Goal: Task Accomplishment & Management: Manage account settings

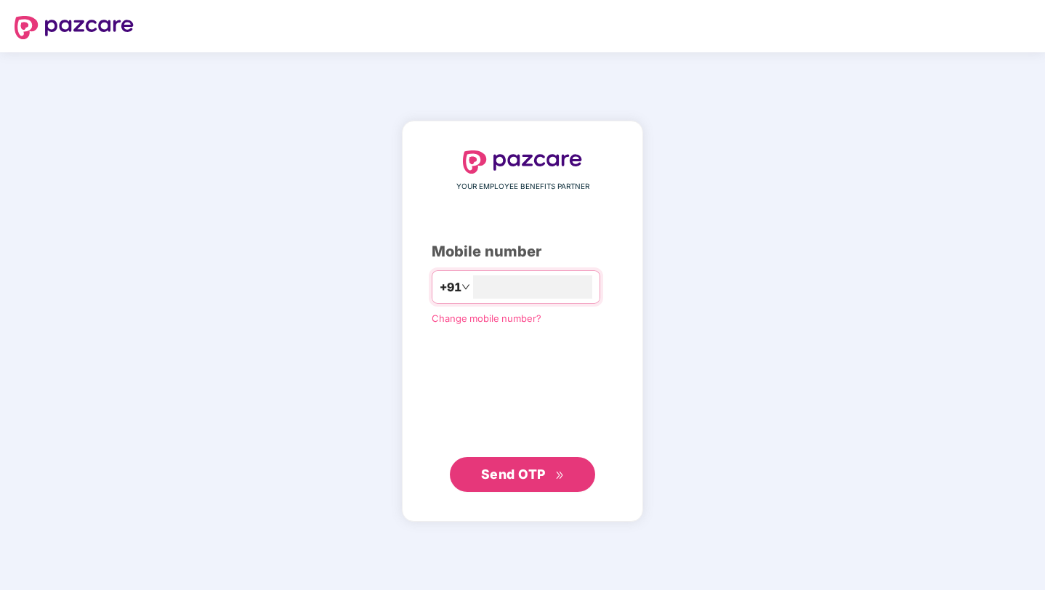
type input "**********"
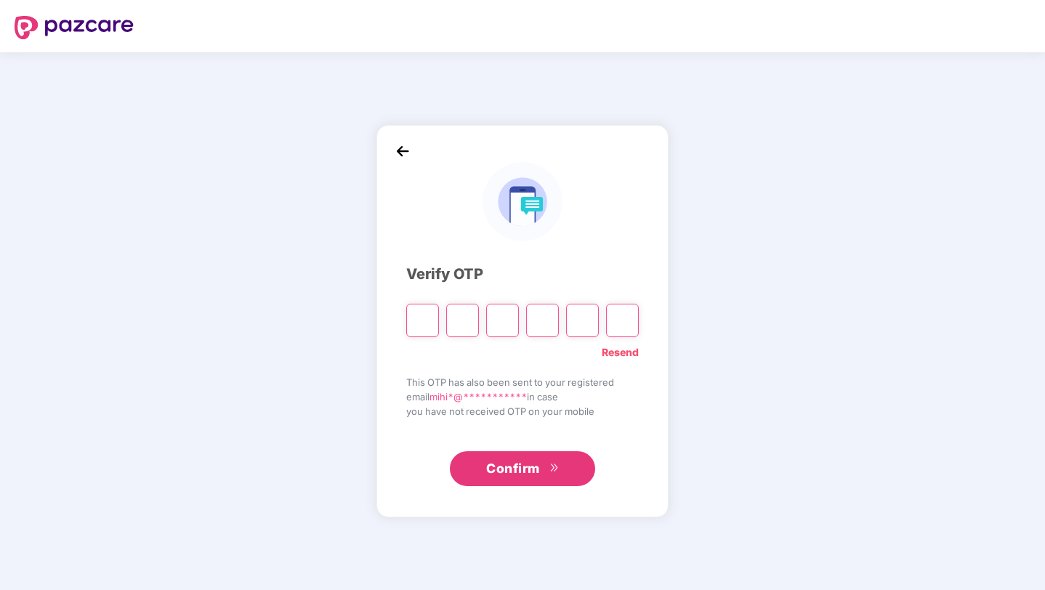
type input "*"
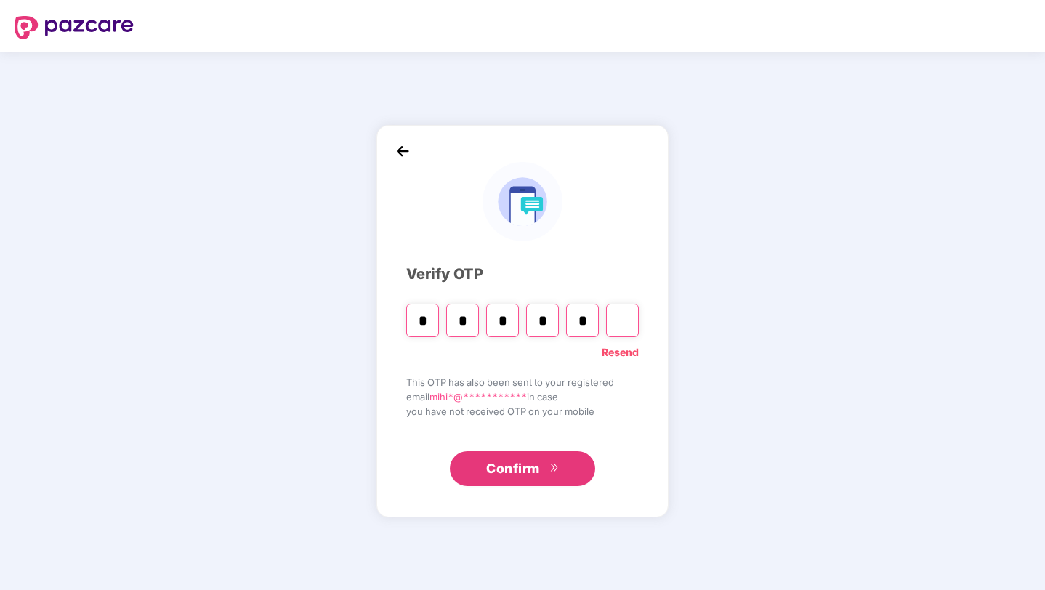
type input "*"
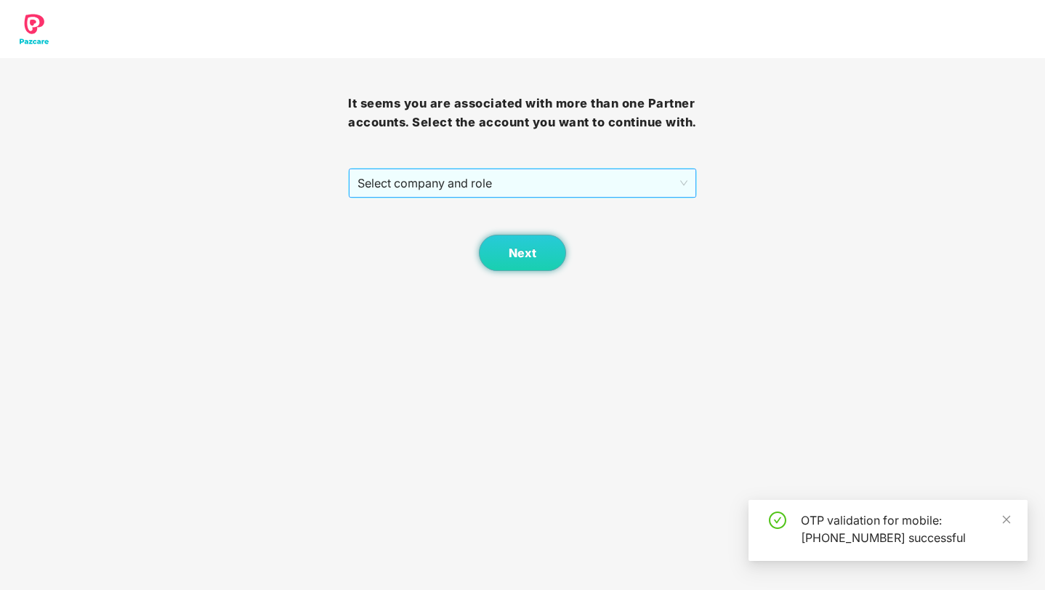
click at [542, 197] on span "Select company and role" at bounding box center [522, 183] width 329 height 28
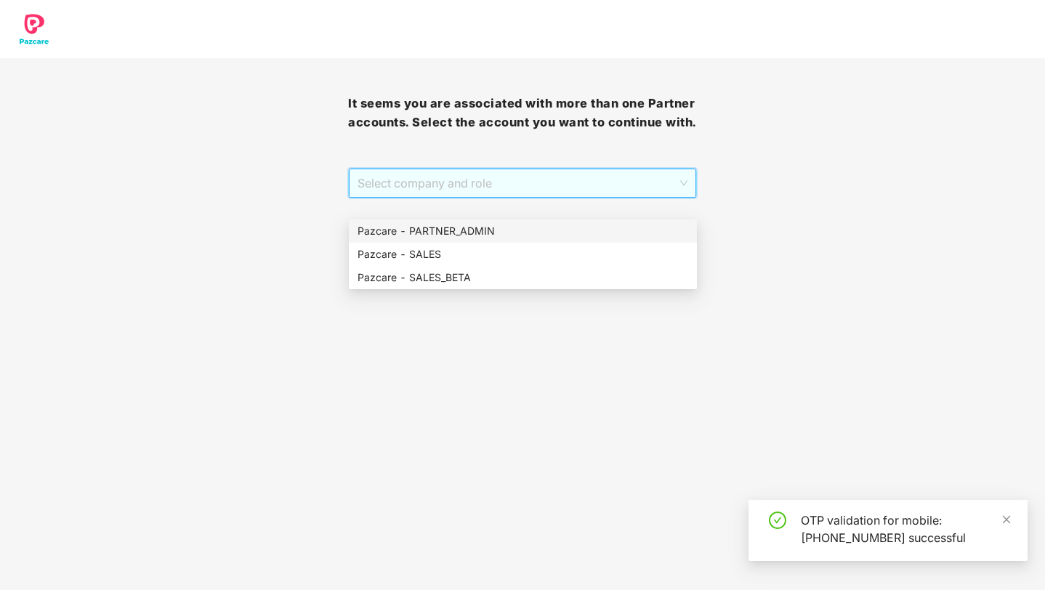
click at [474, 227] on div "Pazcare - PARTNER_ADMIN" at bounding box center [523, 231] width 331 height 16
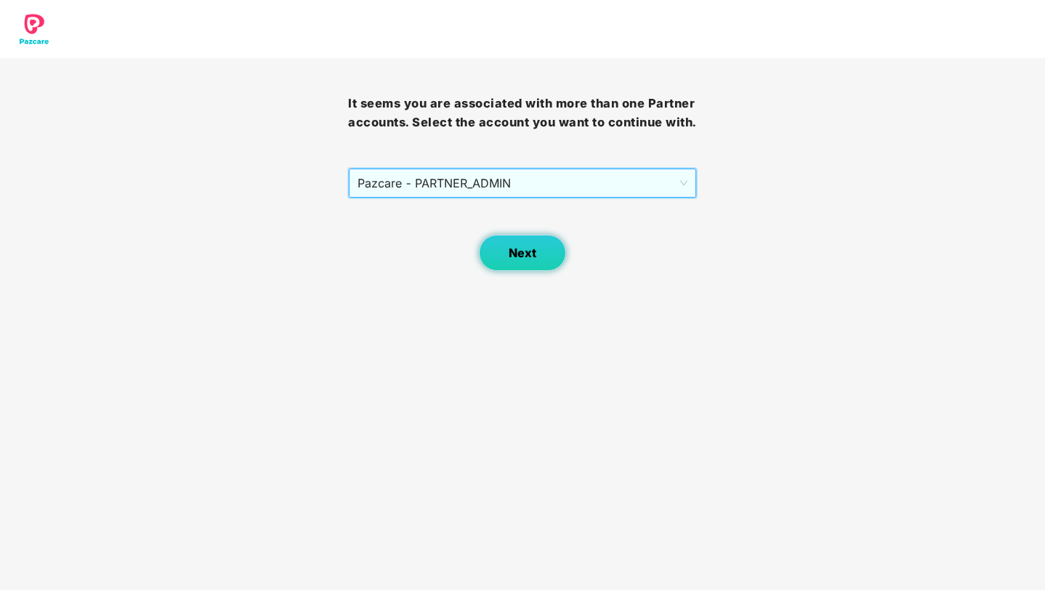
click at [519, 260] on span "Next" at bounding box center [523, 253] width 28 height 14
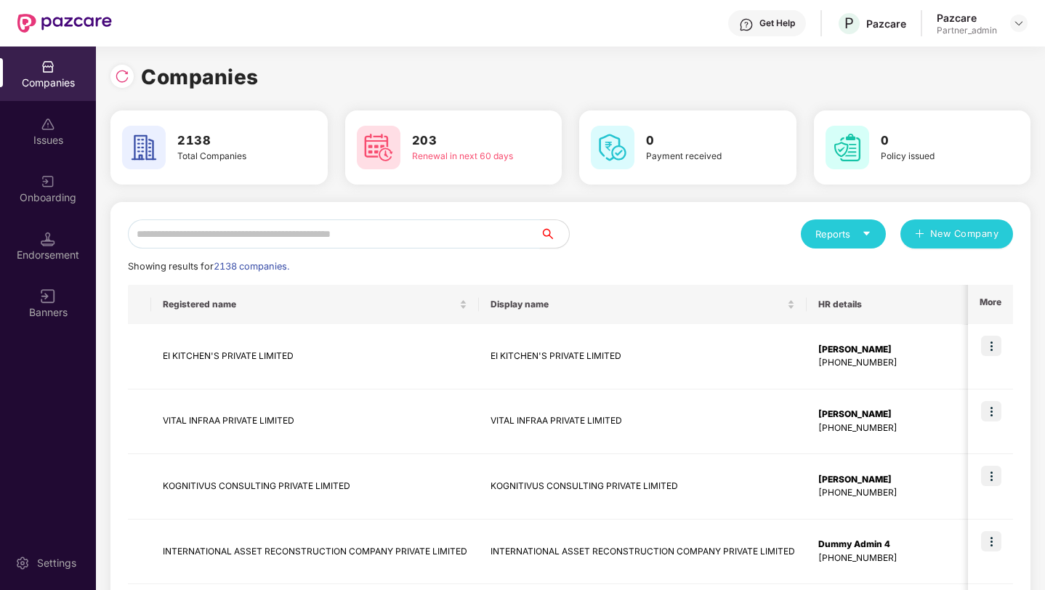
click at [341, 234] on input "text" at bounding box center [334, 234] width 412 height 29
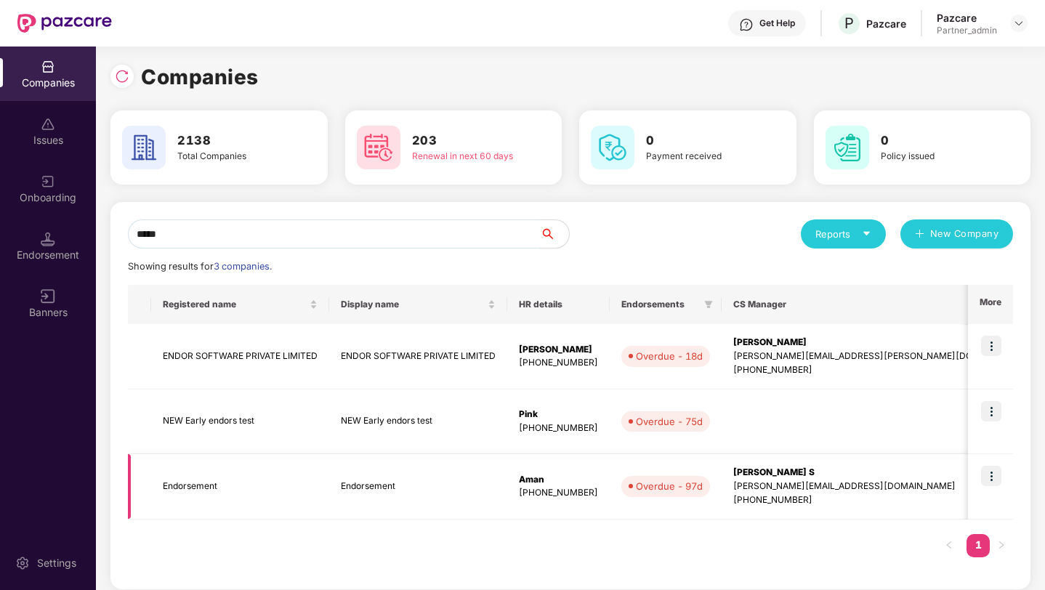
type input "*****"
click at [989, 482] on img at bounding box center [991, 476] width 20 height 20
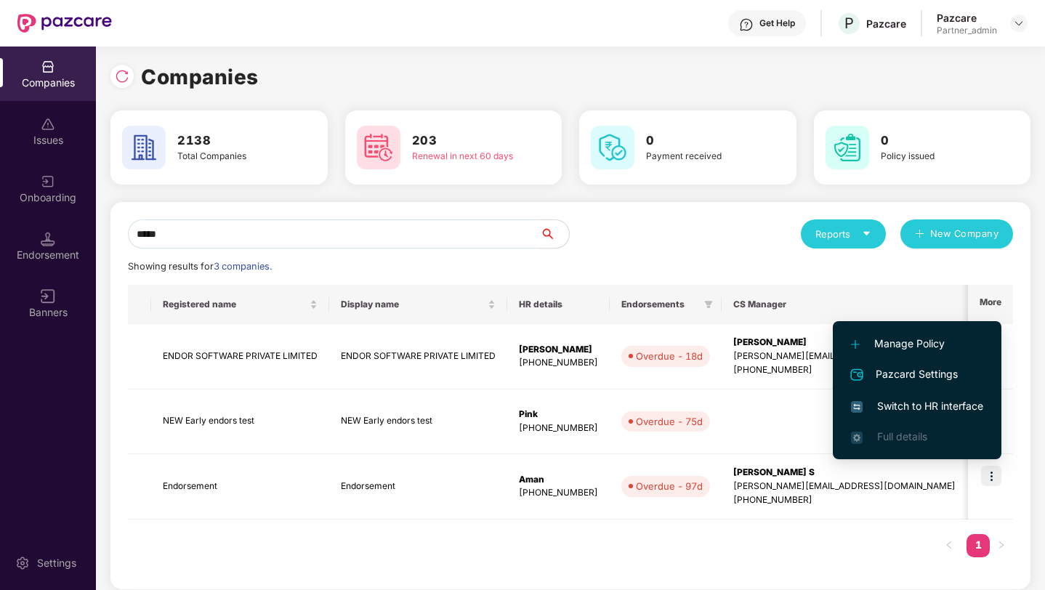
click at [909, 402] on span "Switch to HR interface" at bounding box center [917, 406] width 132 height 16
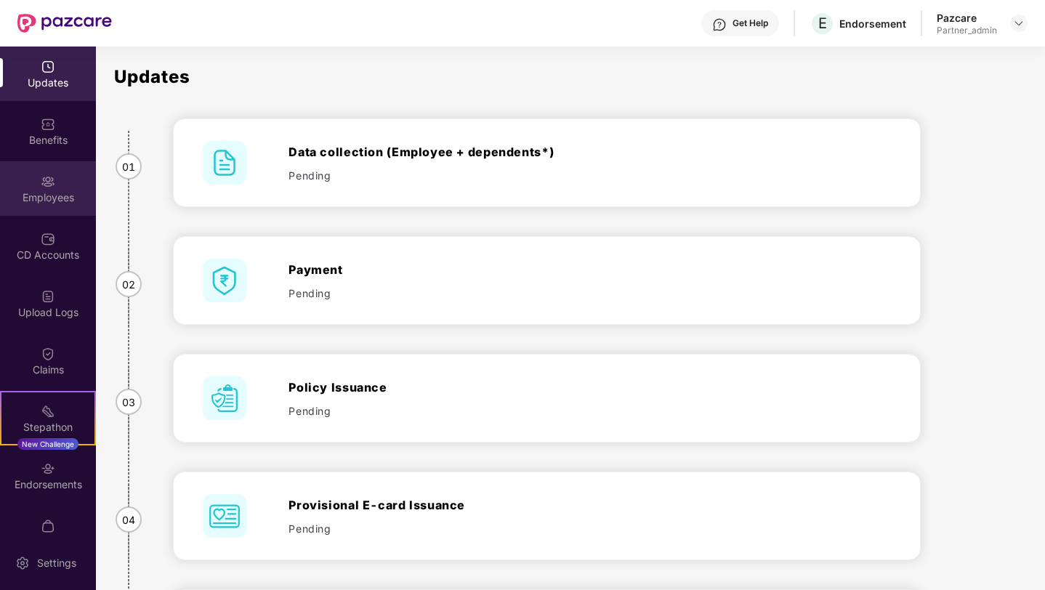
click at [25, 192] on div "Employees" at bounding box center [48, 197] width 96 height 15
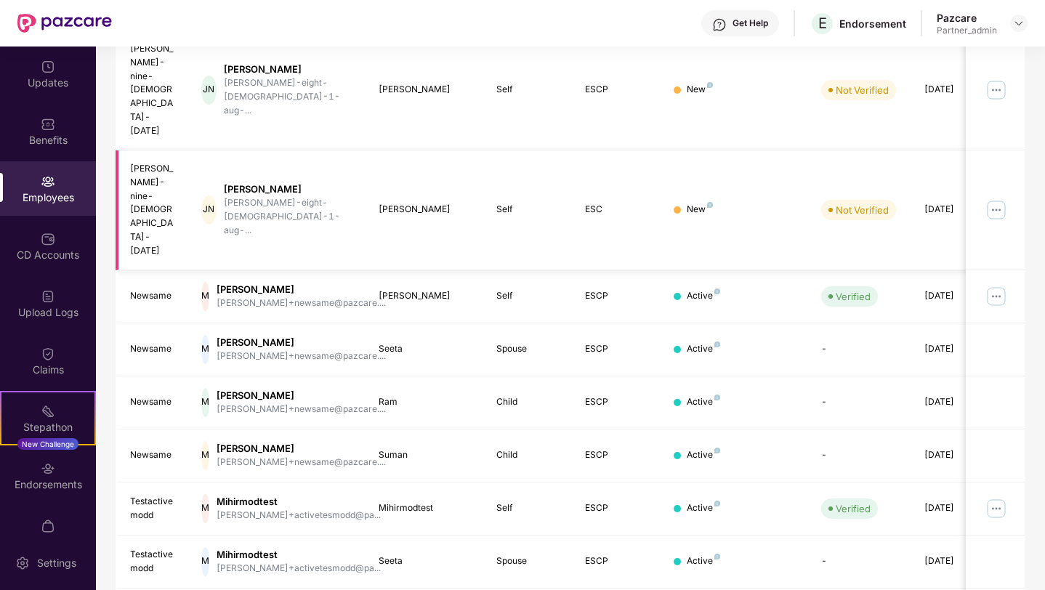
scroll to position [327, 0]
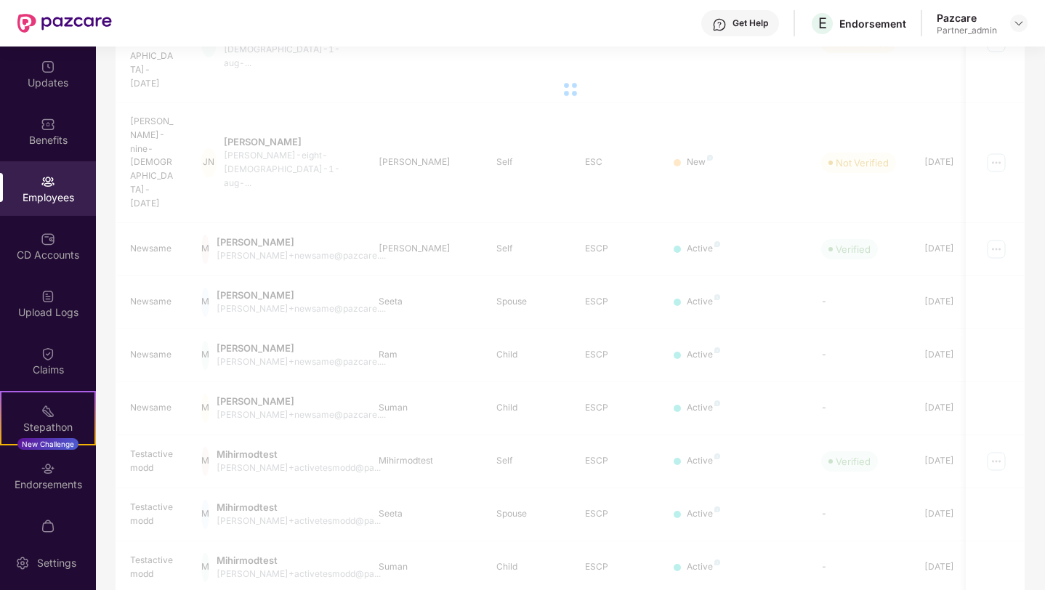
scroll to position [303, 0]
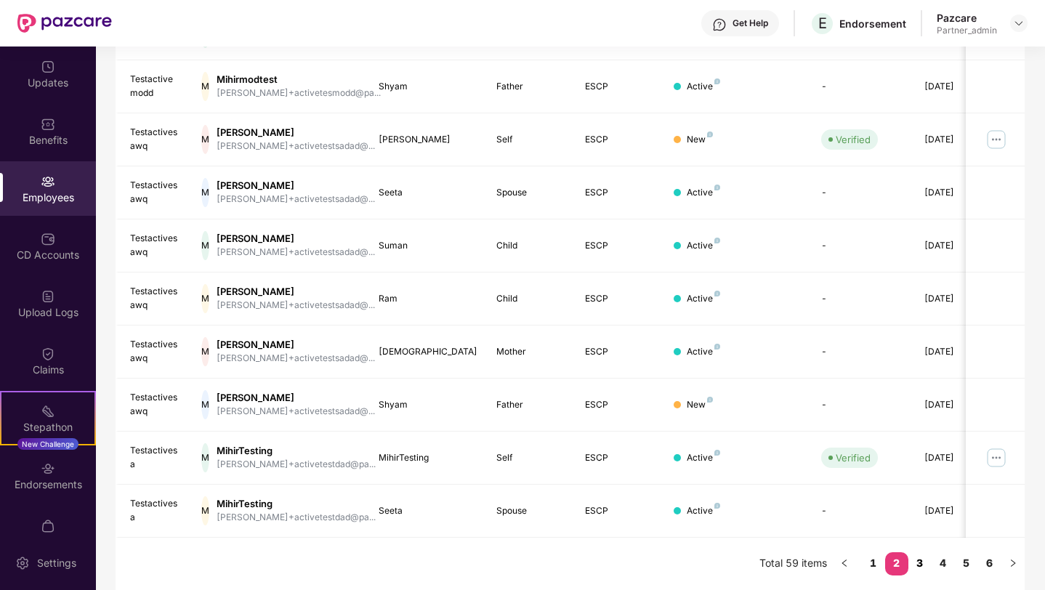
click at [916, 564] on link "3" at bounding box center [920, 563] width 23 height 22
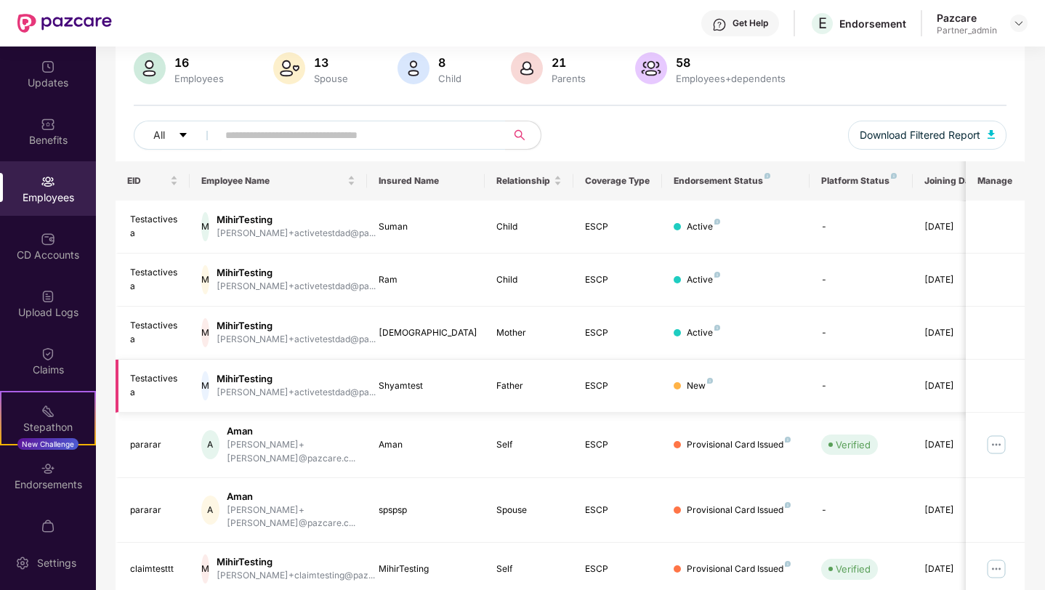
scroll to position [0, 0]
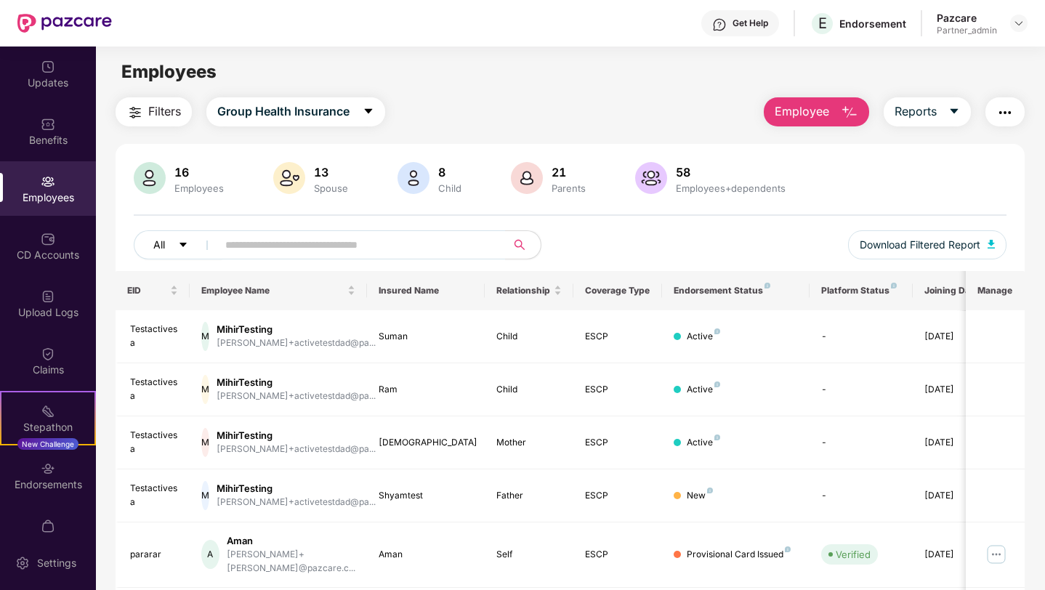
click at [169, 241] on button "All" at bounding box center [178, 244] width 89 height 29
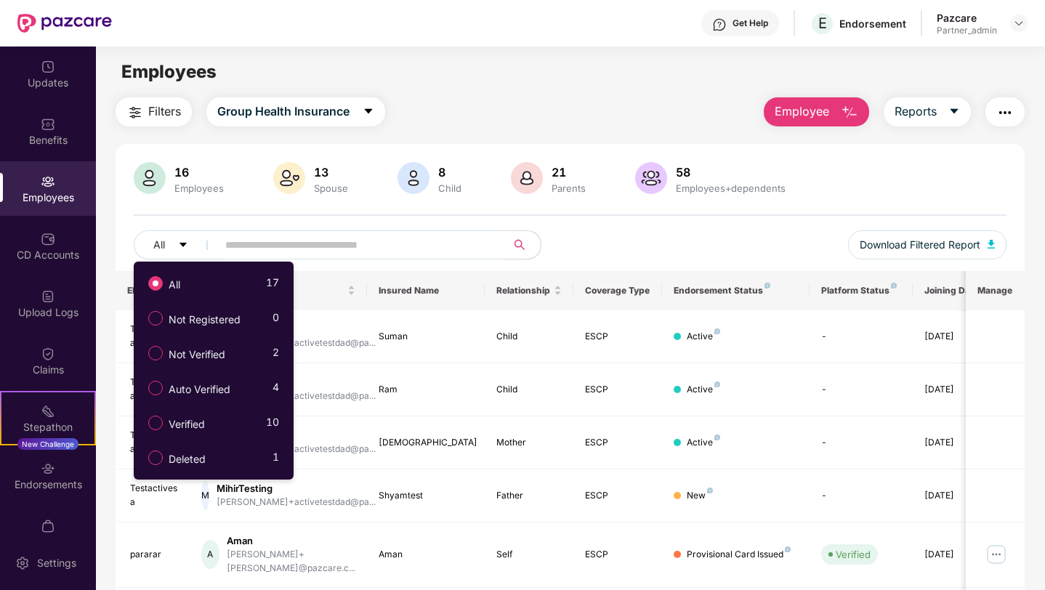
click at [166, 119] on span "Filters" at bounding box center [164, 111] width 33 height 18
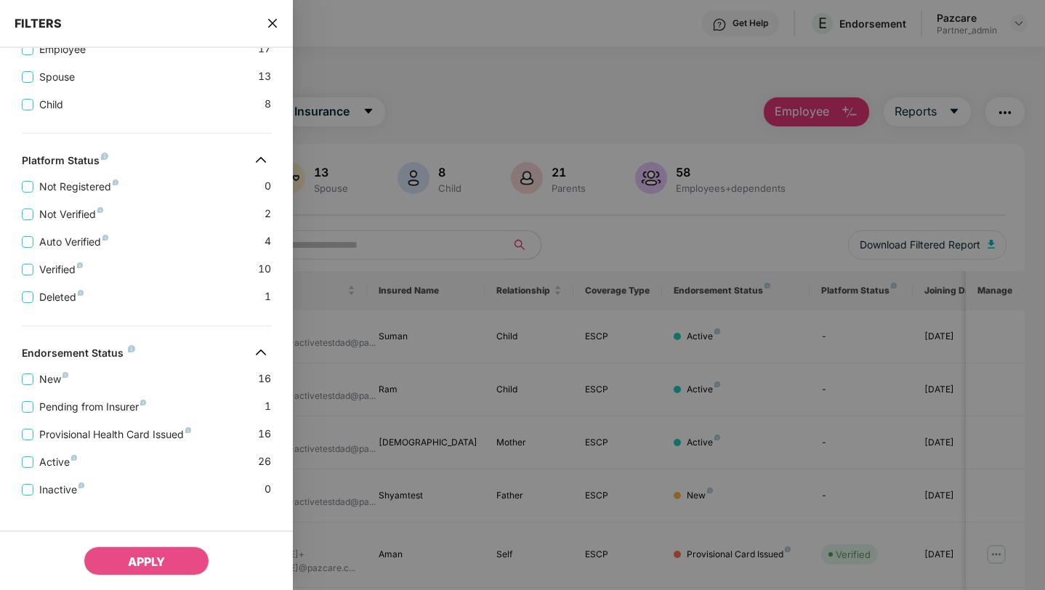
scroll to position [550, 0]
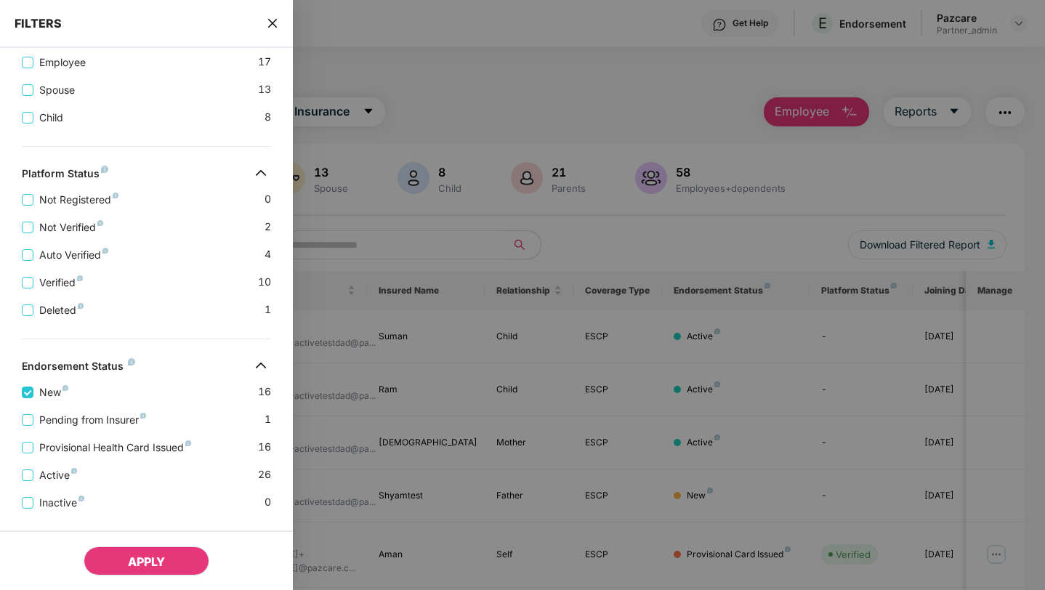
click at [156, 563] on span "APPLY" at bounding box center [146, 562] width 37 height 15
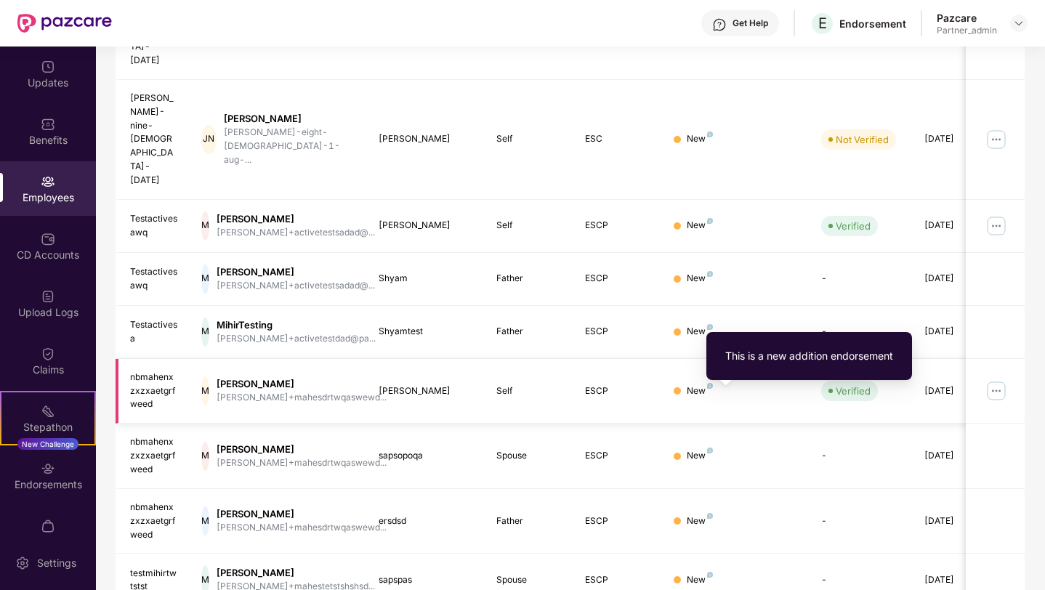
scroll to position [363, 0]
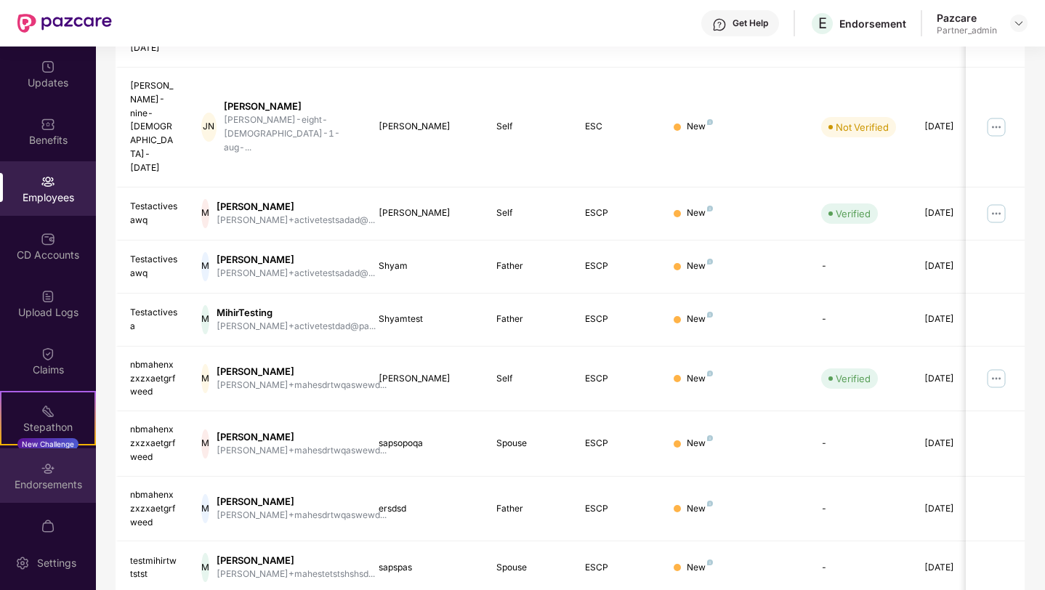
click at [57, 461] on div "Endorsements" at bounding box center [48, 475] width 96 height 55
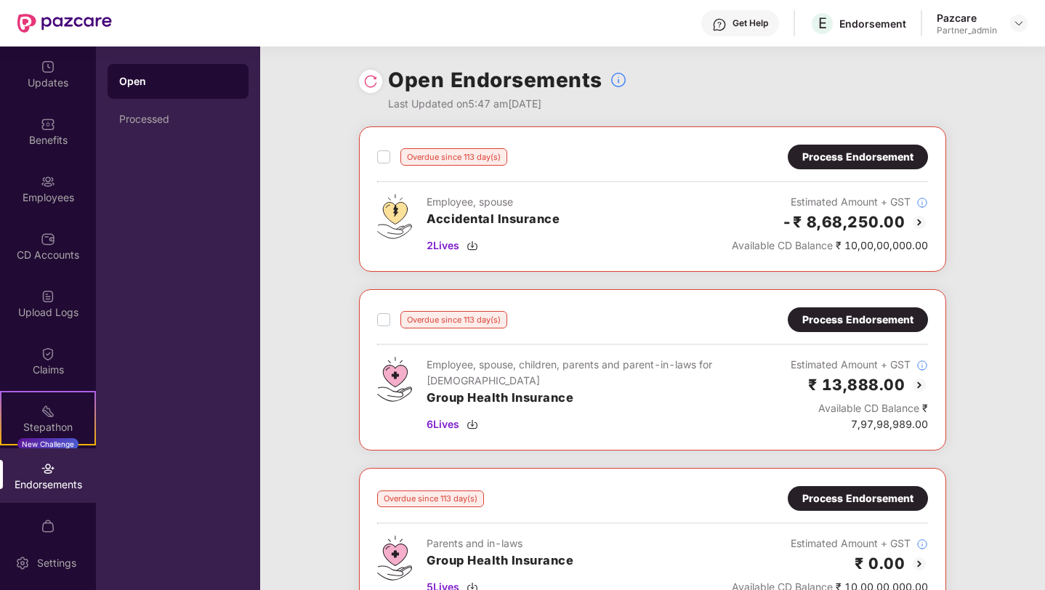
click at [826, 319] on div "Process Endorsement" at bounding box center [857, 320] width 111 height 16
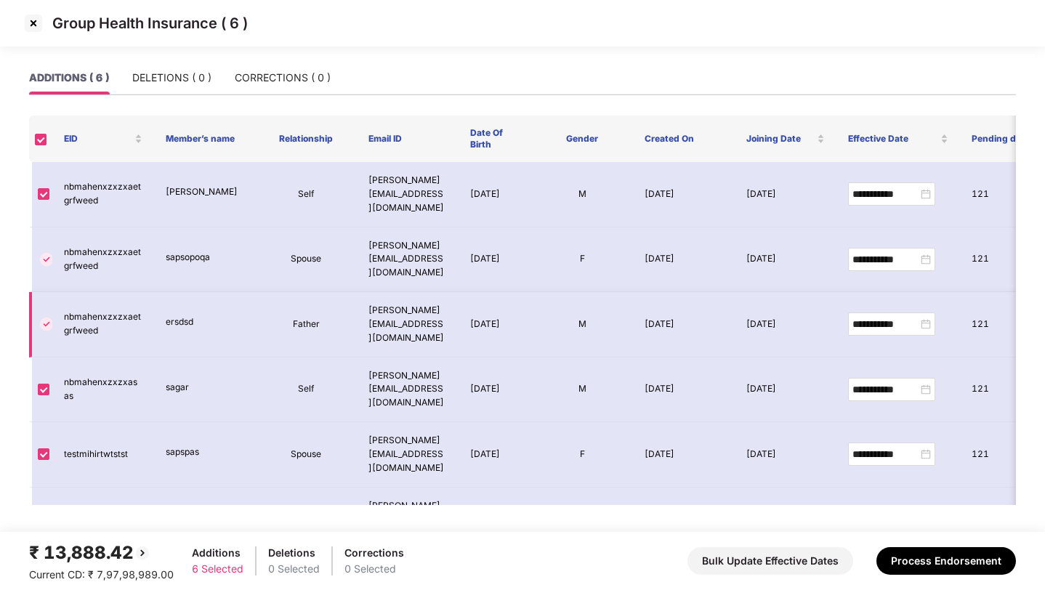
scroll to position [47, 0]
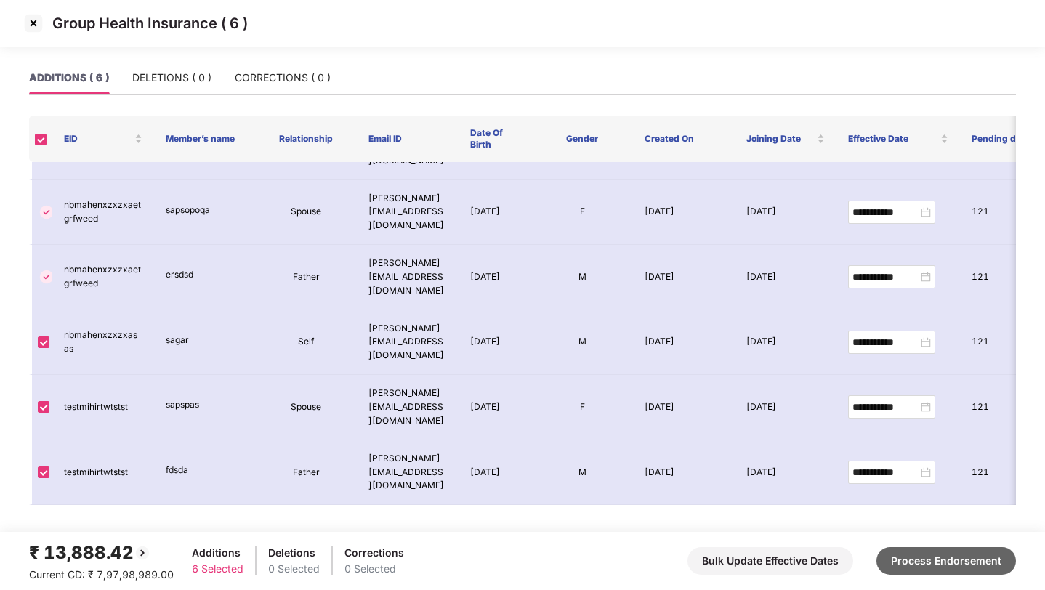
click at [918, 566] on button "Process Endorsement" at bounding box center [947, 561] width 140 height 28
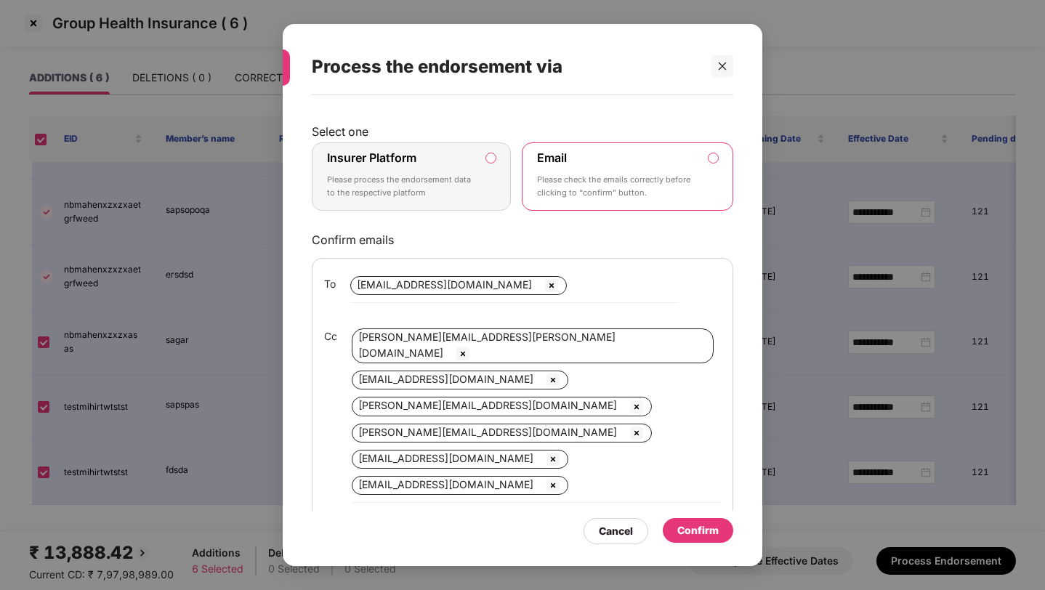
click at [452, 188] on p "Please process the endorsement data to the respective platform" at bounding box center [401, 186] width 148 height 25
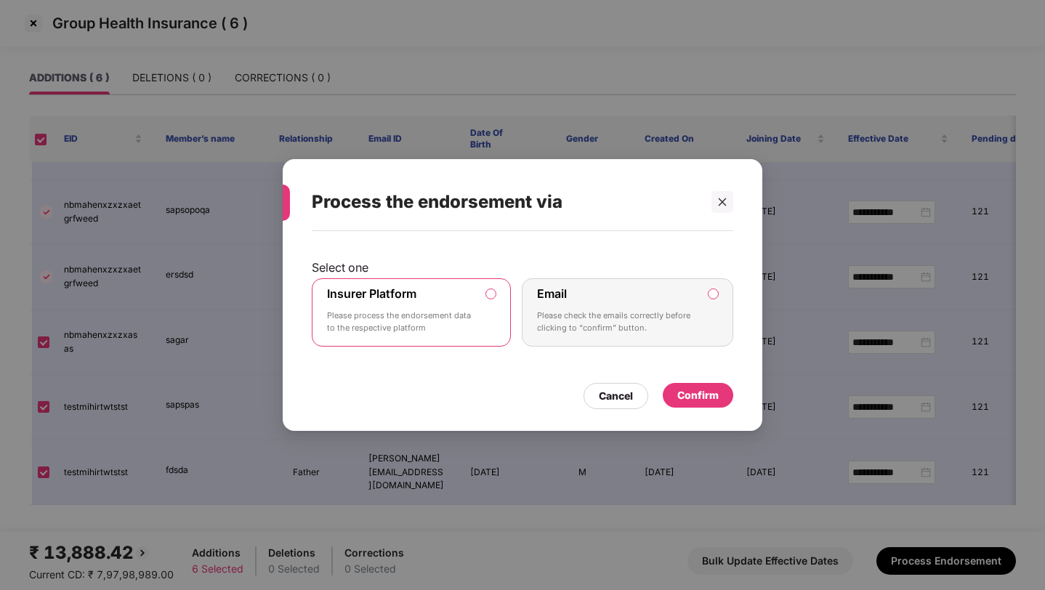
click at [683, 393] on div "Confirm" at bounding box center [697, 395] width 41 height 16
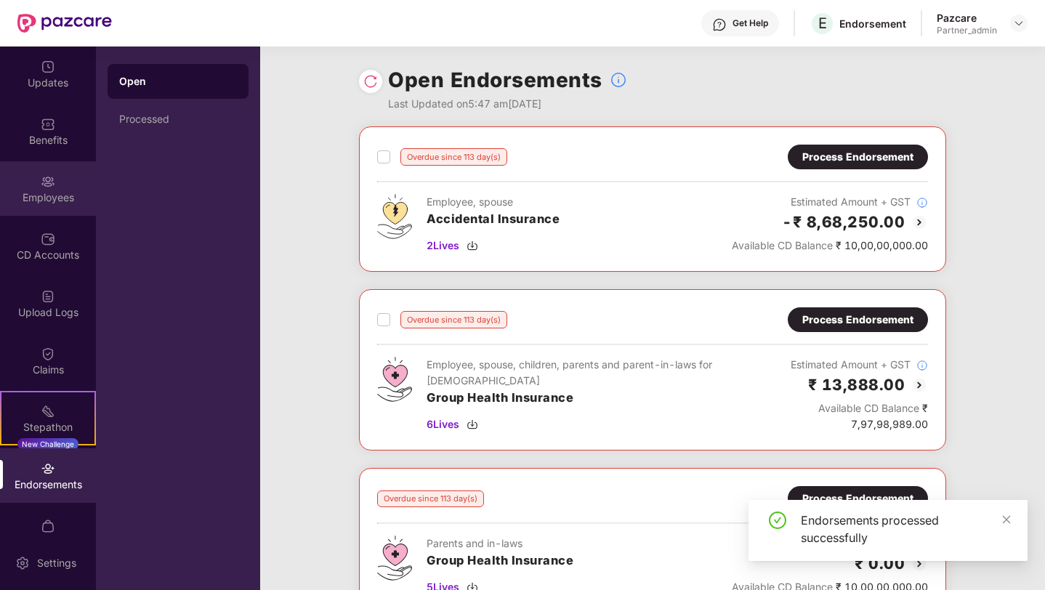
click at [74, 193] on div "Employees" at bounding box center [48, 197] width 96 height 15
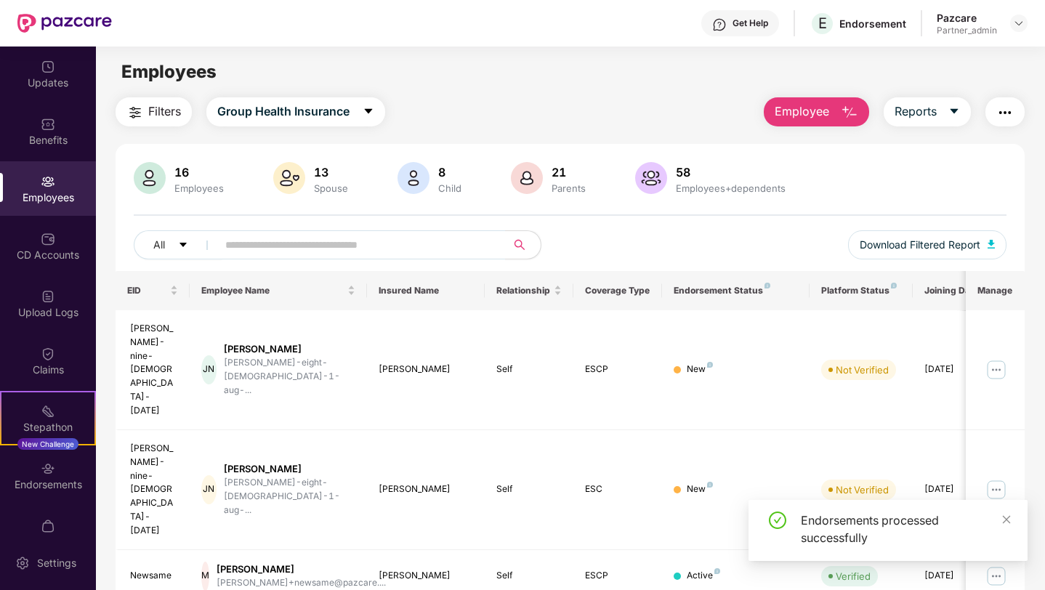
click at [168, 118] on span "Filters" at bounding box center [164, 111] width 33 height 18
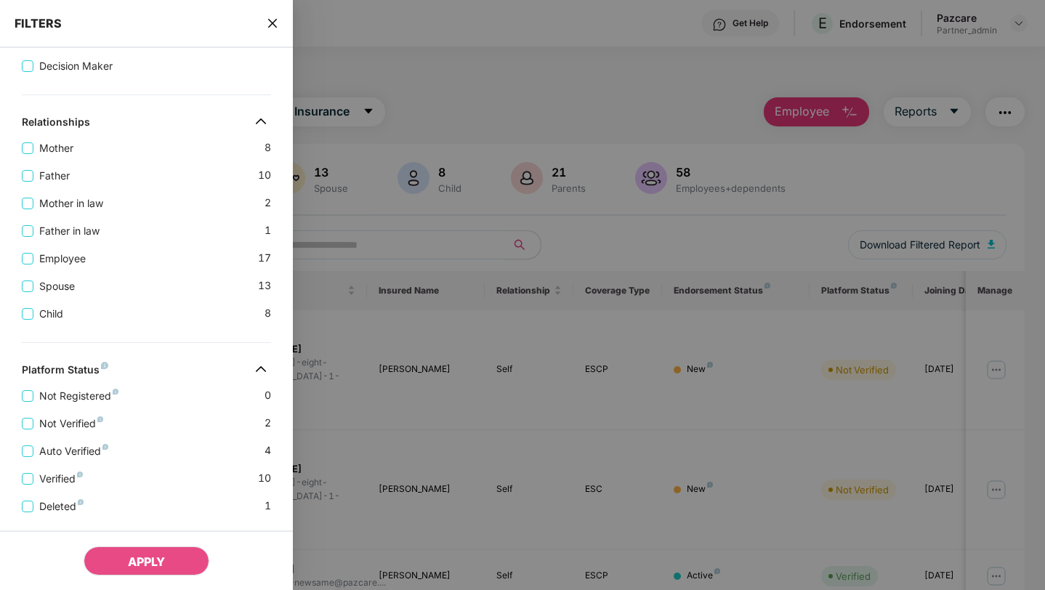
scroll to position [550, 0]
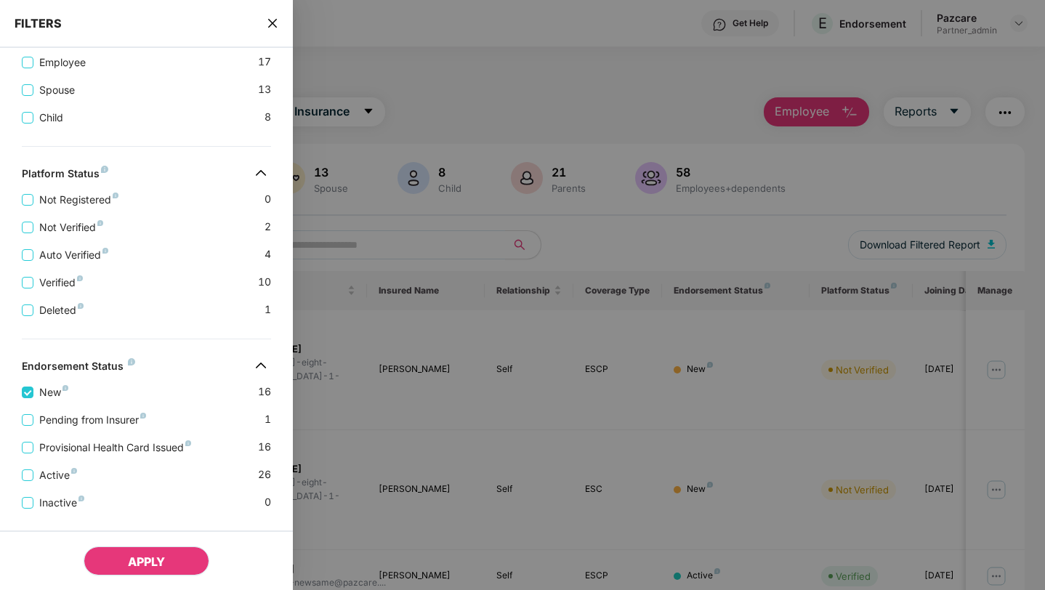
click at [116, 555] on button "APPLY" at bounding box center [147, 561] width 126 height 29
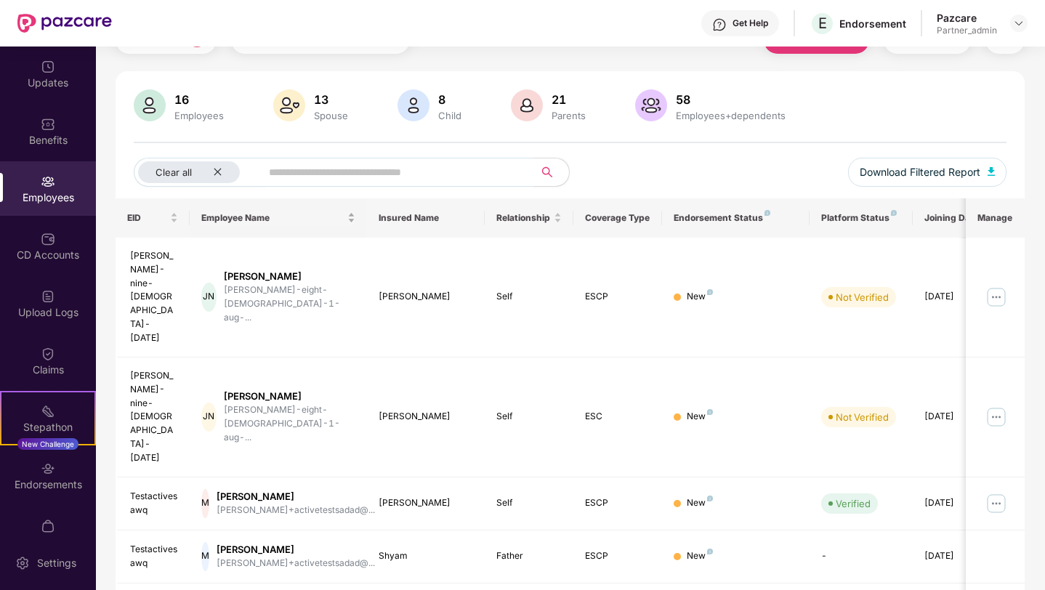
scroll to position [45, 0]
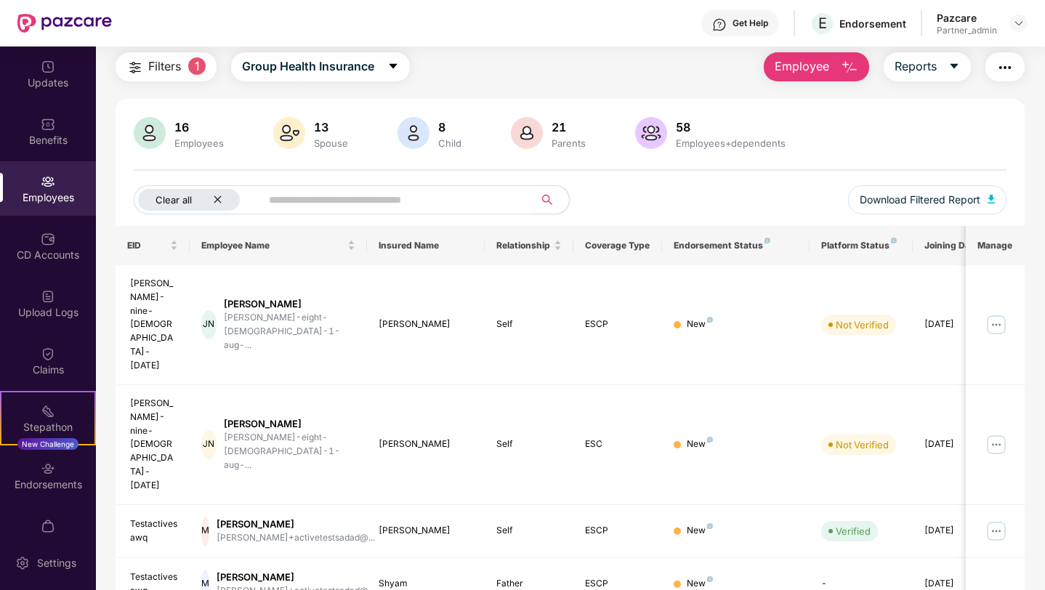
click at [221, 200] on icon "close" at bounding box center [217, 199] width 9 height 9
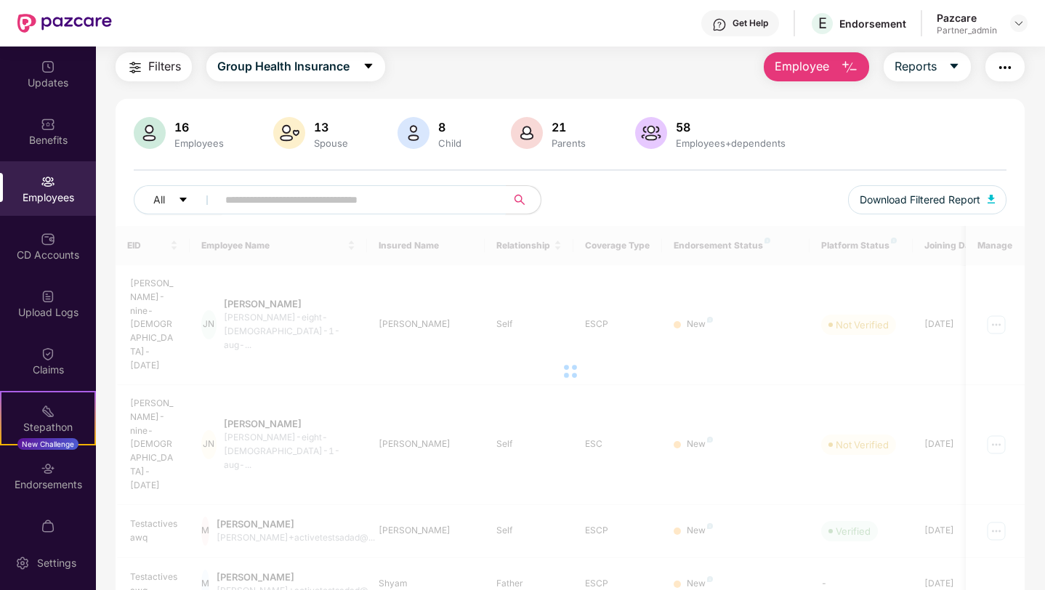
click at [257, 202] on input "text" at bounding box center [355, 200] width 261 height 22
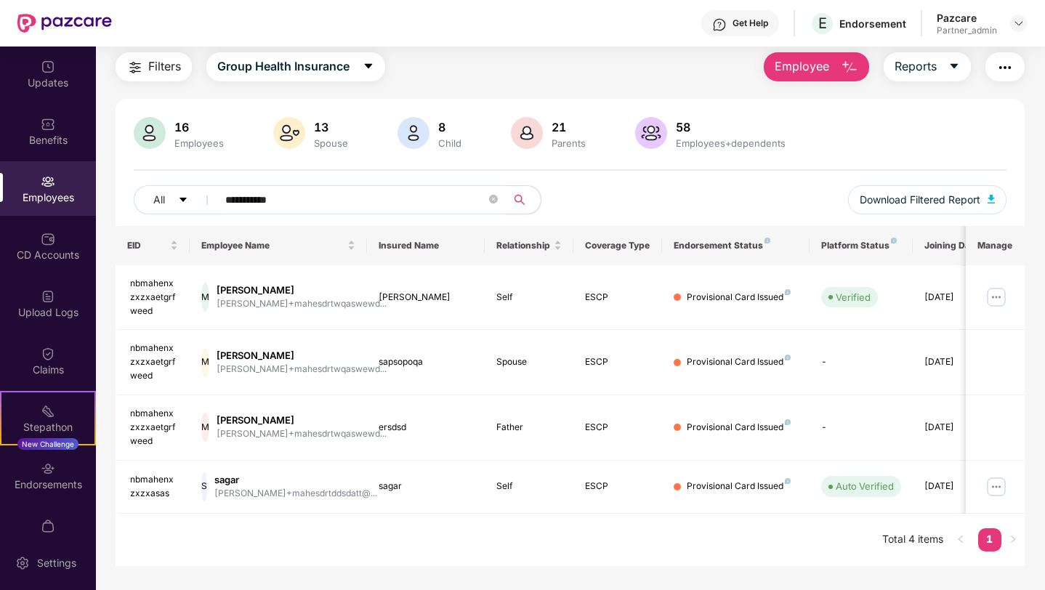
click at [345, 195] on input "**********" at bounding box center [355, 200] width 261 height 22
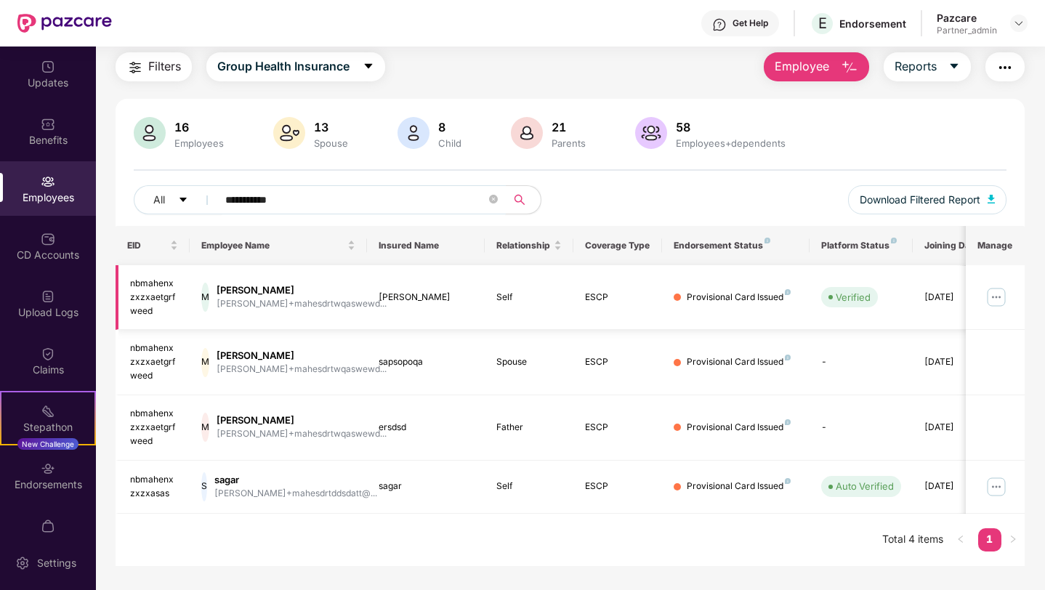
type input "**********"
click at [1000, 295] on img at bounding box center [996, 297] width 23 height 23
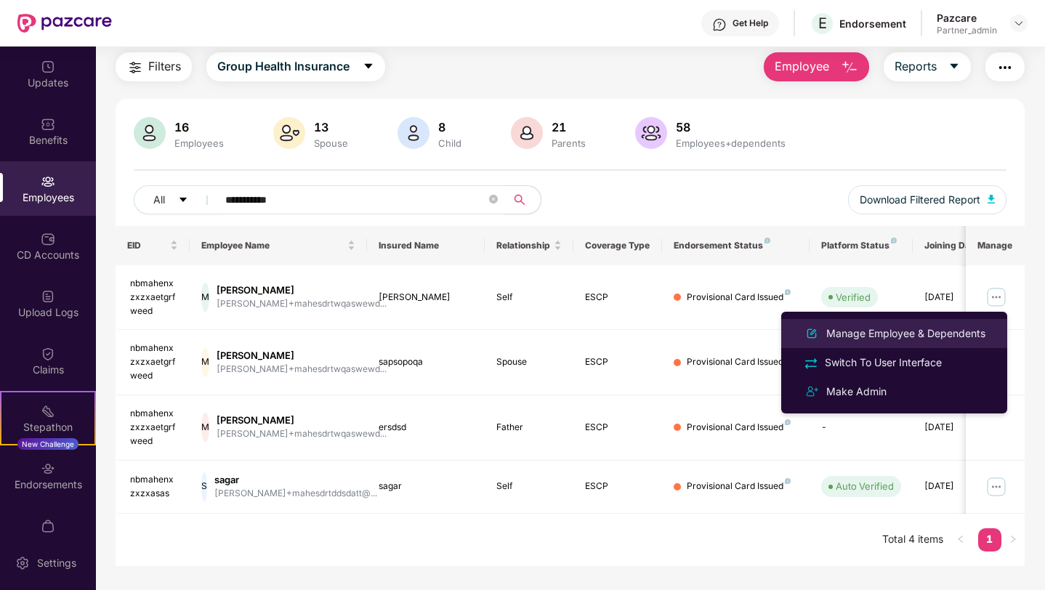
click at [890, 334] on div "Manage Employee & Dependents" at bounding box center [906, 334] width 165 height 16
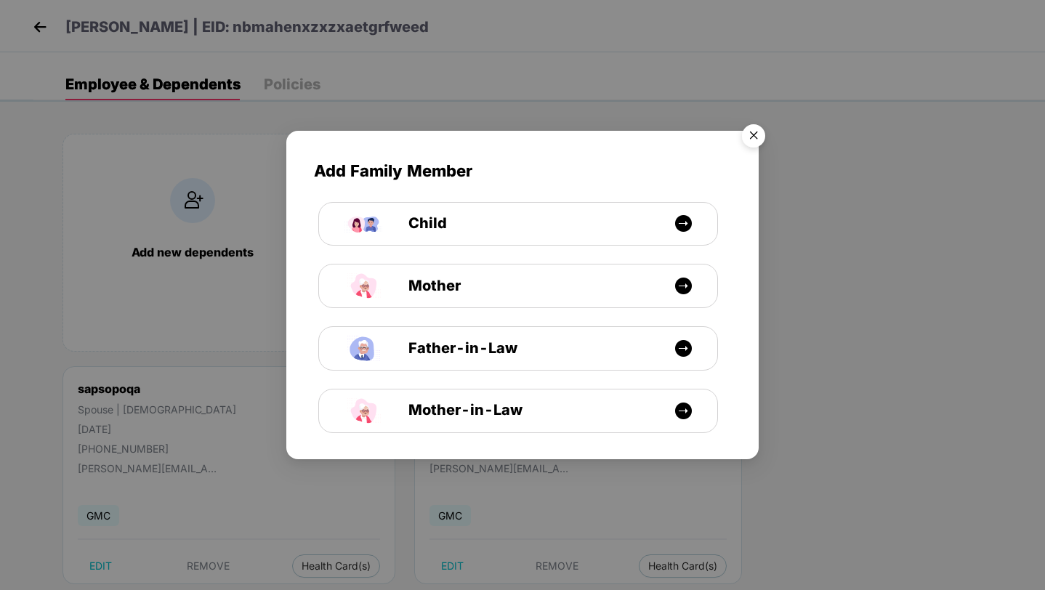
click at [760, 133] on img "Close" at bounding box center [753, 138] width 41 height 41
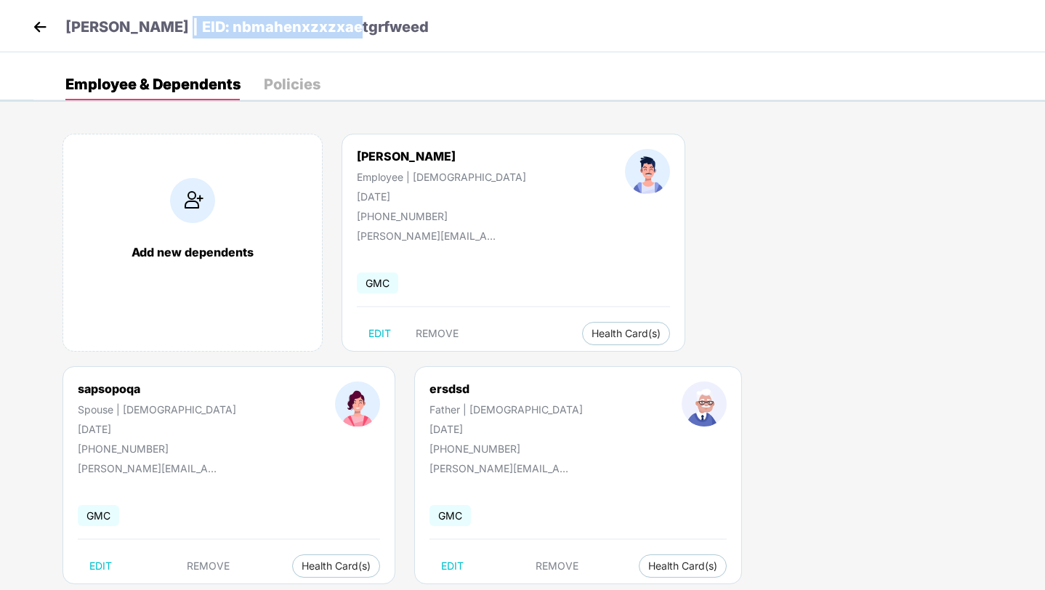
drag, startPoint x: 150, startPoint y: 28, endPoint x: 382, endPoint y: 36, distance: 232.7
click at [382, 36] on div "Mihir | EID: nbmahenxzxzxaetgrfweed" at bounding box center [522, 26] width 1045 height 52
copy p "nbmahenxzxzxaetgrfweed"
click at [289, 81] on div "Policies" at bounding box center [292, 84] width 57 height 15
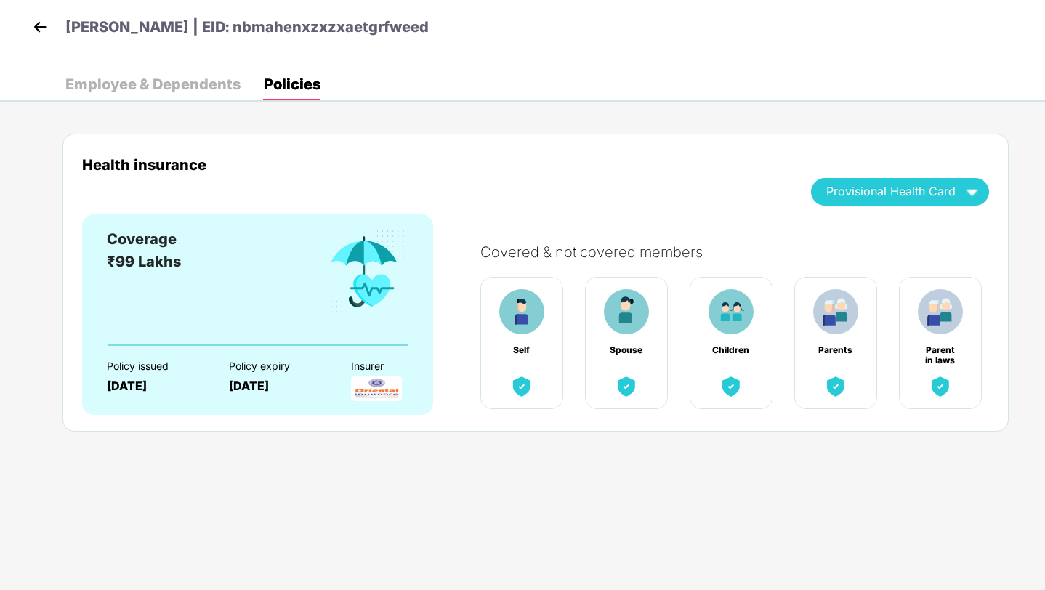
click at [39, 31] on img at bounding box center [40, 27] width 22 height 22
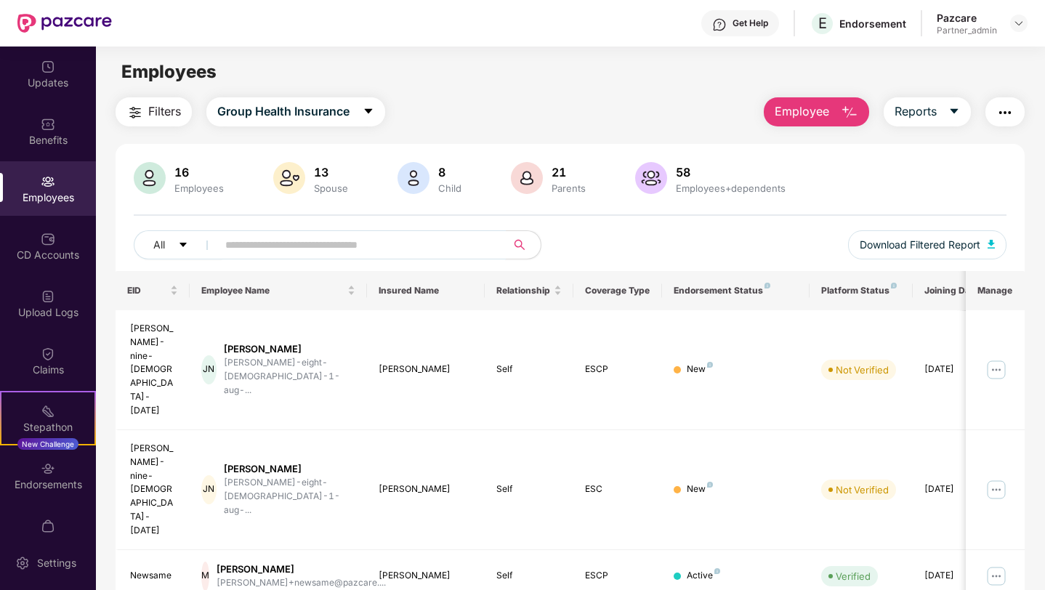
click at [379, 241] on input "text" at bounding box center [355, 245] width 261 height 22
paste input "**********"
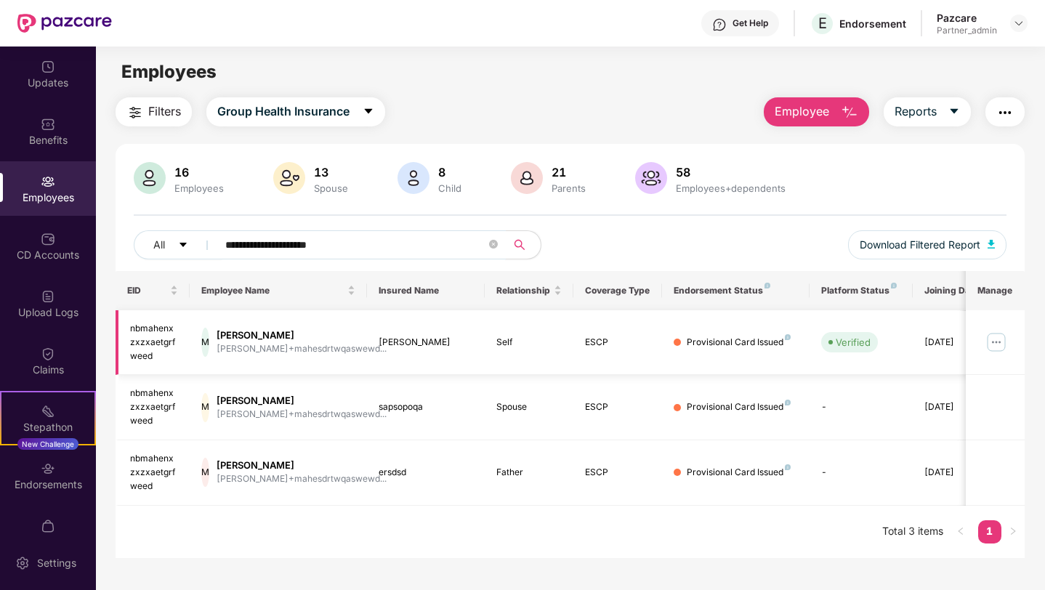
type input "**********"
click at [998, 347] on img at bounding box center [996, 342] width 23 height 23
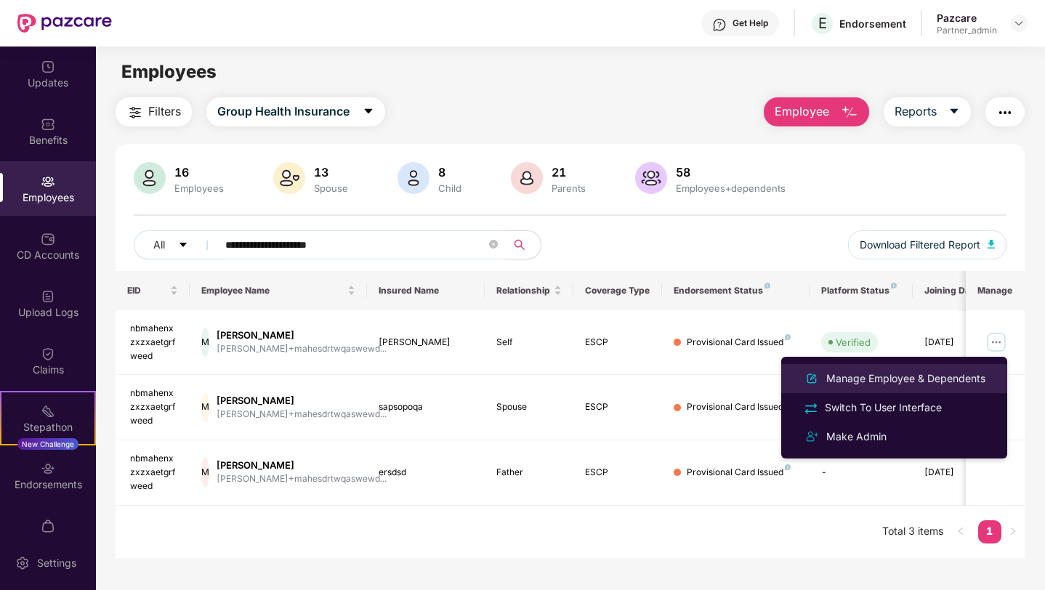
click at [858, 376] on div "Manage Employee & Dependents" at bounding box center [906, 379] width 165 height 16
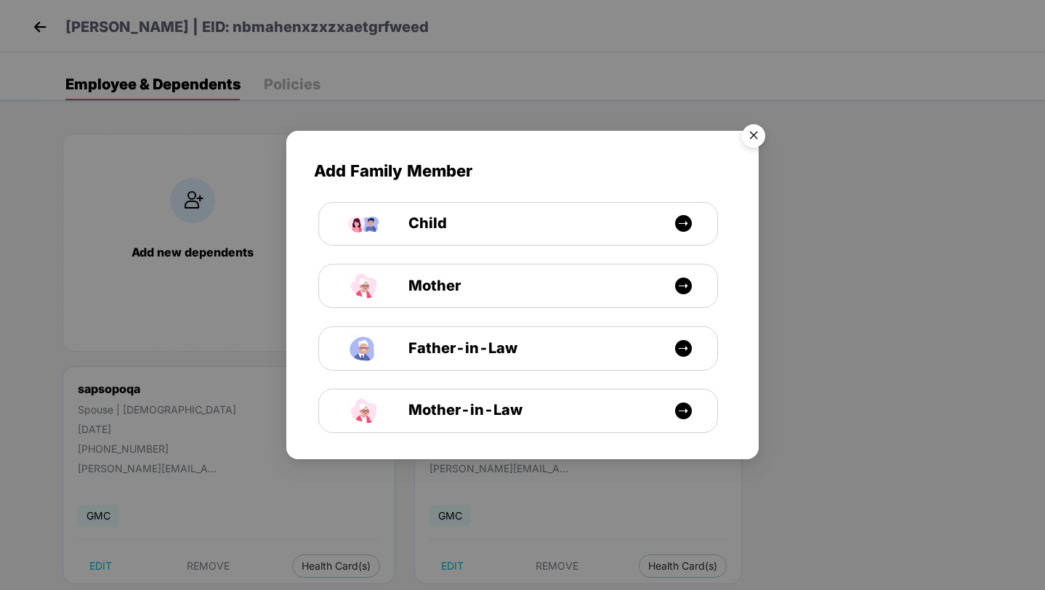
click at [750, 134] on img "Close" at bounding box center [753, 138] width 41 height 41
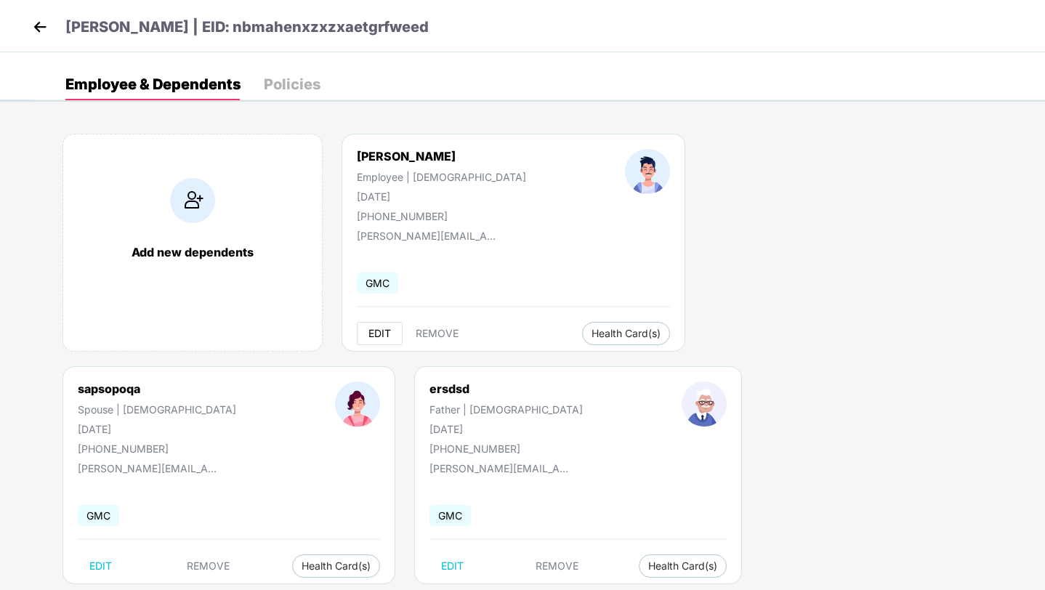
click at [379, 329] on span "EDIT" at bounding box center [380, 334] width 23 height 12
select select "****"
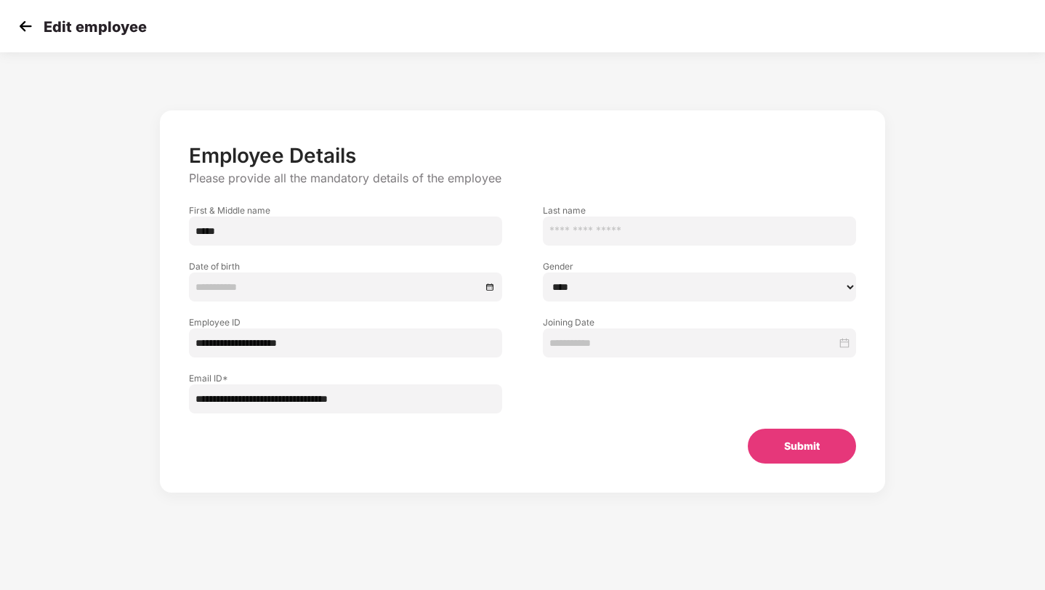
type input "**********"
click at [226, 239] on input "*****" at bounding box center [345, 231] width 313 height 29
type input "**********"
click at [808, 445] on button "Submit" at bounding box center [802, 446] width 108 height 35
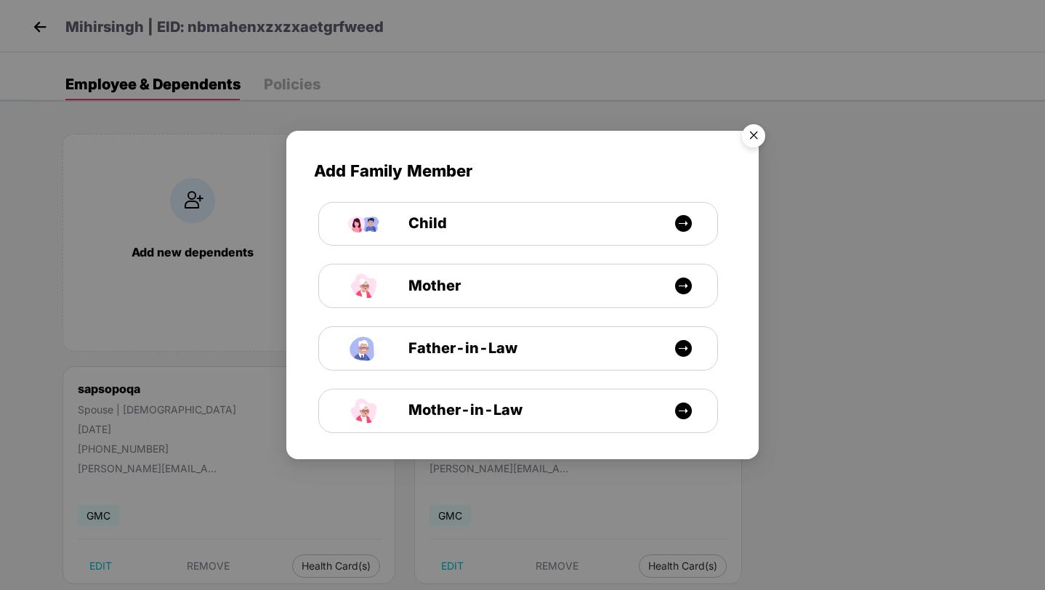
click at [756, 136] on img "Close" at bounding box center [753, 138] width 41 height 41
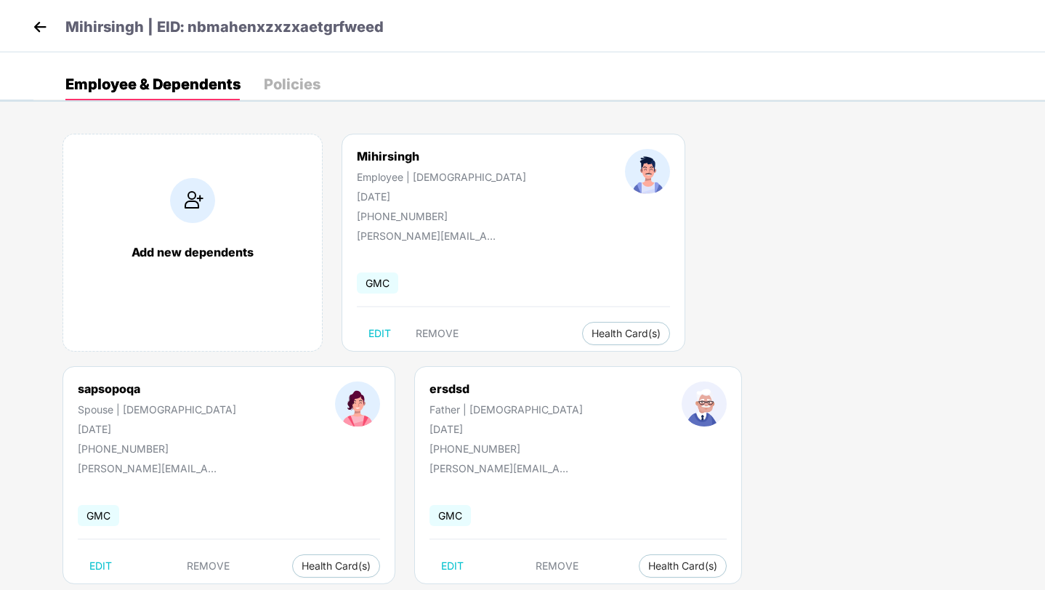
click at [41, 28] on img at bounding box center [40, 27] width 22 height 22
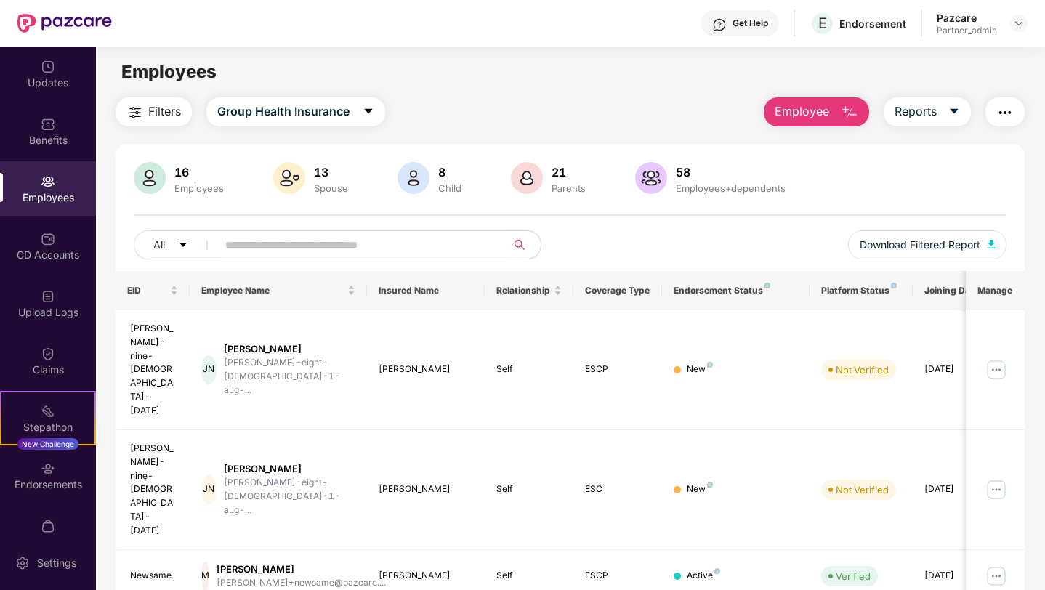
click at [467, 249] on input "text" at bounding box center [355, 245] width 261 height 22
paste input "**********"
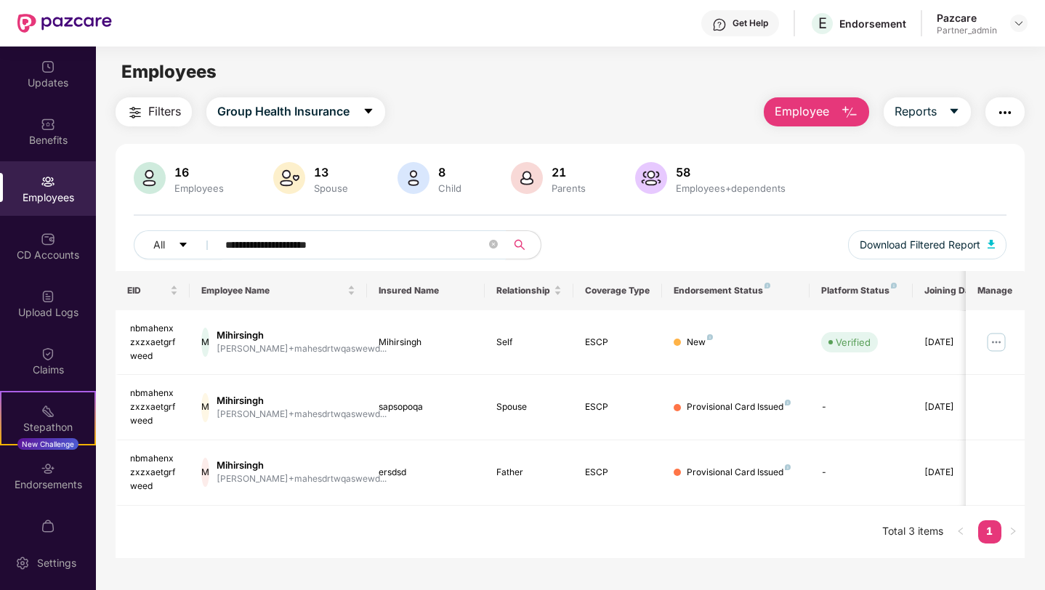
type input "**********"
click at [994, 342] on img at bounding box center [996, 342] width 23 height 23
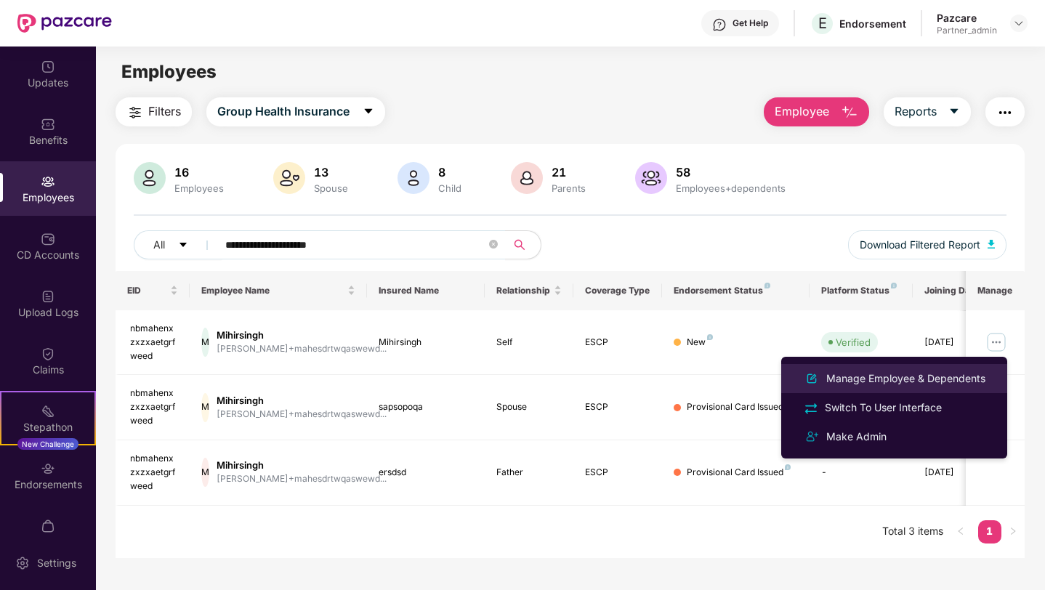
click at [858, 377] on div "Manage Employee & Dependents" at bounding box center [906, 379] width 165 height 16
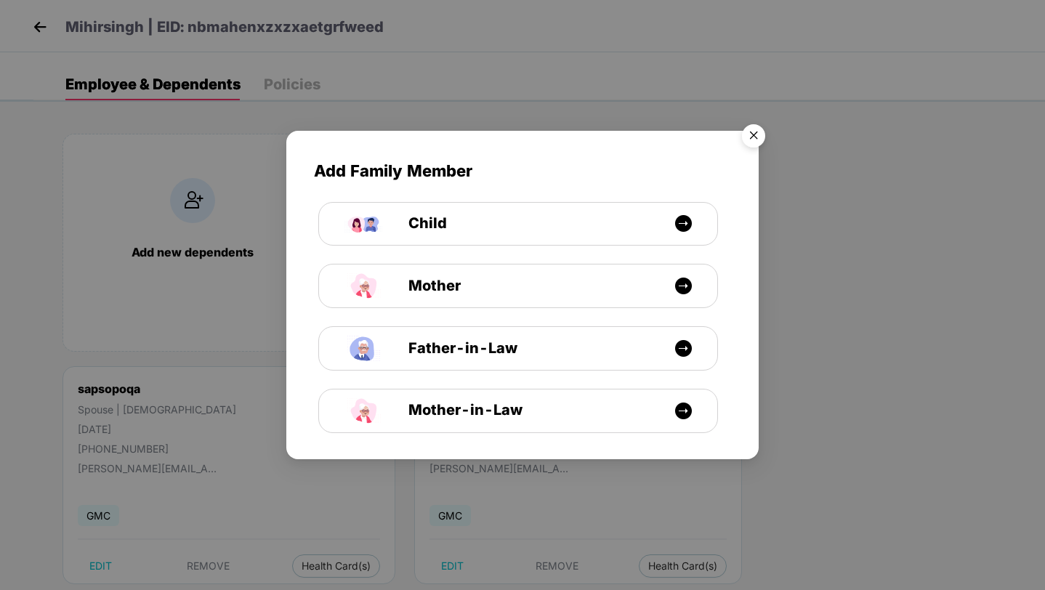
click at [752, 134] on img "Close" at bounding box center [753, 138] width 41 height 41
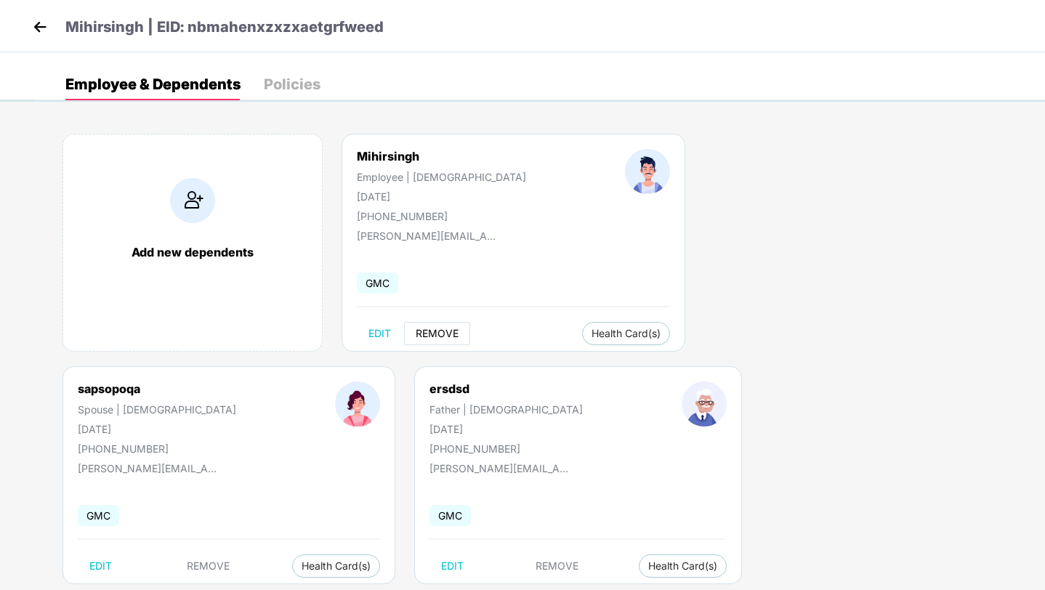
click at [432, 337] on span "REMOVE" at bounding box center [437, 334] width 43 height 12
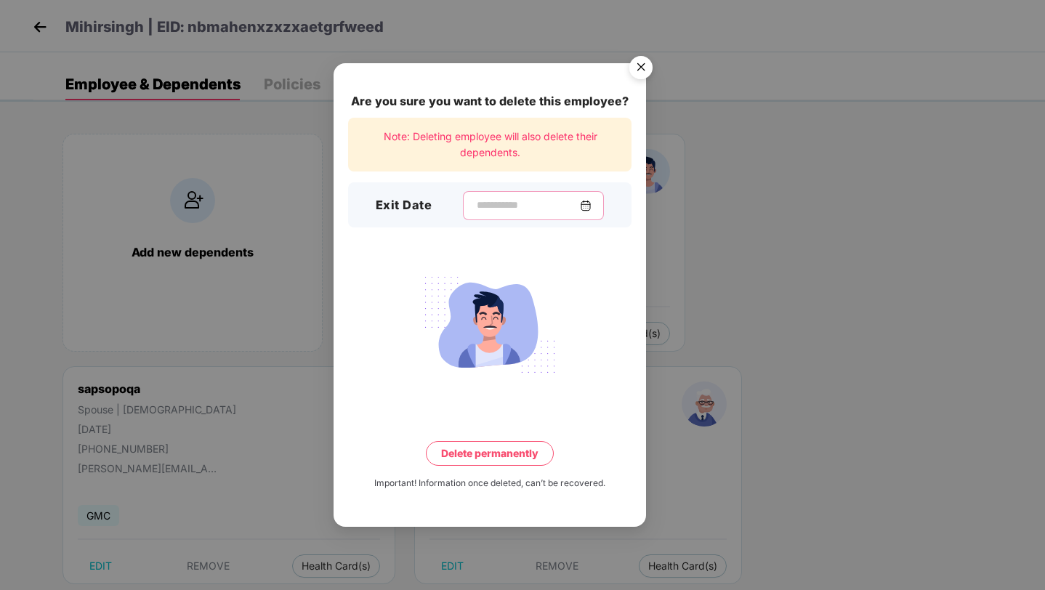
click at [542, 206] on input at bounding box center [527, 205] width 105 height 15
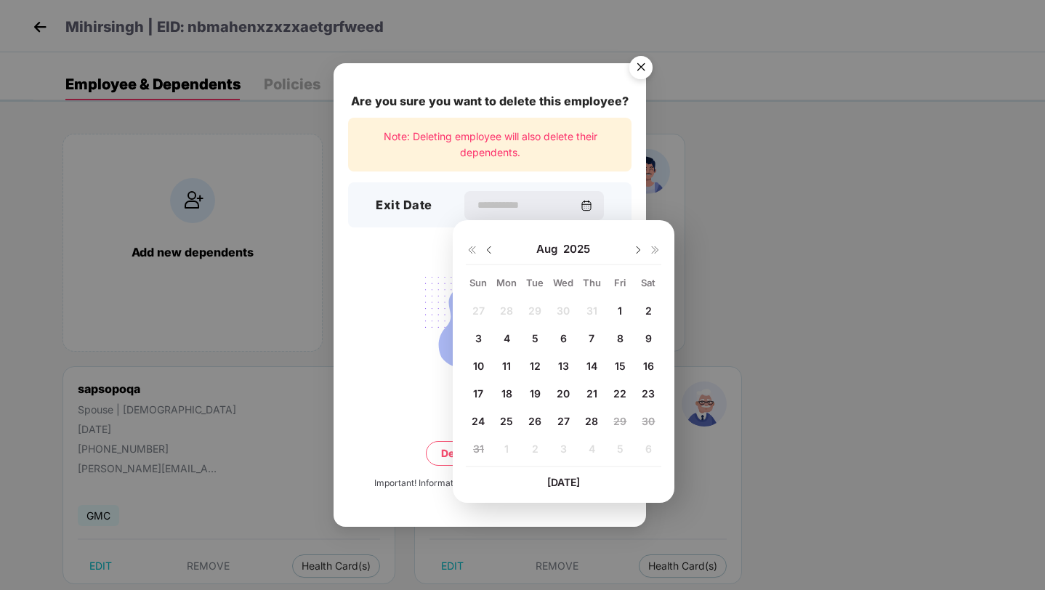
click at [558, 395] on span "20" at bounding box center [563, 393] width 13 height 12
type input "**********"
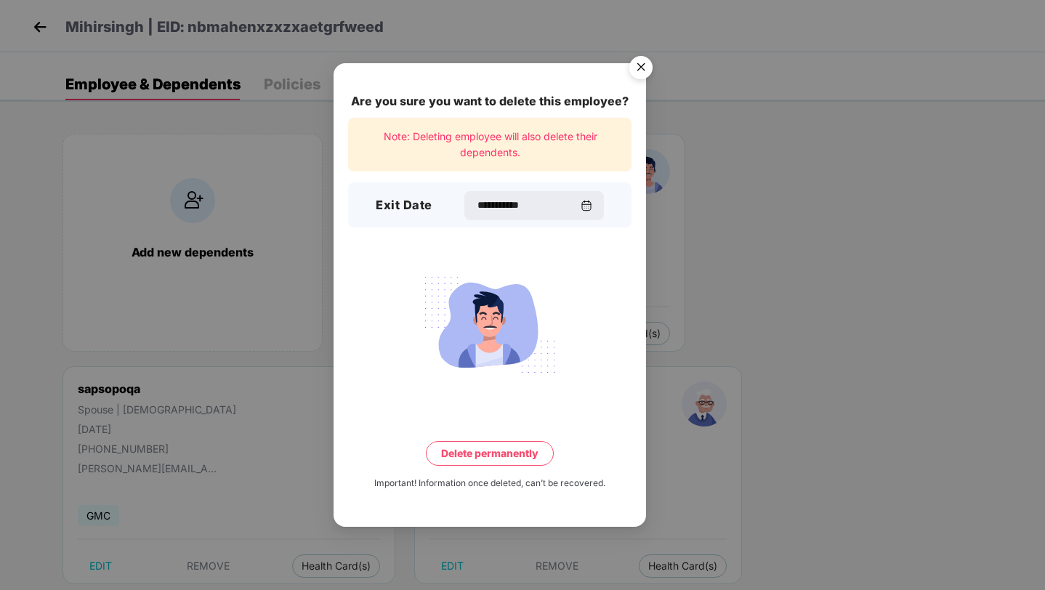
click at [513, 447] on button "Delete permanently" at bounding box center [490, 453] width 128 height 25
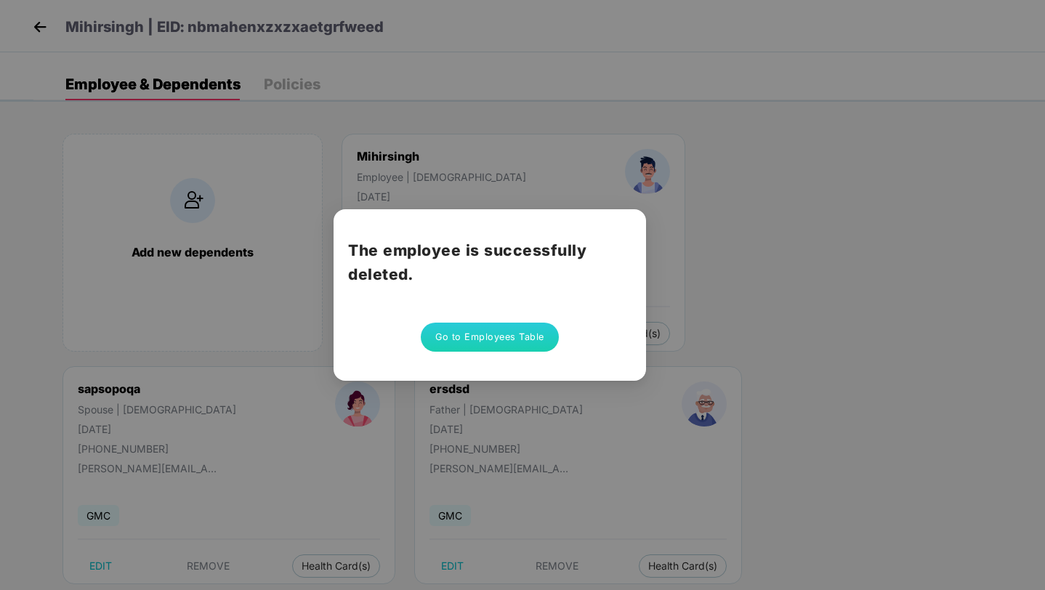
click at [529, 325] on button "Go to Employees Table" at bounding box center [490, 337] width 138 height 29
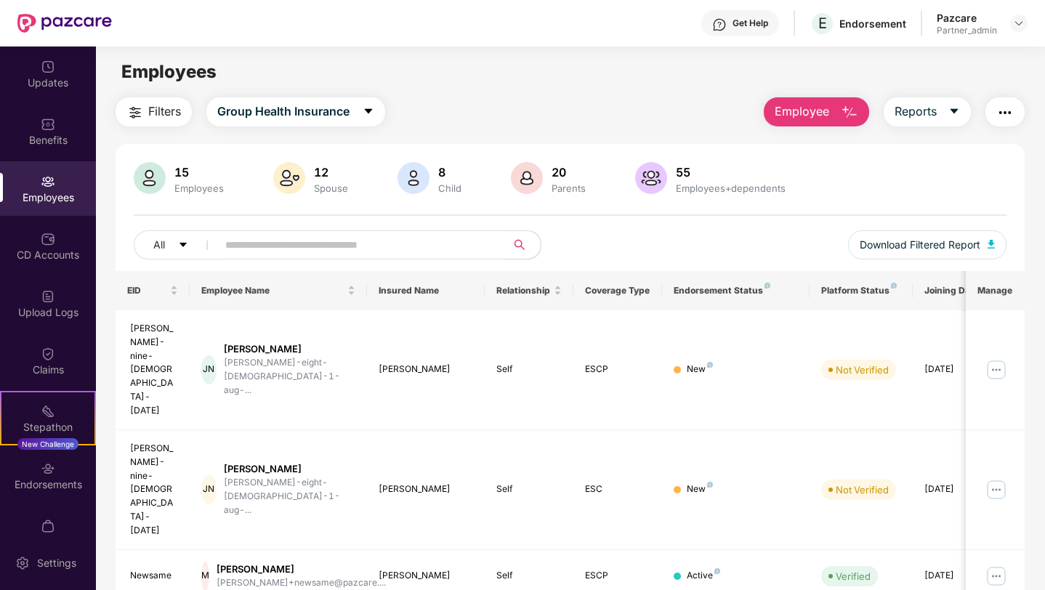
click at [456, 242] on input "text" at bounding box center [355, 245] width 261 height 22
paste input "**********"
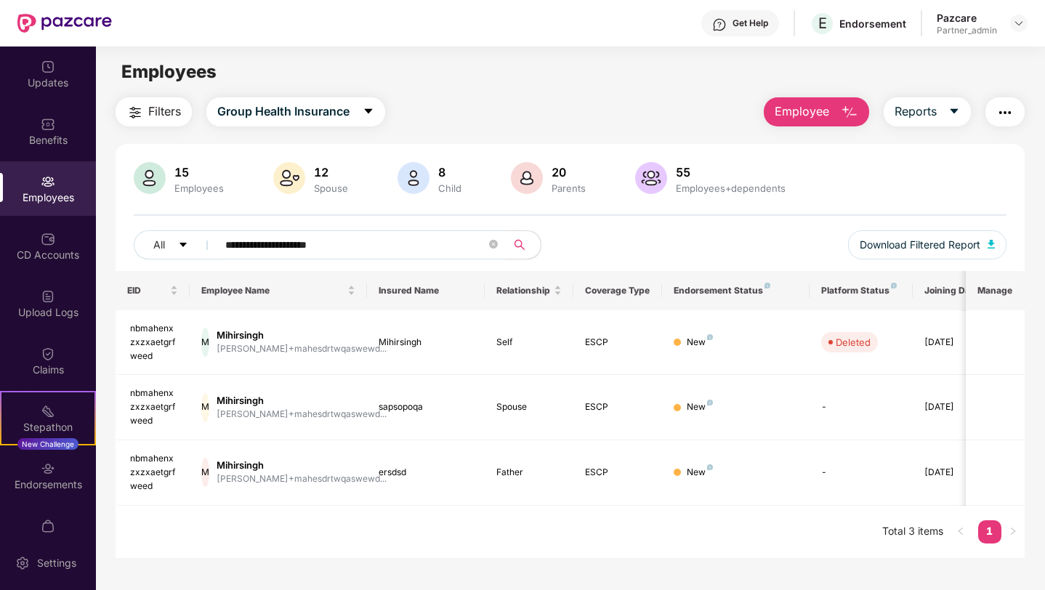
type input "**********"
click at [1002, 111] on img "button" at bounding box center [1005, 112] width 17 height 17
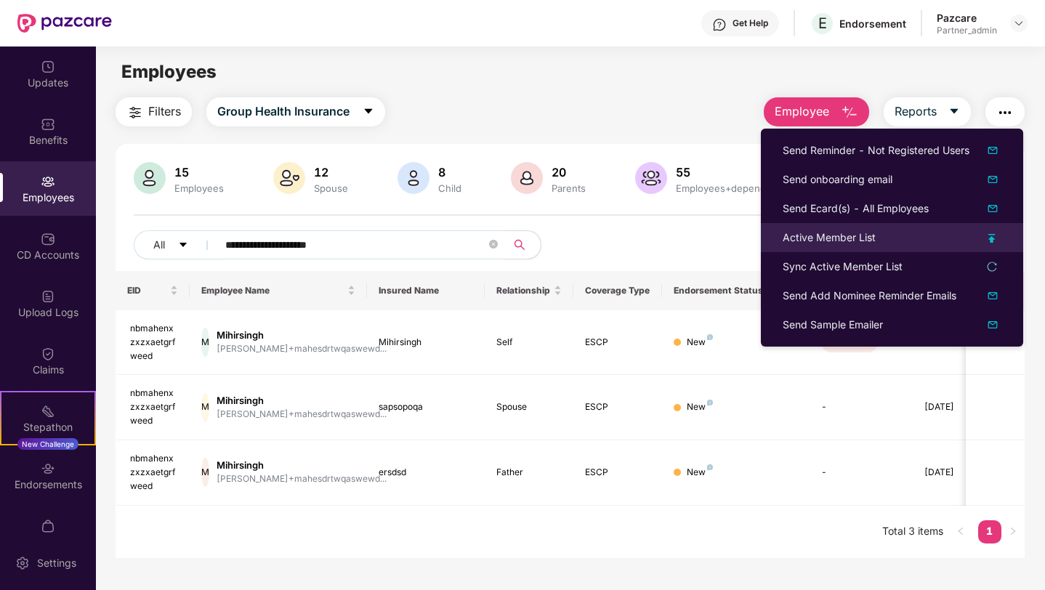
click at [844, 241] on div "Active Member List" at bounding box center [829, 238] width 93 height 16
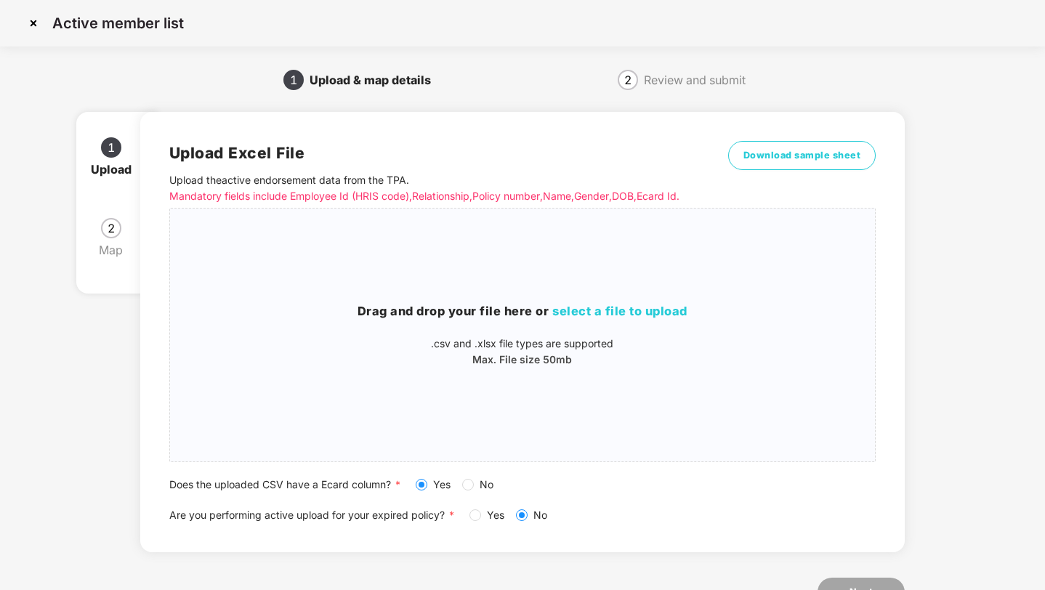
click at [29, 27] on img at bounding box center [33, 23] width 23 height 23
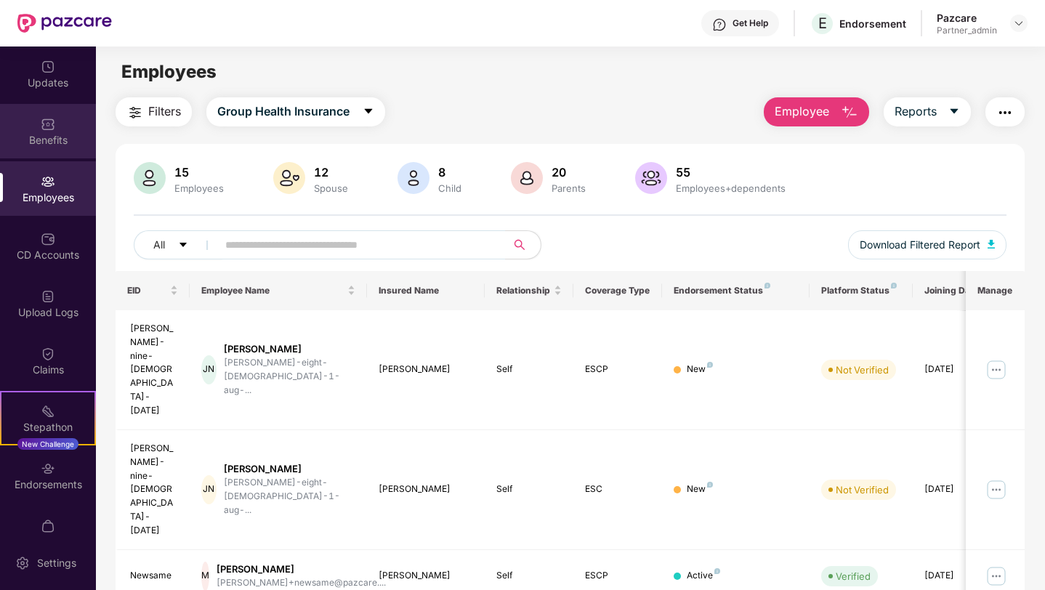
click at [49, 140] on div "Benefits" at bounding box center [48, 140] width 96 height 15
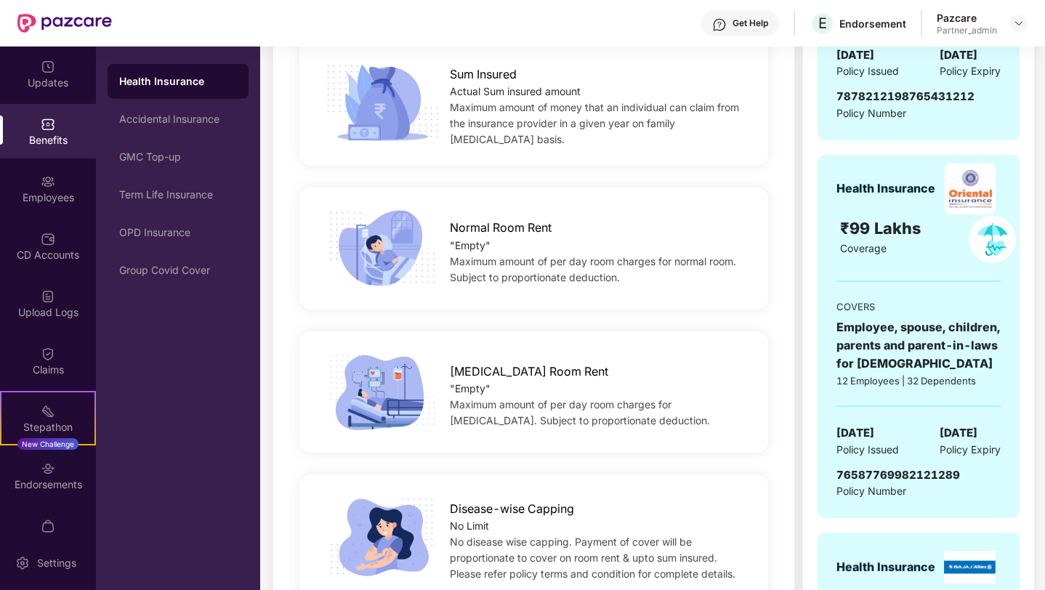
scroll to position [390, 0]
click at [893, 473] on span "76587769982121289" at bounding box center [899, 474] width 124 height 14
copy span "76587769982121289"
click at [49, 184] on img at bounding box center [48, 181] width 15 height 15
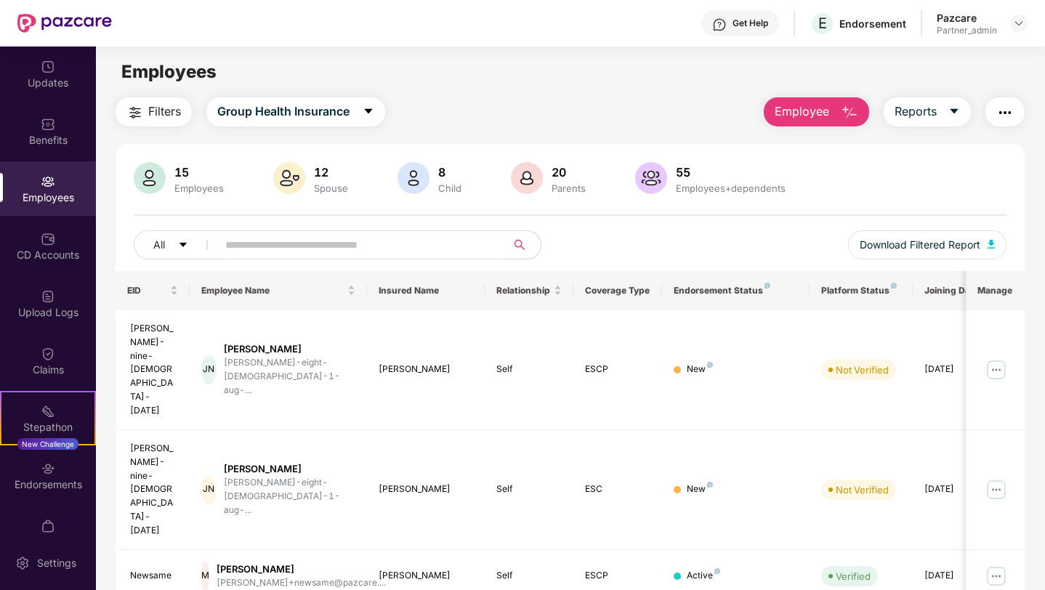
click at [997, 105] on img "button" at bounding box center [1005, 112] width 17 height 17
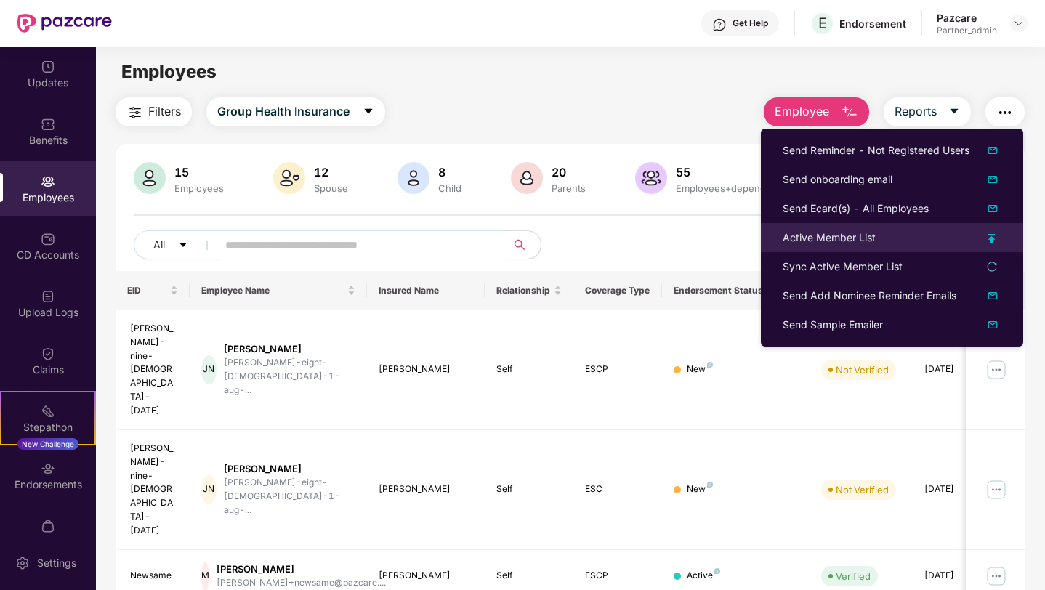
click at [842, 240] on div "Active Member List" at bounding box center [829, 238] width 93 height 16
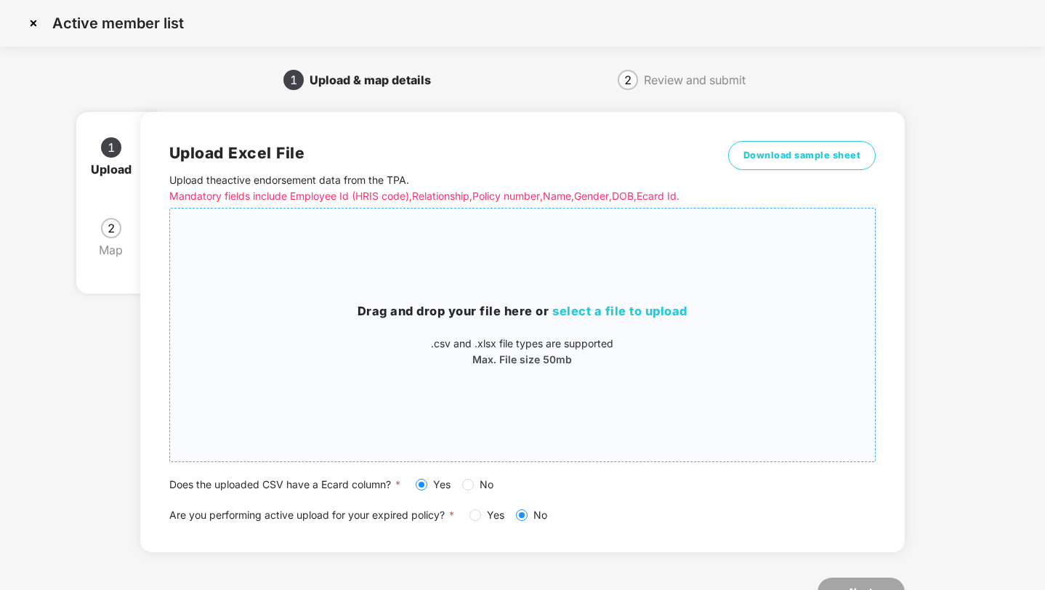
click at [302, 332] on div "Drag and drop your file here or select a file to upload .csv and .xlsx file typ…" at bounding box center [523, 334] width 706 height 65
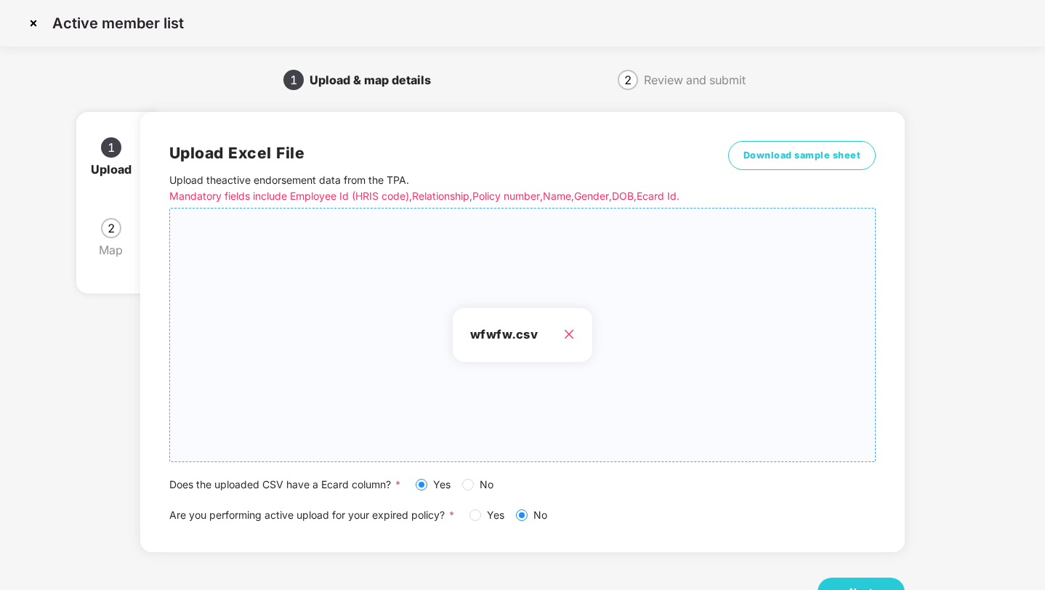
scroll to position [53, 0]
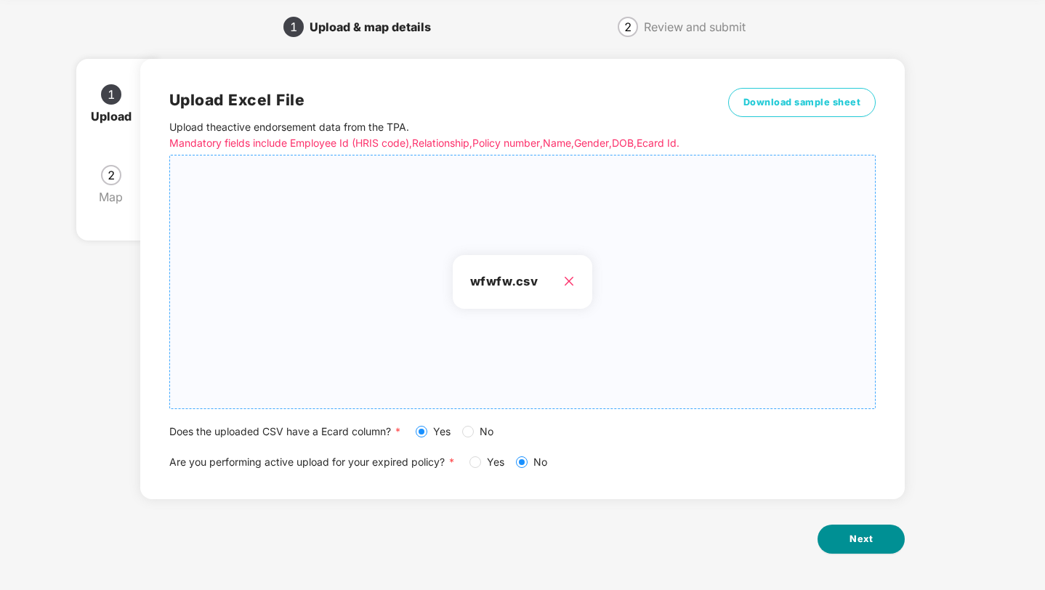
click at [843, 532] on button "Next" at bounding box center [861, 539] width 87 height 29
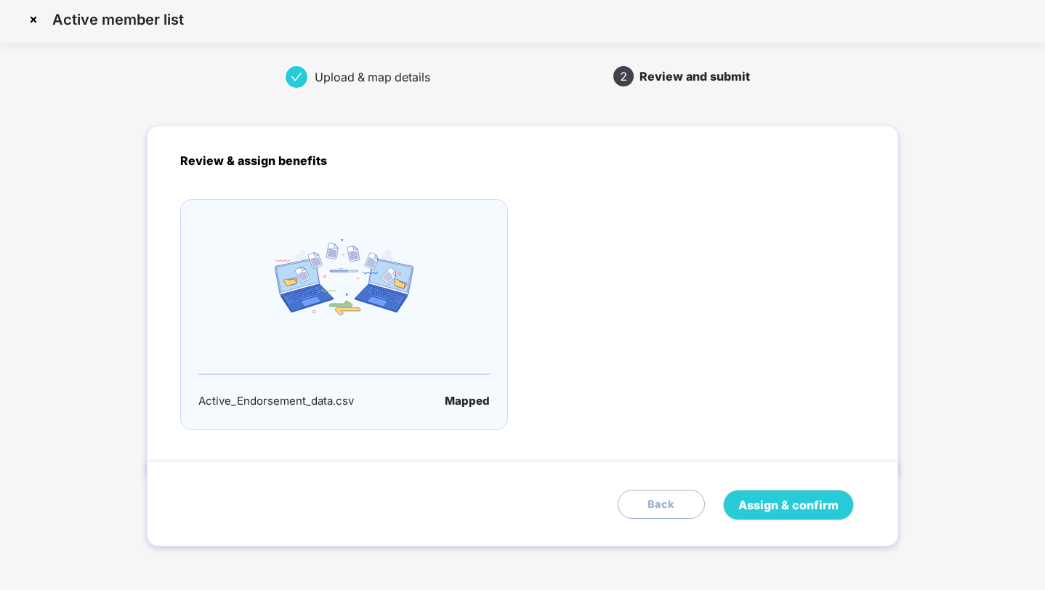
scroll to position [0, 0]
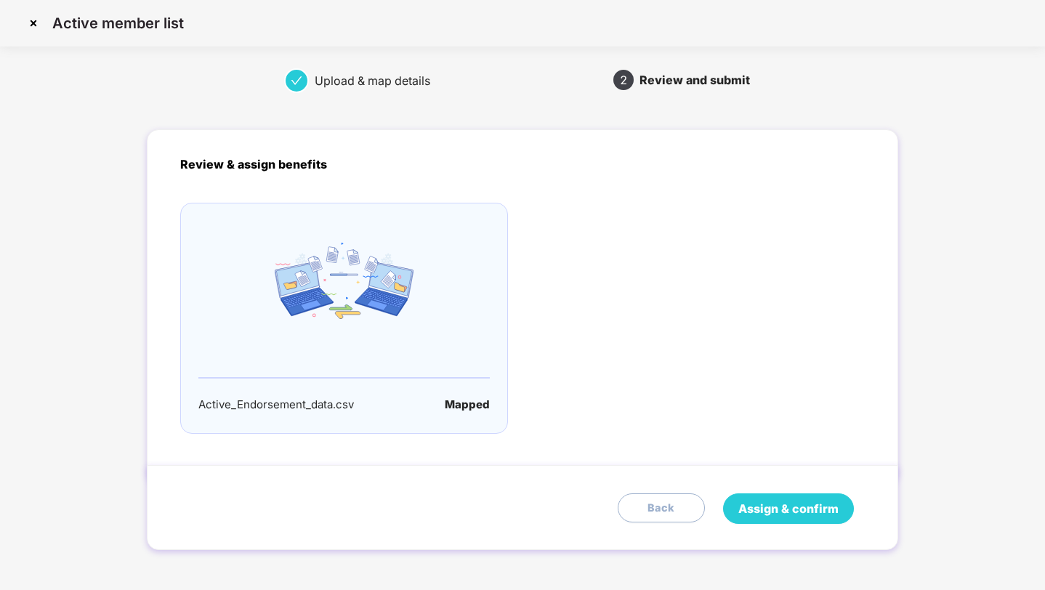
click at [790, 504] on span "Assign & confirm" at bounding box center [789, 509] width 100 height 18
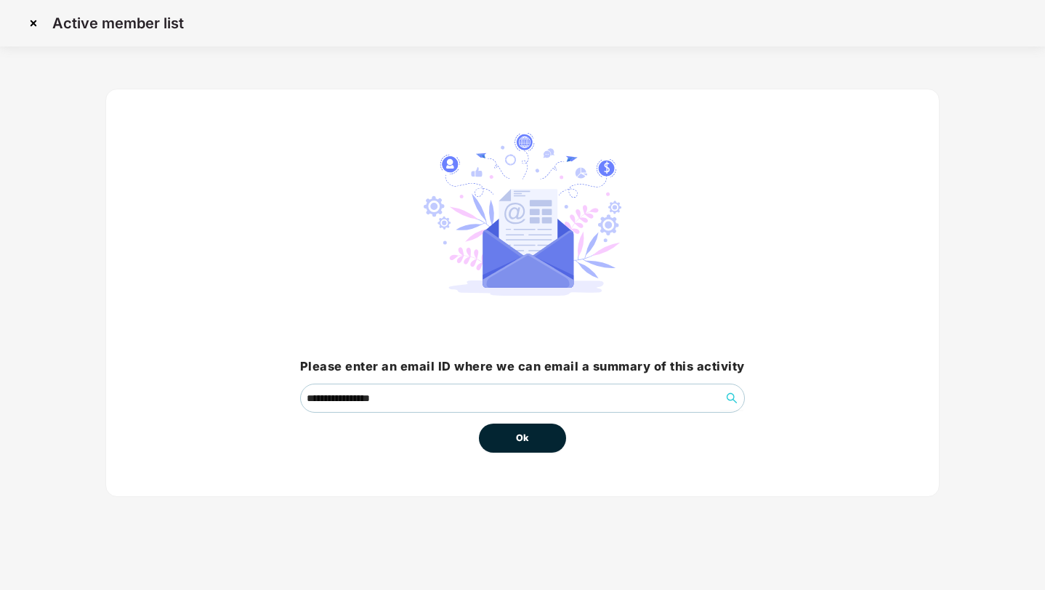
click at [524, 442] on span "Ok" at bounding box center [522, 438] width 13 height 15
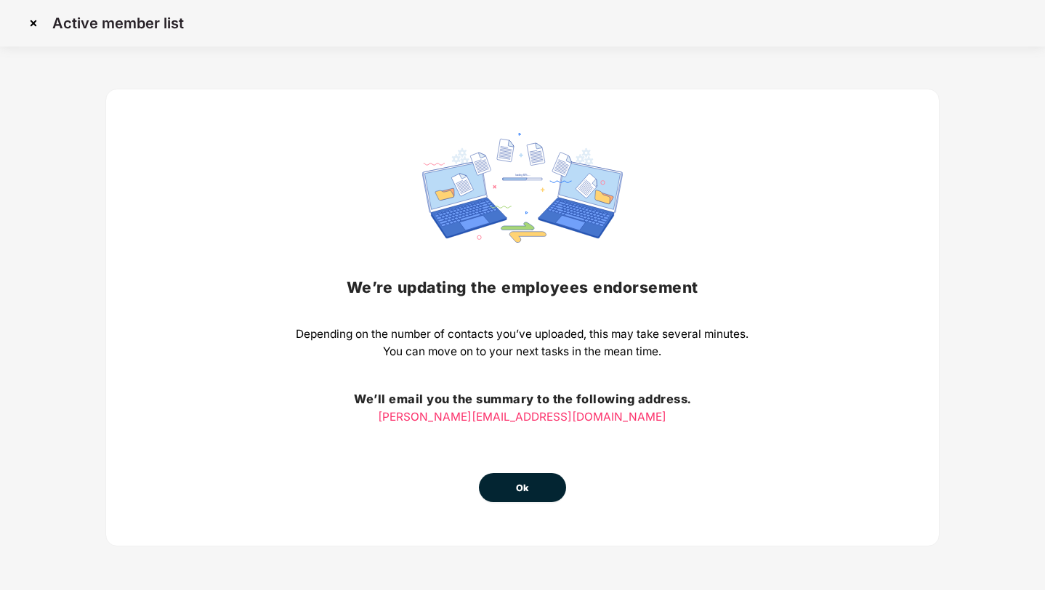
click at [544, 480] on button "Ok" at bounding box center [522, 487] width 87 height 29
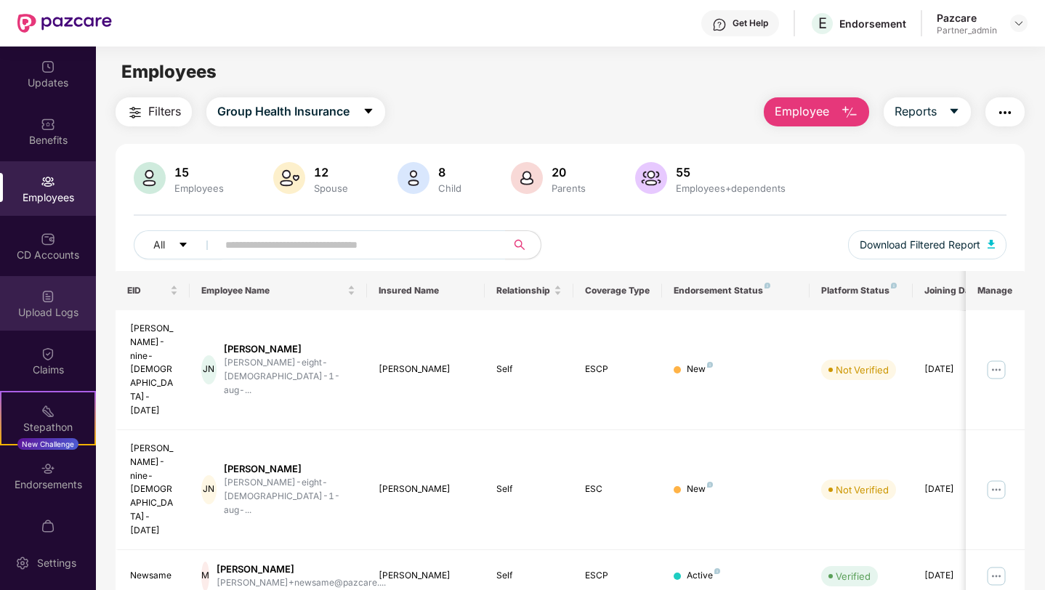
click at [60, 298] on div "Upload Logs" at bounding box center [48, 303] width 96 height 55
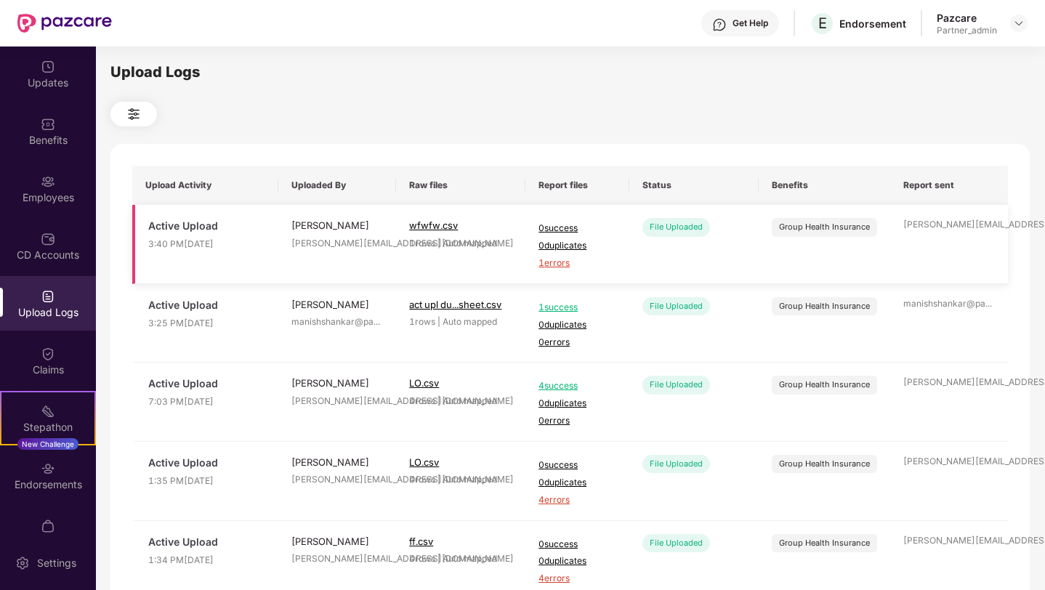
click at [560, 264] on span "1 errors" at bounding box center [578, 264] width 78 height 14
click at [39, 193] on div "Employees" at bounding box center [48, 197] width 96 height 15
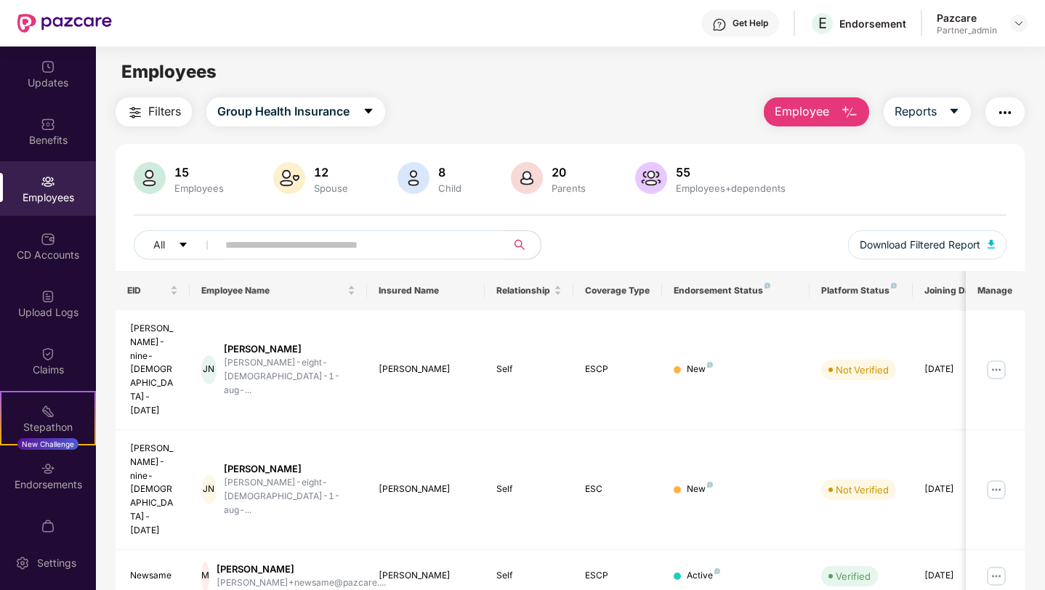
click at [997, 108] on img "button" at bounding box center [1005, 112] width 17 height 17
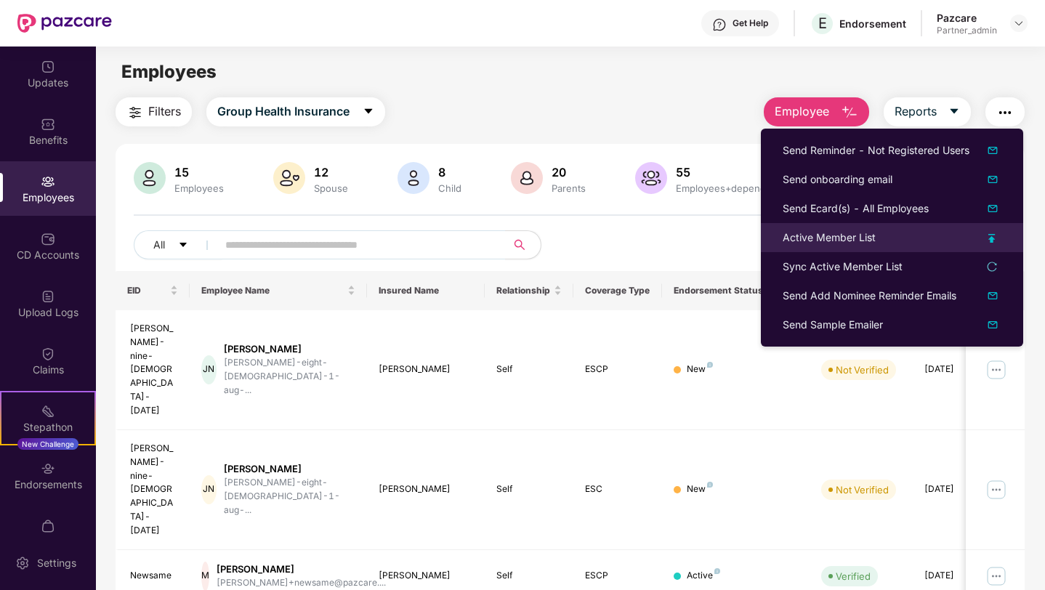
click at [835, 245] on div "Active Member List" at bounding box center [829, 238] width 93 height 16
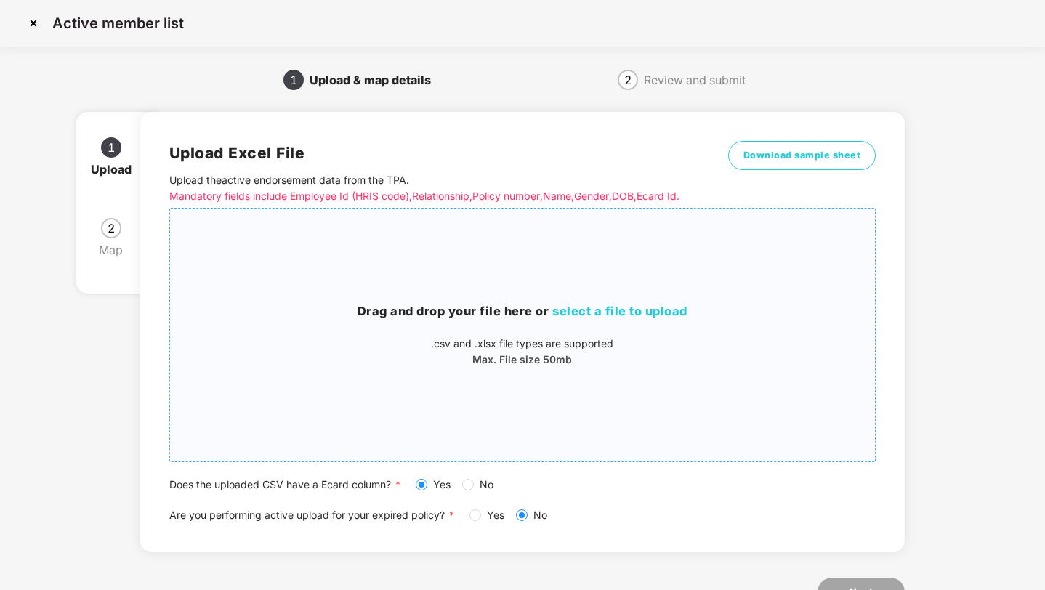
click at [315, 346] on p ".csv and .xlsx file types are supported" at bounding box center [523, 344] width 706 height 16
click at [502, 420] on div "Drag and drop your file here or select a file to upload .csv and .xlsx file typ…" at bounding box center [523, 335] width 706 height 230
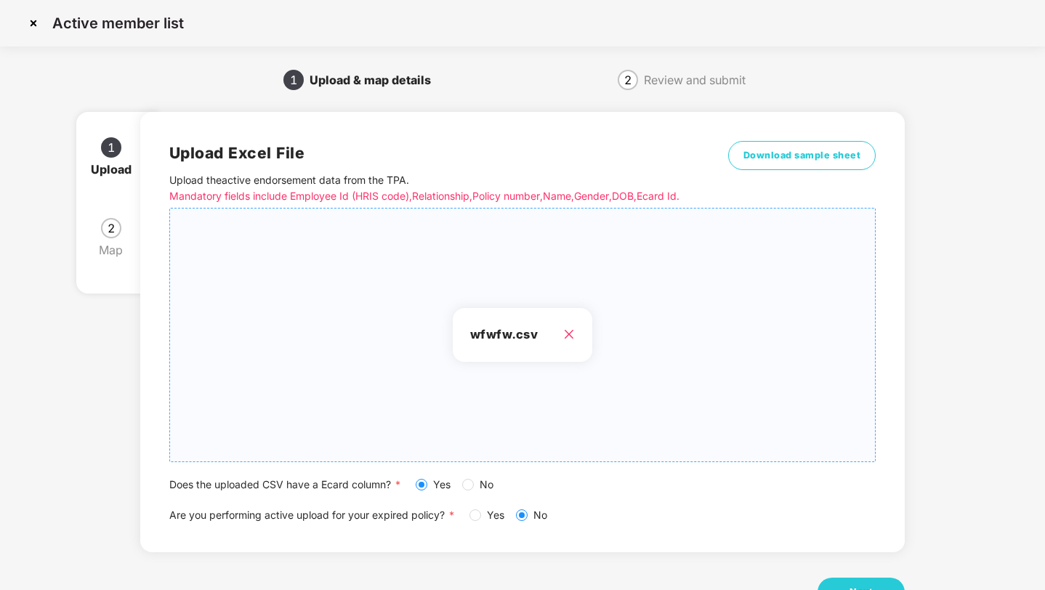
scroll to position [53, 0]
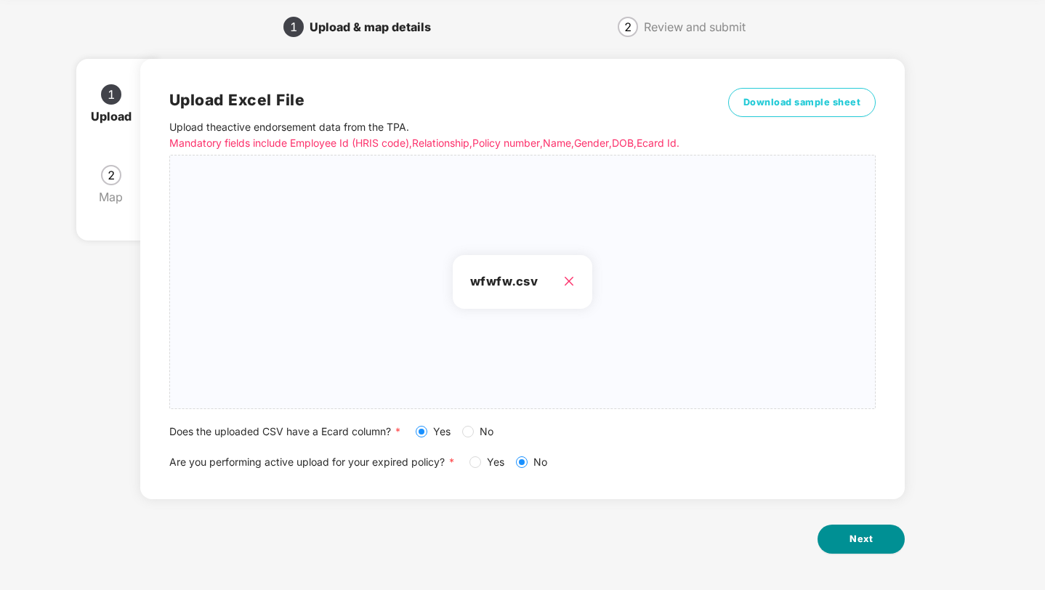
click at [852, 538] on span "Next" at bounding box center [861, 539] width 23 height 15
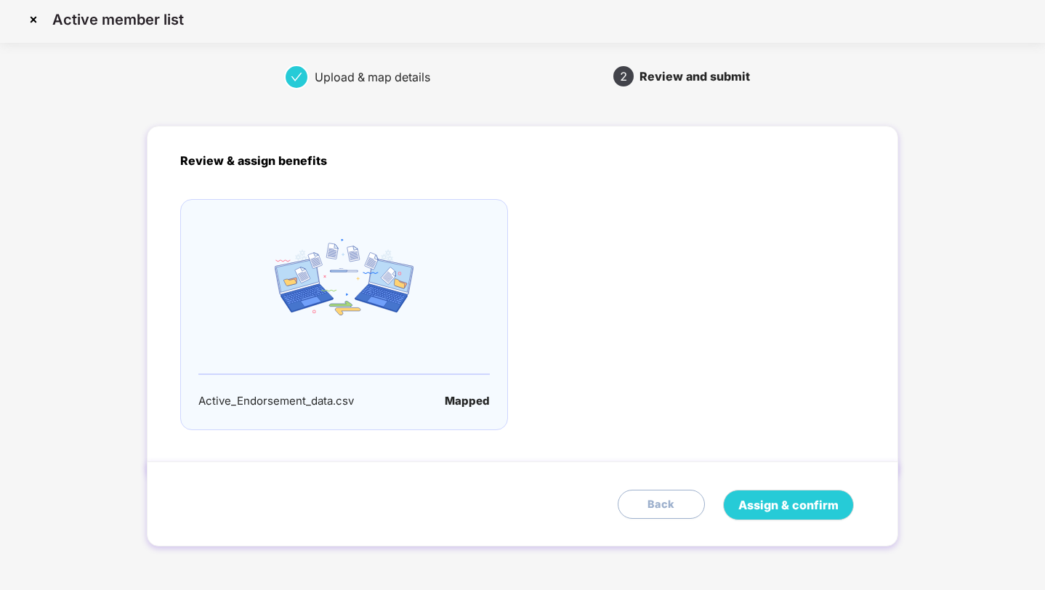
scroll to position [0, 0]
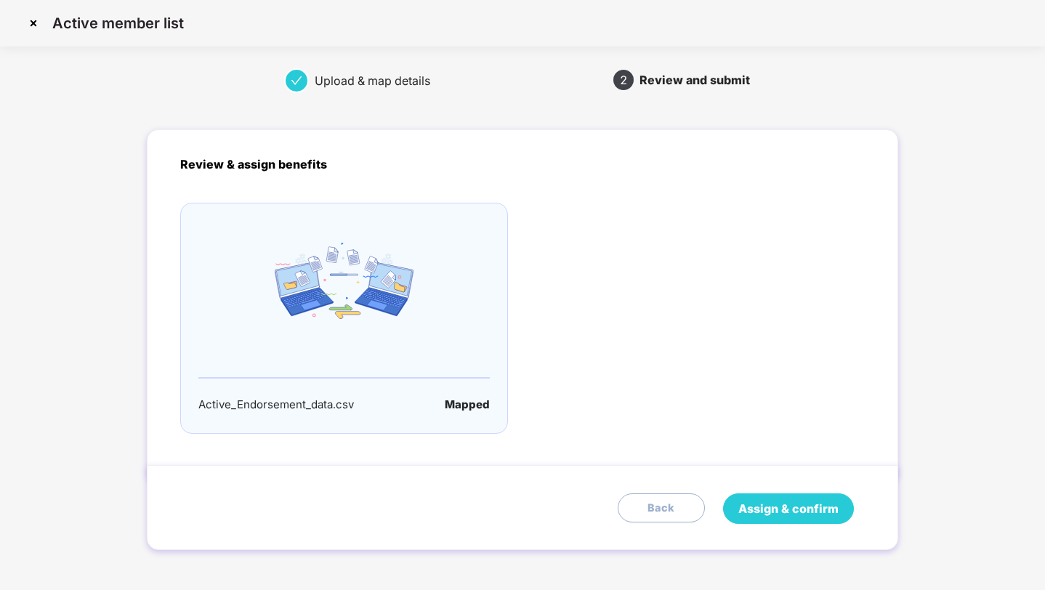
click at [766, 501] on span "Assign & confirm" at bounding box center [789, 509] width 100 height 18
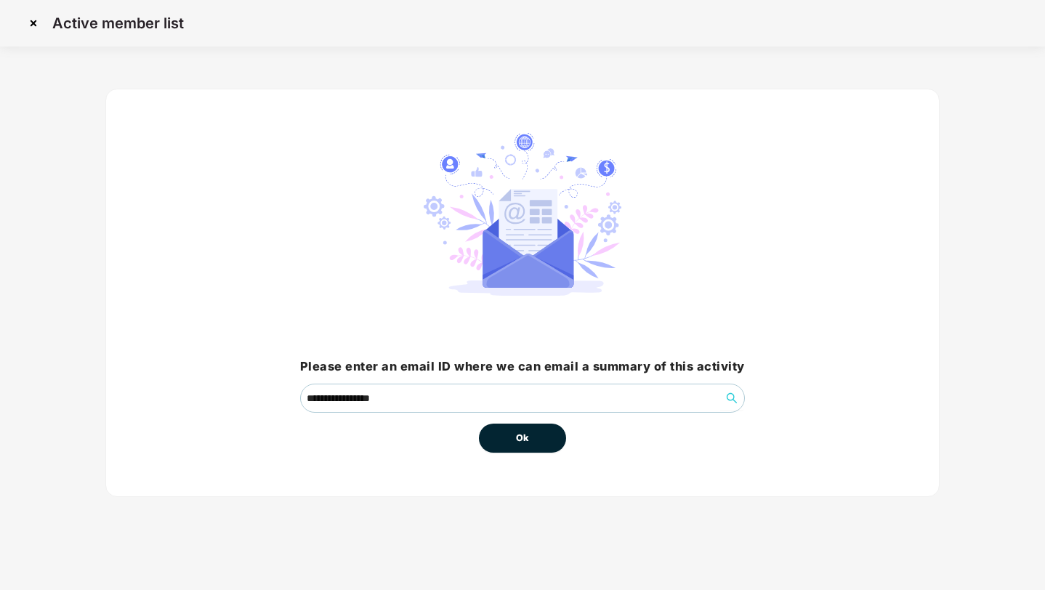
click at [532, 435] on button "Ok" at bounding box center [522, 438] width 87 height 29
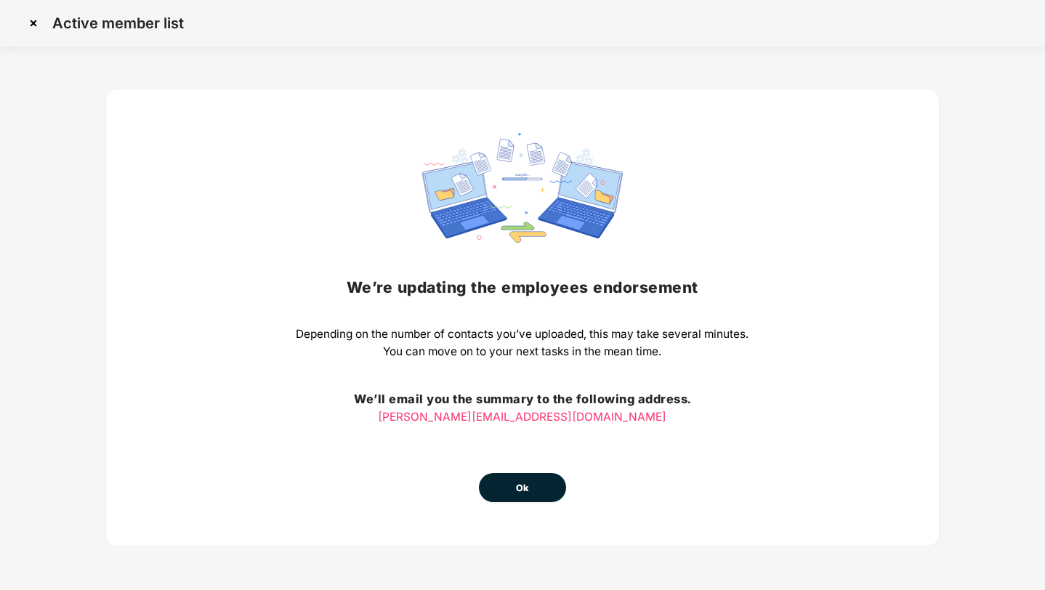
click at [515, 486] on button "Ok" at bounding box center [522, 487] width 87 height 29
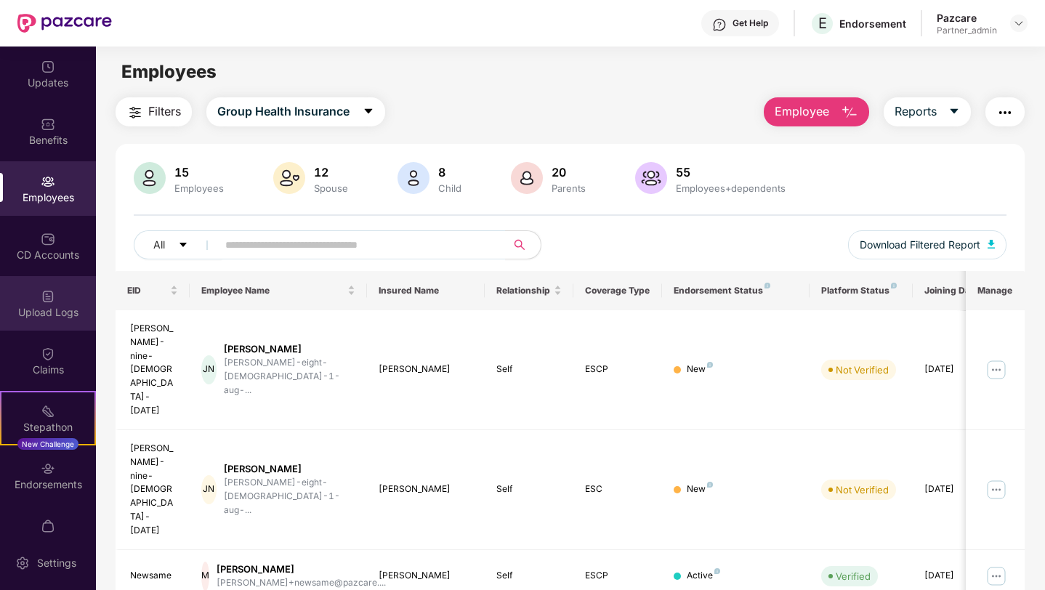
click at [44, 303] on img at bounding box center [48, 296] width 15 height 15
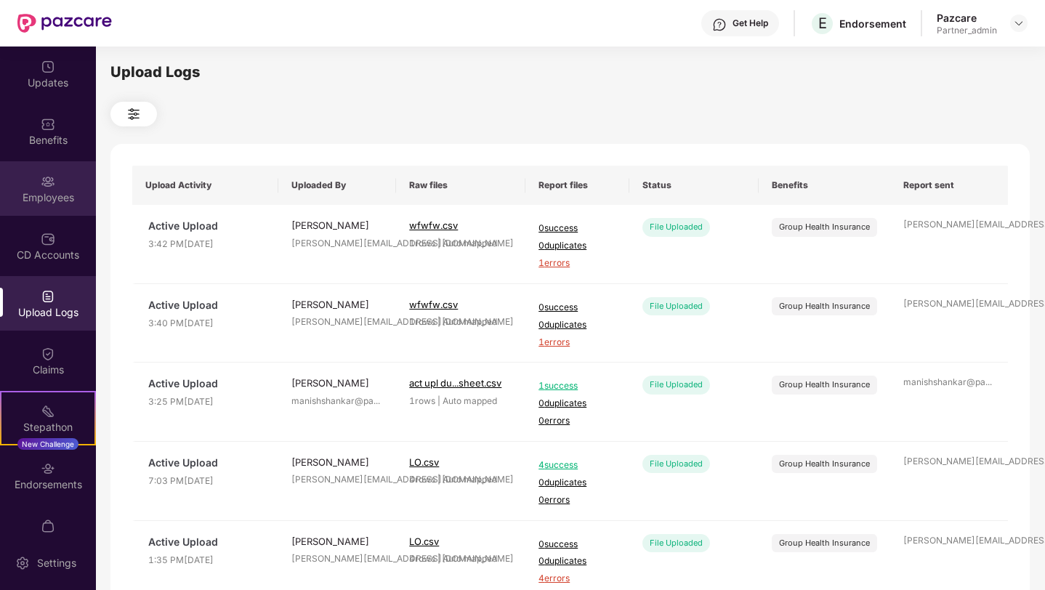
click at [57, 179] on div "Employees" at bounding box center [48, 188] width 96 height 55
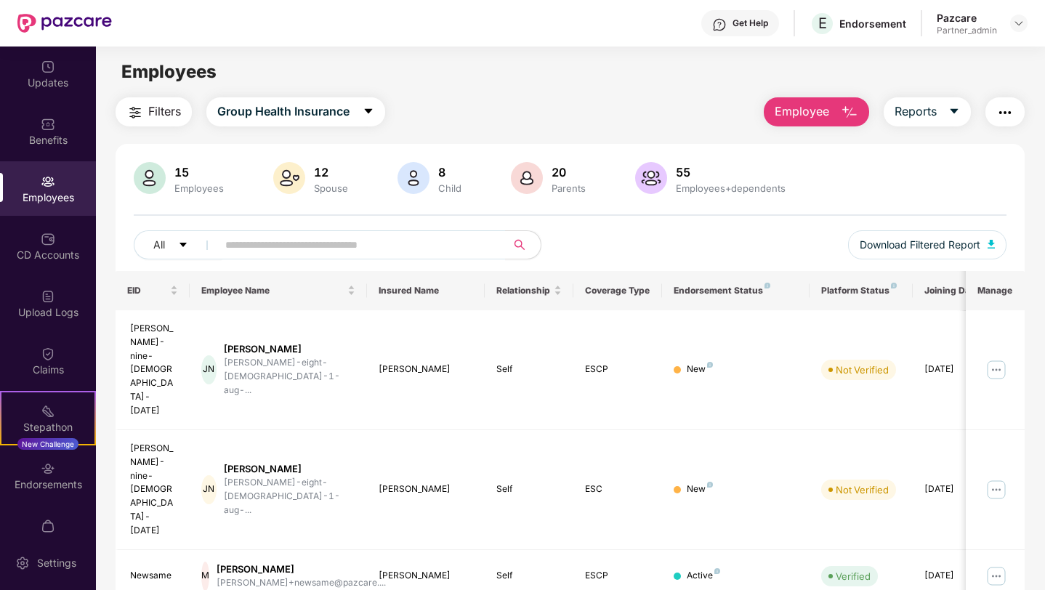
click at [994, 113] on button "button" at bounding box center [1005, 111] width 39 height 29
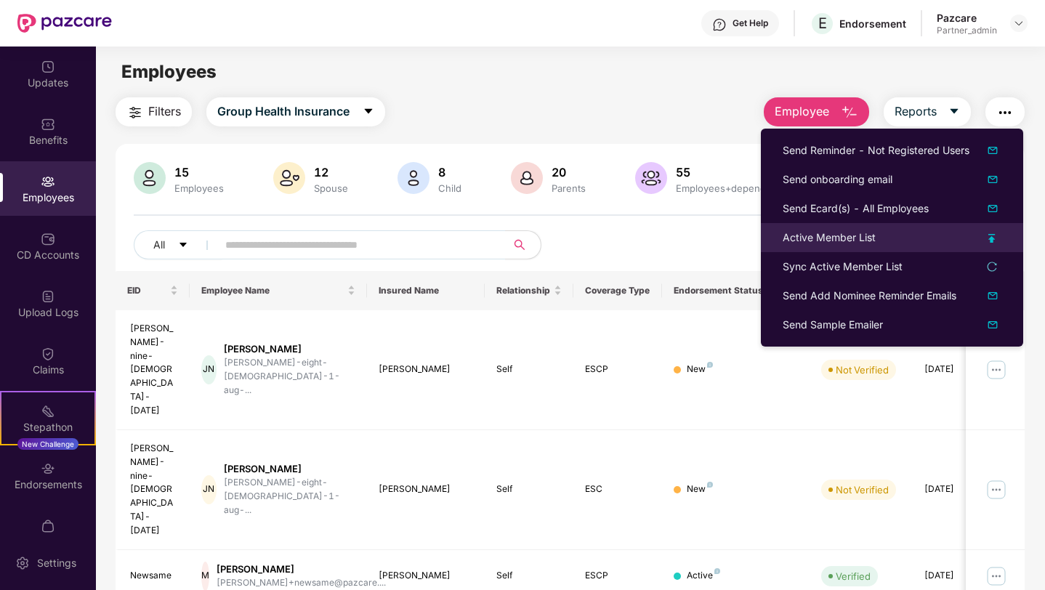
click at [792, 244] on div "Active Member List" at bounding box center [829, 238] width 93 height 16
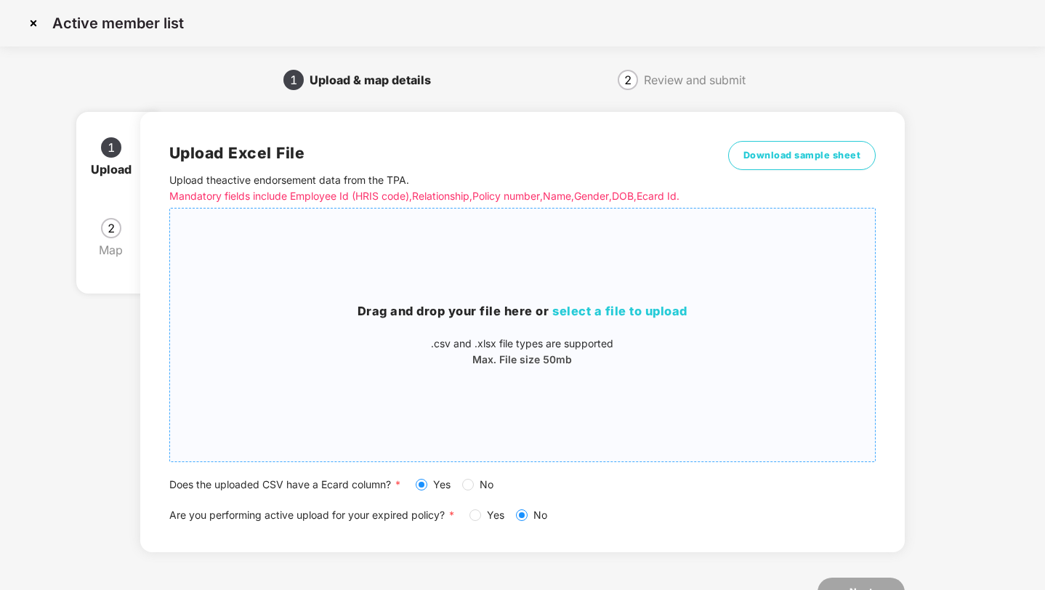
click at [303, 315] on h3 "Drag and drop your file here or select a file to upload" at bounding box center [523, 311] width 706 height 19
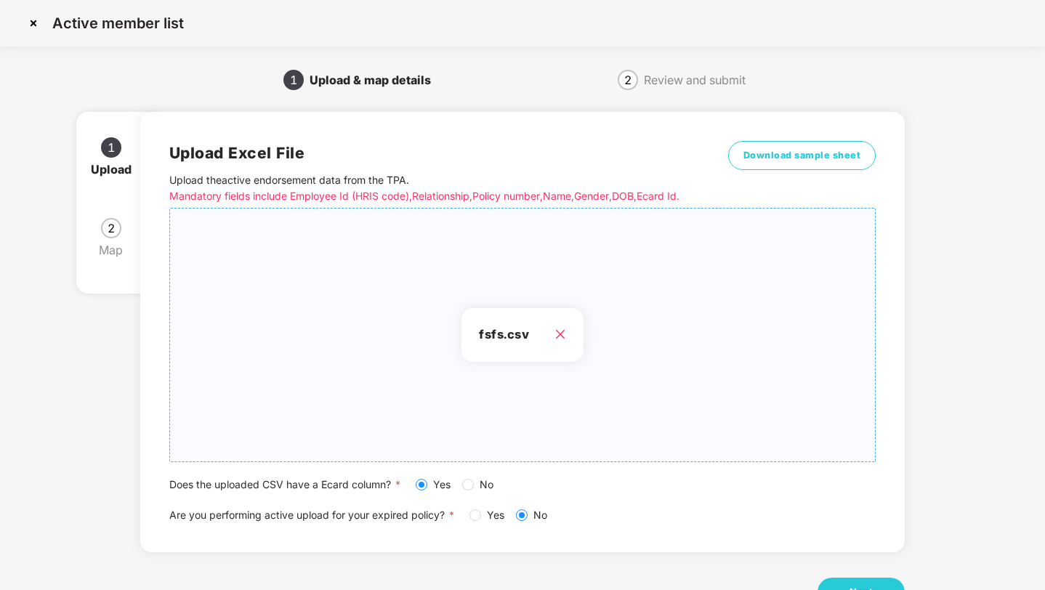
scroll to position [53, 0]
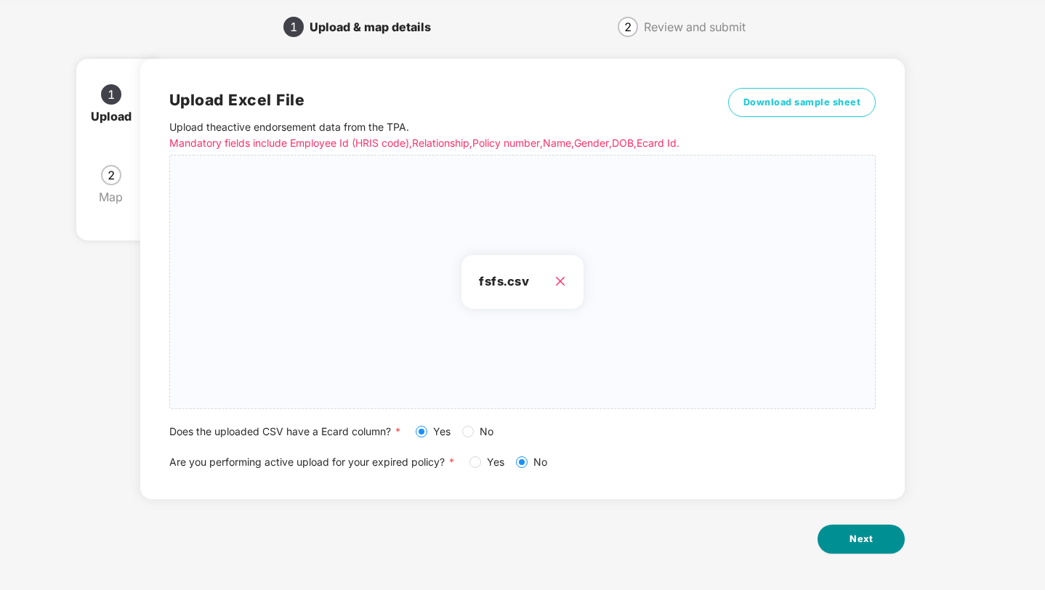
click at [863, 533] on span "Next" at bounding box center [861, 539] width 23 height 15
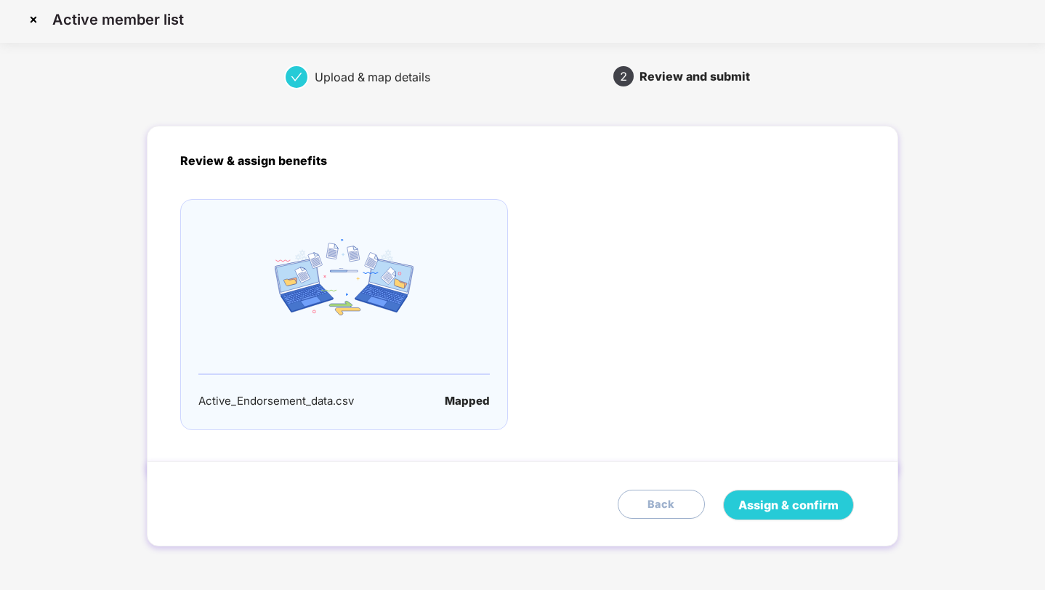
scroll to position [0, 0]
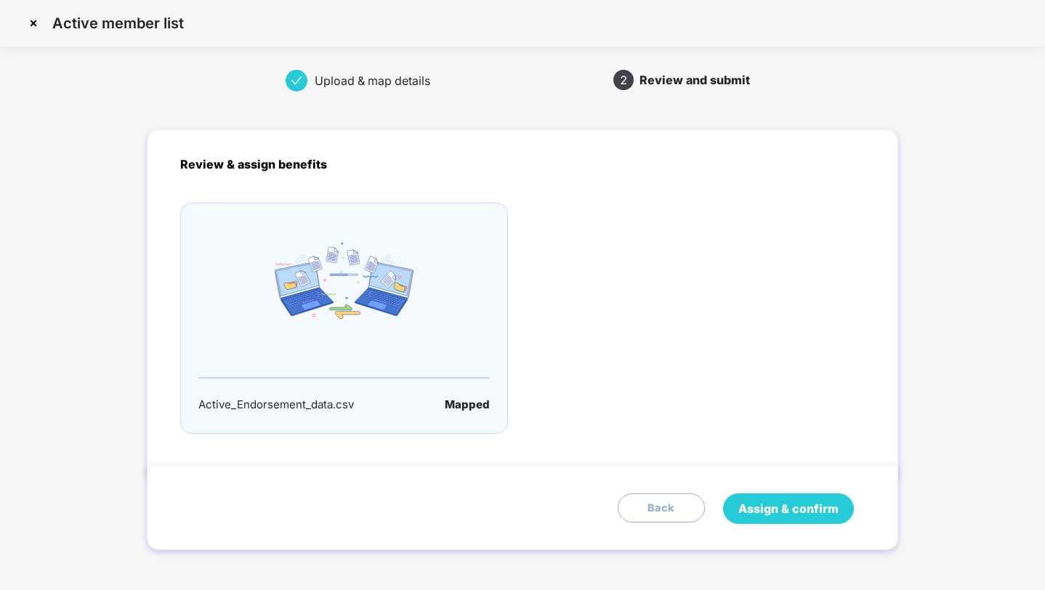
click at [760, 507] on span "Assign & confirm" at bounding box center [789, 509] width 100 height 18
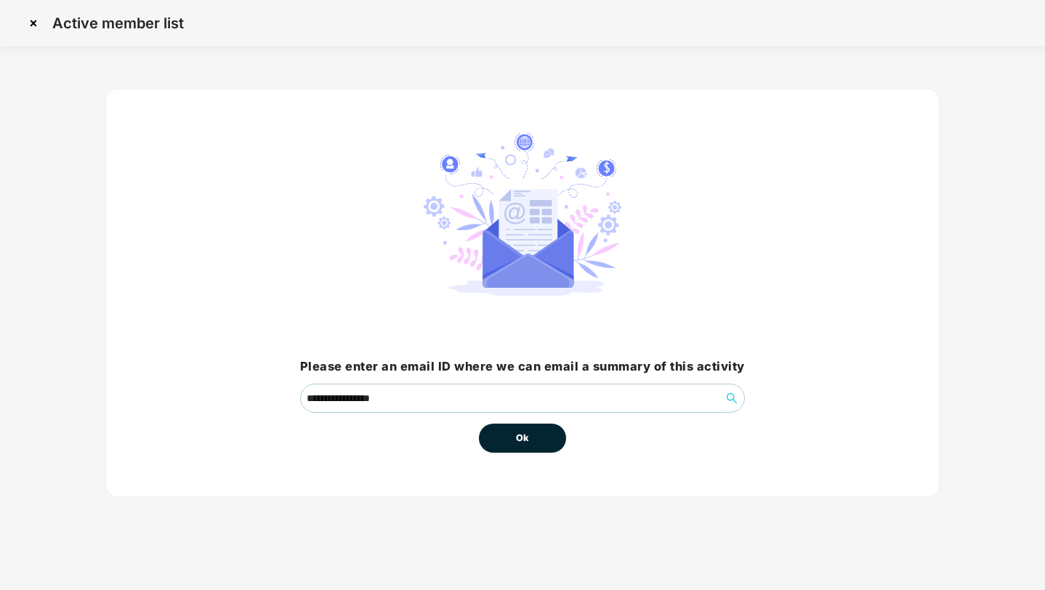
click at [517, 441] on span "Ok" at bounding box center [522, 438] width 13 height 15
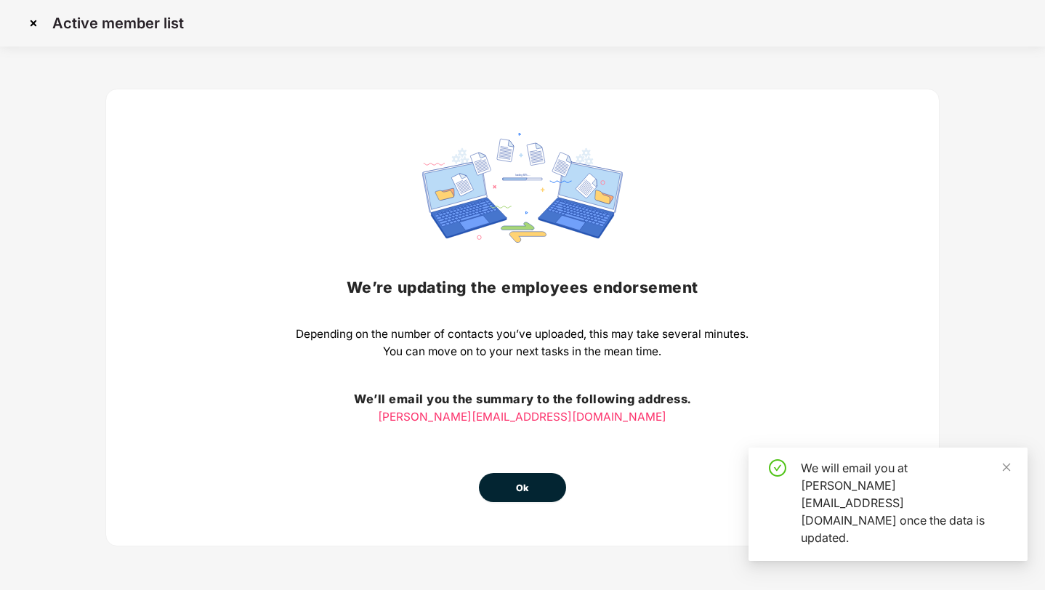
click at [510, 487] on button "Ok" at bounding box center [522, 487] width 87 height 29
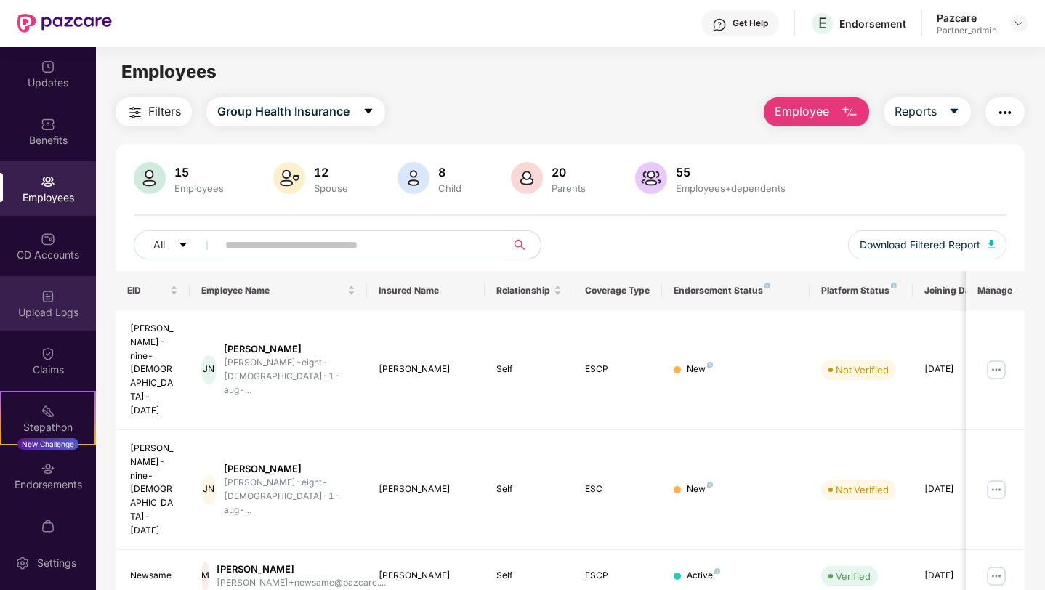
click at [63, 310] on div "Upload Logs" at bounding box center [48, 312] width 96 height 15
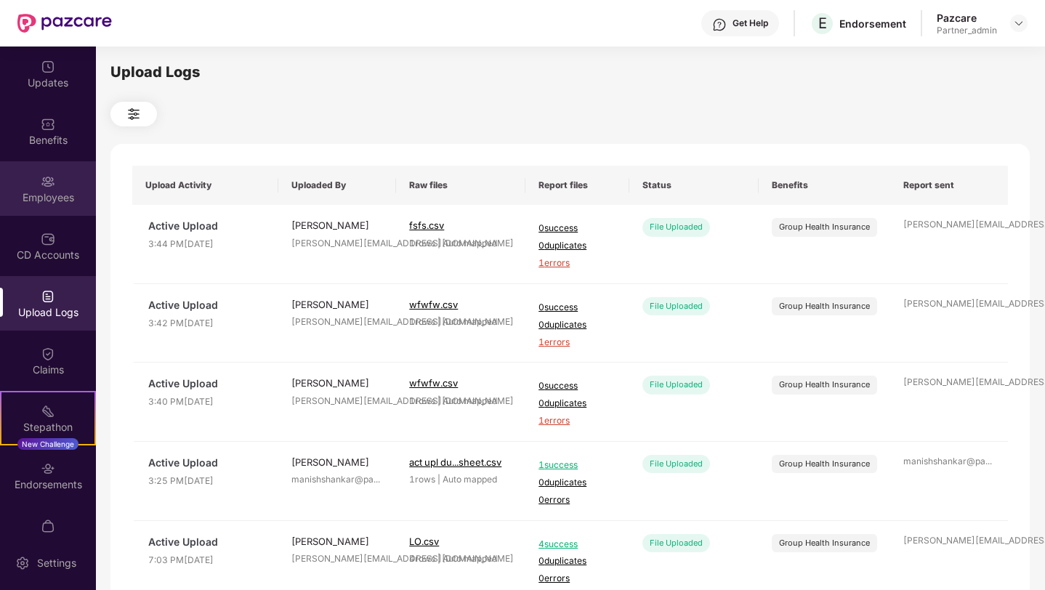
click at [65, 191] on div "Employees" at bounding box center [48, 197] width 96 height 15
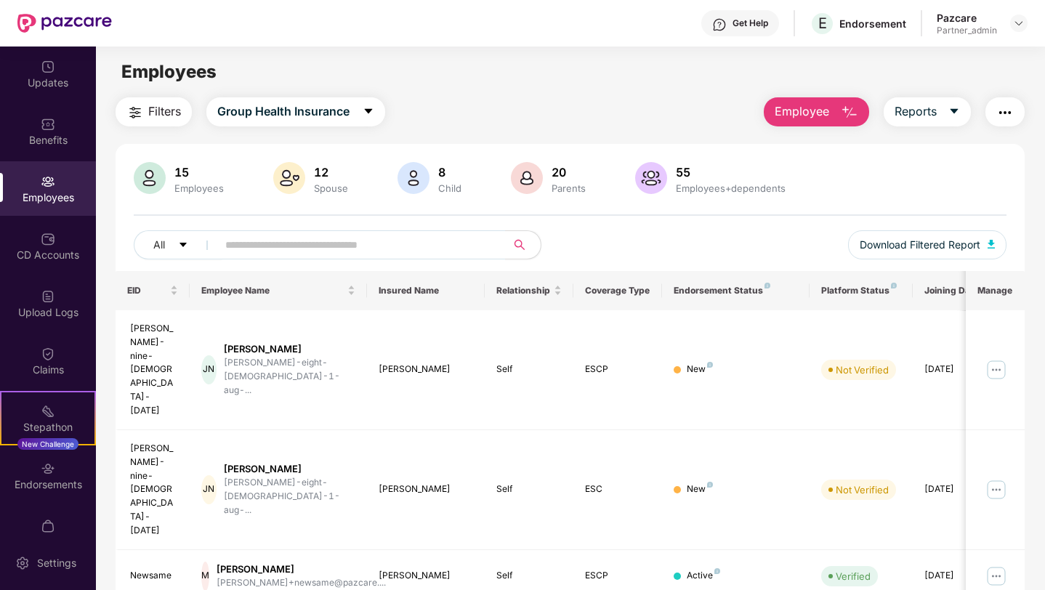
click at [1007, 109] on img "button" at bounding box center [1005, 112] width 17 height 17
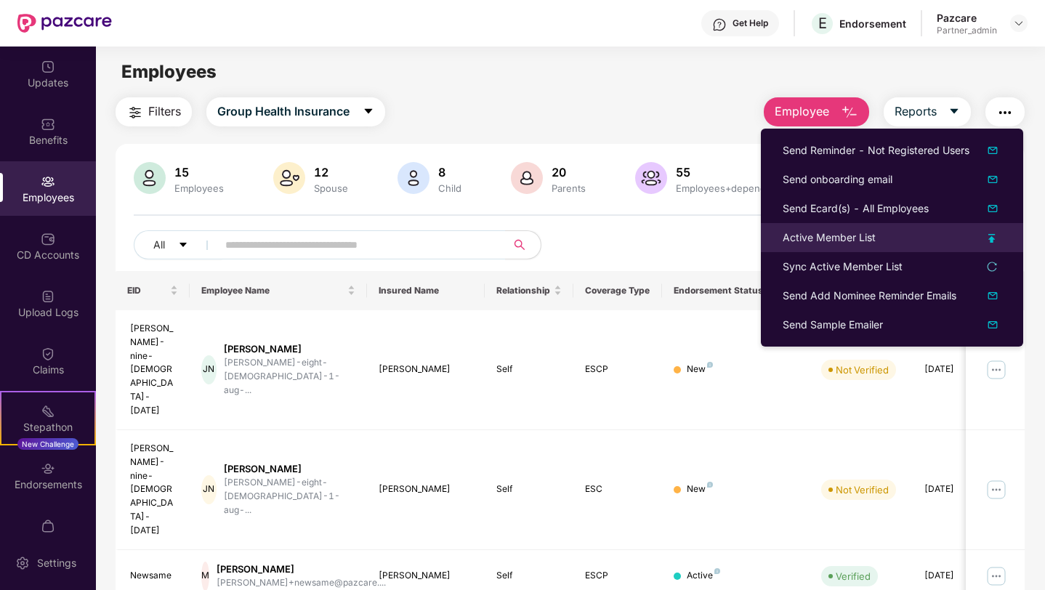
click at [821, 240] on div "Active Member List" at bounding box center [829, 238] width 93 height 16
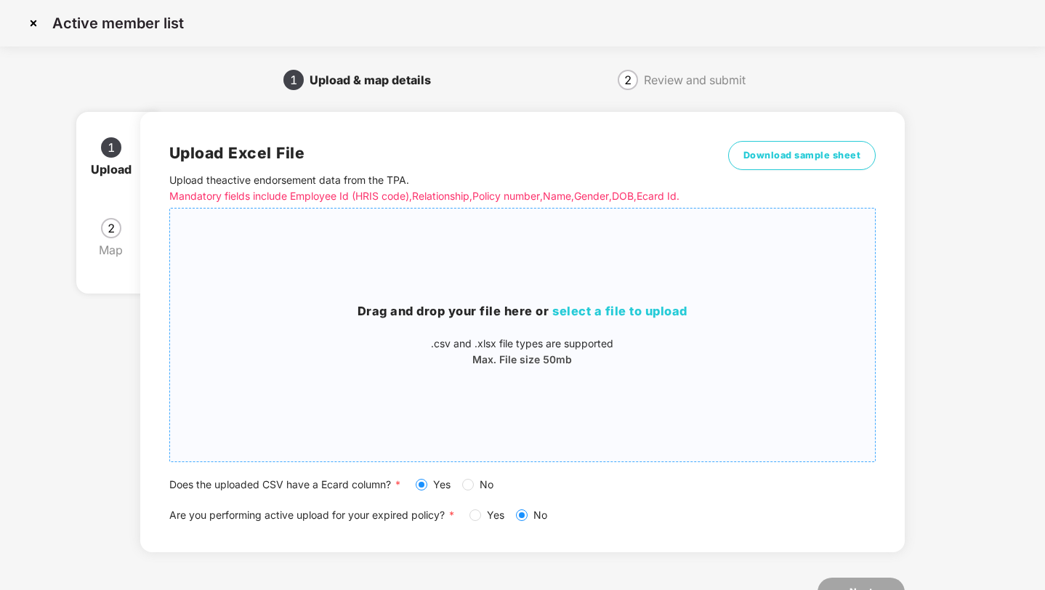
click at [464, 302] on div "Drag and drop your file here or select a file to upload .csv and .xlsx file typ…" at bounding box center [523, 335] width 706 height 230
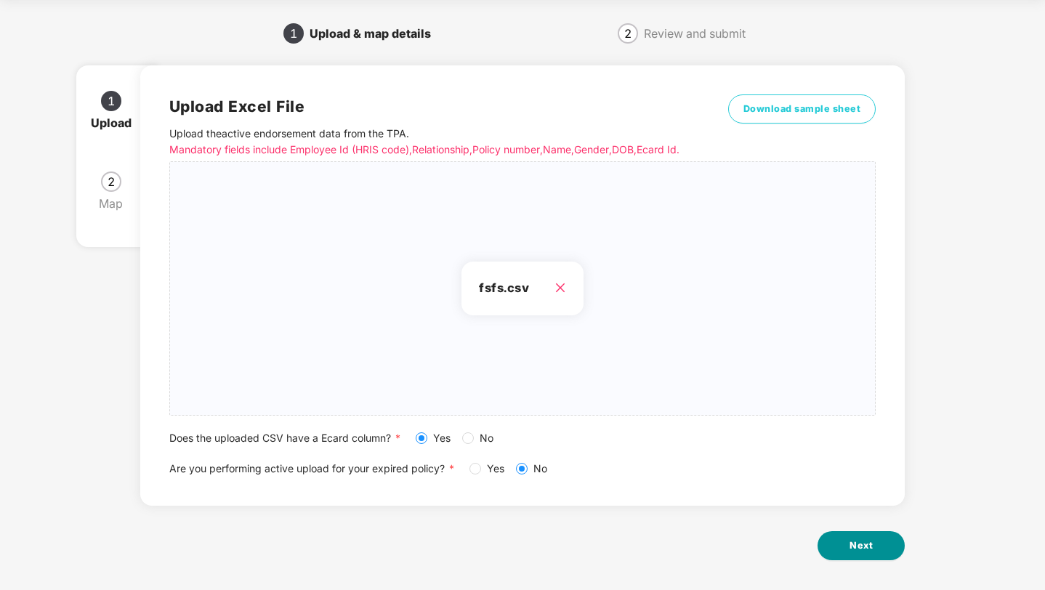
scroll to position [53, 0]
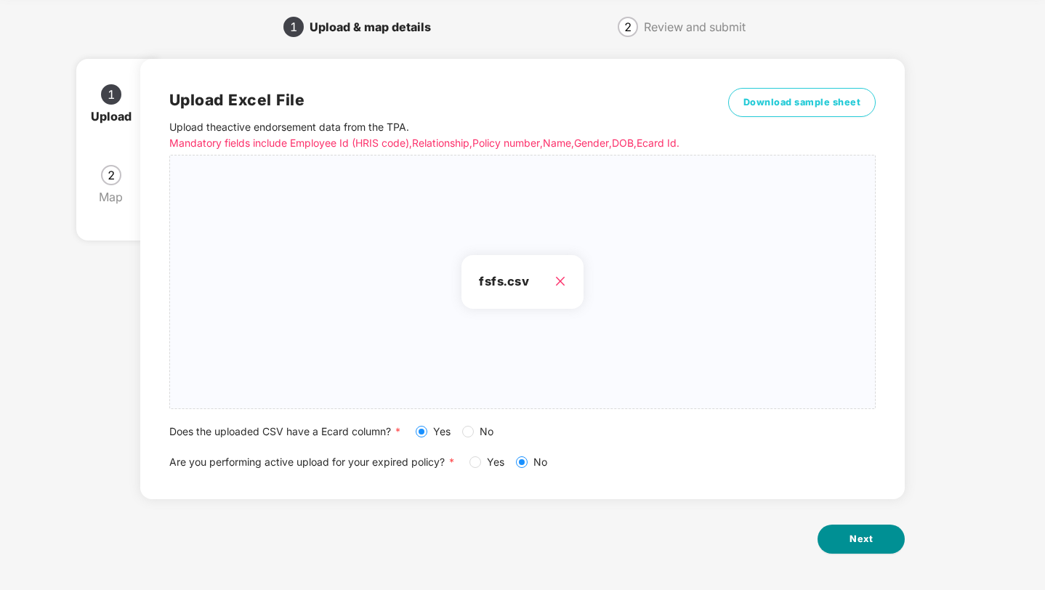
click at [847, 534] on button "Next" at bounding box center [861, 539] width 87 height 29
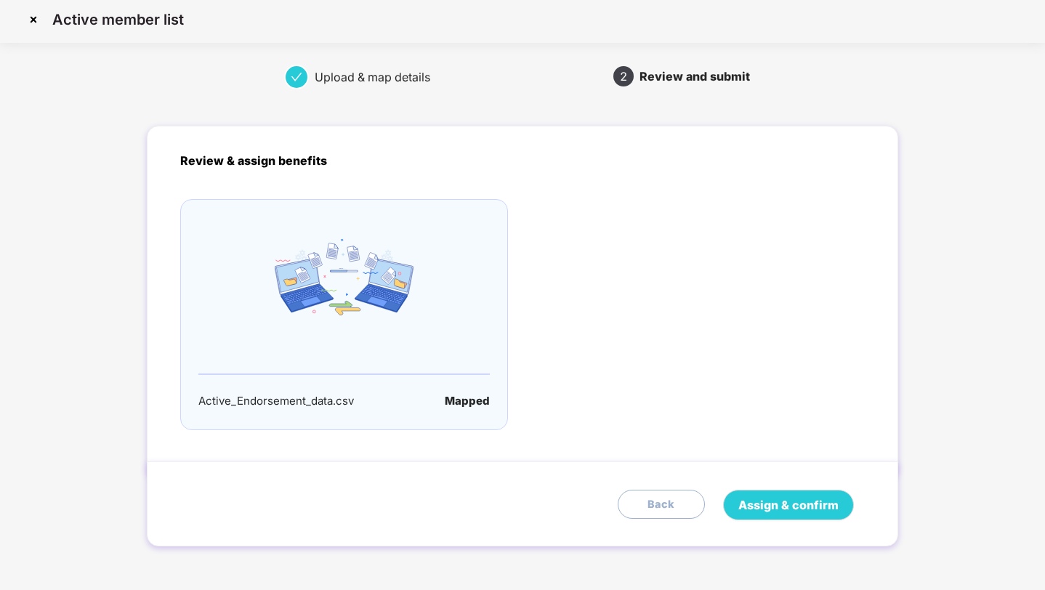
scroll to position [0, 0]
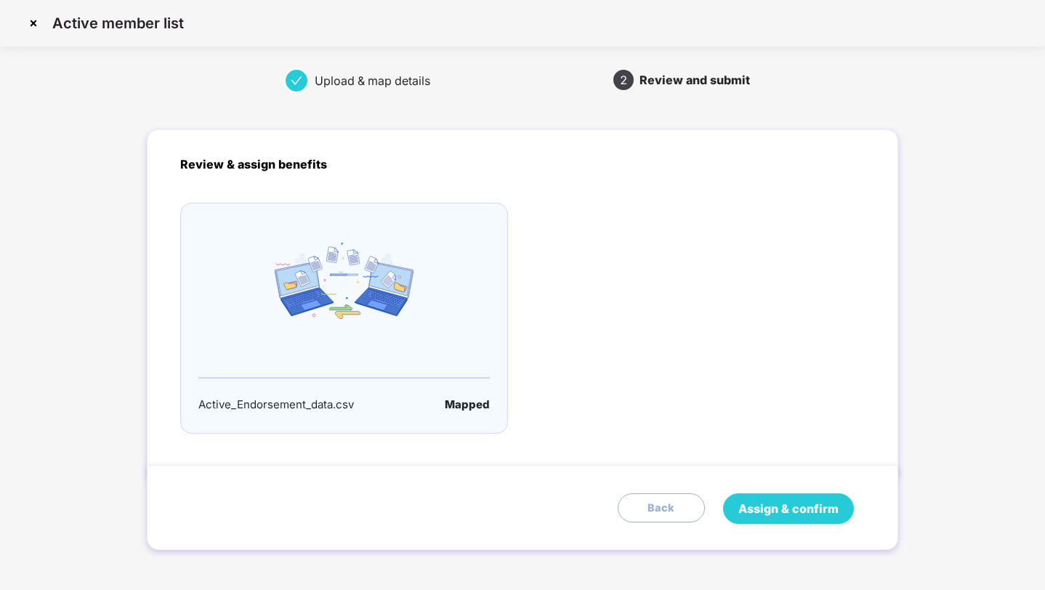
click at [778, 515] on span "Assign & confirm" at bounding box center [789, 509] width 100 height 18
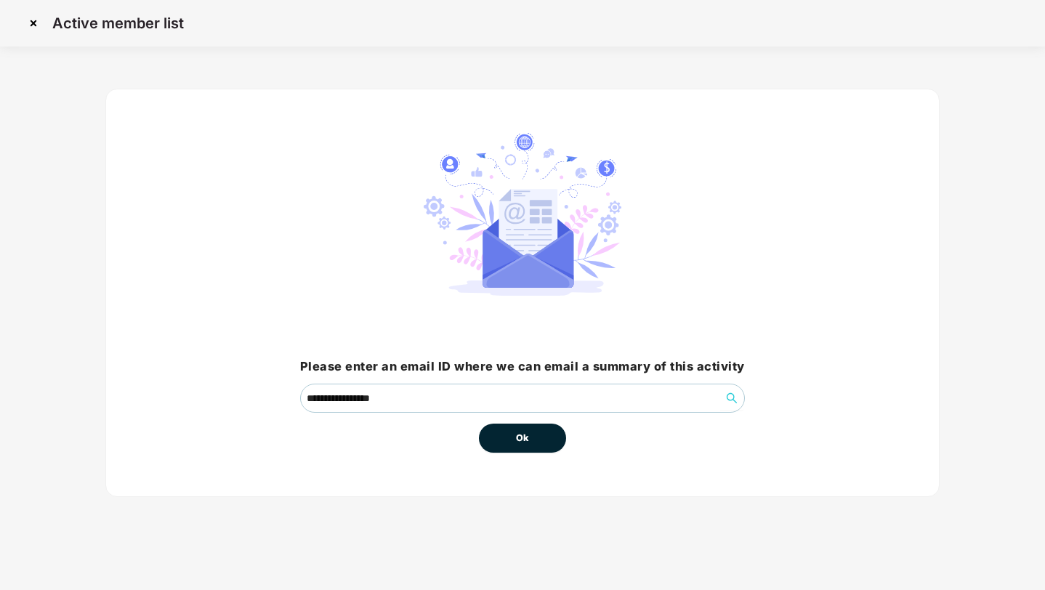
click at [519, 440] on span "Ok" at bounding box center [522, 438] width 13 height 15
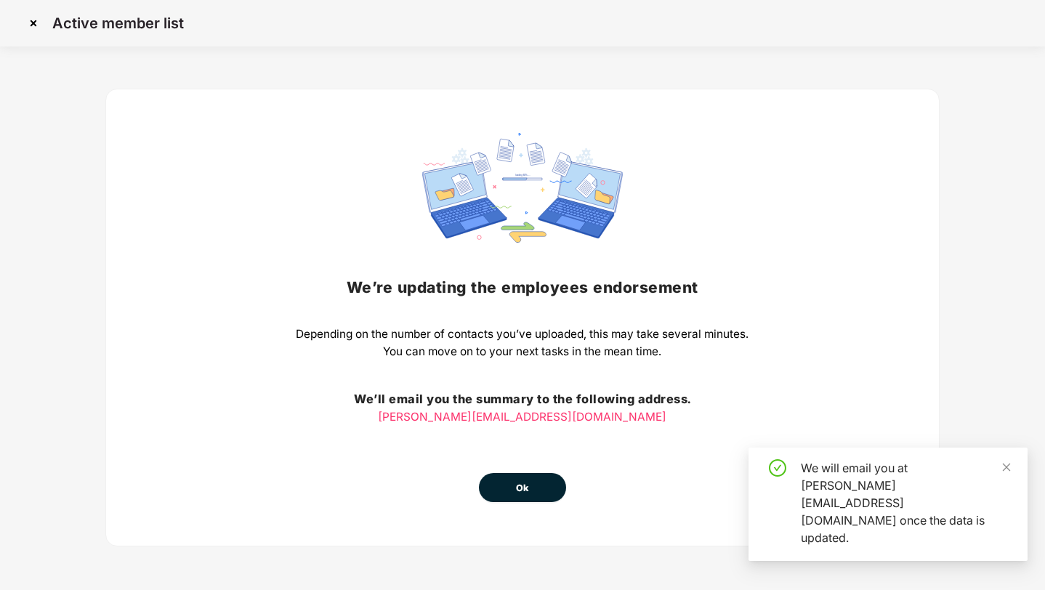
click at [519, 478] on button "Ok" at bounding box center [522, 487] width 87 height 29
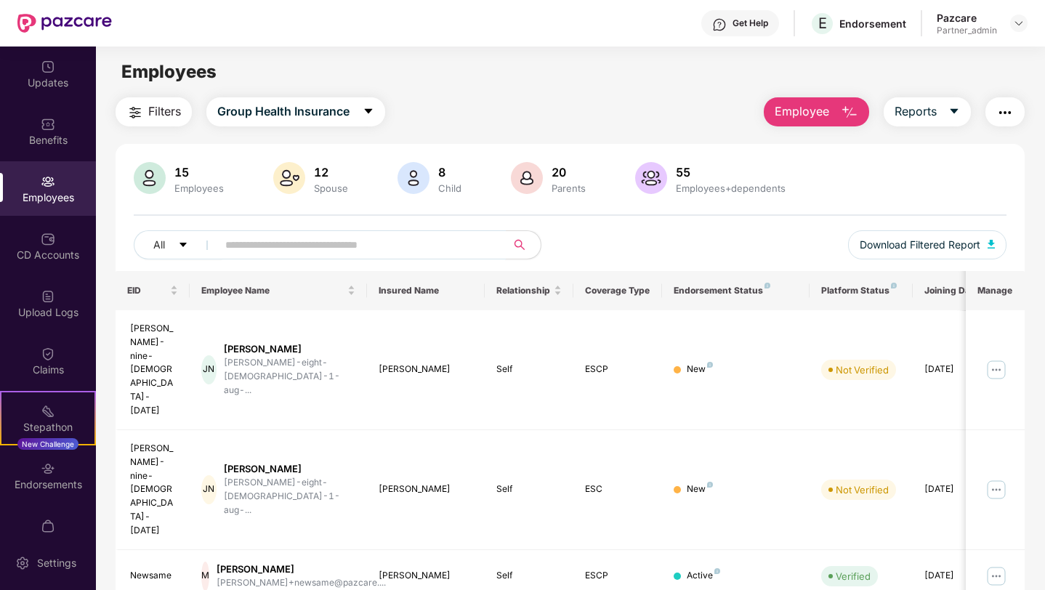
click at [375, 253] on input "text" at bounding box center [355, 245] width 261 height 22
paste input "**********"
type input "**********"
click at [278, 244] on input "text" at bounding box center [355, 245] width 261 height 22
paste input "**********"
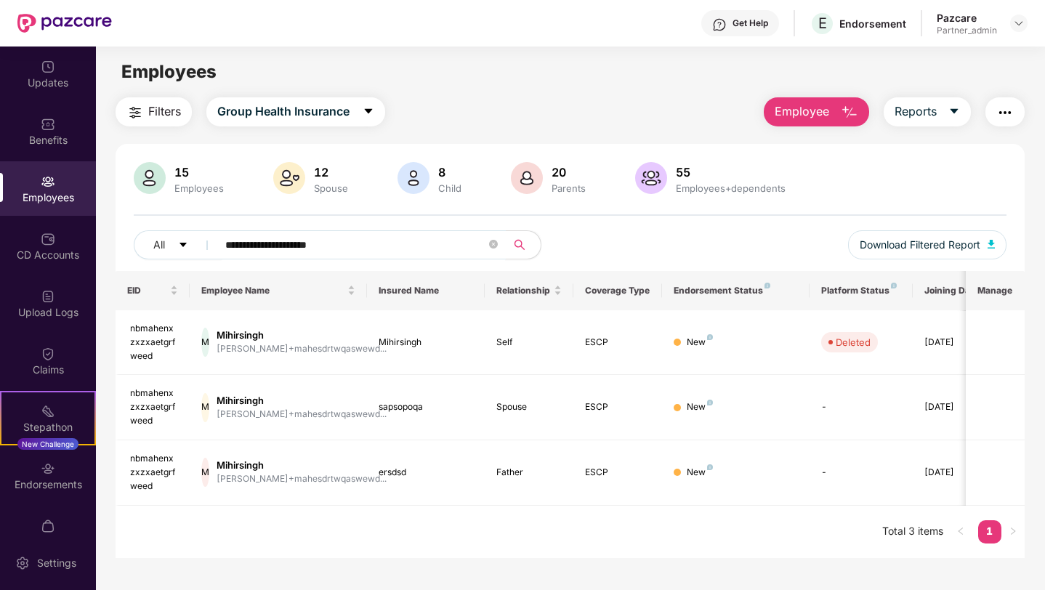
type input "**********"
click at [50, 478] on div "Endorsements" at bounding box center [48, 485] width 96 height 15
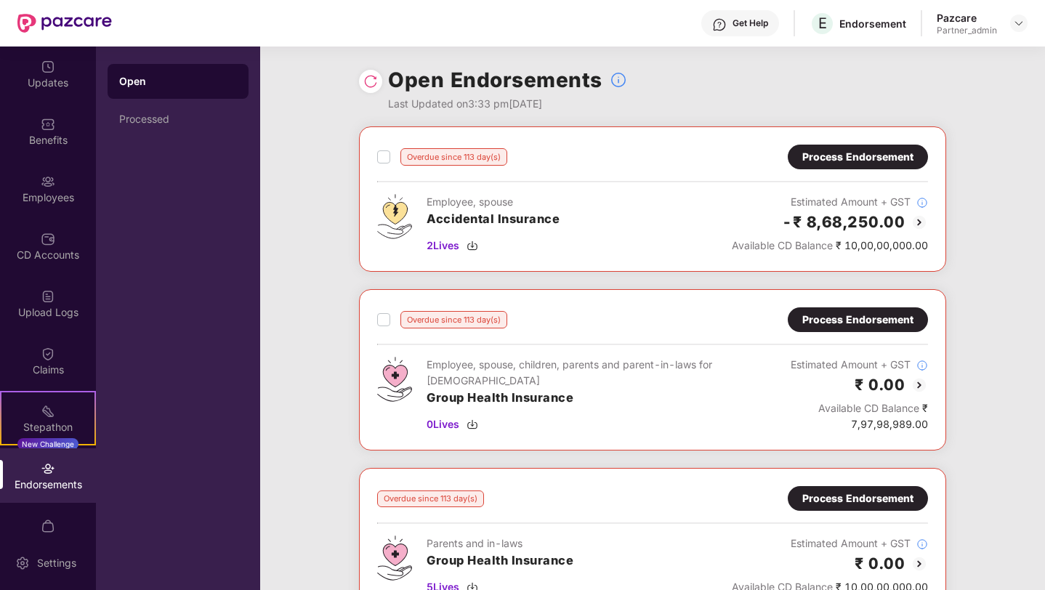
click at [370, 87] on img at bounding box center [370, 81] width 15 height 15
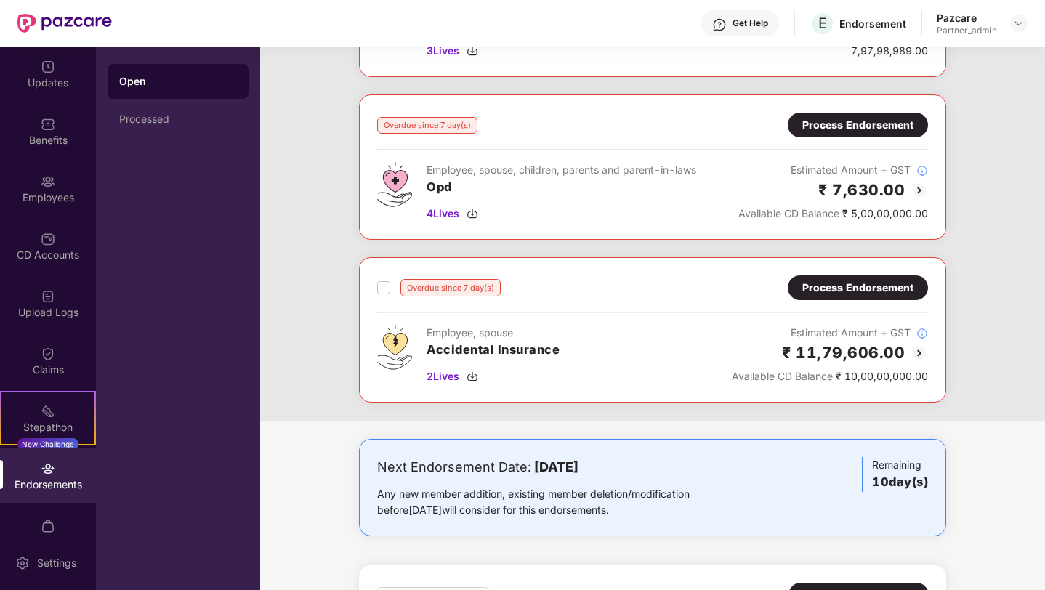
scroll to position [1609, 0]
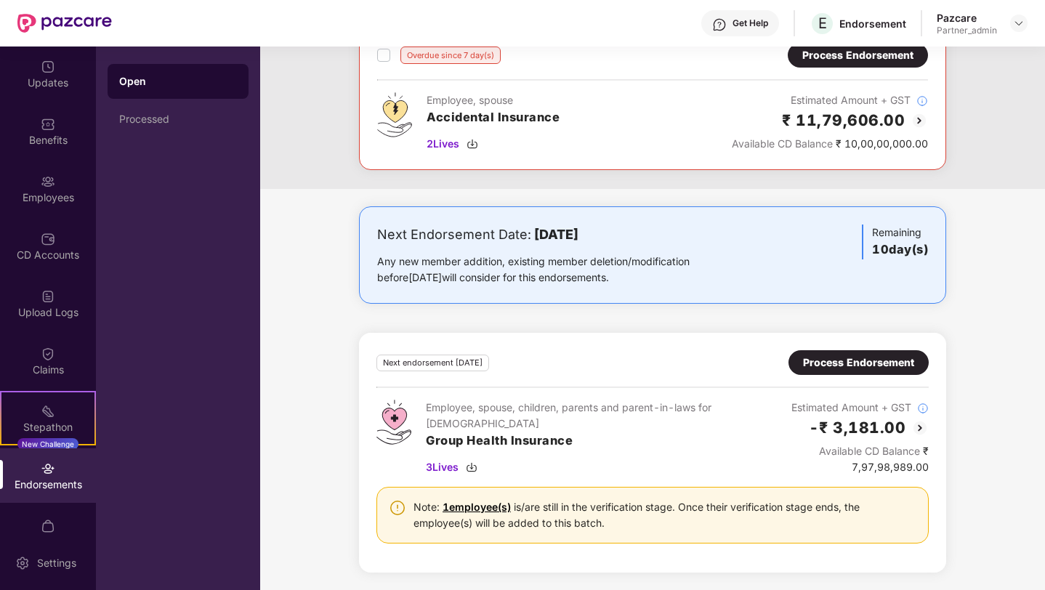
click at [824, 361] on div "Process Endorsement" at bounding box center [858, 363] width 111 height 16
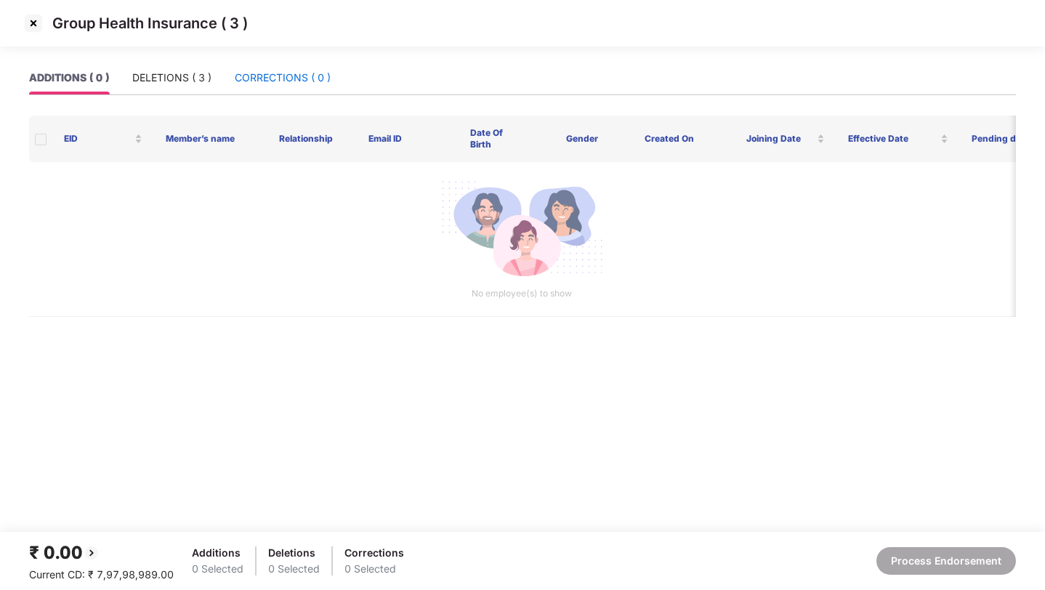
click at [280, 75] on div "CORRECTIONS ( 0 )" at bounding box center [283, 78] width 96 height 16
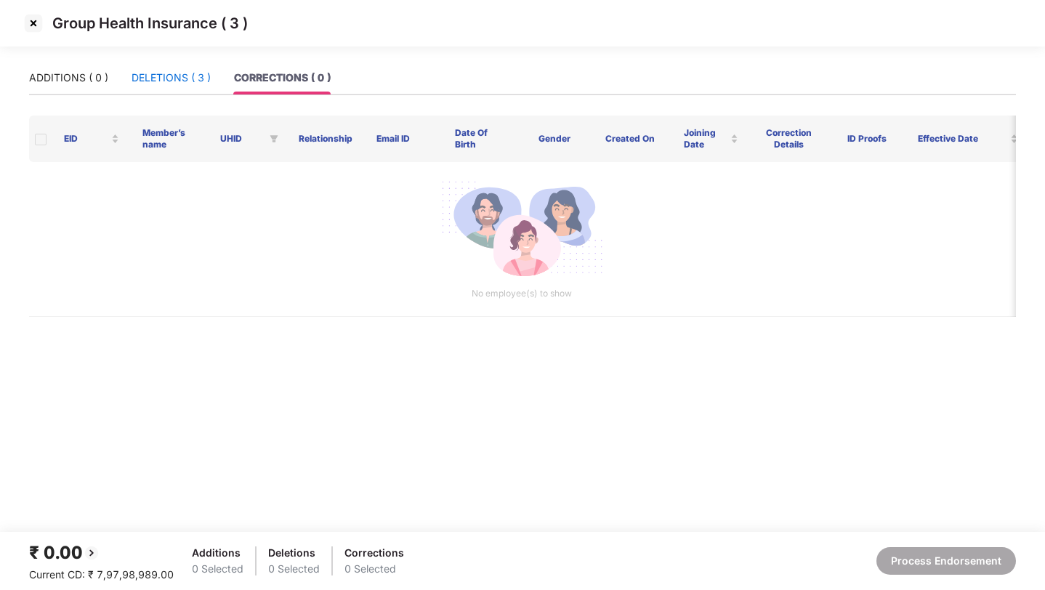
click at [167, 76] on div "DELETIONS ( 3 )" at bounding box center [171, 78] width 79 height 16
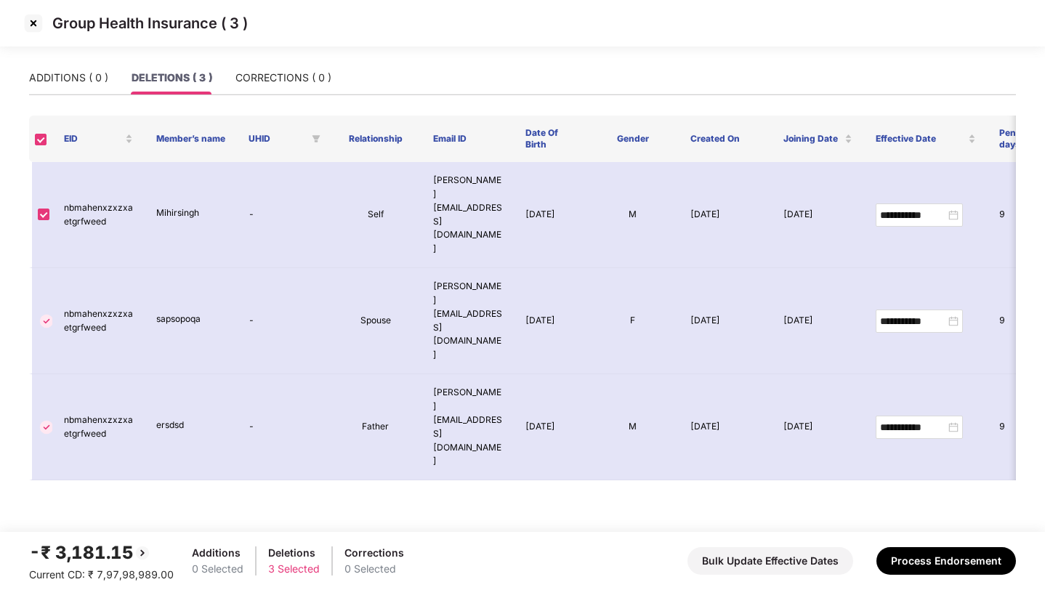
click at [33, 23] on img at bounding box center [33, 23] width 23 height 23
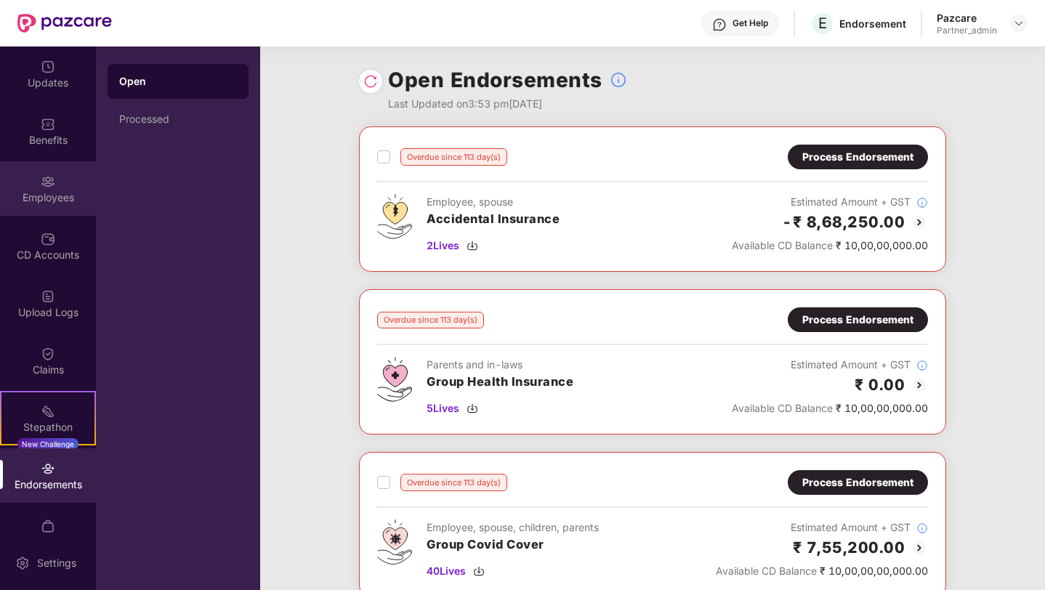
click at [45, 196] on div "Employees" at bounding box center [48, 197] width 96 height 15
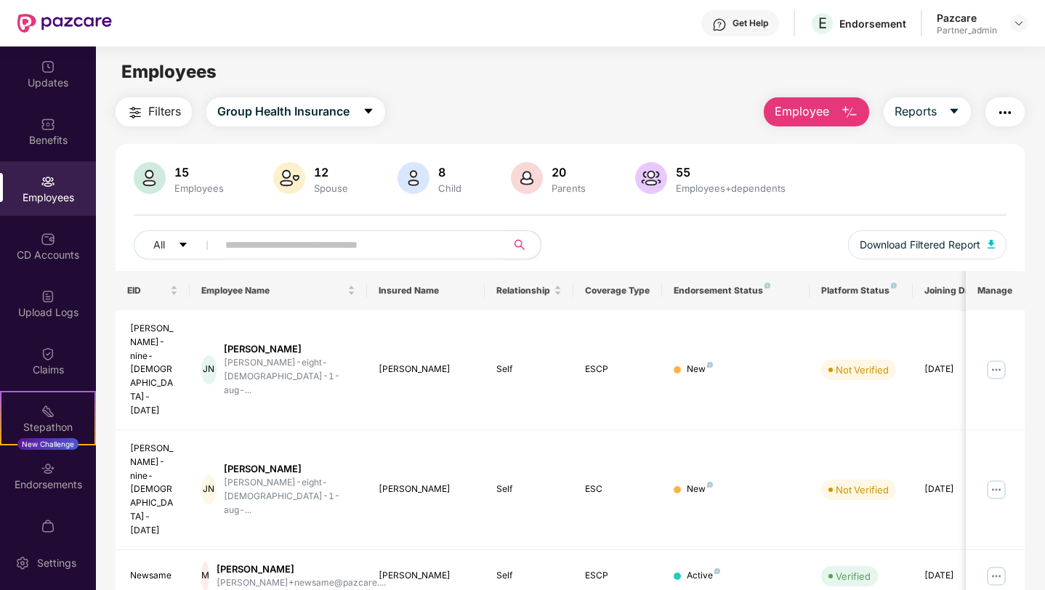
click at [361, 241] on input "text" at bounding box center [355, 245] width 261 height 22
paste input "**********"
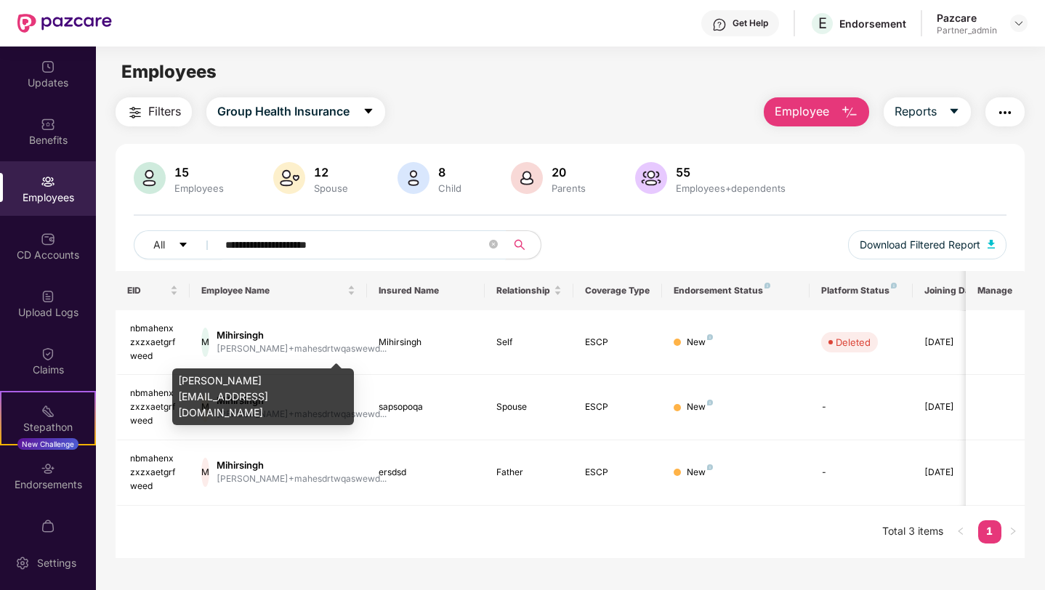
type input "**********"
click at [304, 387] on div "[PERSON_NAME][EMAIL_ADDRESS][DOMAIN_NAME]" at bounding box center [263, 397] width 182 height 57
copy div "[PERSON_NAME][EMAIL_ADDRESS][DOMAIN_NAME]"
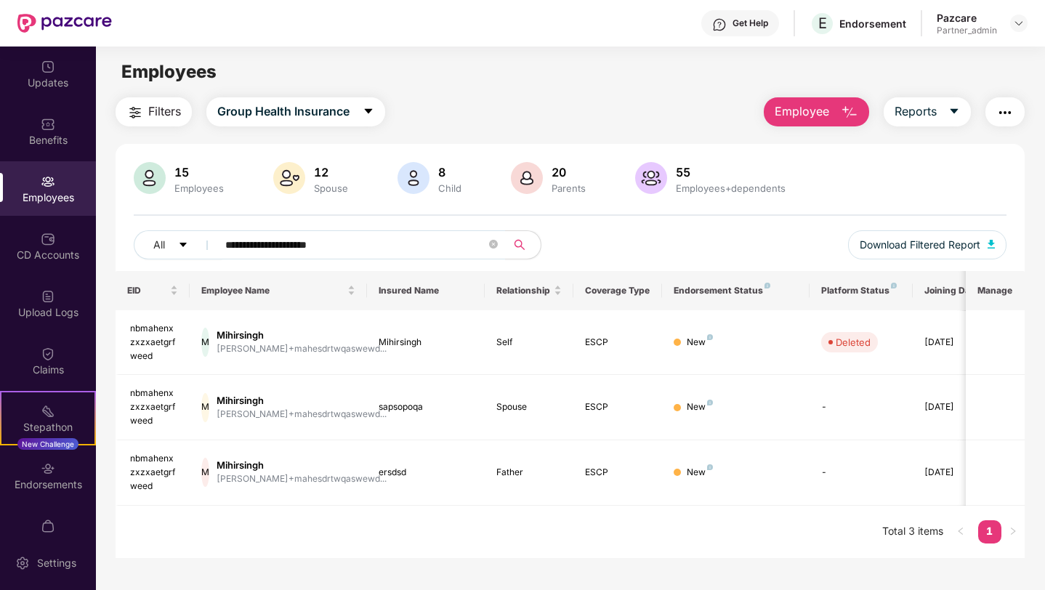
click at [1002, 113] on img "button" at bounding box center [1005, 112] width 17 height 17
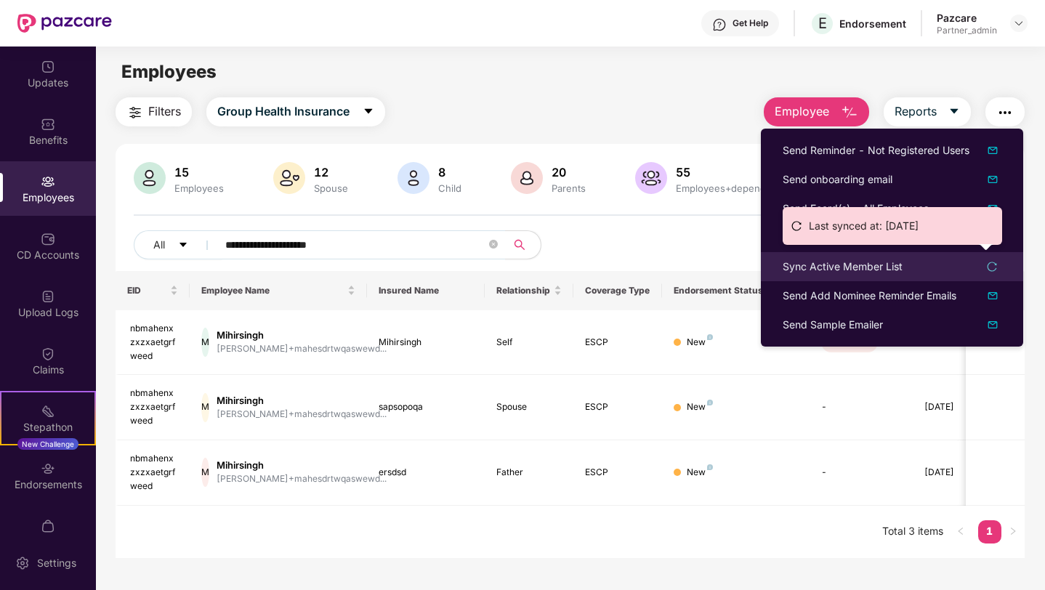
click at [841, 263] on div "Sync Active Member List" at bounding box center [843, 267] width 120 height 16
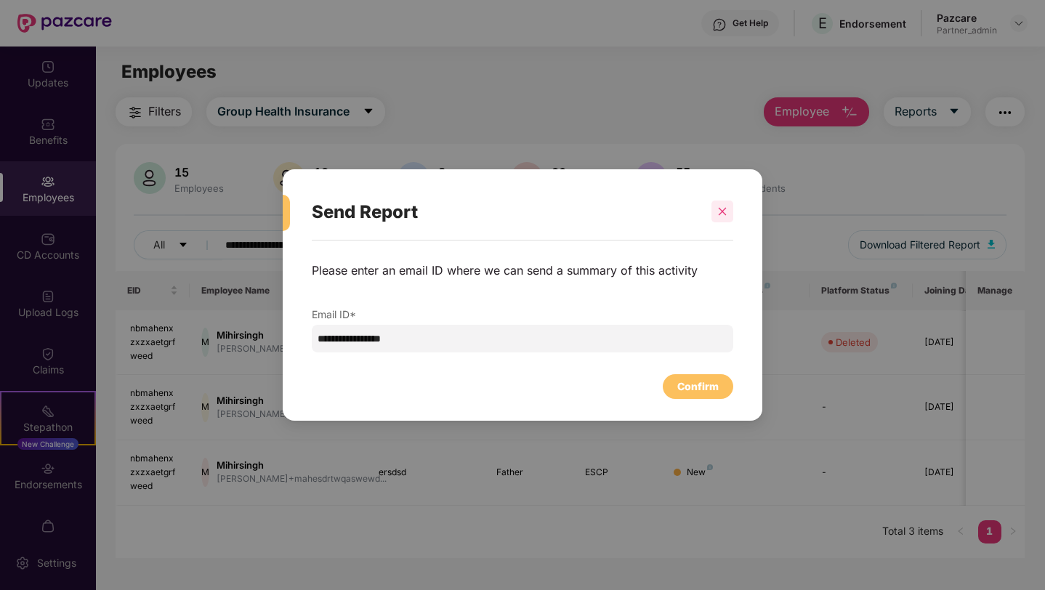
click at [723, 216] on icon "close" at bounding box center [722, 211] width 10 height 10
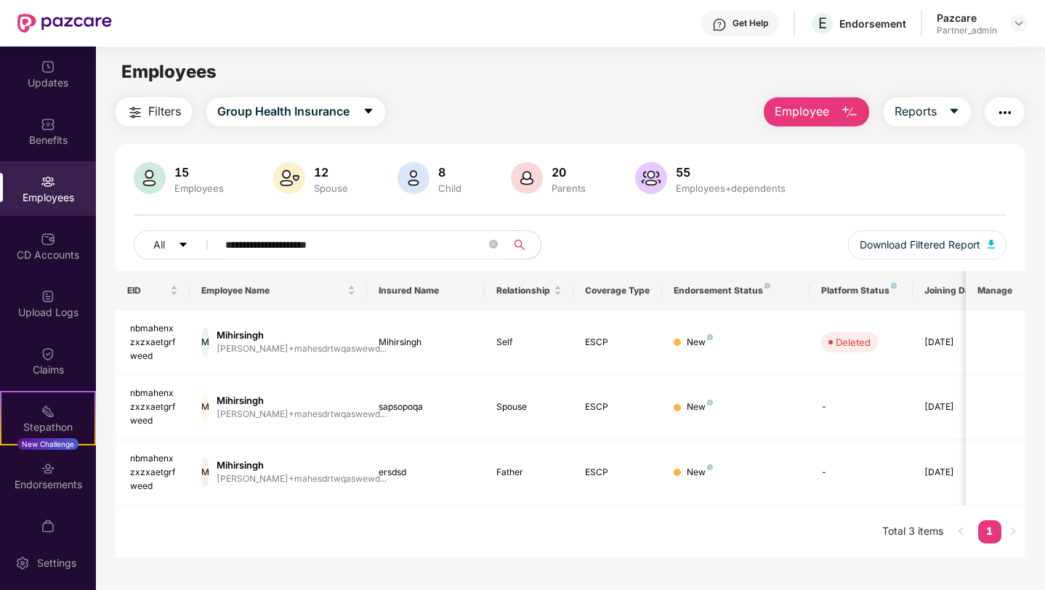
click at [997, 105] on img "button" at bounding box center [1005, 112] width 17 height 17
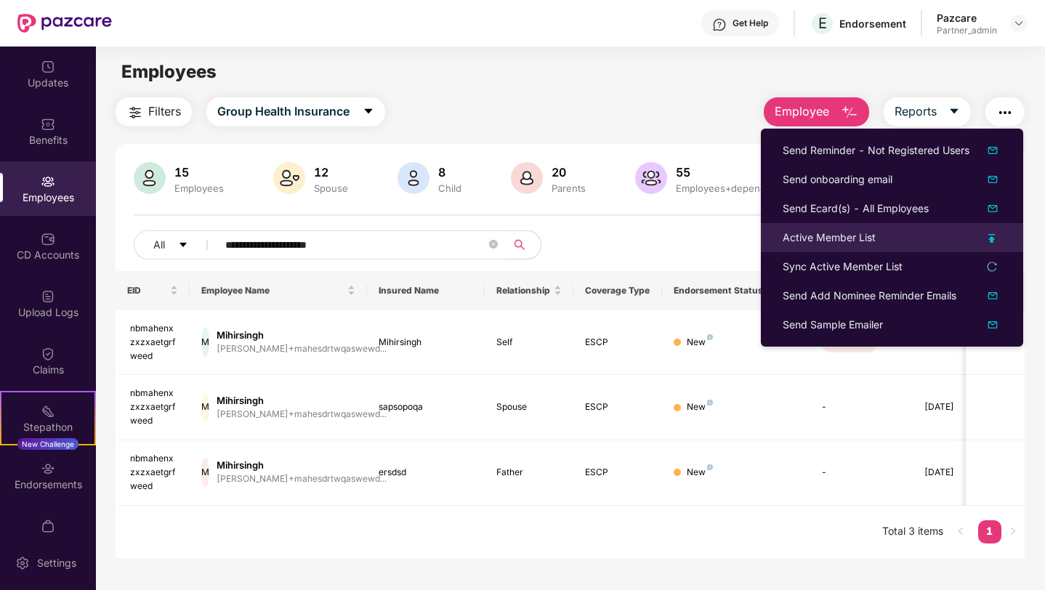
click at [840, 237] on div "Active Member List" at bounding box center [829, 238] width 93 height 16
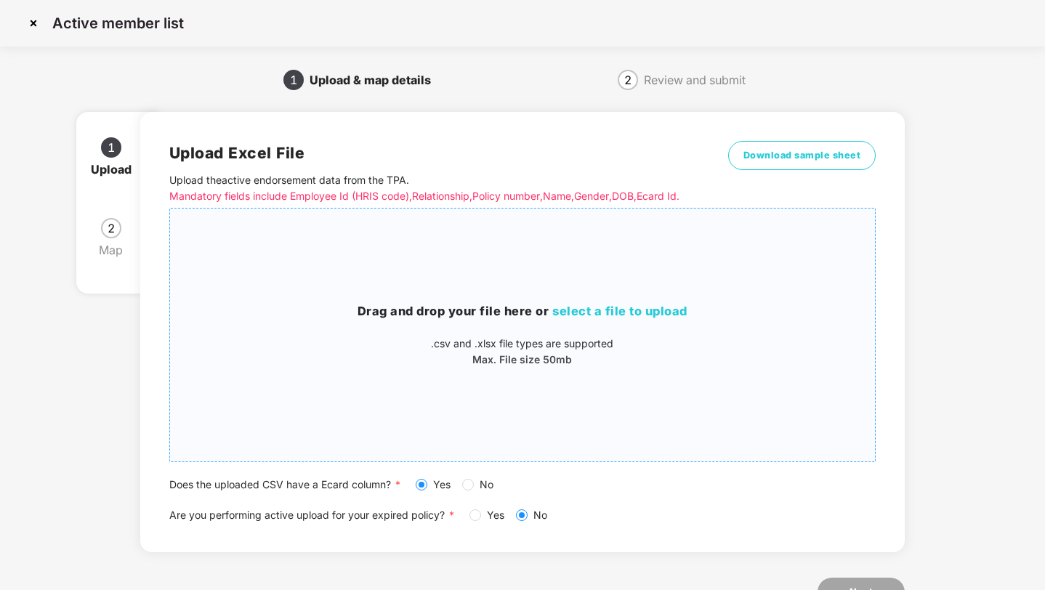
click at [294, 364] on p "Max. File size 50mb" at bounding box center [523, 360] width 706 height 16
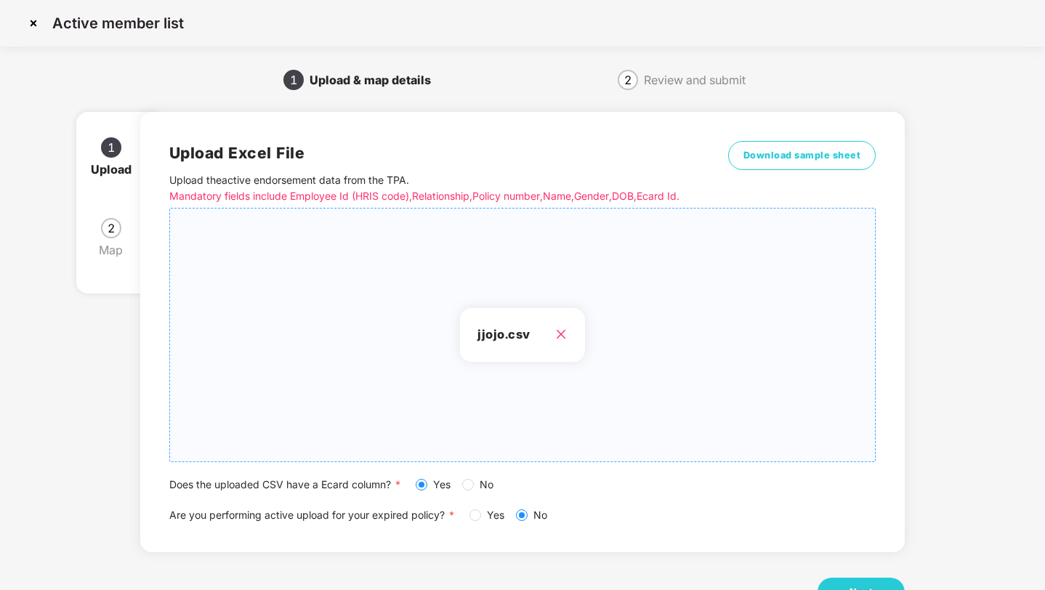
scroll to position [53, 0]
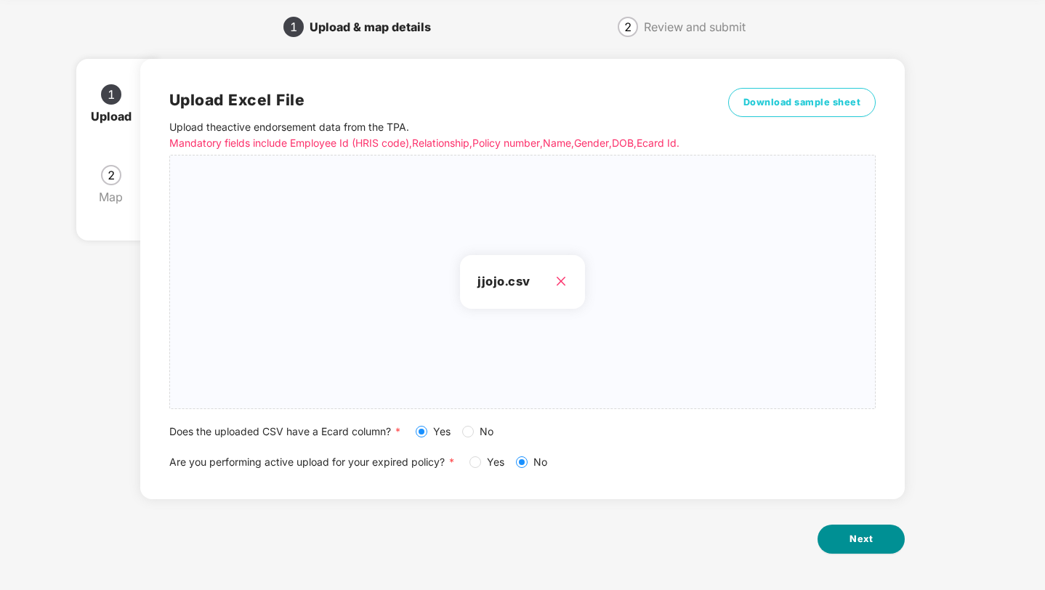
click at [849, 543] on button "Next" at bounding box center [861, 539] width 87 height 29
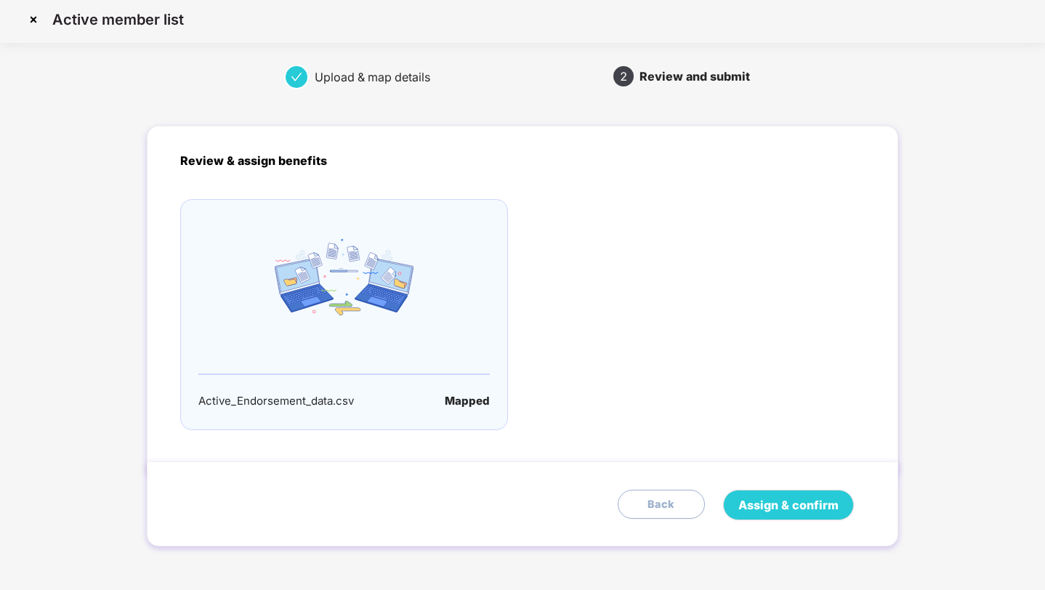
scroll to position [0, 0]
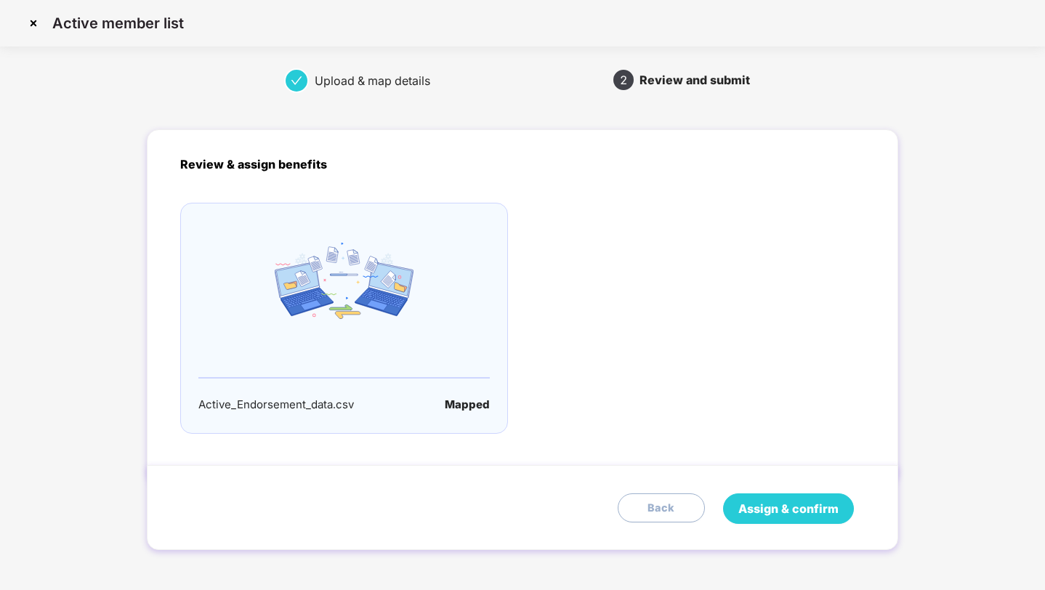
click at [792, 507] on span "Assign & confirm" at bounding box center [789, 509] width 100 height 18
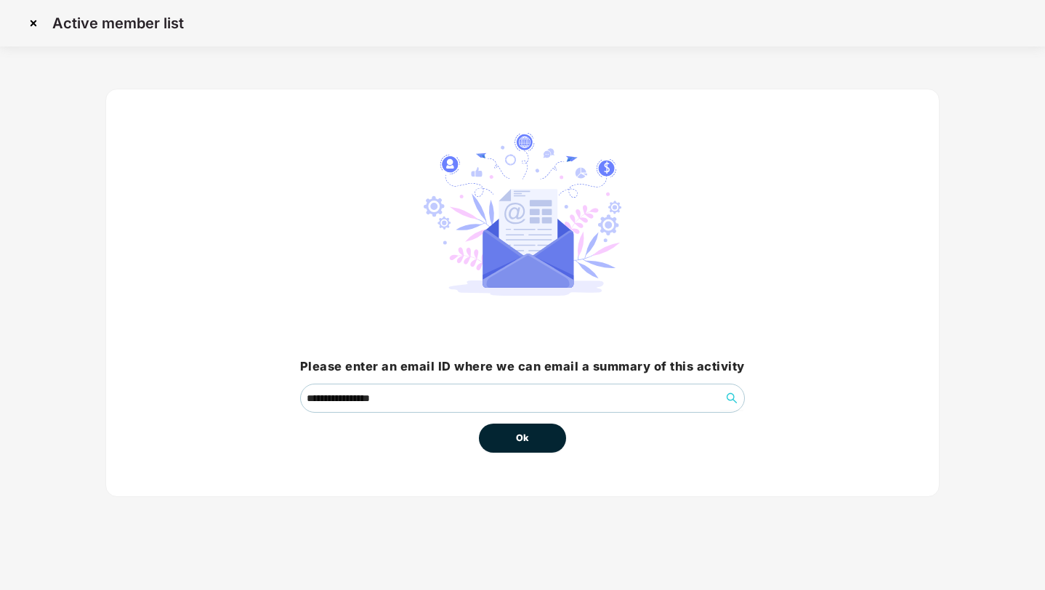
click at [510, 434] on button "Ok" at bounding box center [522, 438] width 87 height 29
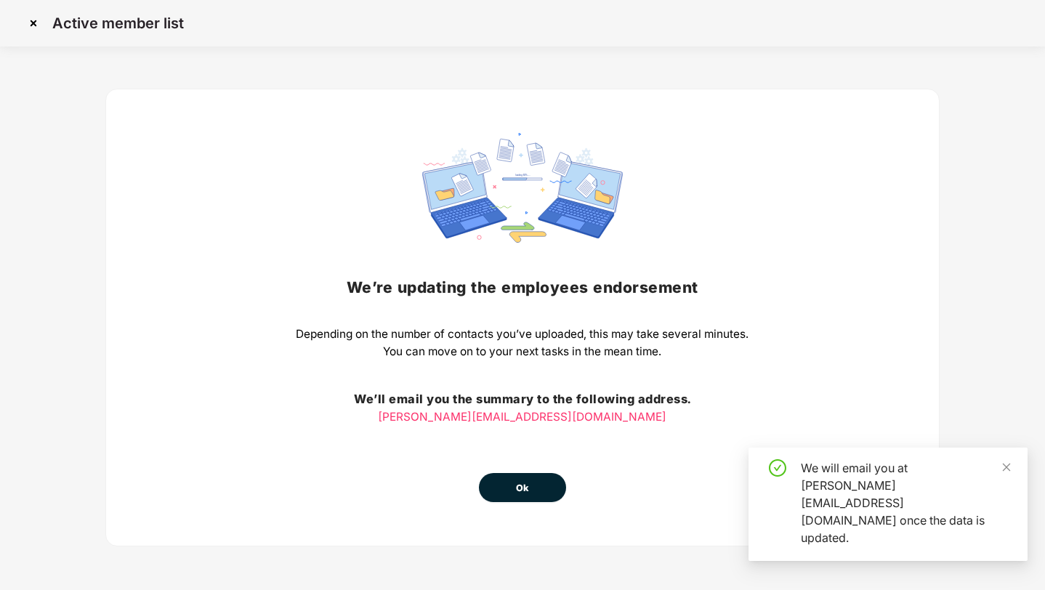
click at [507, 480] on button "Ok" at bounding box center [522, 487] width 87 height 29
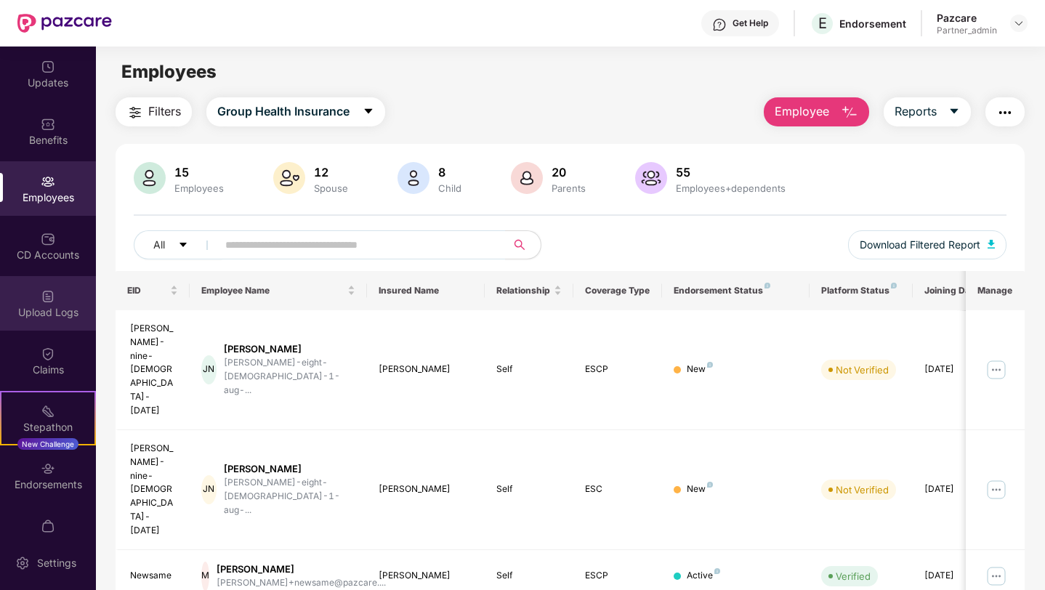
click at [66, 313] on div "Upload Logs" at bounding box center [48, 312] width 96 height 15
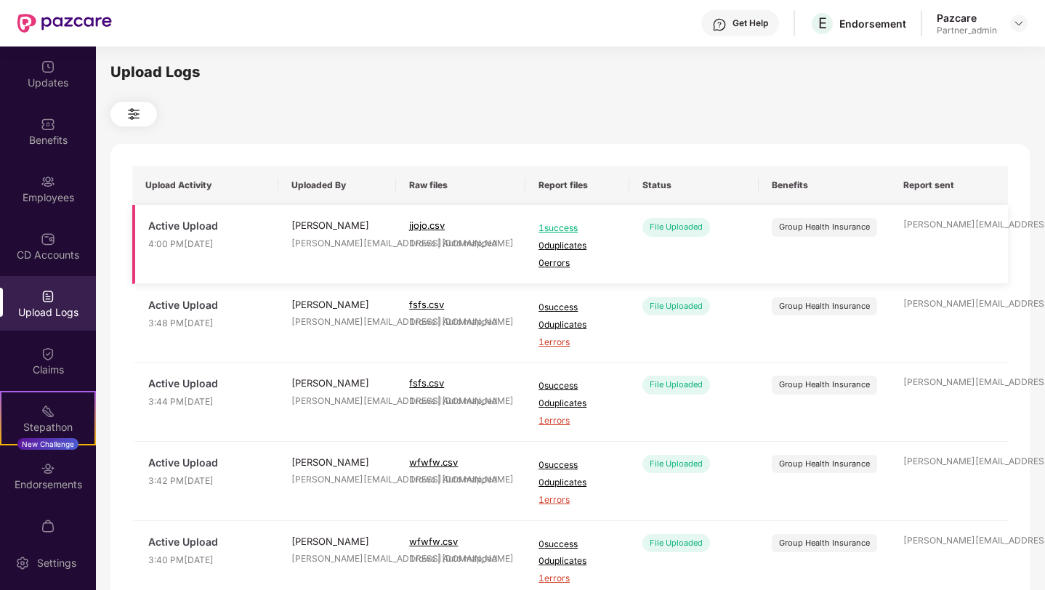
click at [567, 228] on span "1 success" at bounding box center [578, 229] width 78 height 14
click at [55, 180] on div "Employees" at bounding box center [48, 188] width 96 height 55
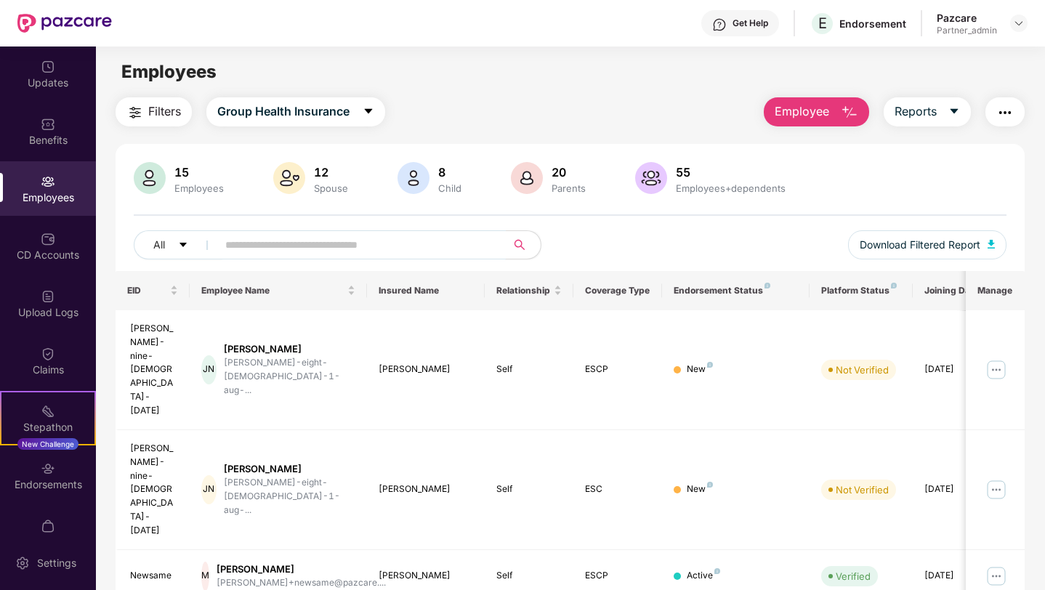
click at [425, 254] on input "text" at bounding box center [355, 245] width 261 height 22
paste input "**********"
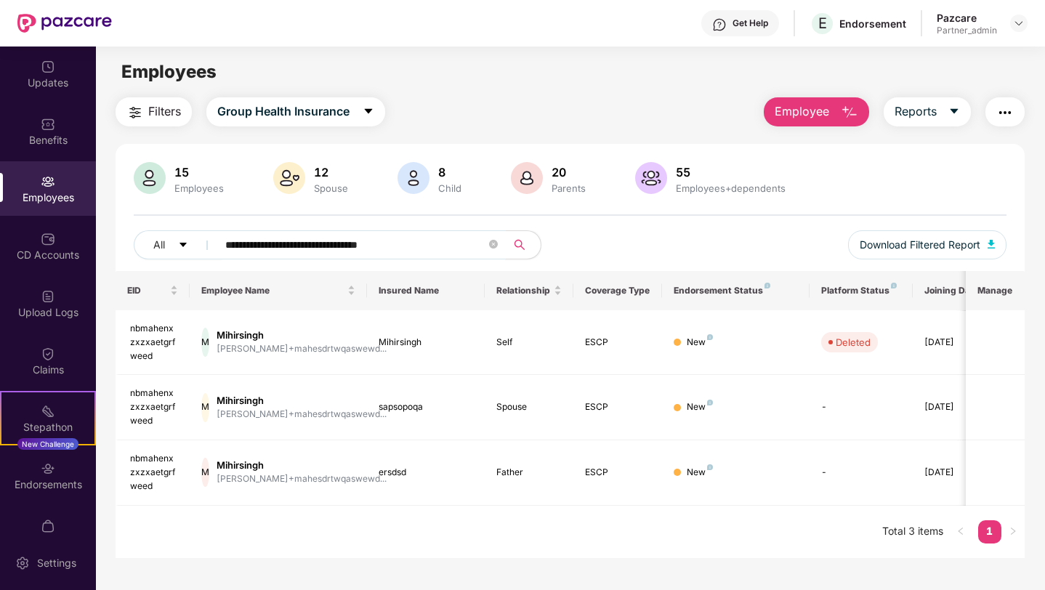
type input "**********"
click at [493, 244] on icon "close-circle" at bounding box center [493, 244] width 9 height 9
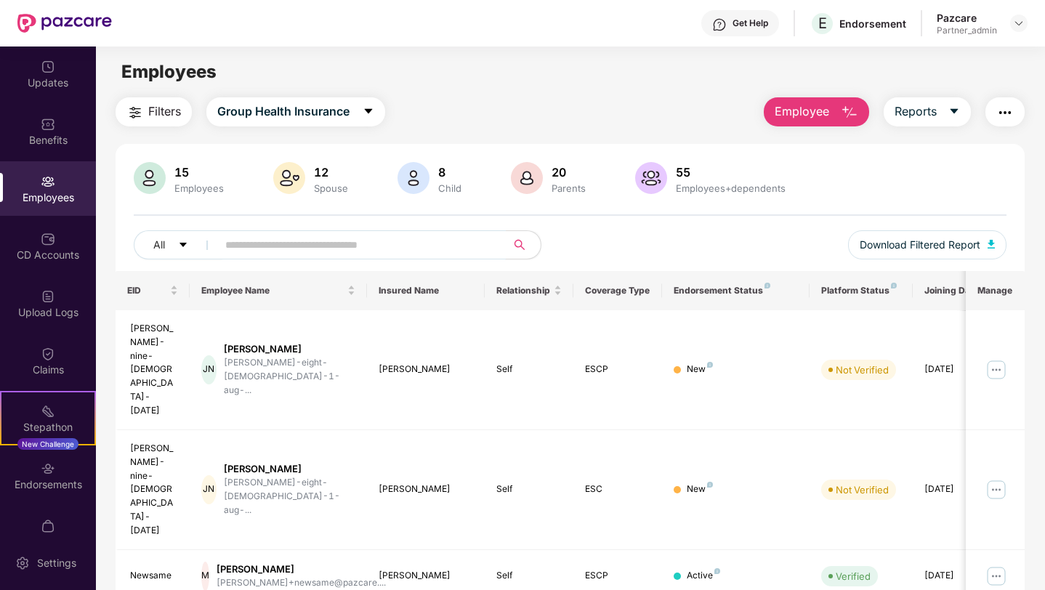
click at [503, 92] on main "Employees Filters Group Health Insurance Employee Reports 15 Employees 12 Spous…" at bounding box center [570, 342] width 949 height 590
click at [177, 254] on button "All" at bounding box center [178, 244] width 89 height 29
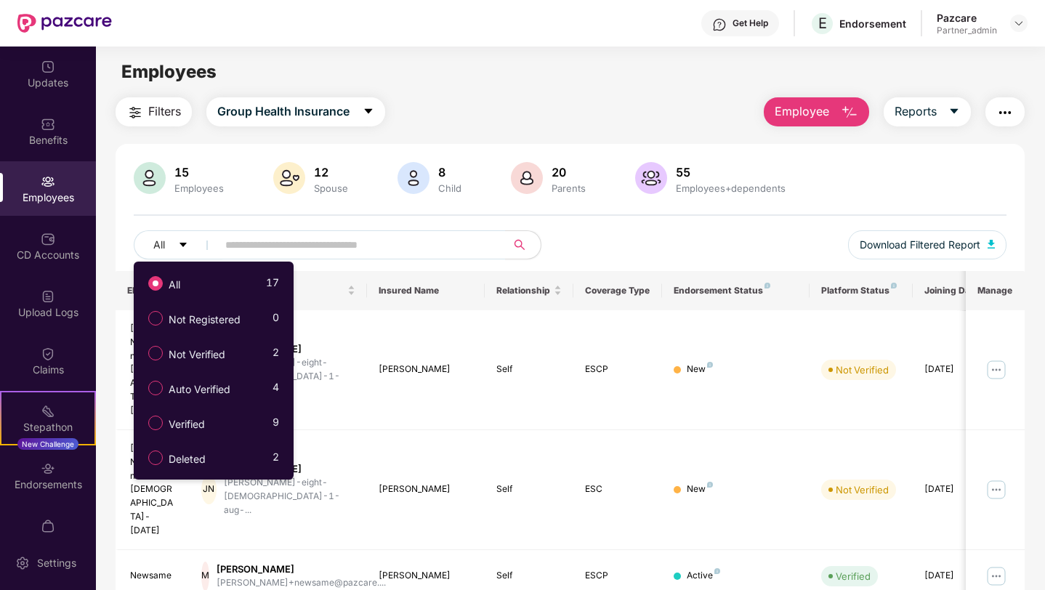
click at [170, 102] on button "Filters" at bounding box center [154, 111] width 76 height 29
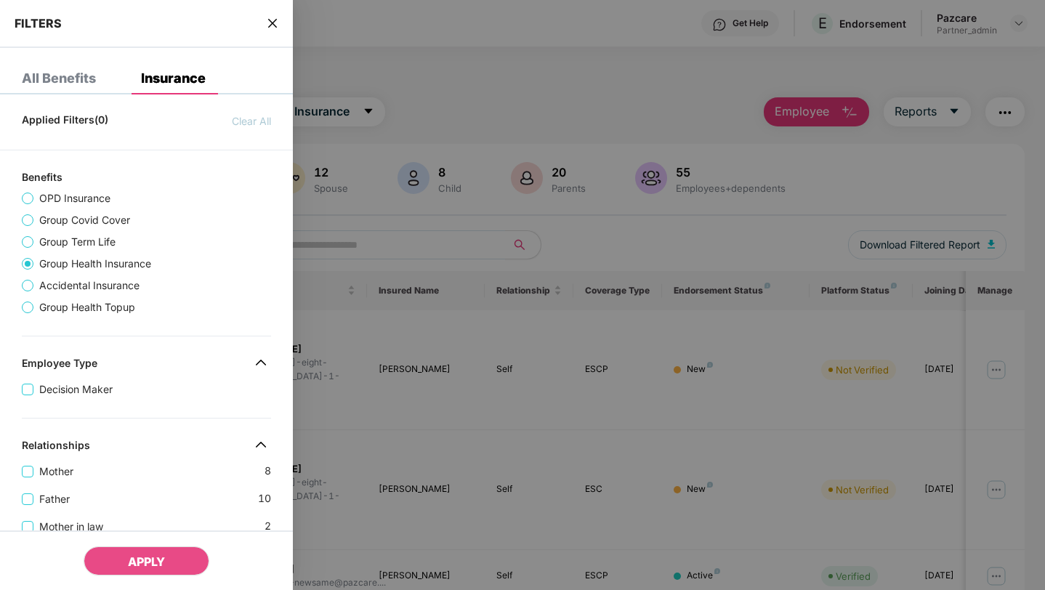
scroll to position [550, 0]
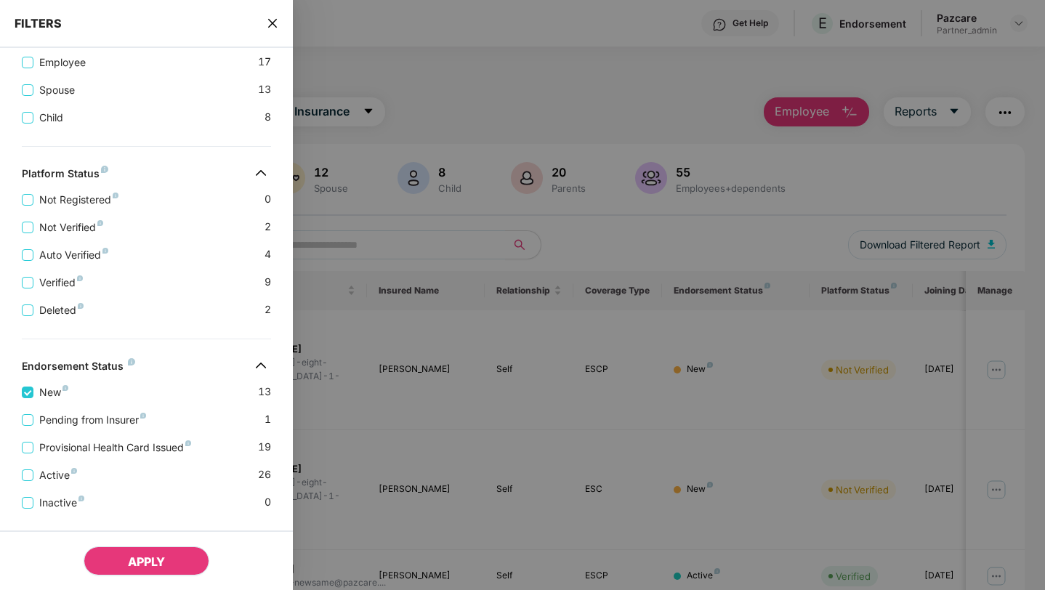
click at [156, 561] on span "APPLY" at bounding box center [146, 562] width 37 height 15
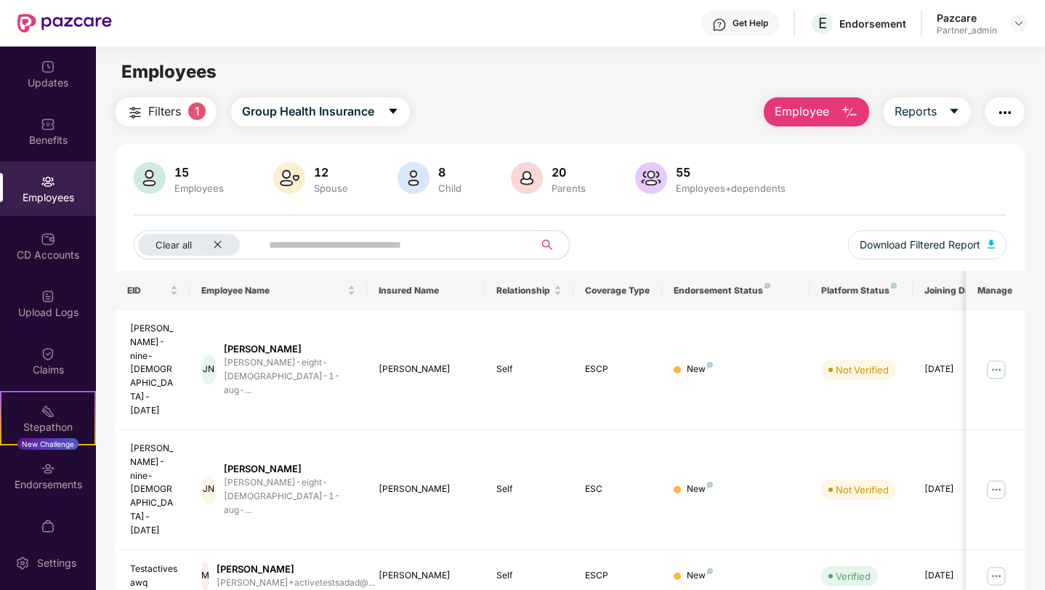
scroll to position [363, 0]
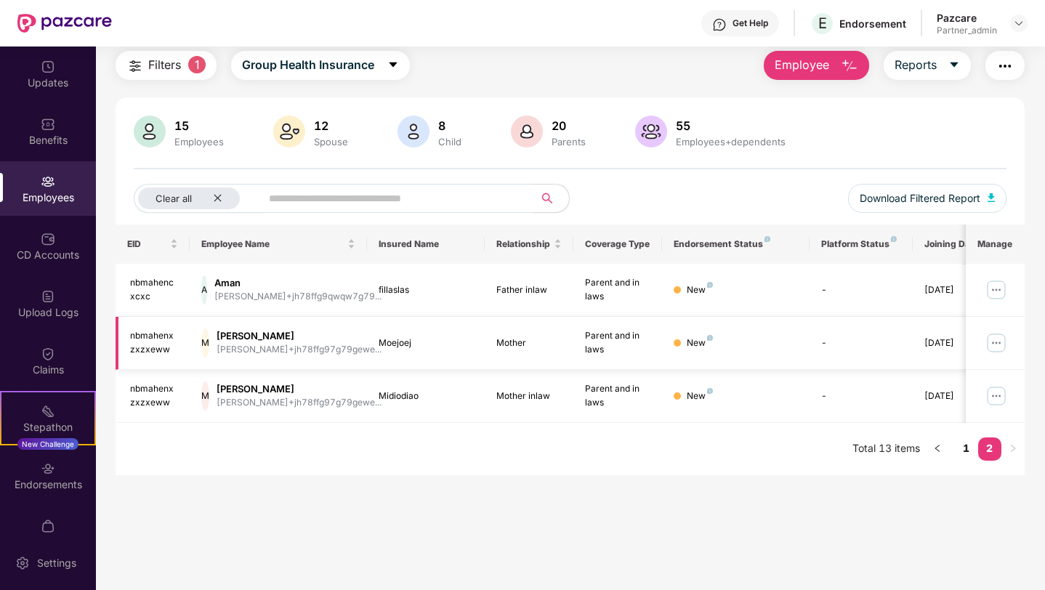
scroll to position [47, 0]
click at [158, 285] on div "nbmahencxcxc" at bounding box center [154, 290] width 48 height 28
copy div "nbmahencxcxc"
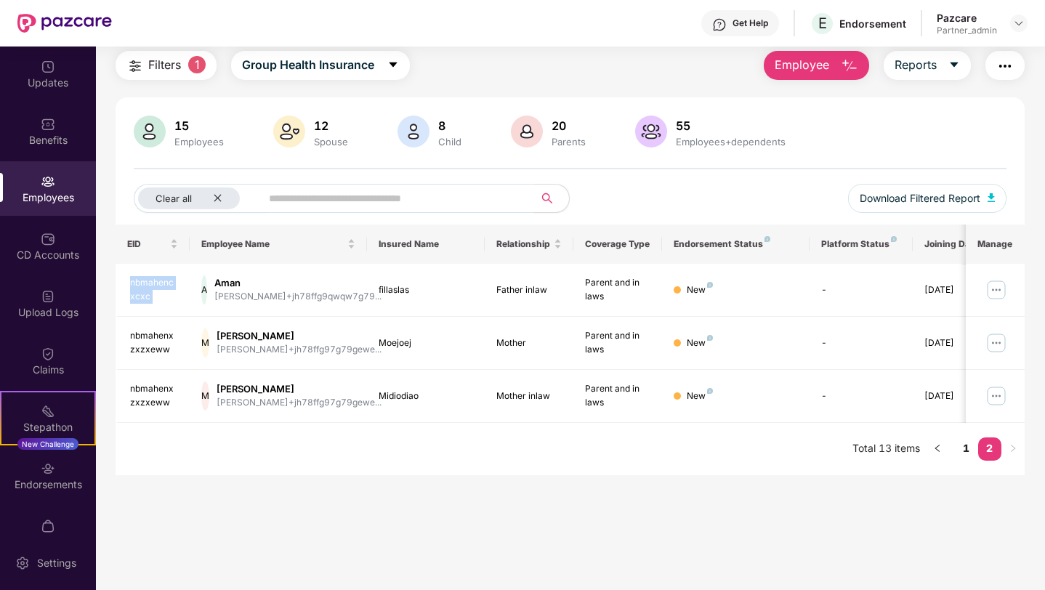
click at [323, 193] on input "text" at bounding box center [391, 199] width 245 height 22
paste input "**********"
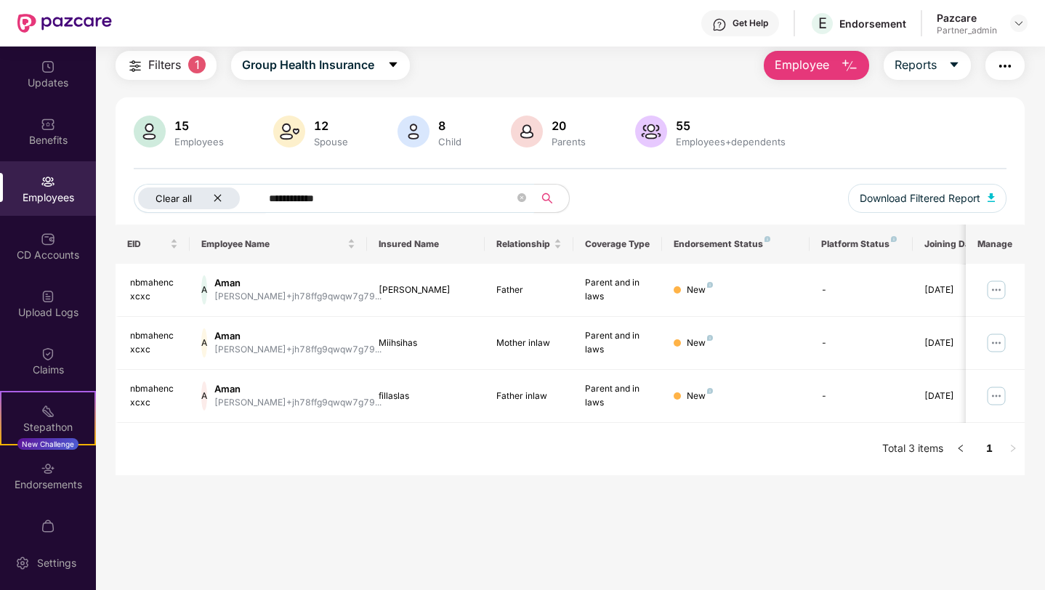
type input "**********"
click at [215, 197] on icon "close" at bounding box center [217, 198] width 7 height 7
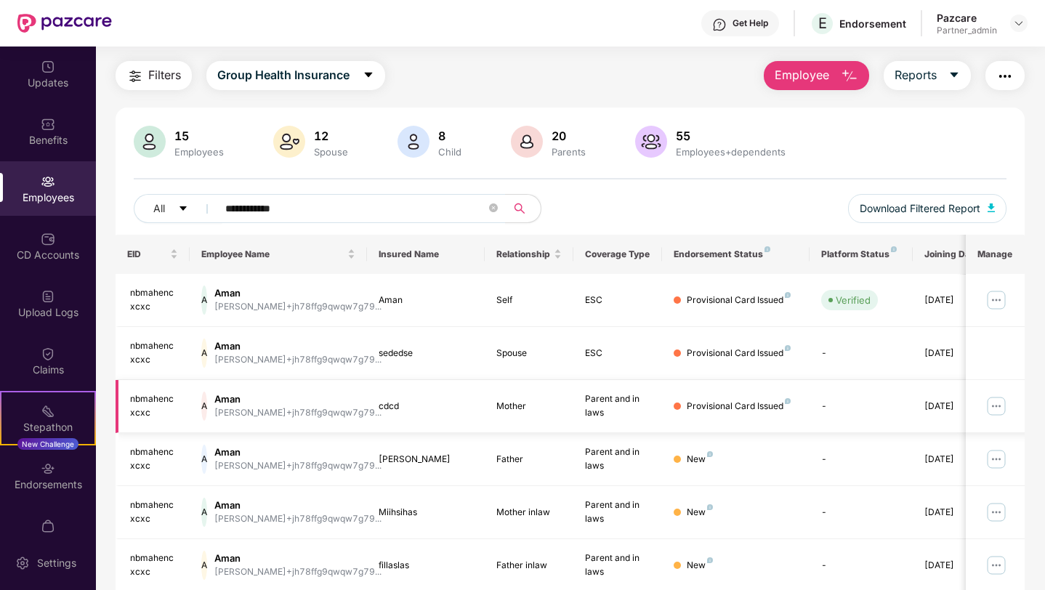
scroll to position [0, 0]
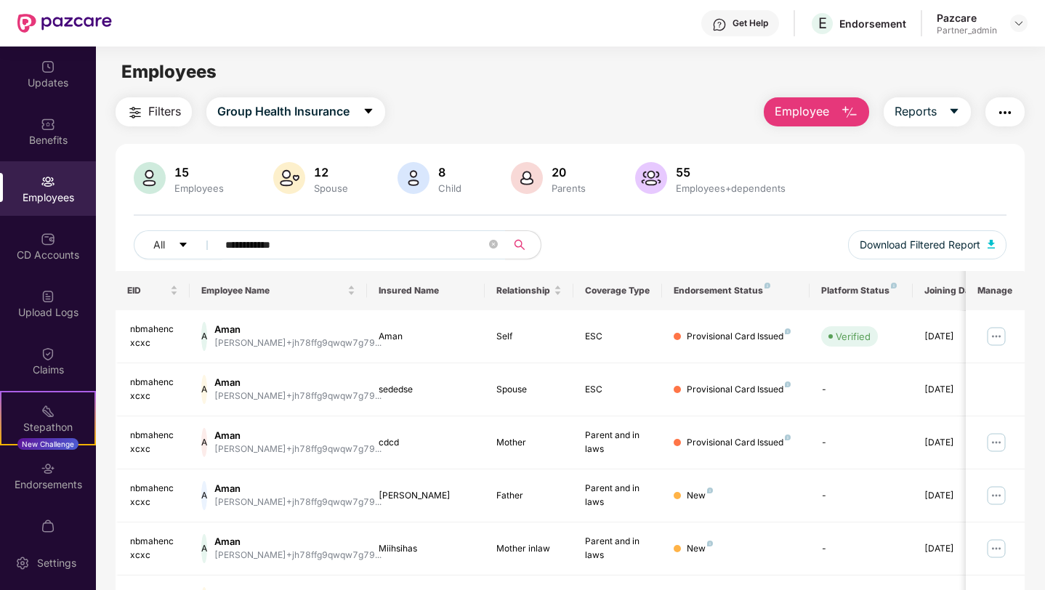
click at [786, 121] on button "Employee" at bounding box center [816, 111] width 105 height 29
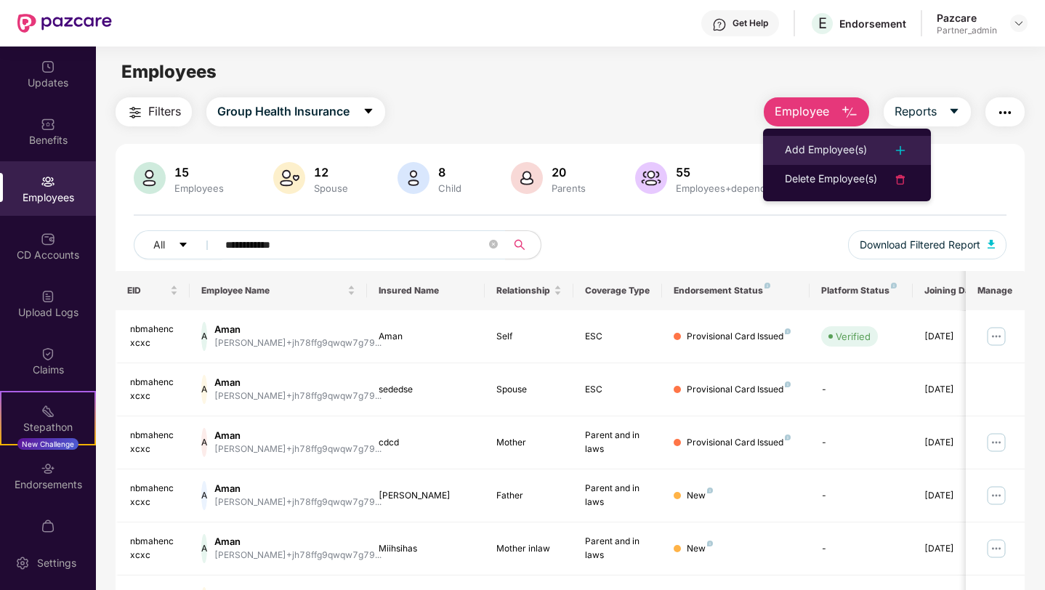
click at [780, 155] on li "Add Employee(s)" at bounding box center [847, 150] width 168 height 29
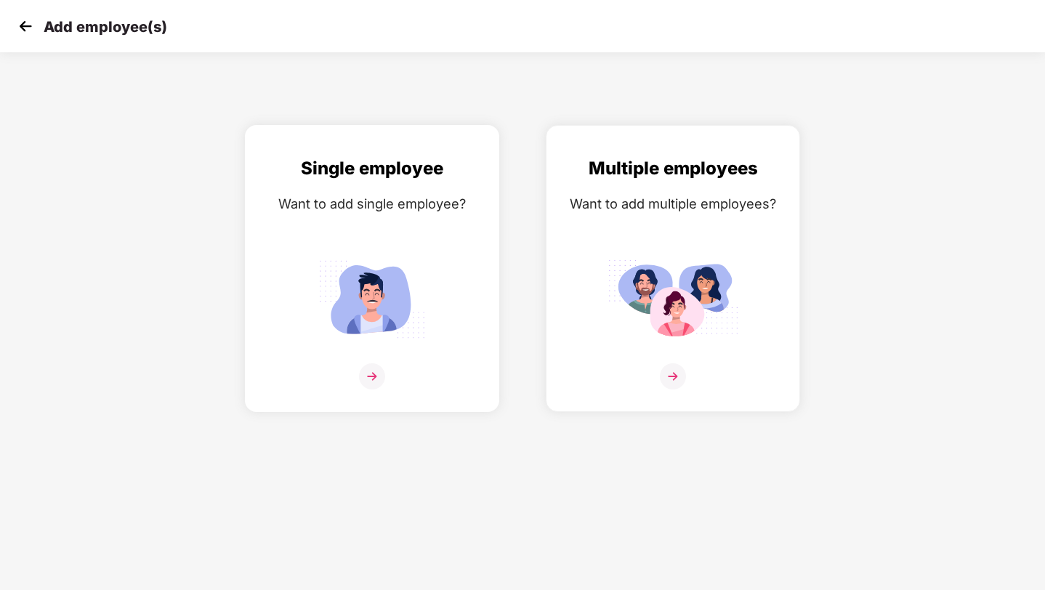
click at [406, 273] on img at bounding box center [372, 299] width 131 height 91
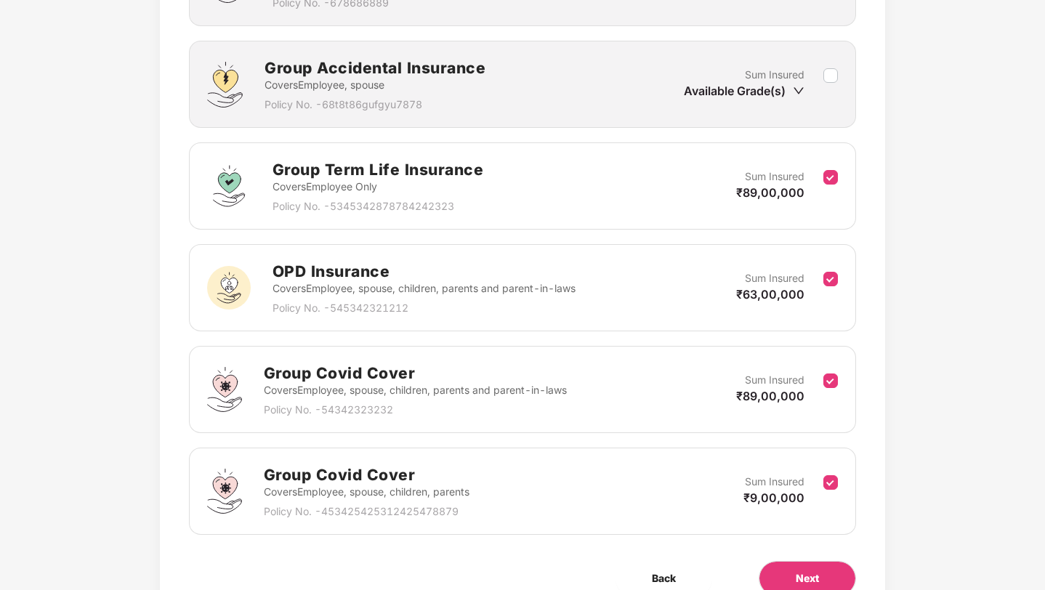
scroll to position [728, 0]
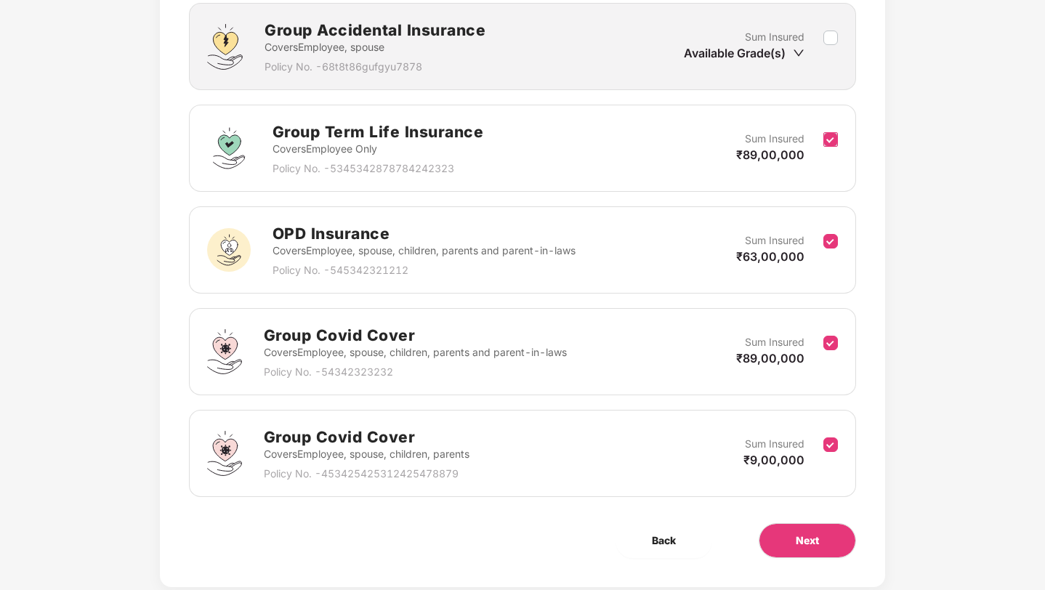
click at [832, 152] on label at bounding box center [831, 149] width 15 height 36
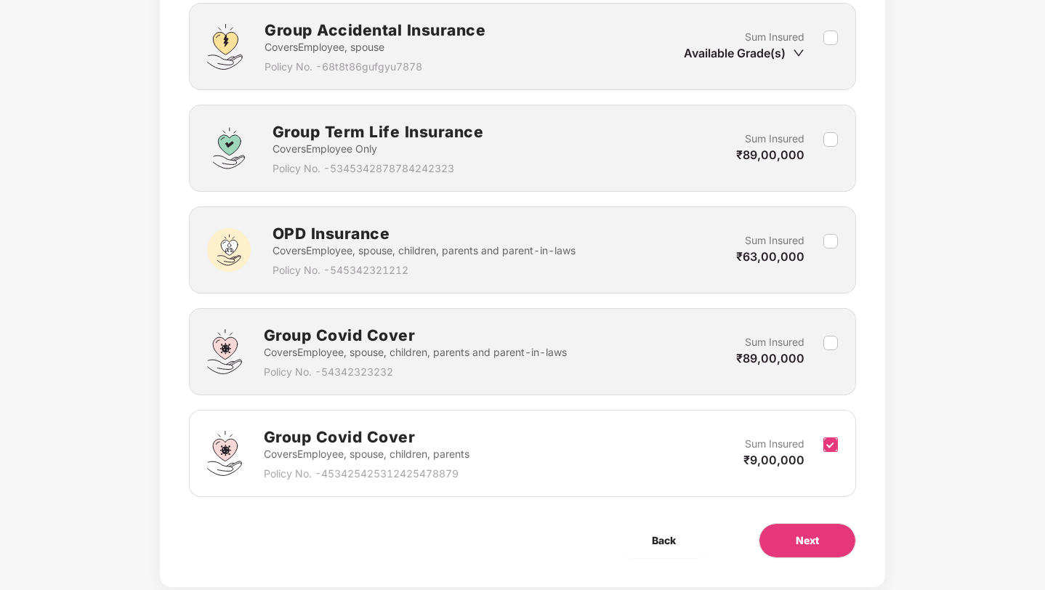
click at [830, 436] on label at bounding box center [831, 454] width 15 height 36
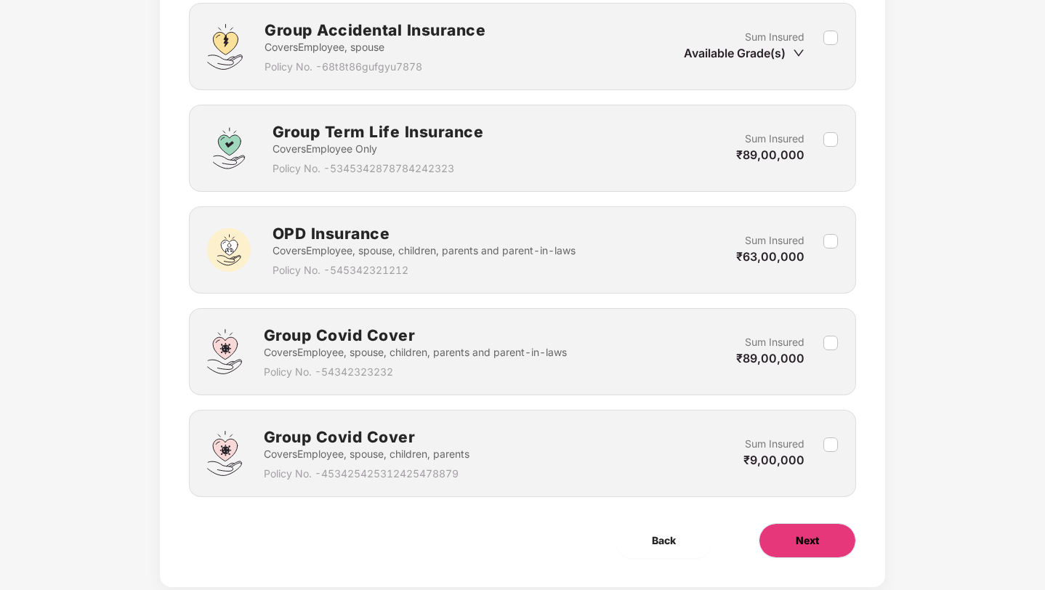
click at [801, 536] on span "Next" at bounding box center [807, 541] width 23 height 16
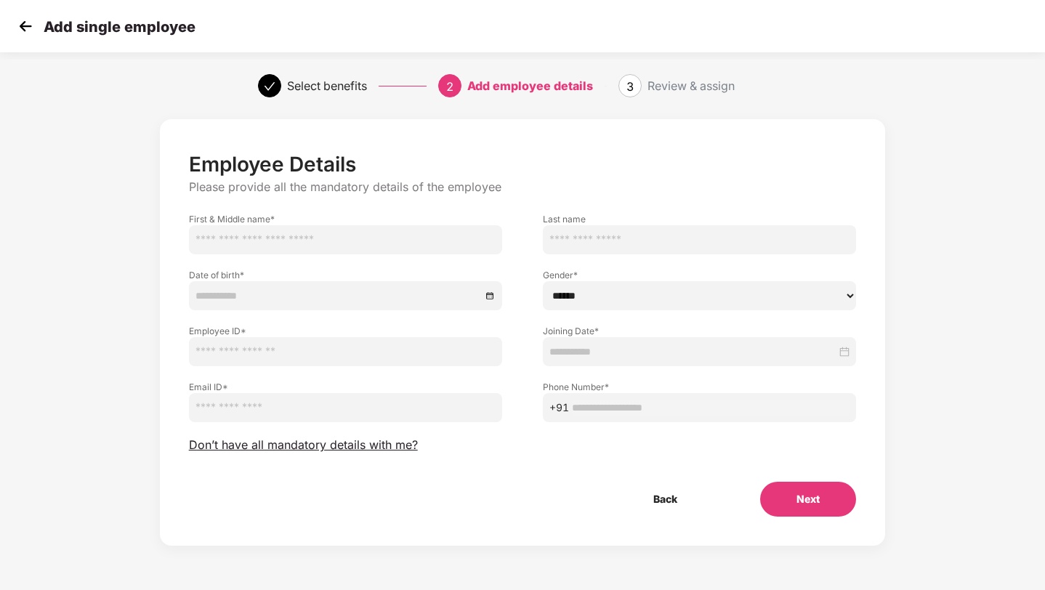
scroll to position [0, 0]
click at [325, 245] on input "text" at bounding box center [345, 239] width 313 height 29
type input "*****"
click at [581, 302] on select "****** **** ******" at bounding box center [699, 295] width 313 height 29
select select "****"
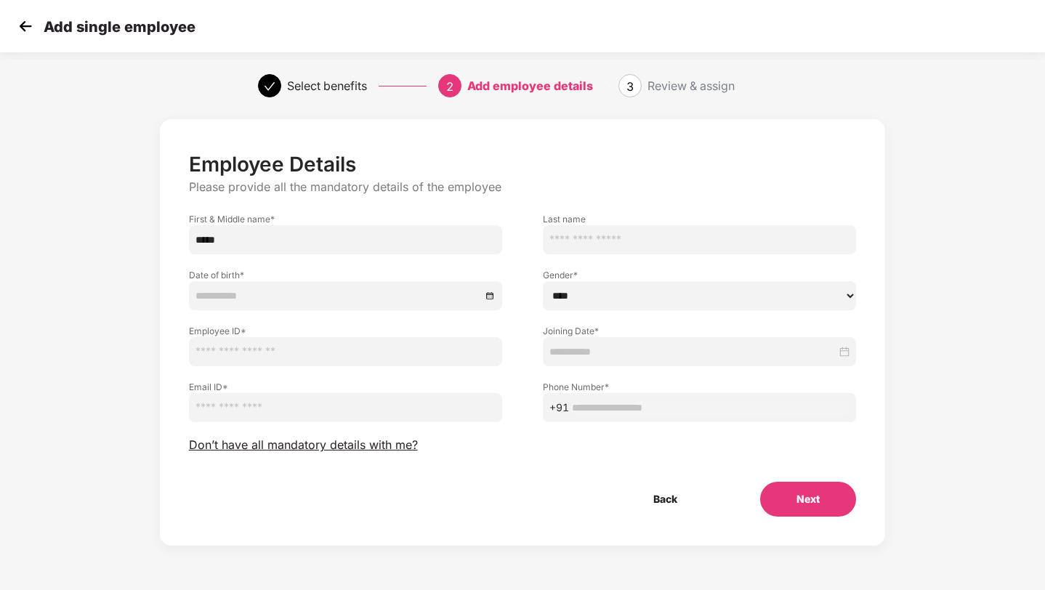
click at [340, 289] on input at bounding box center [339, 296] width 286 height 16
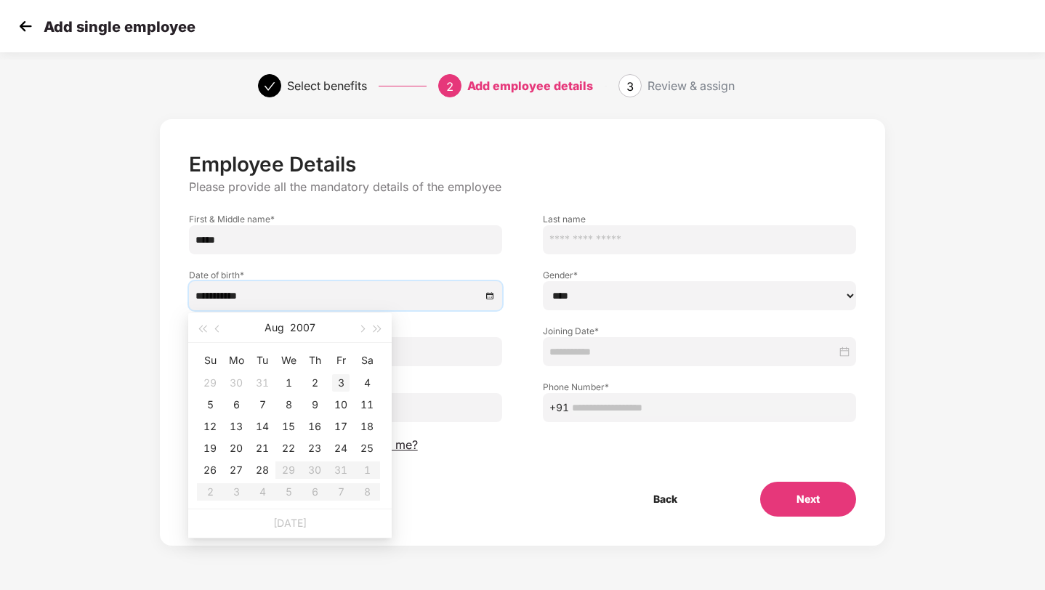
type input "**********"
click at [337, 382] on div "3" at bounding box center [340, 382] width 17 height 17
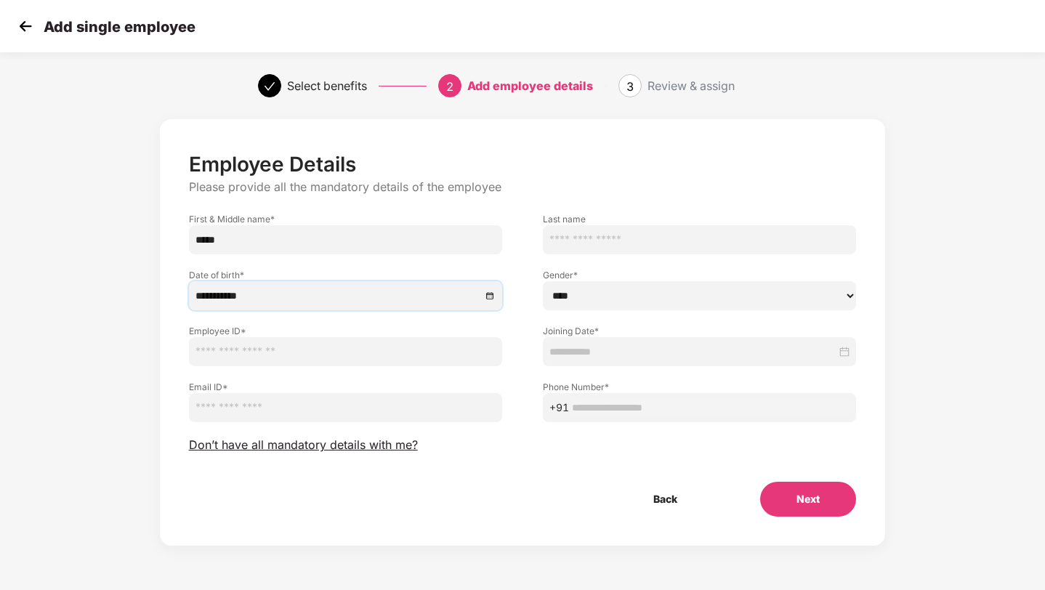
click at [568, 358] on input at bounding box center [693, 352] width 287 height 16
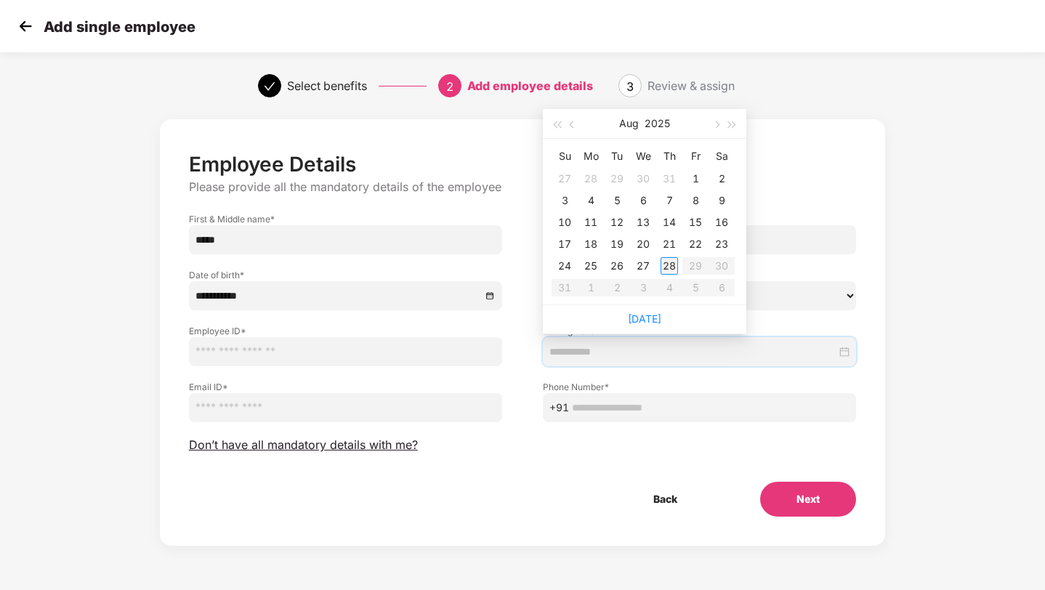
type input "**********"
click at [672, 265] on div "28" at bounding box center [669, 265] width 17 height 17
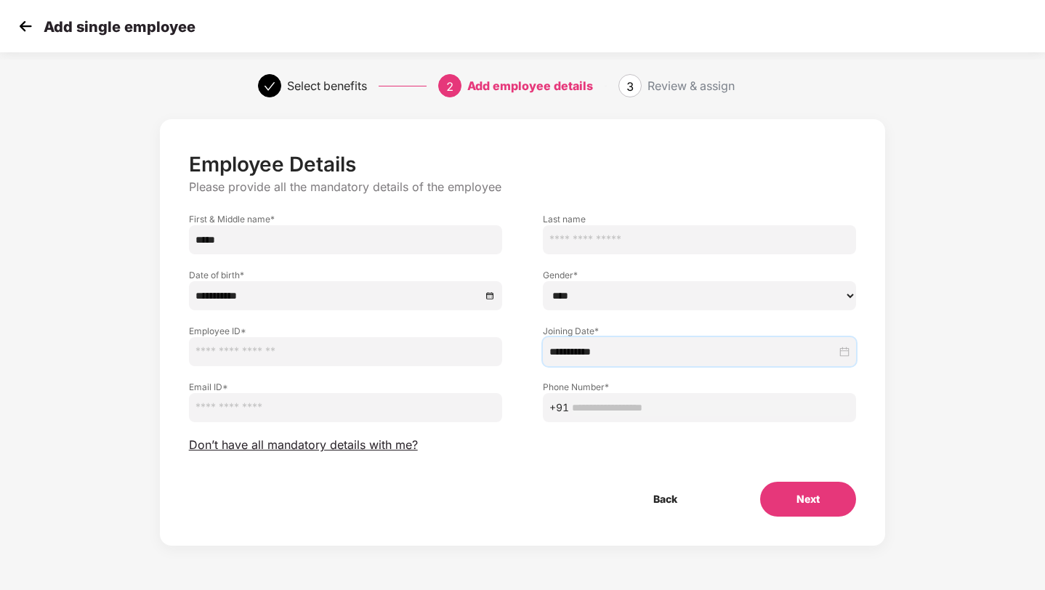
click at [334, 344] on input "text" at bounding box center [345, 351] width 313 height 29
type input "**********"
click at [365, 405] on input "email" at bounding box center [345, 407] width 313 height 29
drag, startPoint x: 297, startPoint y: 409, endPoint x: 227, endPoint y: 412, distance: 70.6
click at [227, 412] on input "**********" at bounding box center [345, 407] width 313 height 29
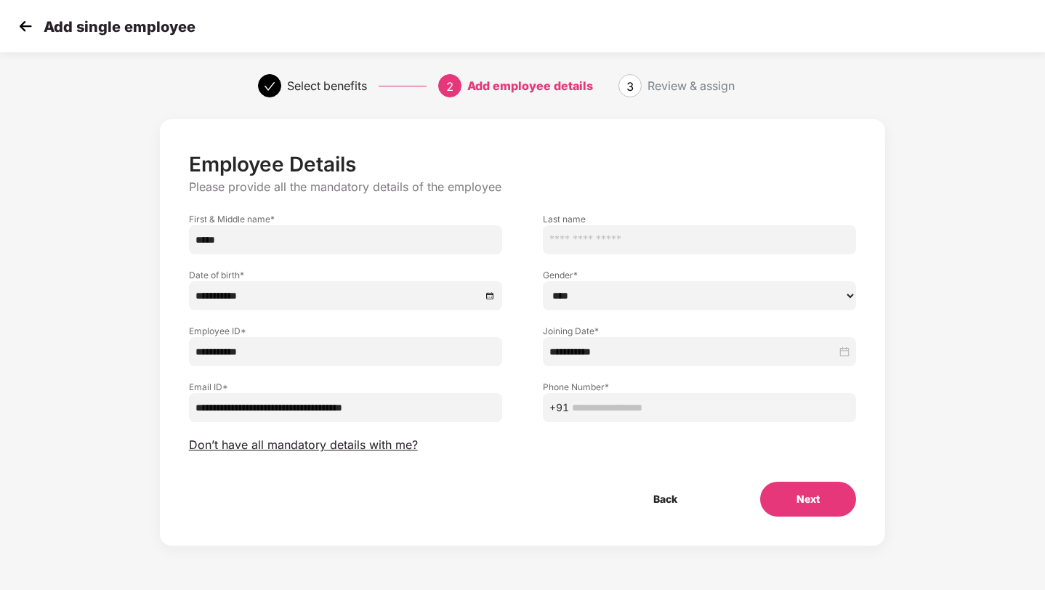
drag, startPoint x: 358, startPoint y: 408, endPoint x: 447, endPoint y: 407, distance: 88.7
click at [447, 407] on input "**********" at bounding box center [345, 407] width 313 height 29
type input "**********"
click at [643, 410] on input "text" at bounding box center [711, 408] width 278 height 16
type input "**********"
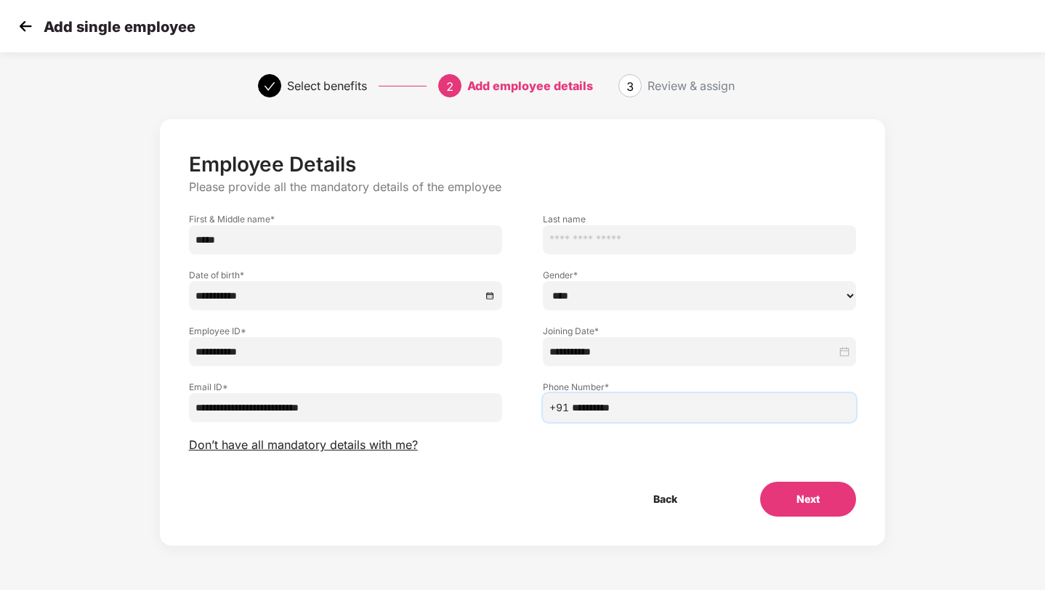
click at [808, 495] on button "Next" at bounding box center [808, 499] width 96 height 35
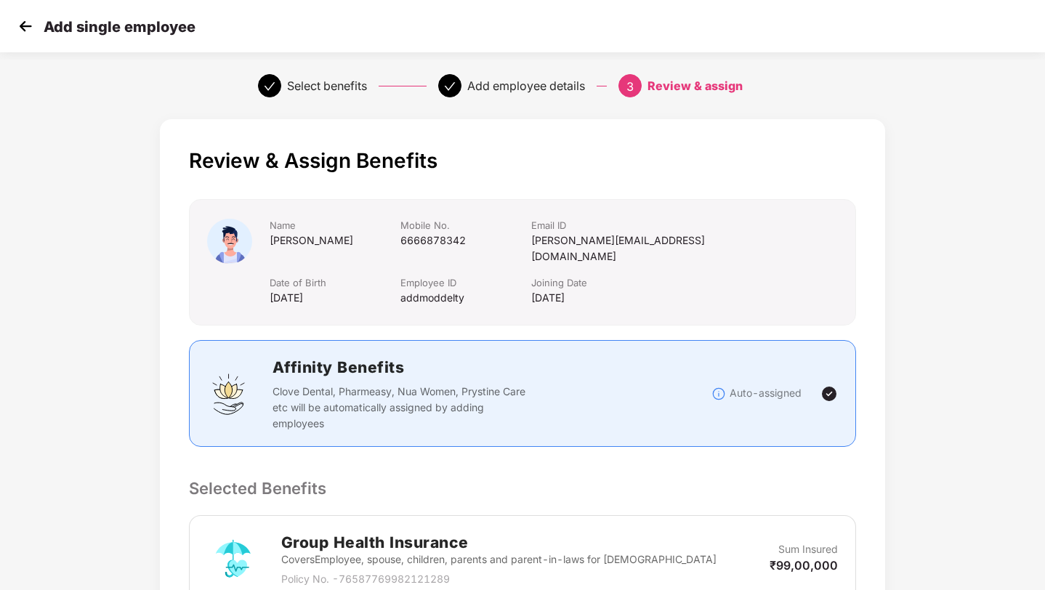
scroll to position [263, 0]
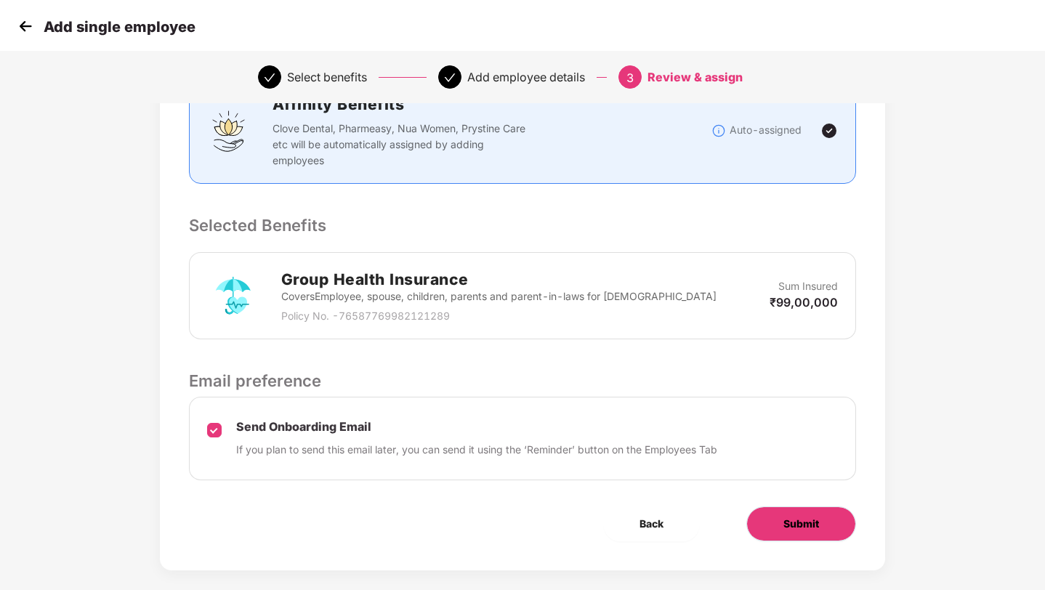
click at [768, 507] on button "Submit" at bounding box center [802, 524] width 110 height 35
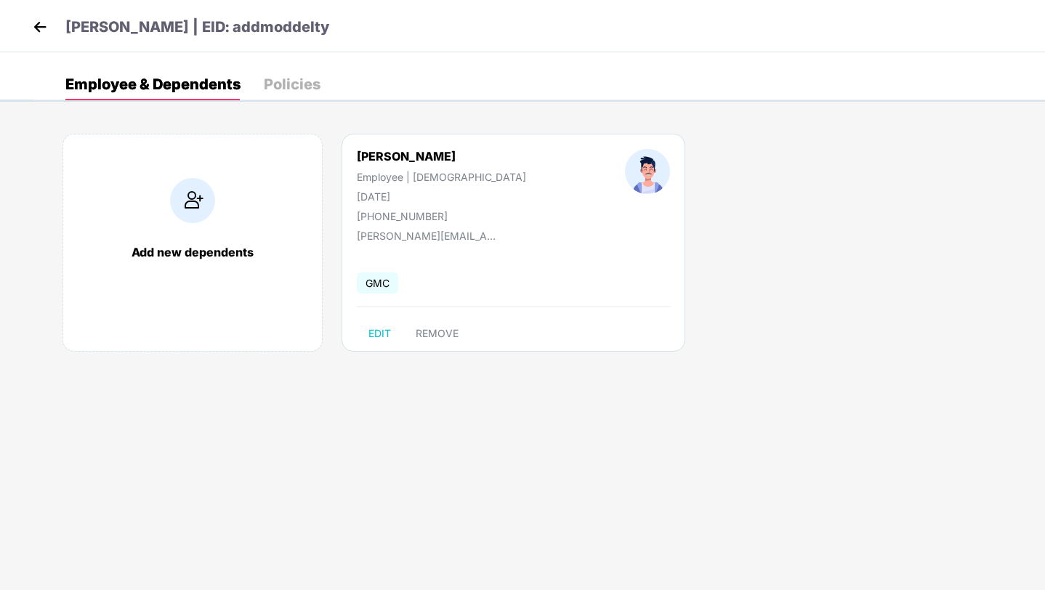
scroll to position [0, 0]
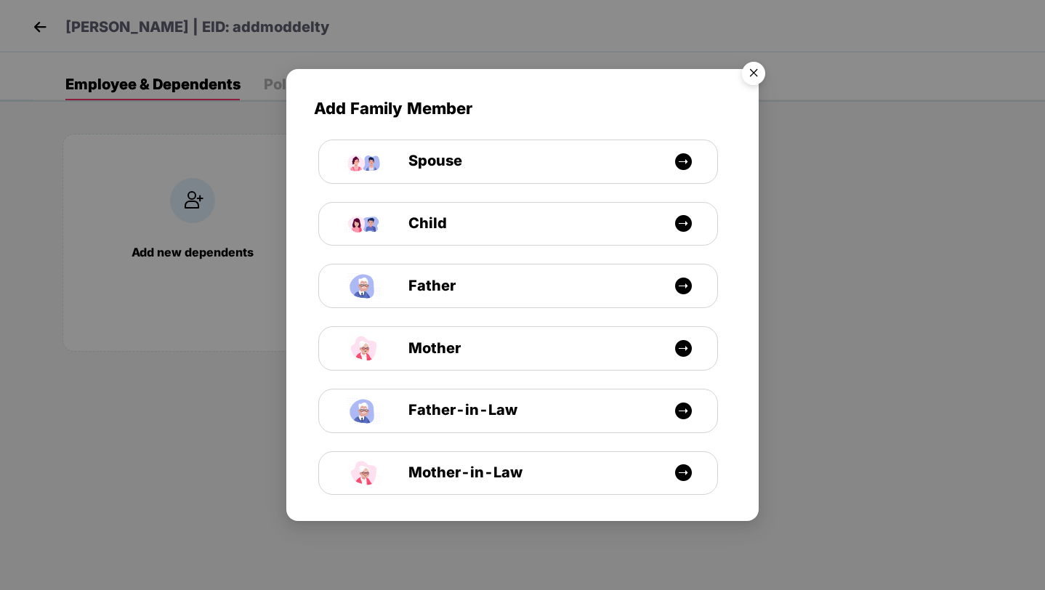
click at [756, 70] on img "Close" at bounding box center [753, 75] width 41 height 41
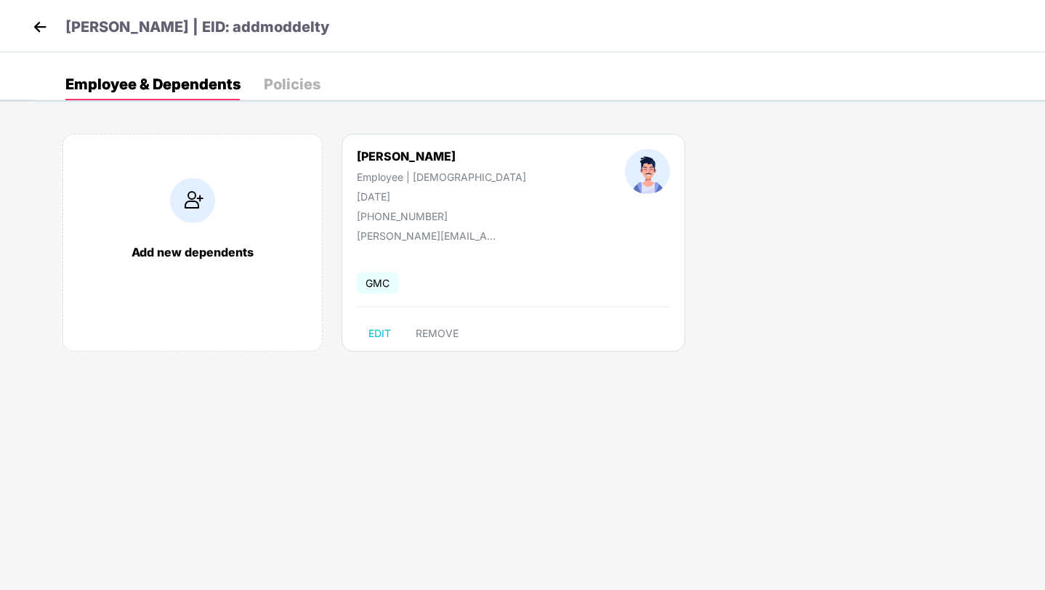
click at [45, 23] on img at bounding box center [40, 27] width 22 height 22
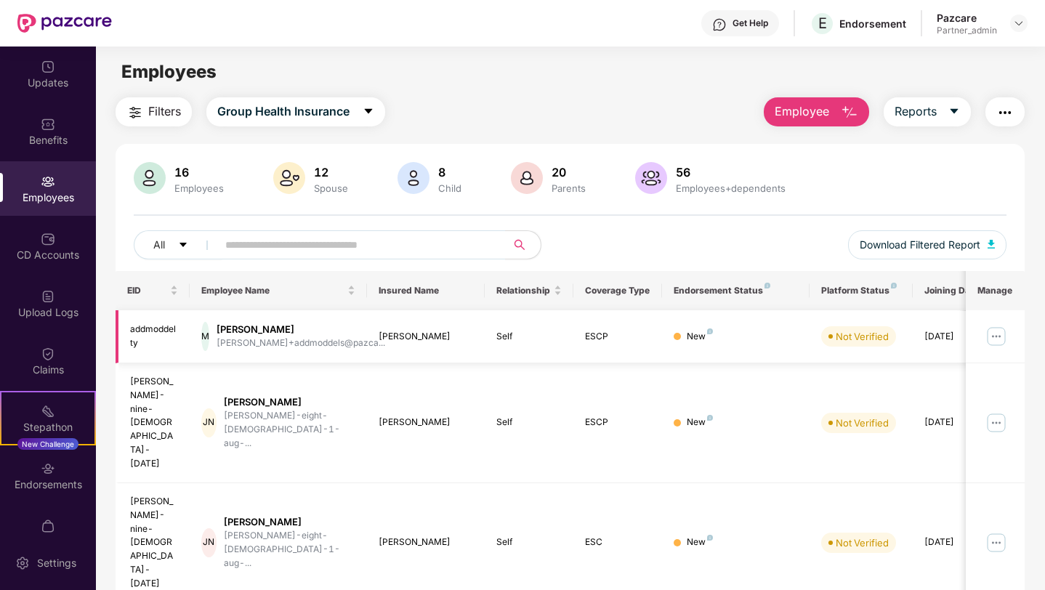
click at [995, 334] on img at bounding box center [996, 336] width 23 height 23
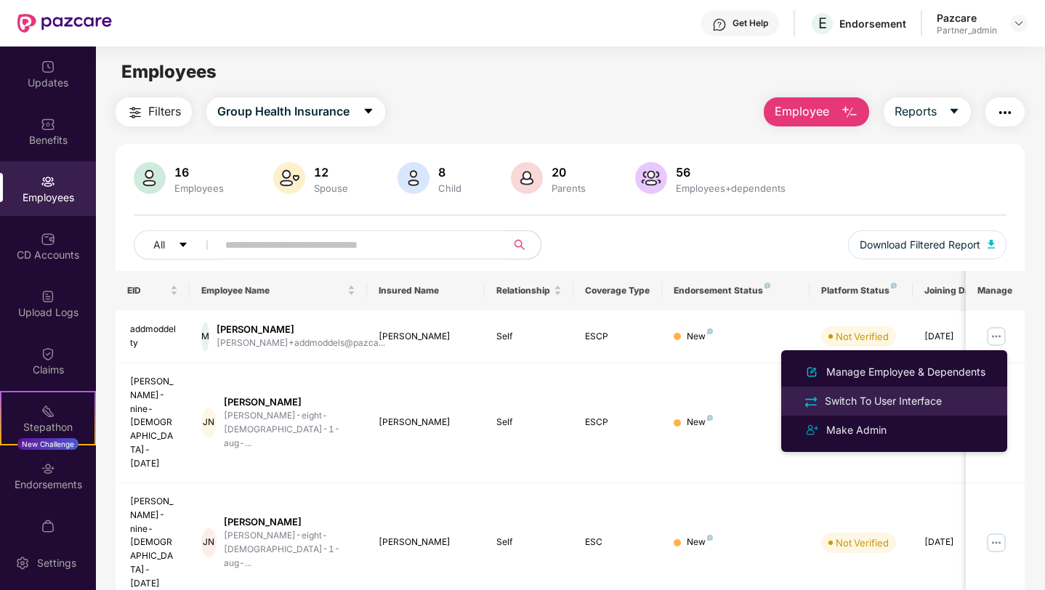
click at [873, 395] on div "Switch To User Interface" at bounding box center [883, 401] width 123 height 16
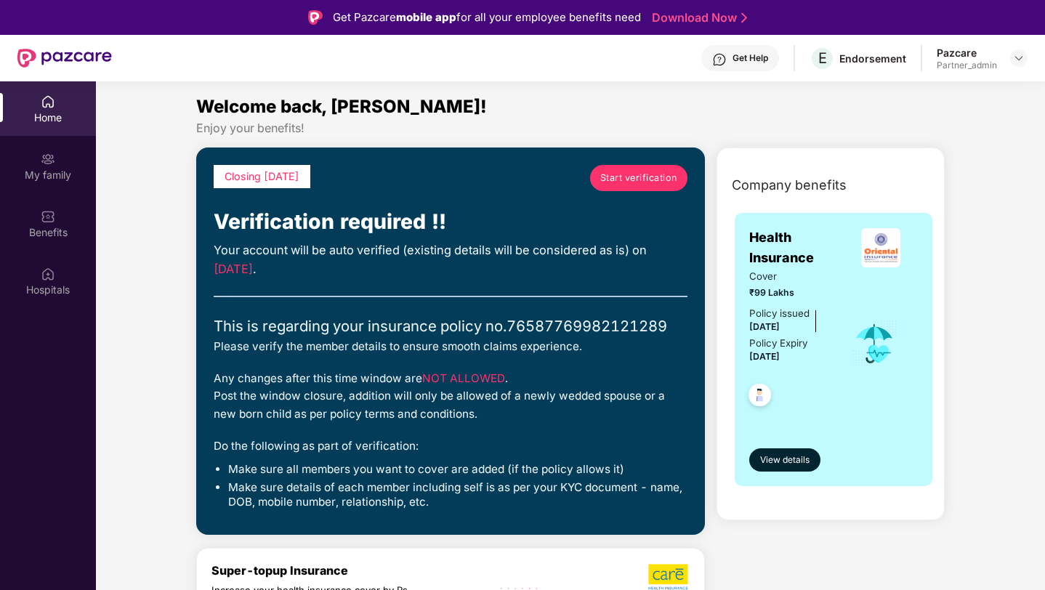
click at [630, 177] on span "Start verification" at bounding box center [638, 178] width 77 height 15
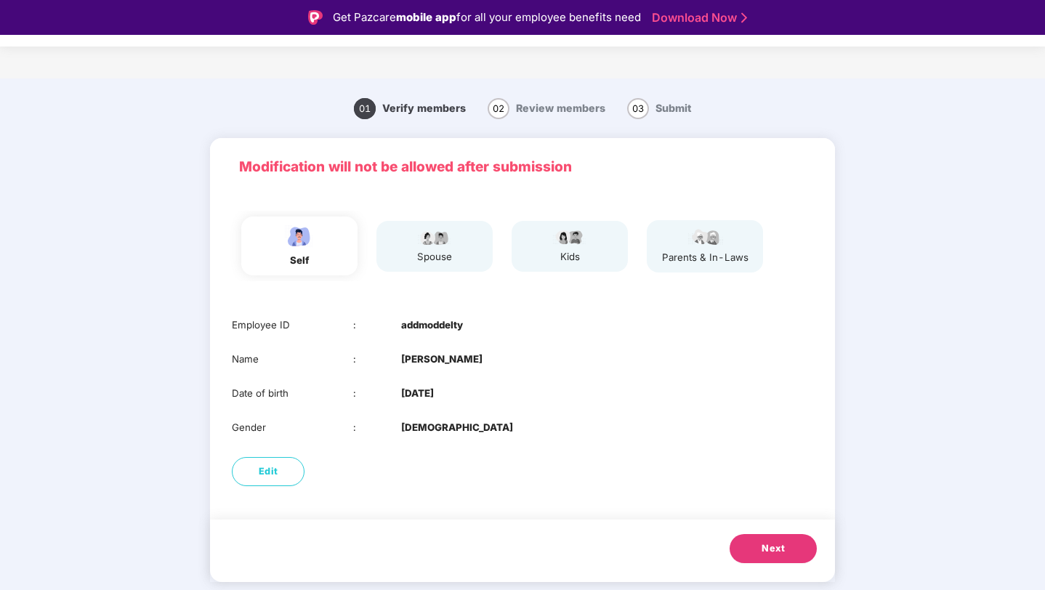
scroll to position [35, 0]
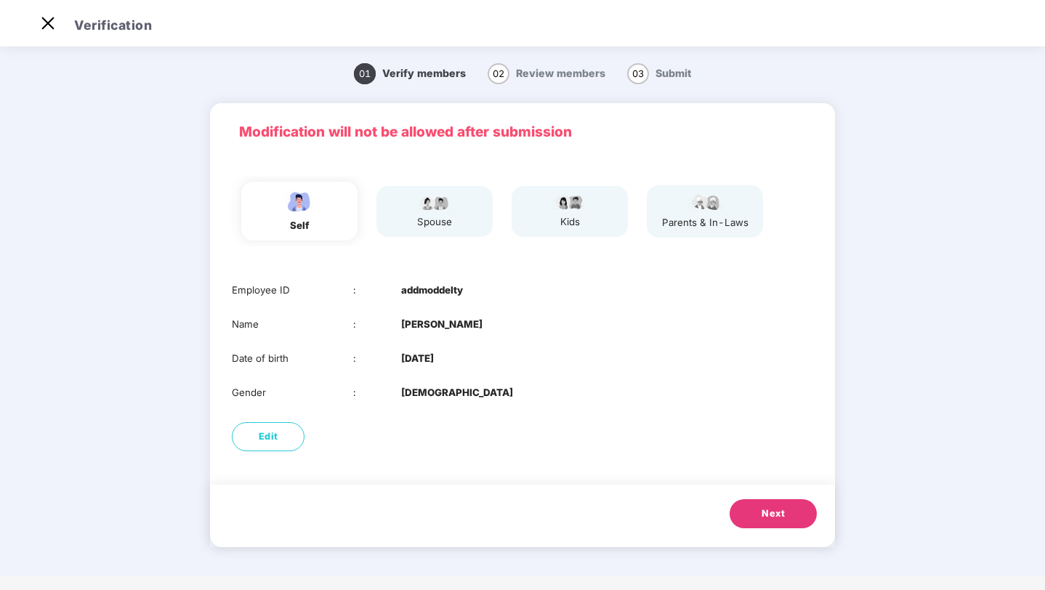
click at [754, 515] on button "Next" at bounding box center [773, 513] width 87 height 29
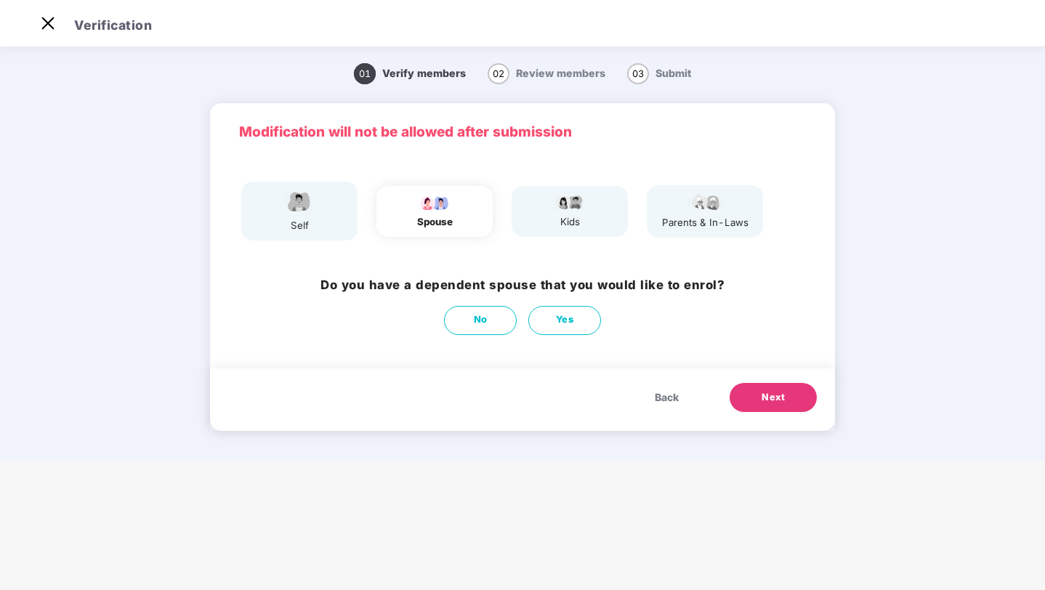
click at [770, 391] on span "Next" at bounding box center [773, 397] width 23 height 15
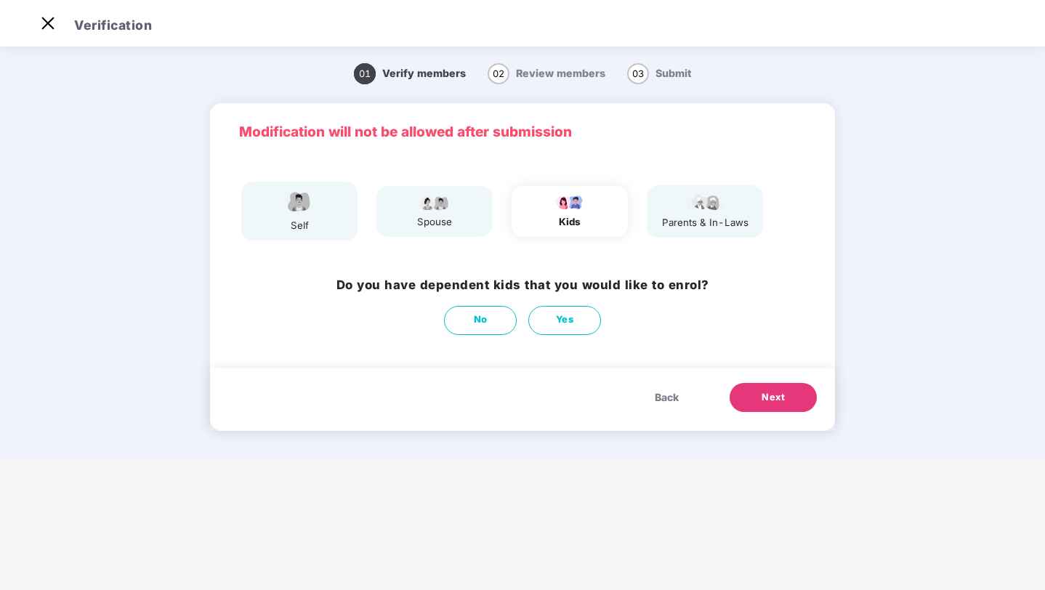
click at [770, 391] on span "Next" at bounding box center [773, 397] width 23 height 15
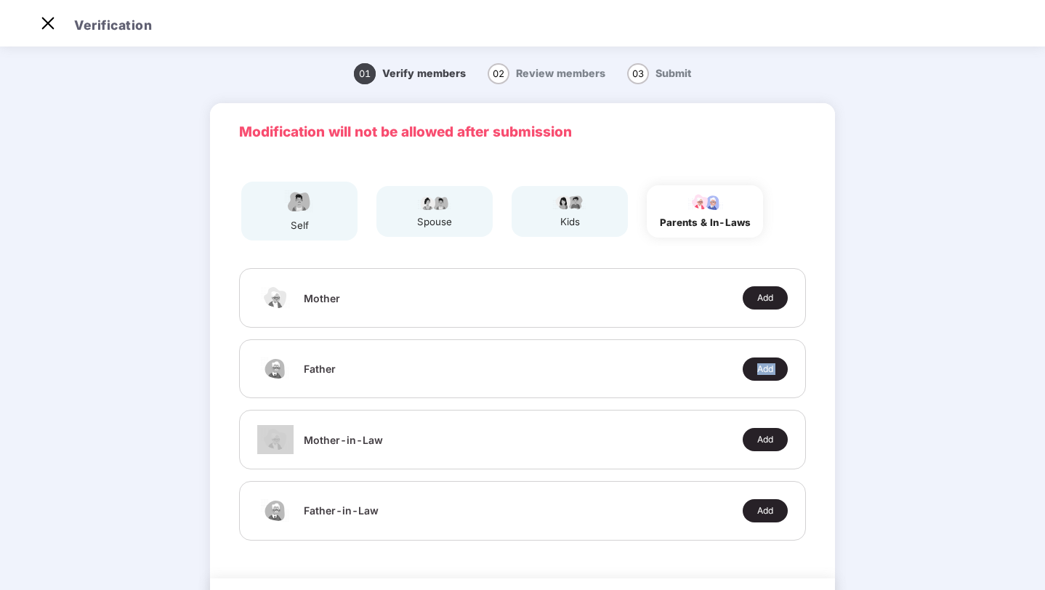
click at [770, 391] on div "Father Add" at bounding box center [522, 369] width 567 height 60
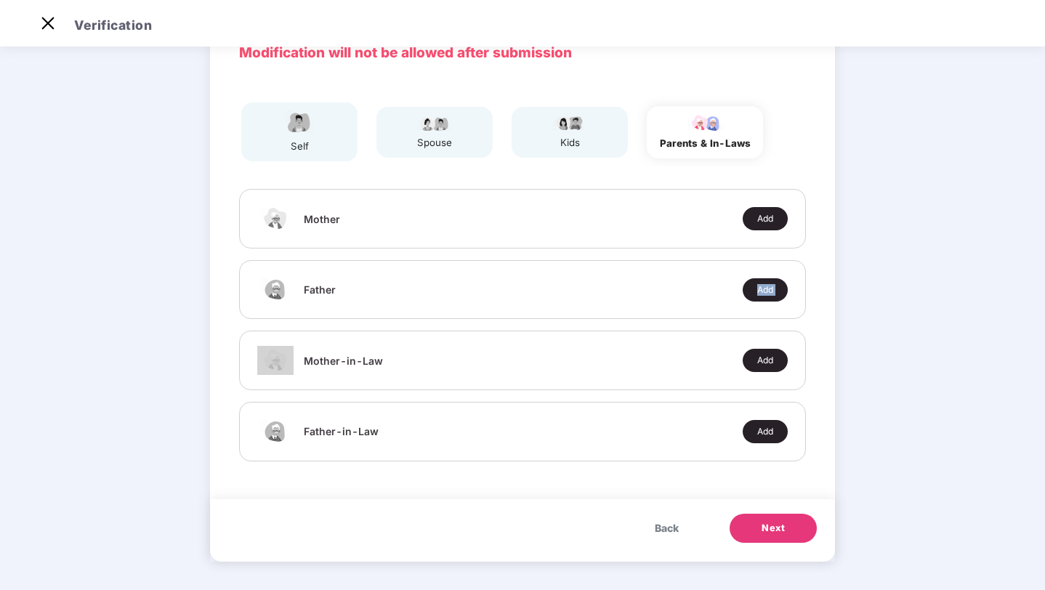
click at [760, 528] on button "Next" at bounding box center [773, 528] width 87 height 29
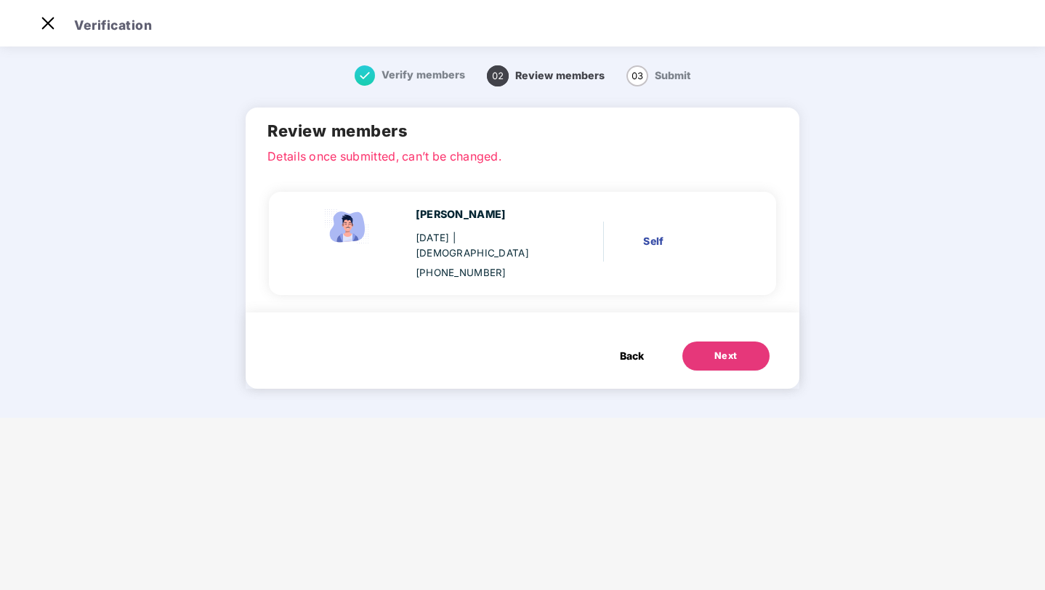
scroll to position [0, 0]
click at [713, 348] on button "Next" at bounding box center [726, 356] width 87 height 29
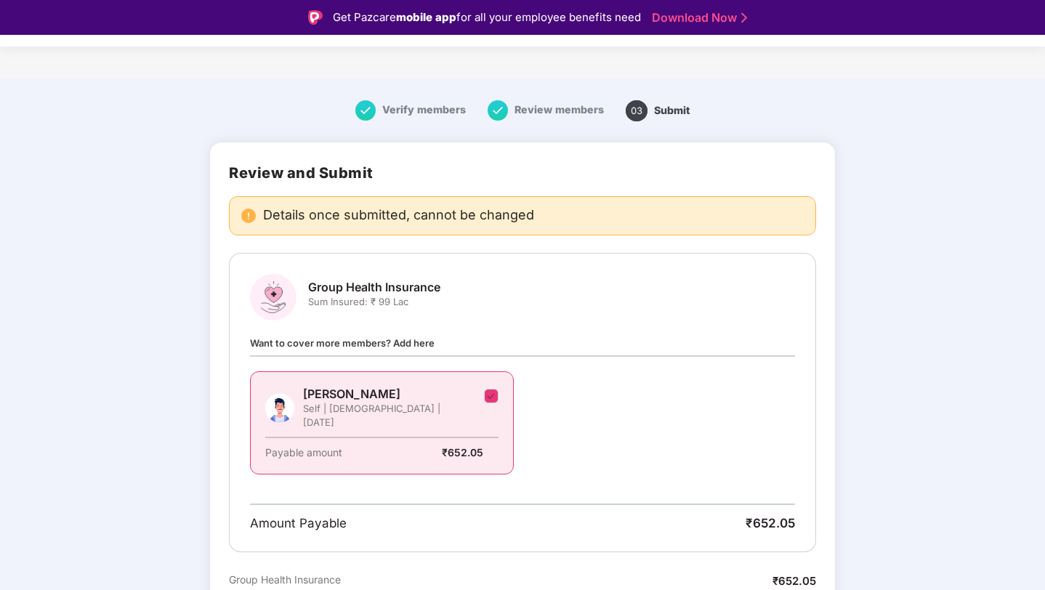
scroll to position [185, 0]
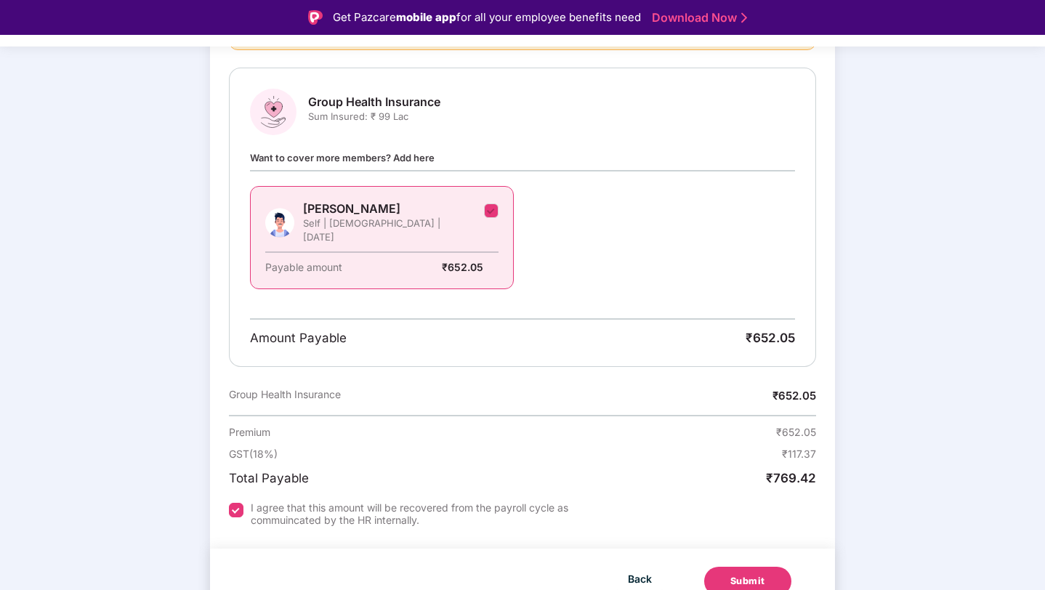
click at [757, 574] on div "Submit" at bounding box center [748, 581] width 35 height 15
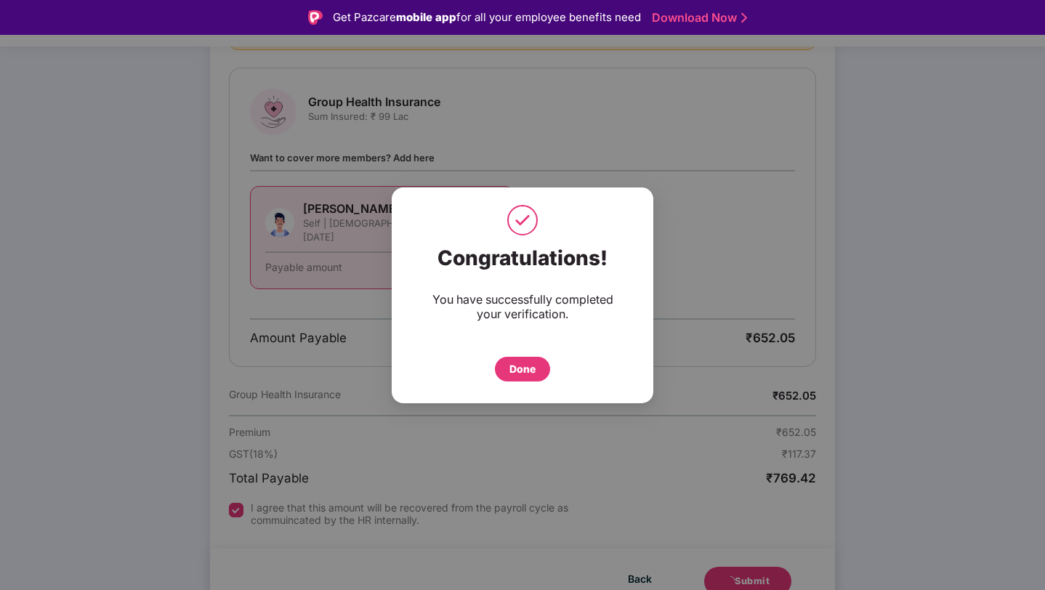
click at [525, 369] on div "Done" at bounding box center [523, 369] width 26 height 16
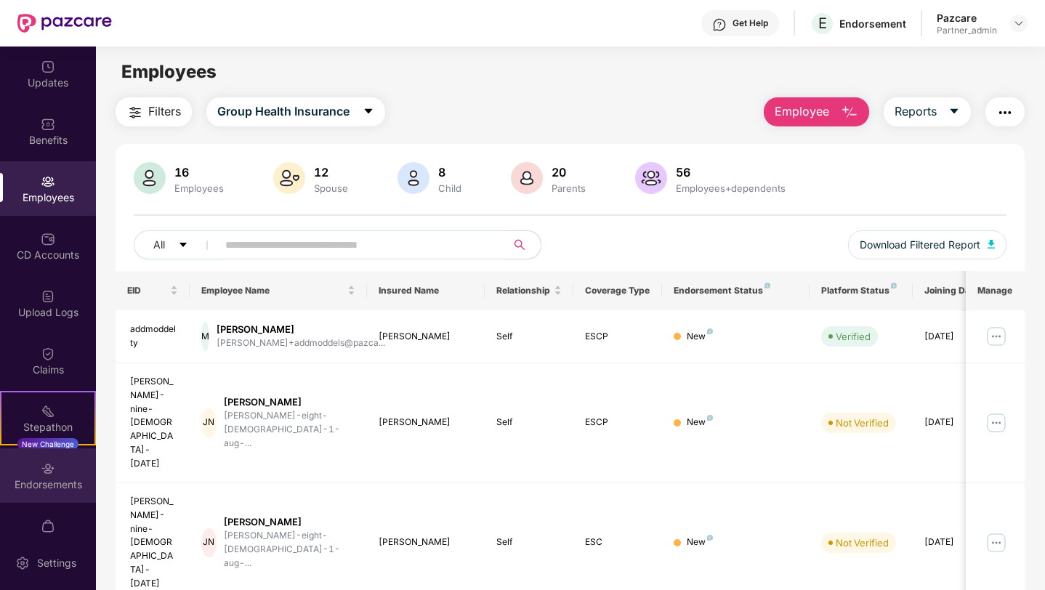
click at [40, 499] on div "Endorsements" at bounding box center [48, 475] width 96 height 55
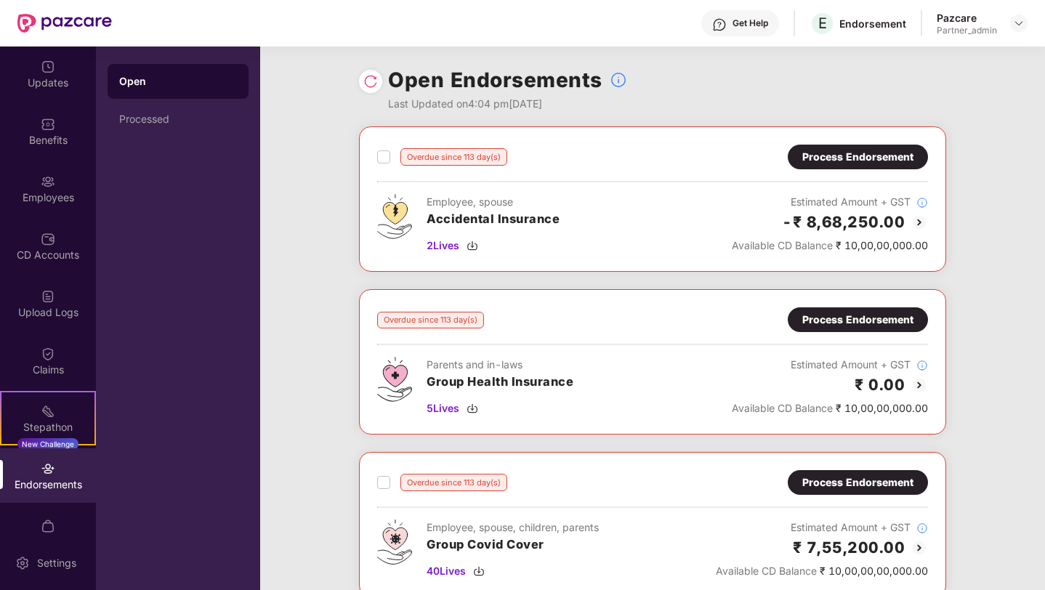
click at [379, 81] on div at bounding box center [370, 81] width 23 height 23
click at [696, 80] on div "Open Endorsements Last Updated on 4:04 pm, 28 Aug 2025" at bounding box center [652, 87] width 587 height 80
click at [366, 77] on img at bounding box center [370, 81] width 15 height 15
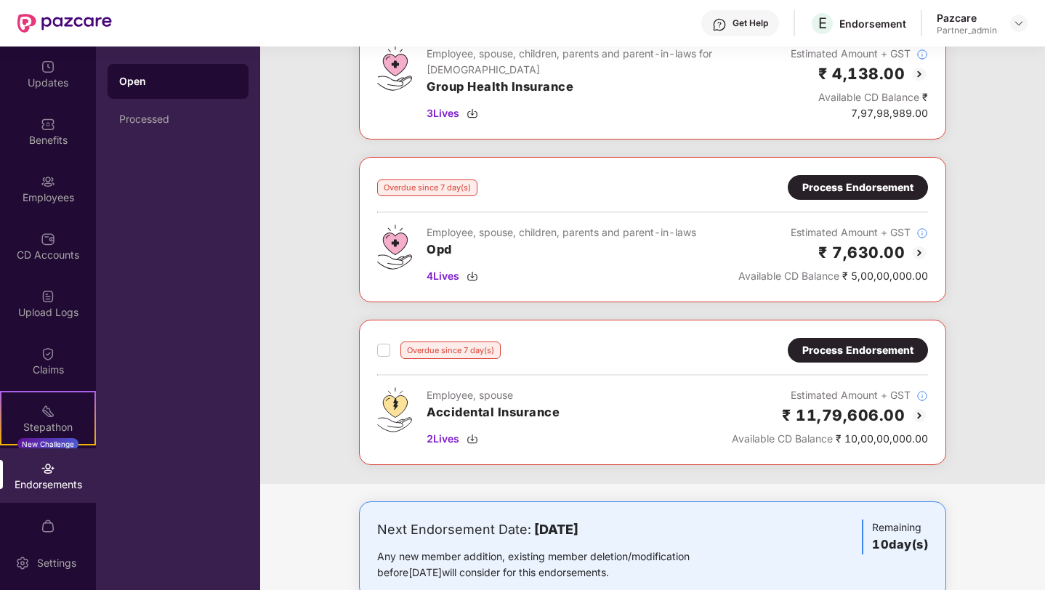
scroll to position [1609, 0]
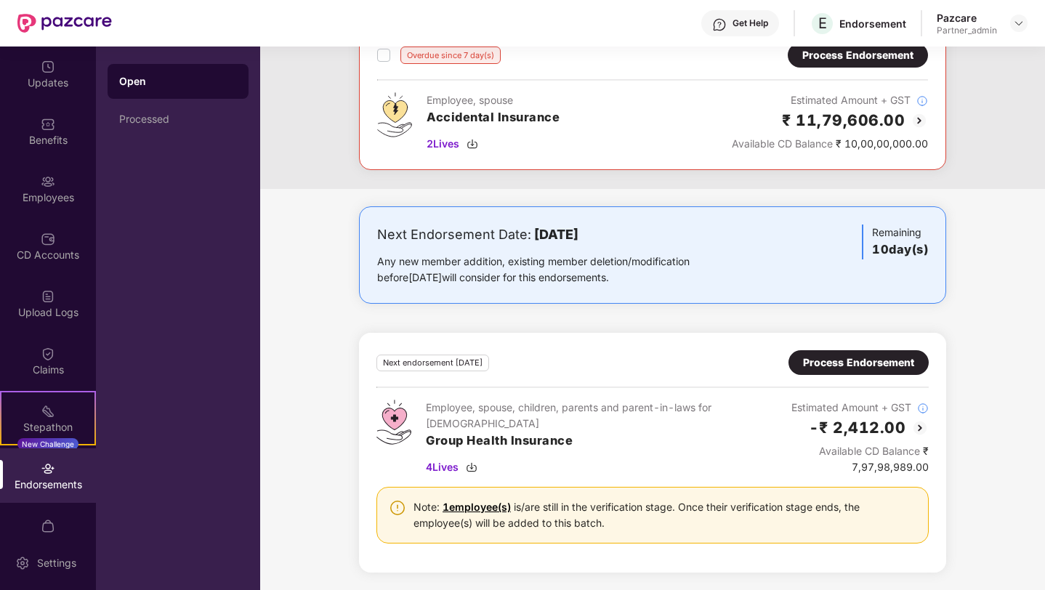
click at [820, 360] on div "Process Endorsement" at bounding box center [858, 363] width 111 height 16
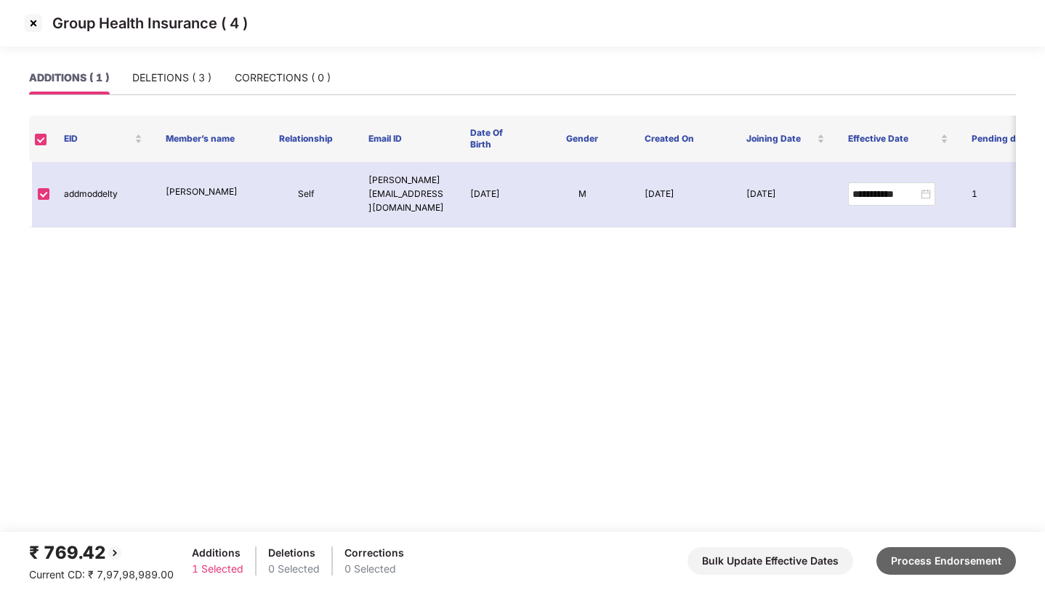
click at [912, 552] on button "Process Endorsement" at bounding box center [947, 561] width 140 height 28
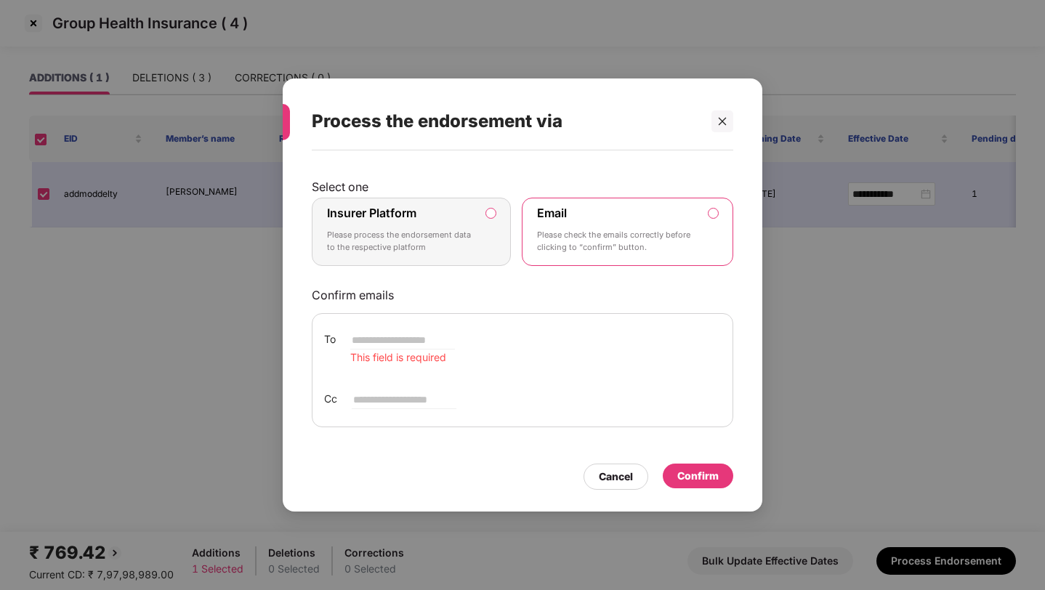
click at [467, 231] on p "Please process the endorsement data to the respective platform" at bounding box center [401, 241] width 148 height 25
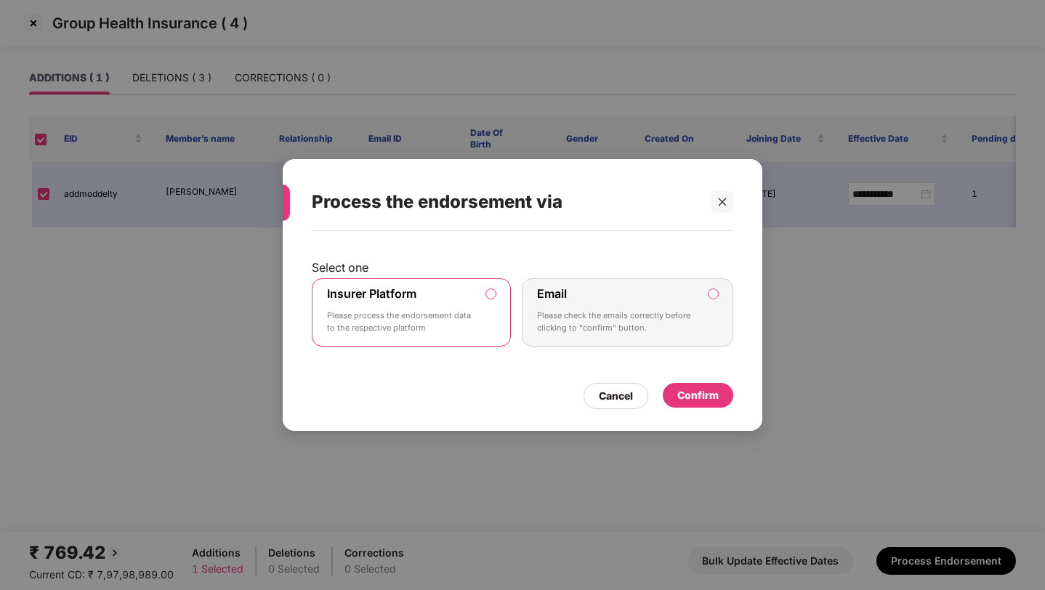
click at [689, 396] on div "Confirm" at bounding box center [697, 395] width 41 height 16
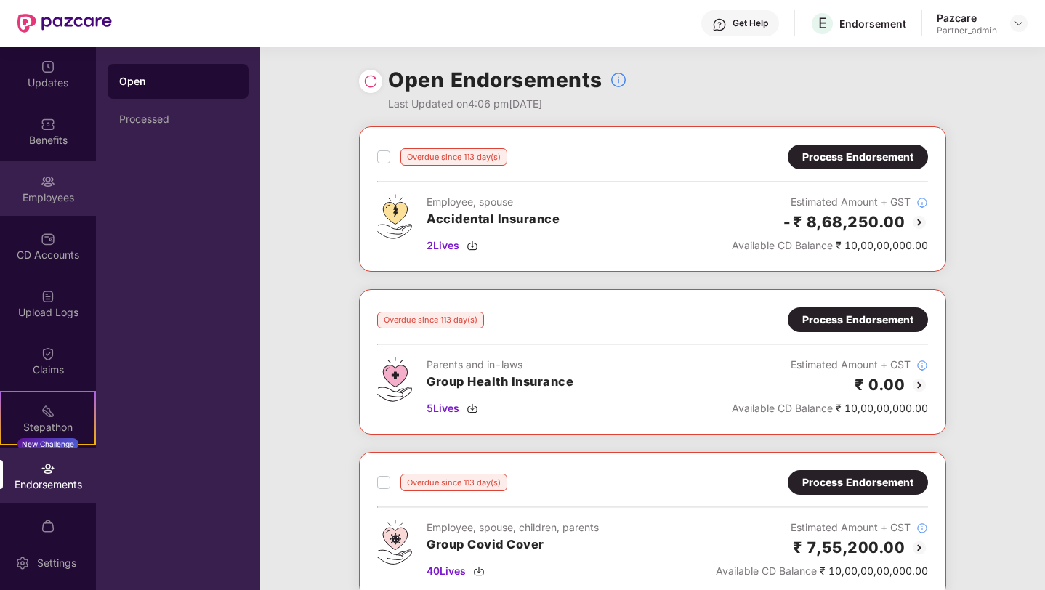
click at [32, 183] on div "Employees" at bounding box center [48, 188] width 96 height 55
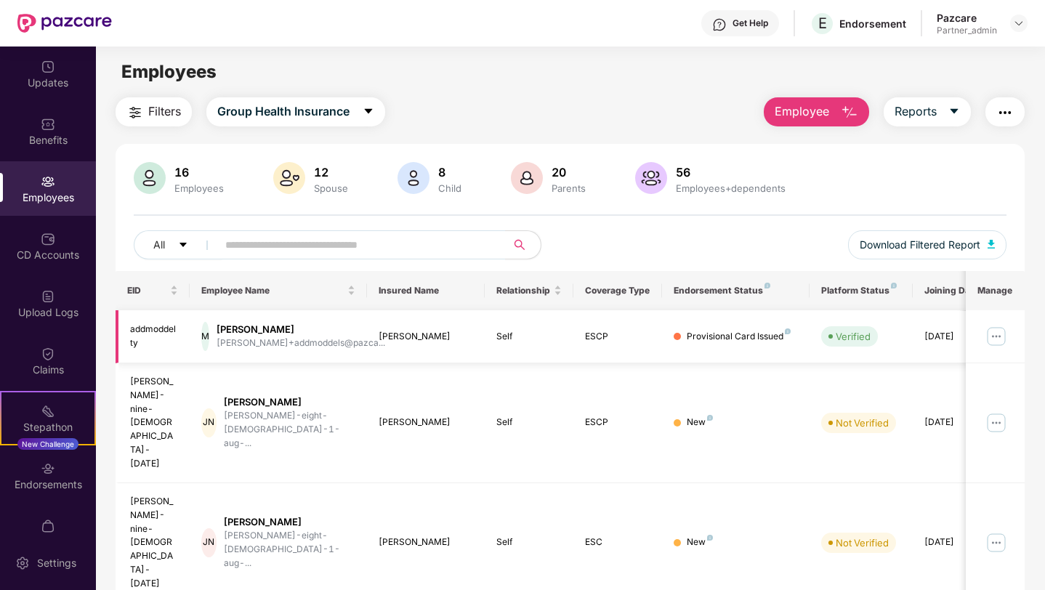
click at [999, 333] on img at bounding box center [996, 336] width 23 height 23
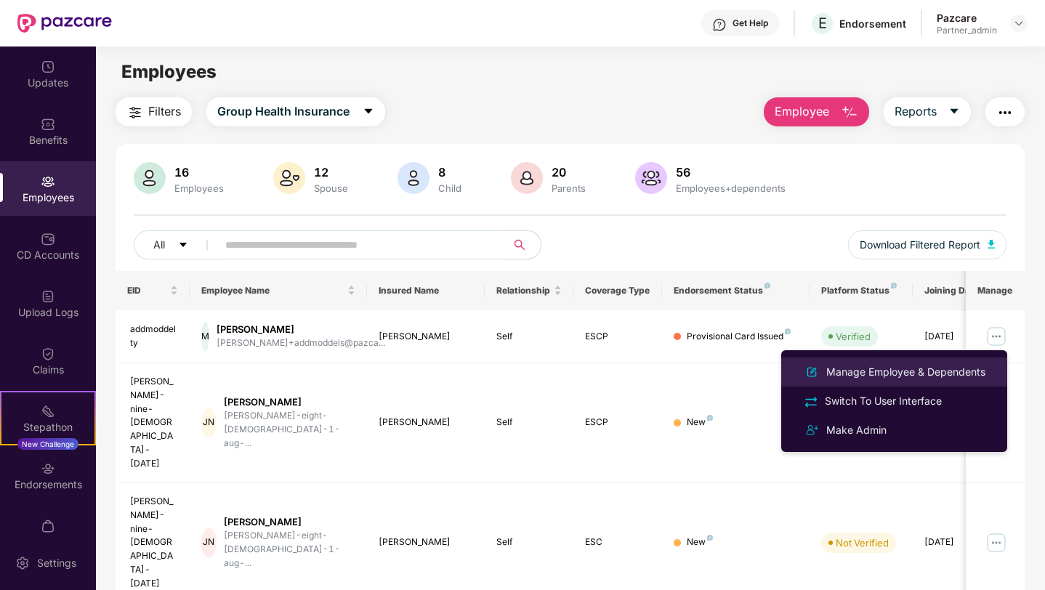
click at [901, 373] on div "Manage Employee & Dependents" at bounding box center [906, 372] width 165 height 16
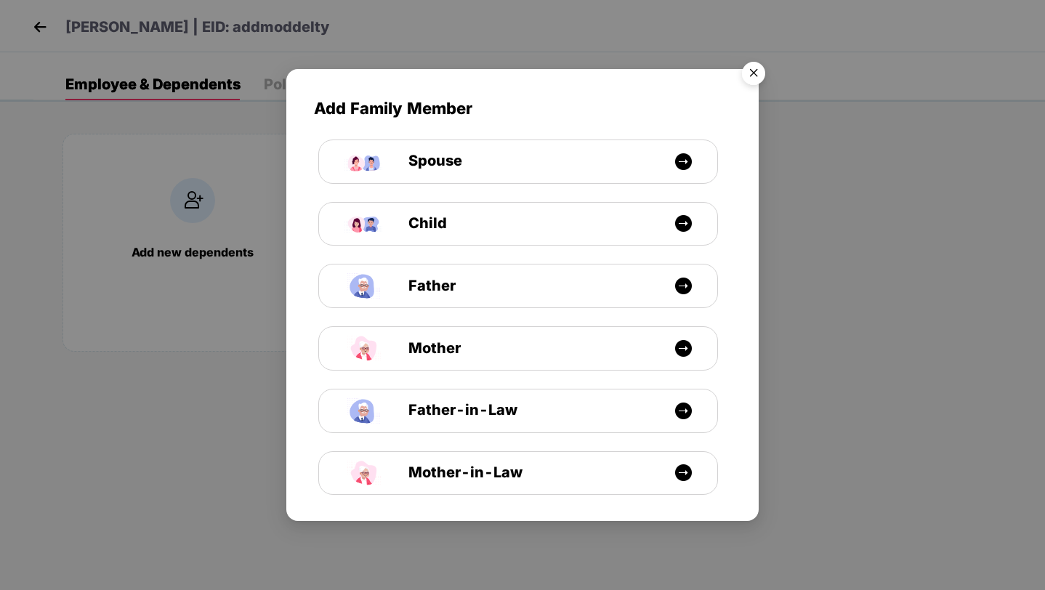
click at [749, 79] on img "Close" at bounding box center [753, 75] width 41 height 41
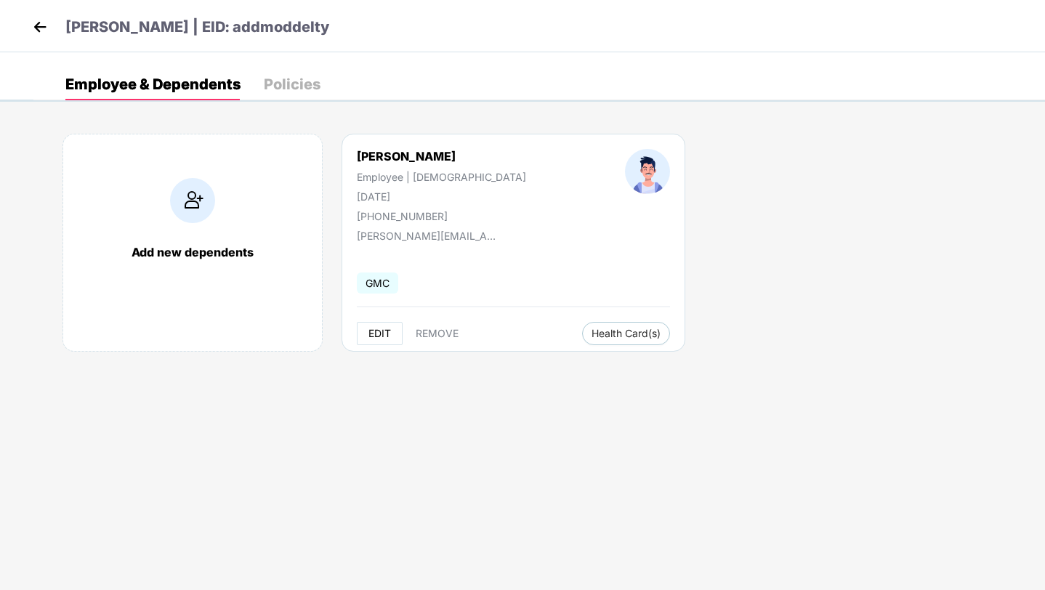
click at [377, 331] on span "EDIT" at bounding box center [380, 334] width 23 height 12
select select "****"
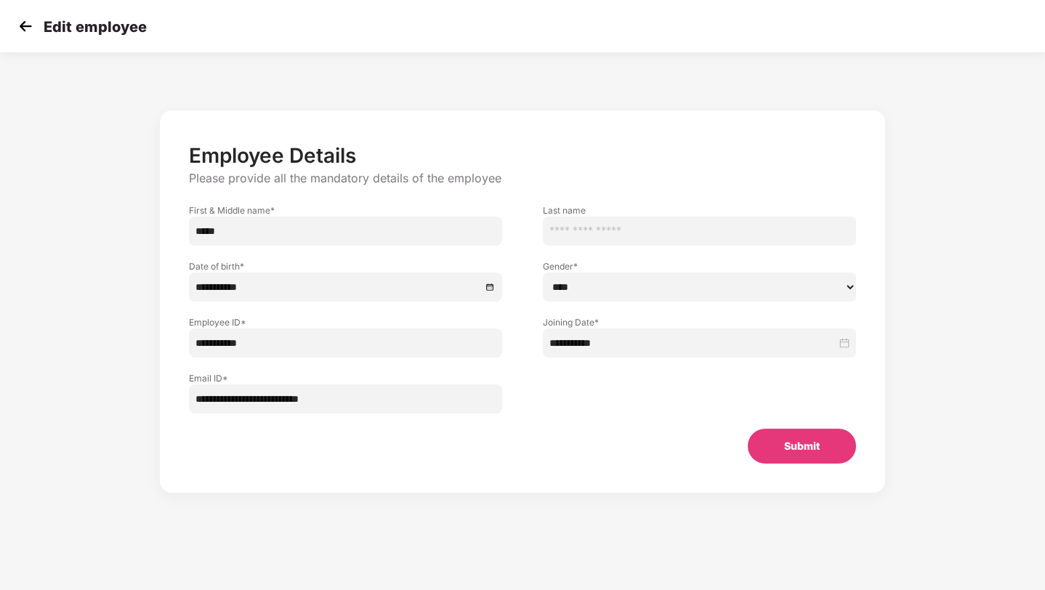
click at [247, 231] on input "*****" at bounding box center [345, 231] width 313 height 29
type input "**********"
click at [763, 448] on button "Submit" at bounding box center [802, 446] width 108 height 35
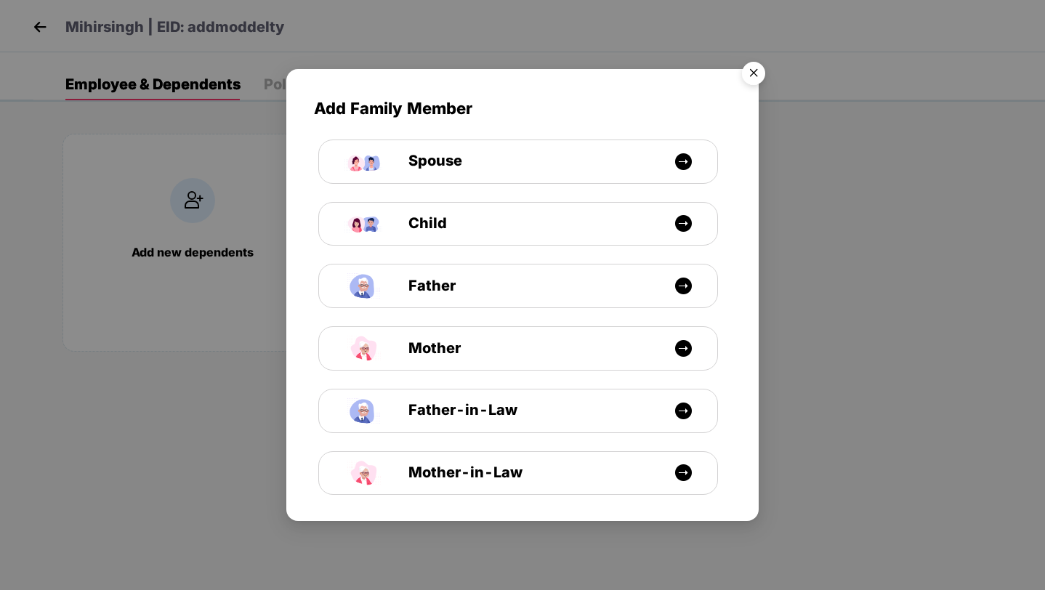
click at [754, 79] on img "Close" at bounding box center [753, 75] width 41 height 41
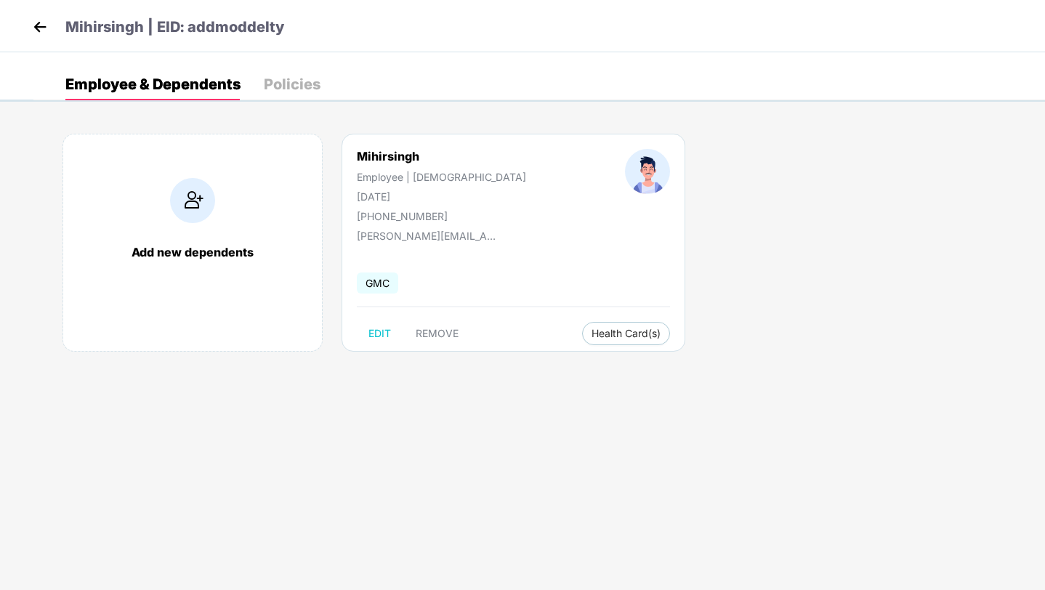
click at [39, 31] on img at bounding box center [40, 27] width 22 height 22
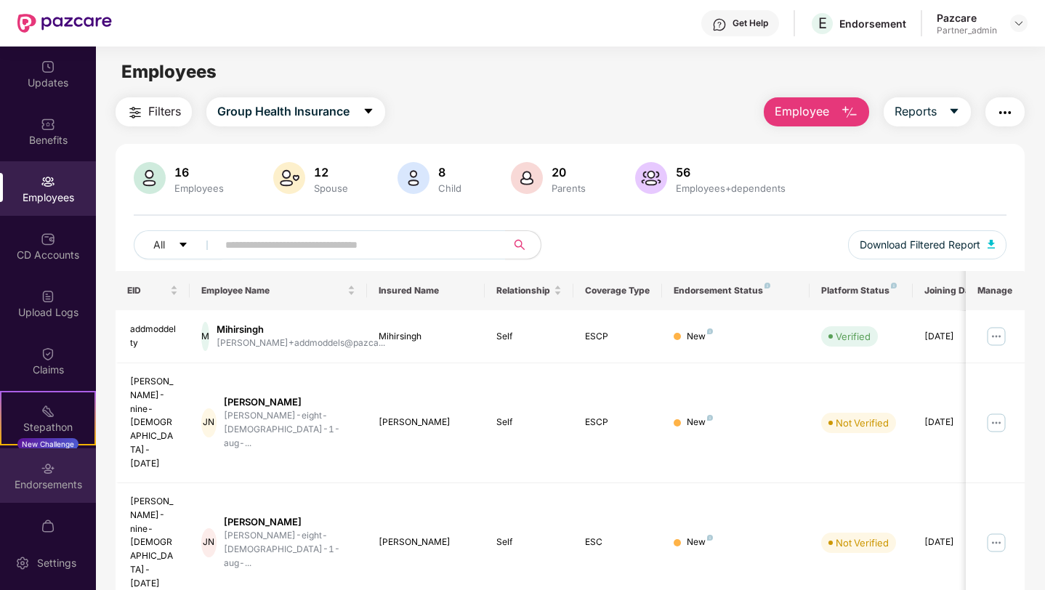
click at [71, 498] on div "Endorsements" at bounding box center [48, 475] width 96 height 55
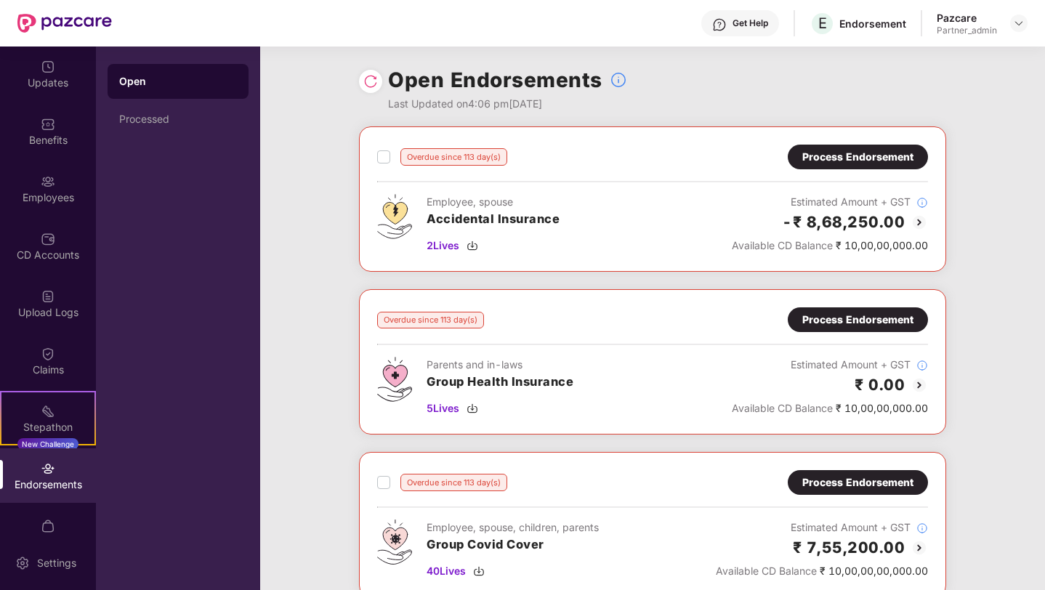
click at [372, 82] on img at bounding box center [370, 81] width 15 height 15
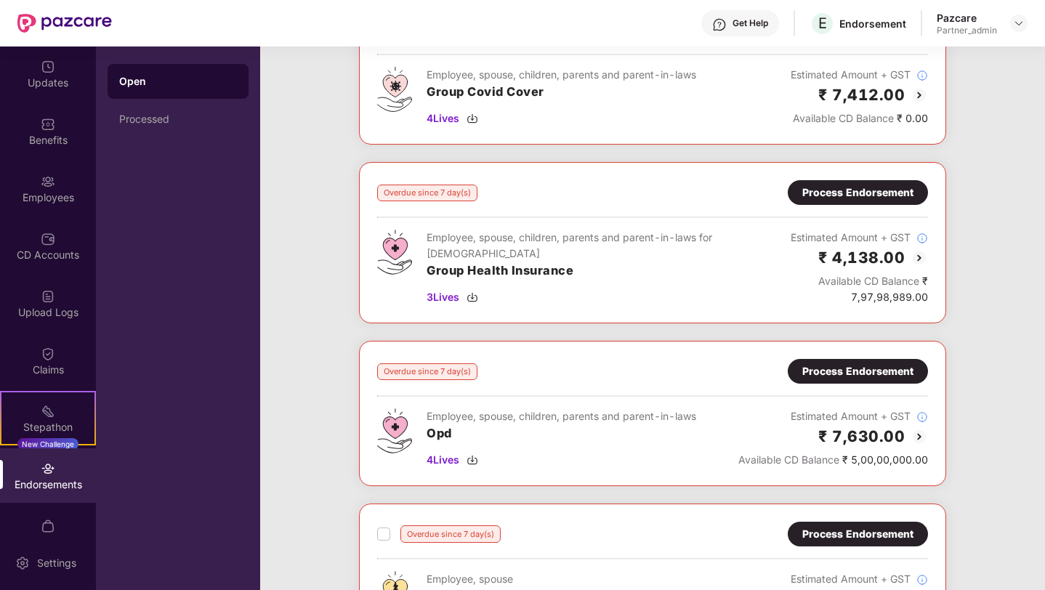
scroll to position [1609, 0]
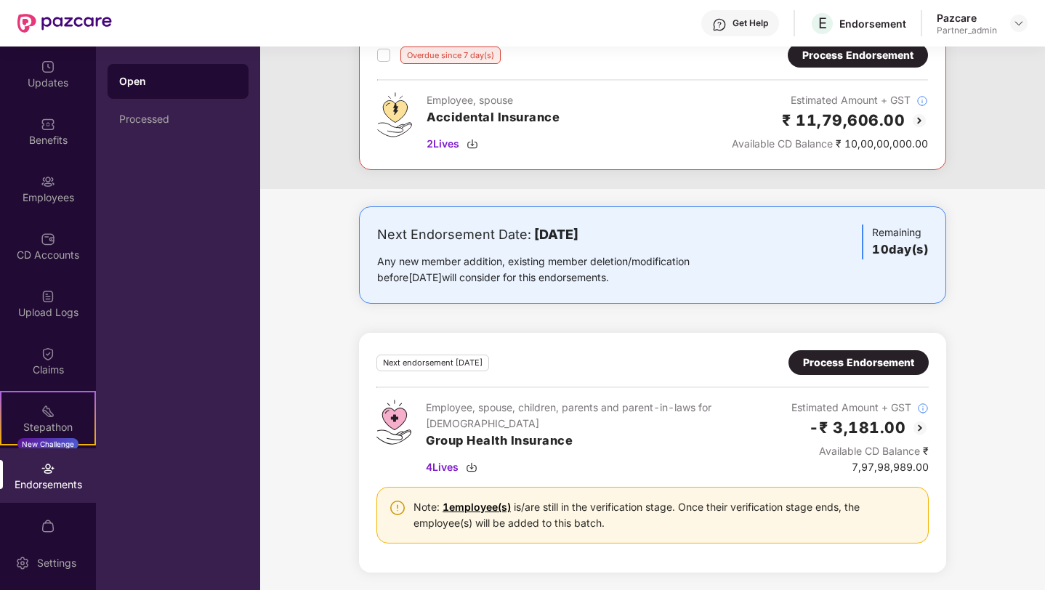
click at [835, 376] on div "Next endorsement in 10 day(s) Process Endorsement Employee, spouse, children, p…" at bounding box center [653, 452] width 552 height 205
click at [858, 365] on div "Process Endorsement" at bounding box center [858, 363] width 111 height 16
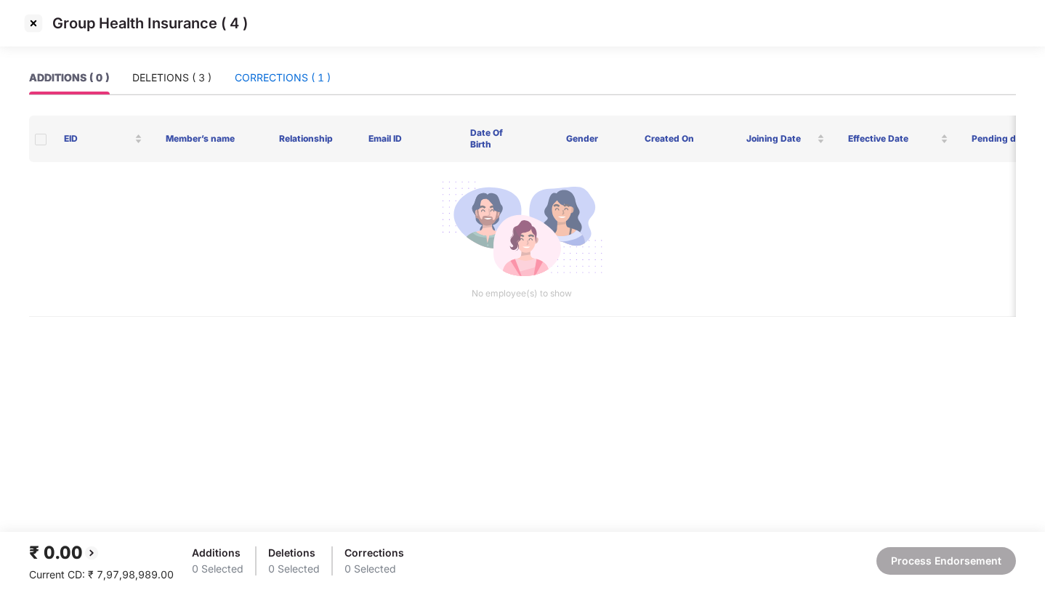
click at [290, 74] on div "CORRECTIONS ( 1 )" at bounding box center [283, 78] width 96 height 16
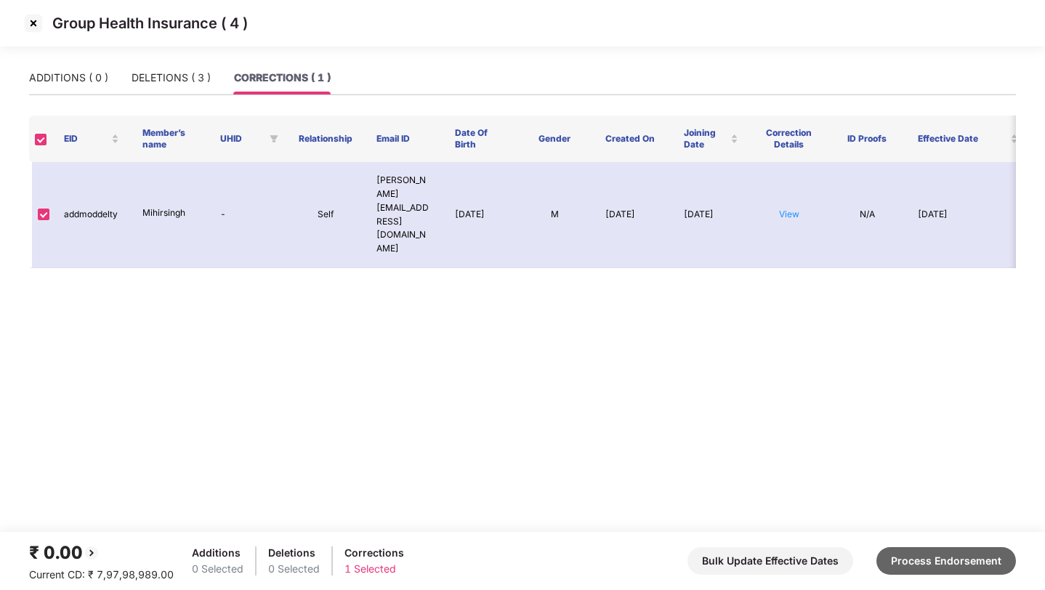
click at [930, 560] on button "Process Endorsement" at bounding box center [947, 561] width 140 height 28
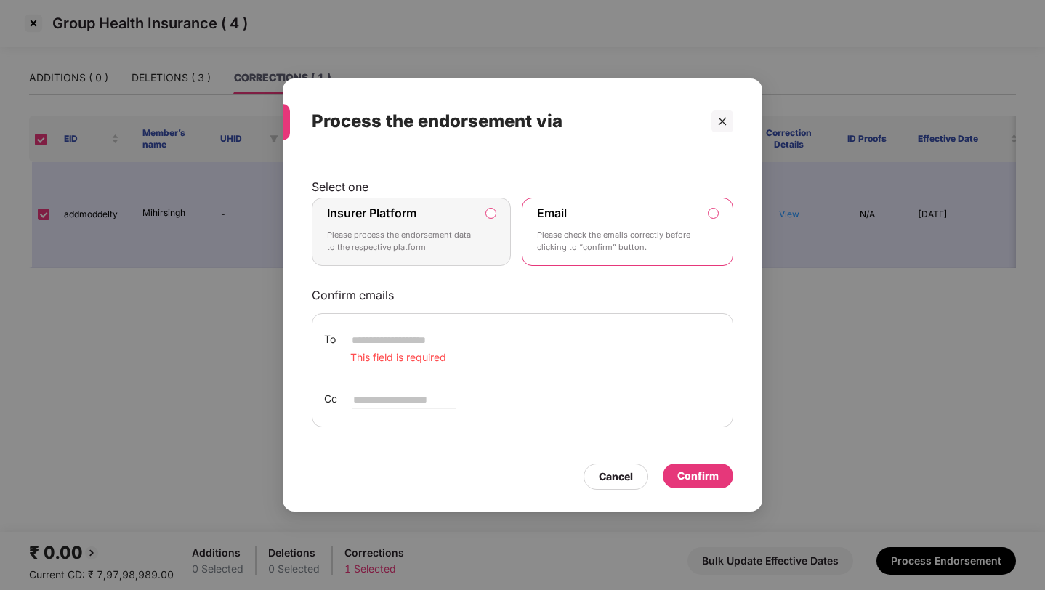
click at [453, 240] on p "Please process the endorsement data to the respective platform" at bounding box center [401, 241] width 148 height 25
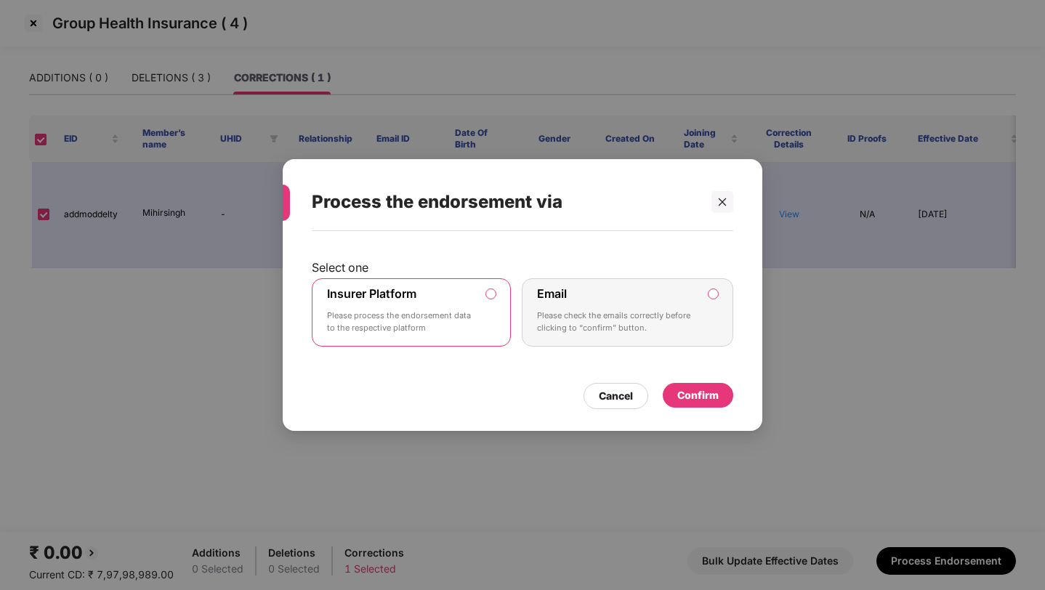
click at [699, 393] on div "Confirm" at bounding box center [697, 395] width 41 height 16
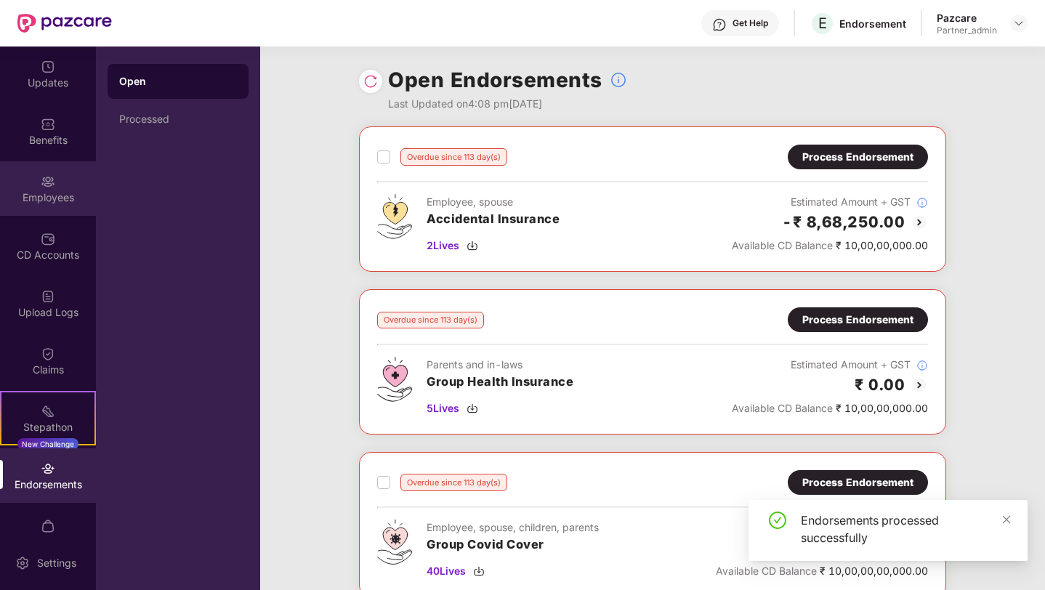
click at [46, 186] on img at bounding box center [48, 181] width 15 height 15
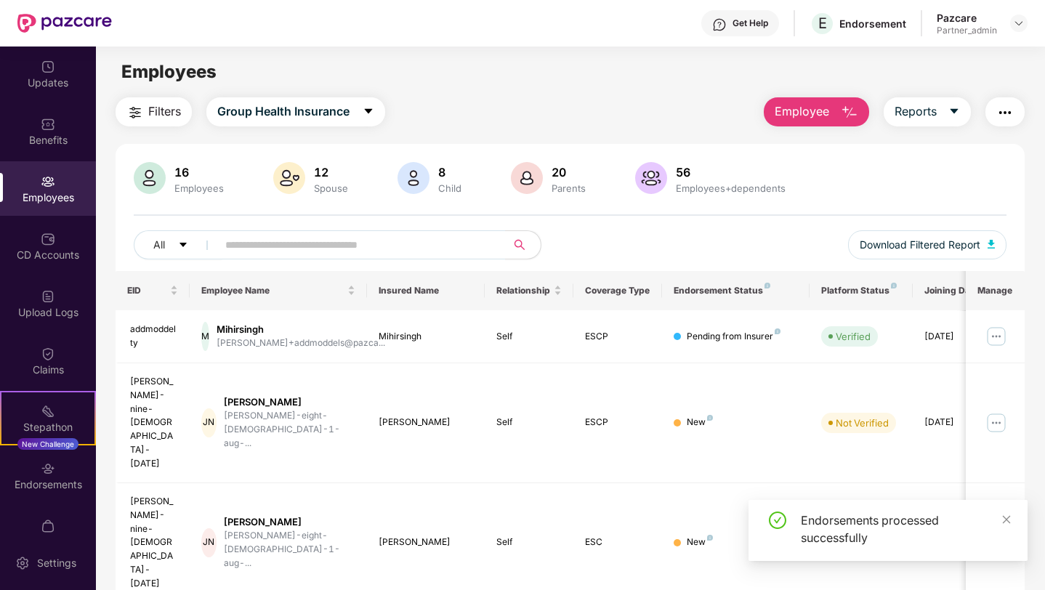
click at [46, 186] on img at bounding box center [48, 181] width 15 height 15
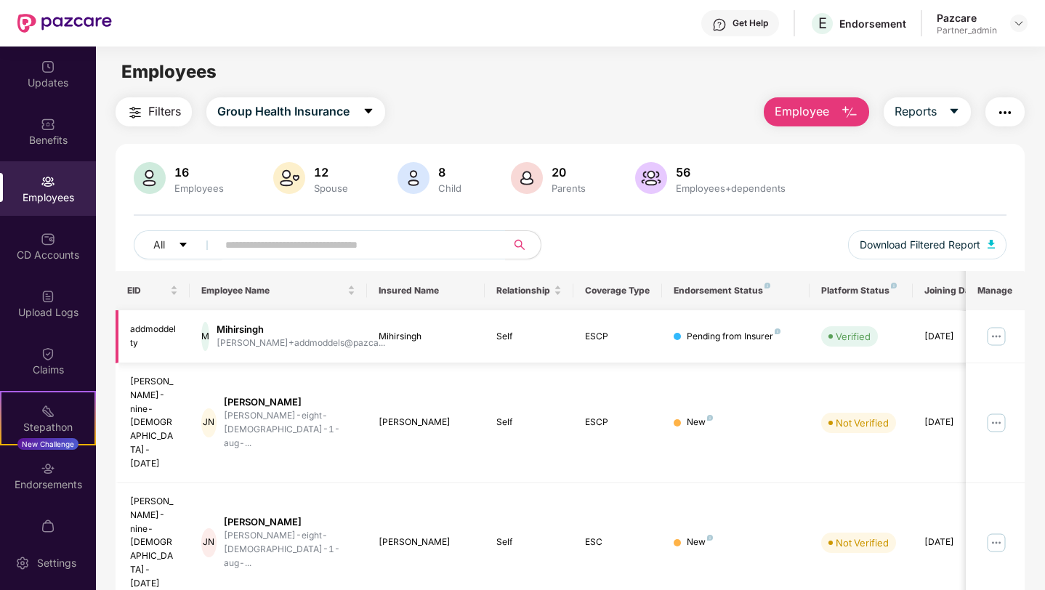
click at [997, 336] on img at bounding box center [996, 336] width 23 height 23
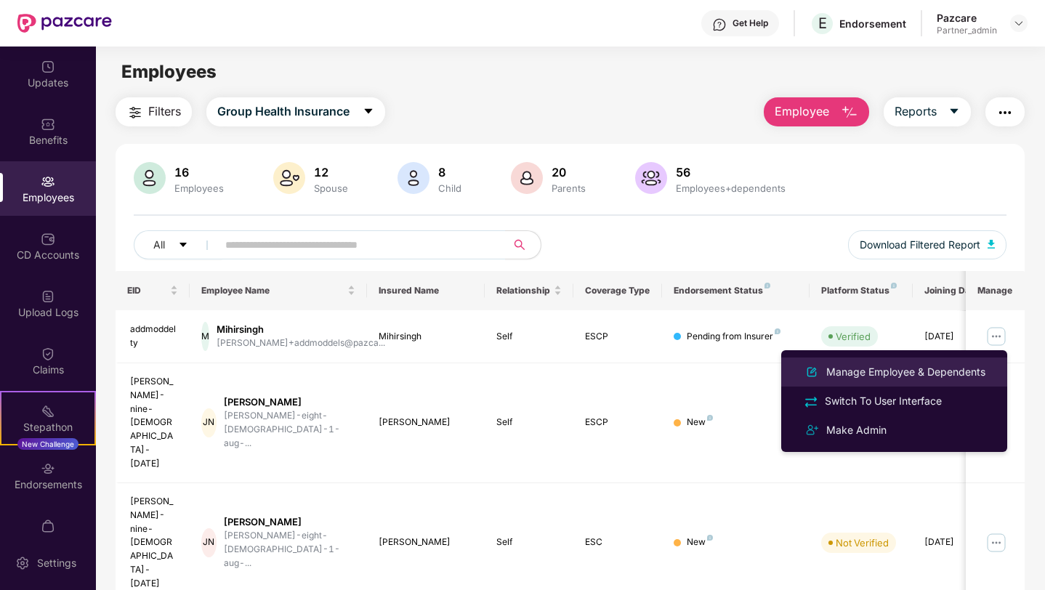
click at [901, 374] on div "Manage Employee & Dependents" at bounding box center [906, 372] width 165 height 16
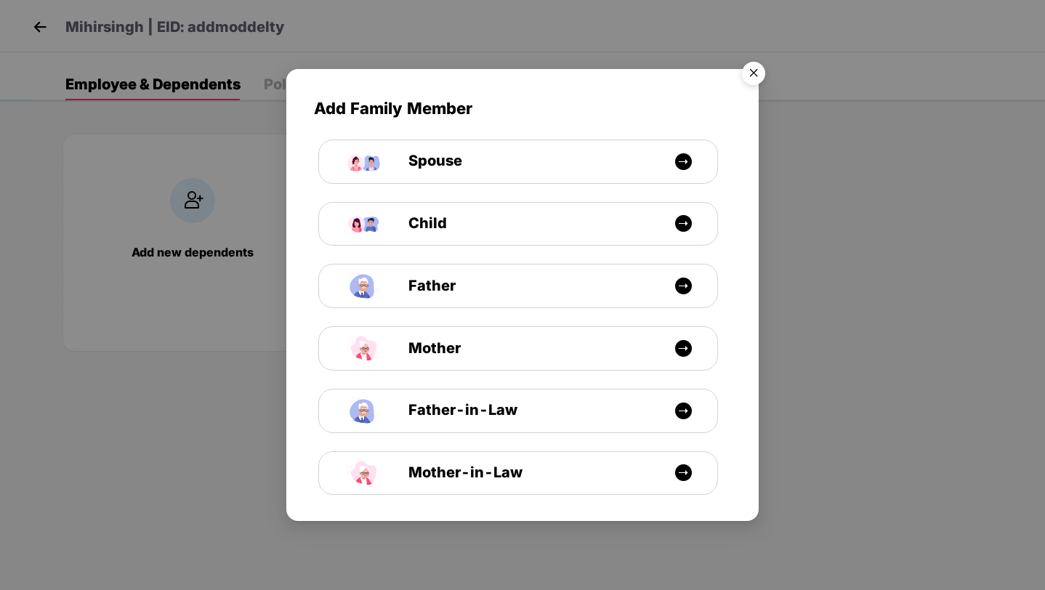
click at [755, 77] on img "Close" at bounding box center [753, 75] width 41 height 41
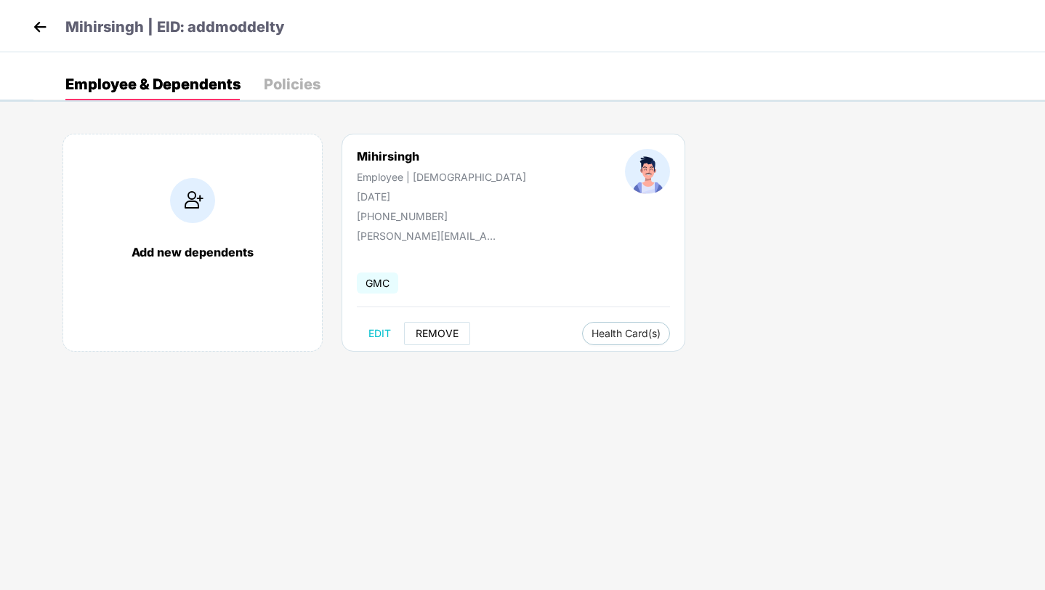
click at [427, 333] on span "REMOVE" at bounding box center [437, 334] width 43 height 12
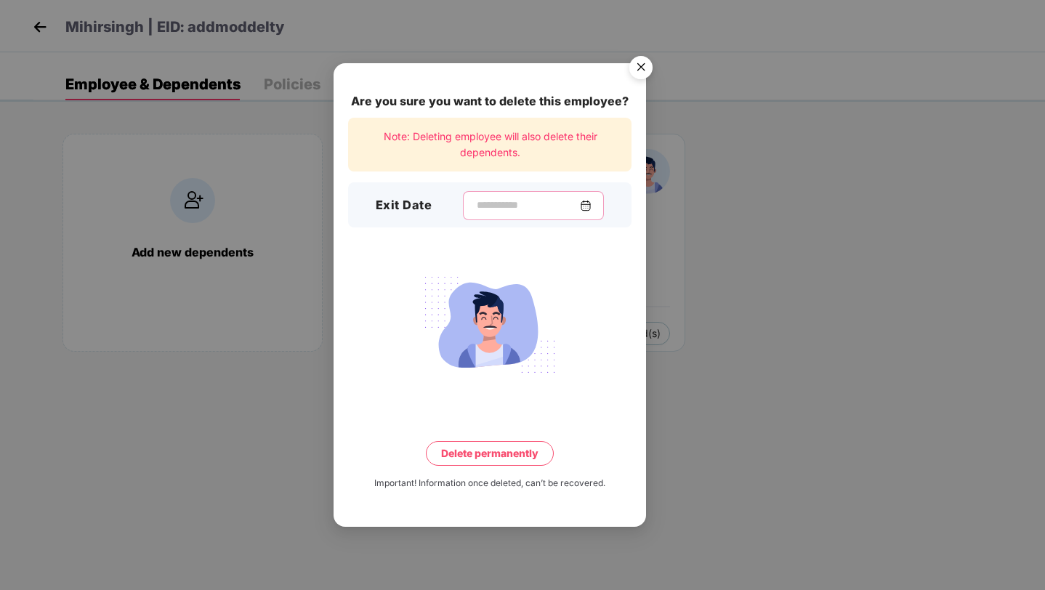
click at [537, 205] on input at bounding box center [527, 205] width 105 height 15
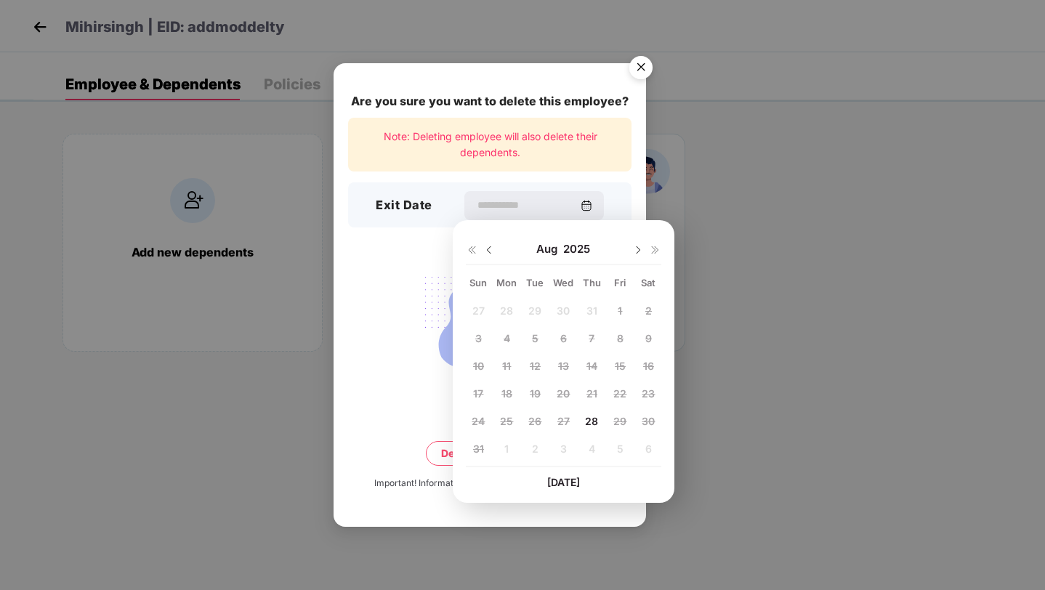
click at [591, 422] on span "28" at bounding box center [591, 421] width 13 height 12
type input "**********"
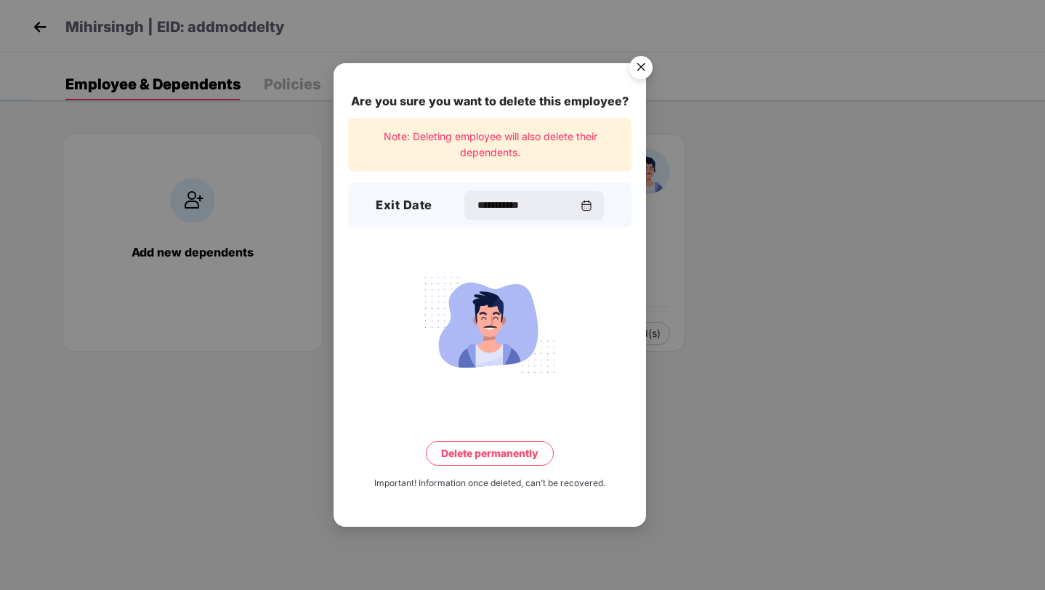
click at [512, 451] on button "Delete permanently" at bounding box center [490, 453] width 128 height 25
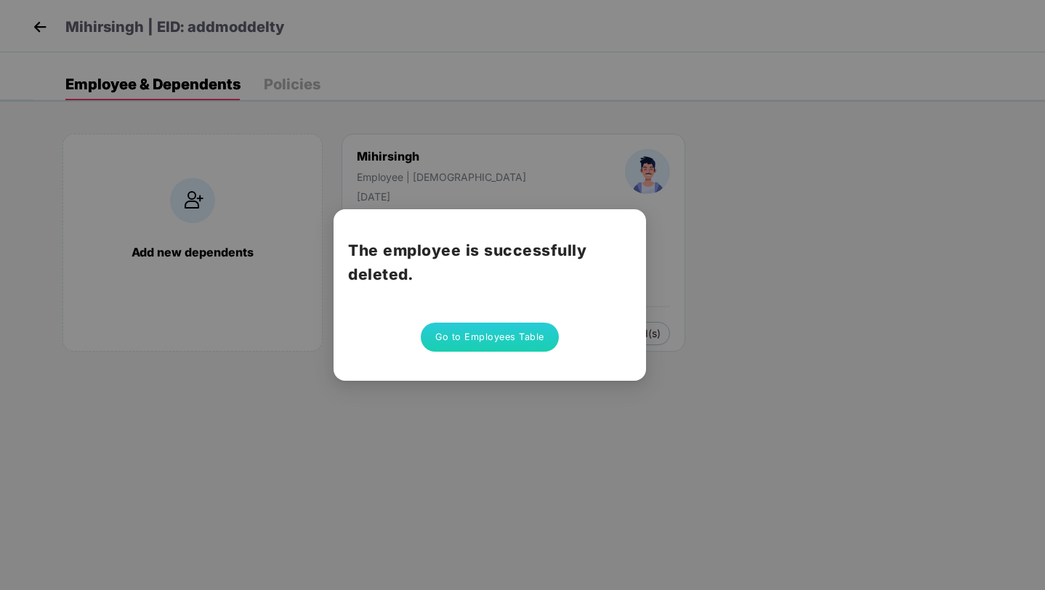
click at [468, 336] on button "Go to Employees Table" at bounding box center [490, 337] width 138 height 29
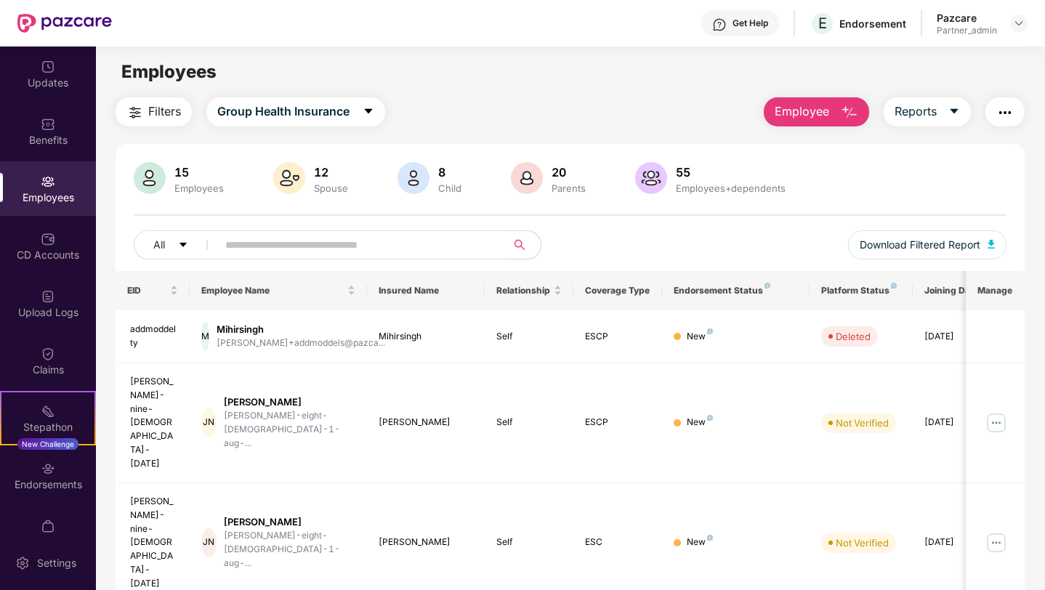
click at [1001, 113] on img "button" at bounding box center [1005, 112] width 17 height 17
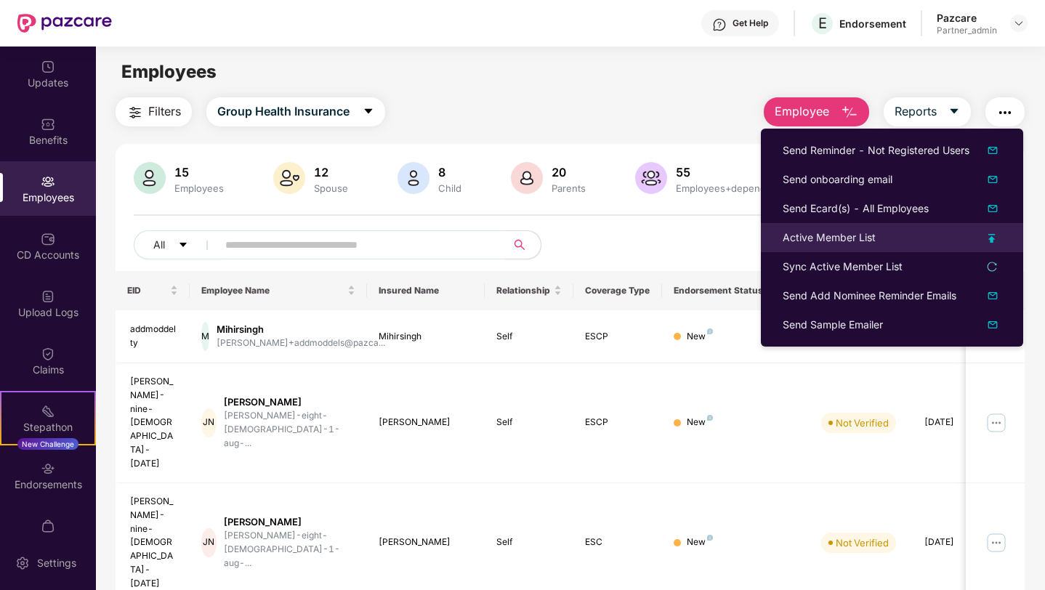
click at [864, 245] on div "Active Member List" at bounding box center [829, 238] width 93 height 16
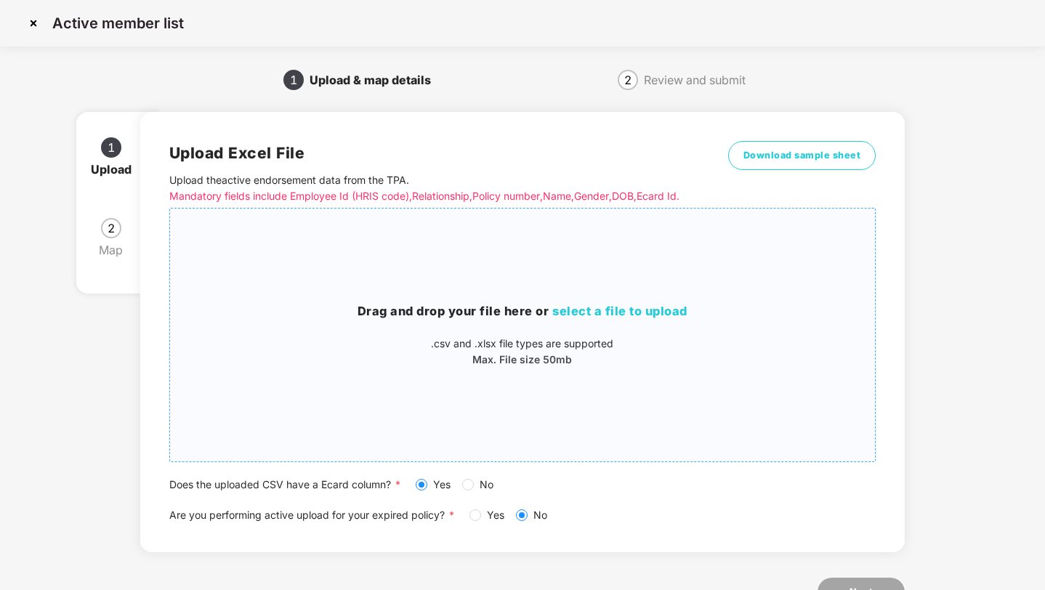
click at [385, 371] on div "Drag and drop your file here or select a file to upload .csv and .xlsx file typ…" at bounding box center [523, 335] width 706 height 230
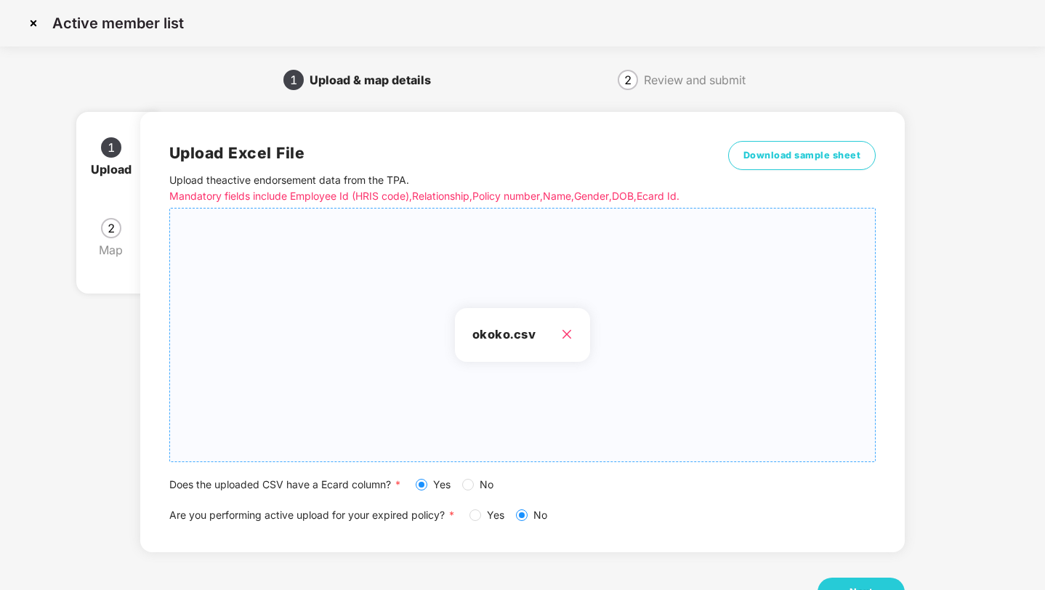
scroll to position [53, 0]
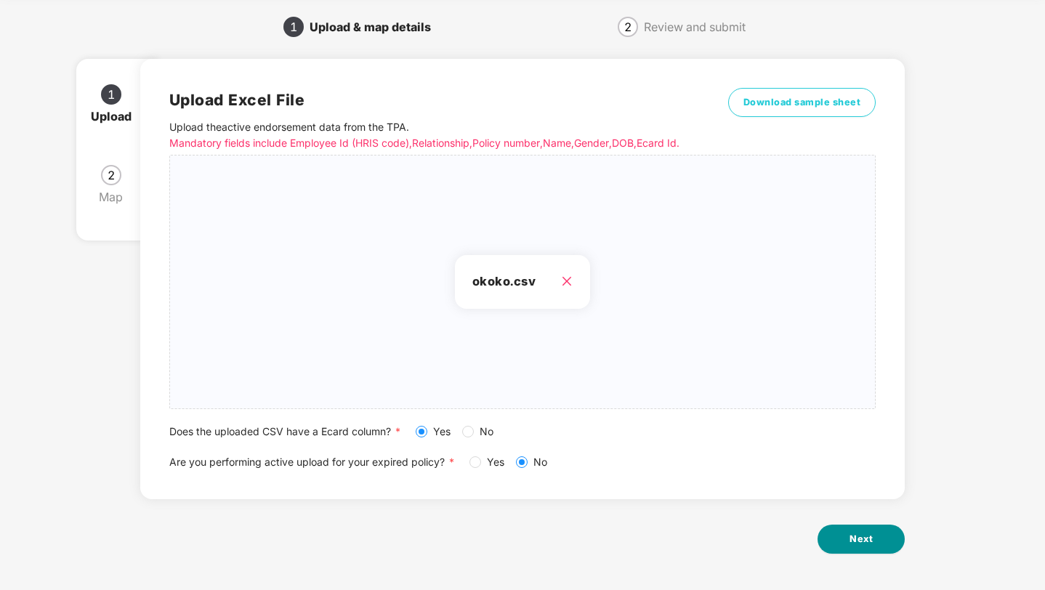
click at [839, 528] on button "Next" at bounding box center [861, 539] width 87 height 29
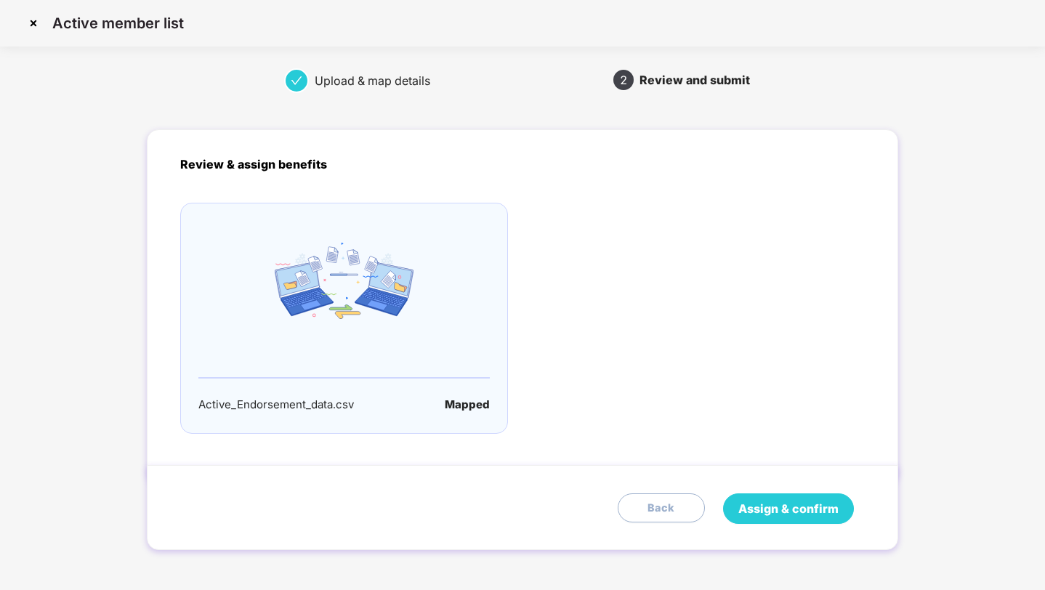
click at [781, 514] on span "Assign & confirm" at bounding box center [789, 509] width 100 height 18
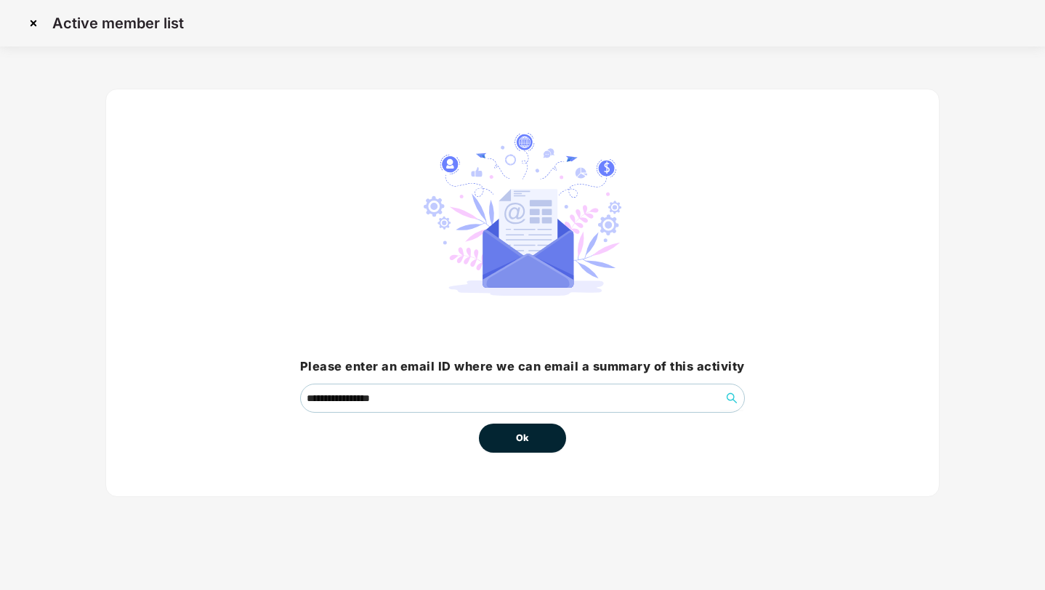
click at [543, 447] on button "Ok" at bounding box center [522, 438] width 87 height 29
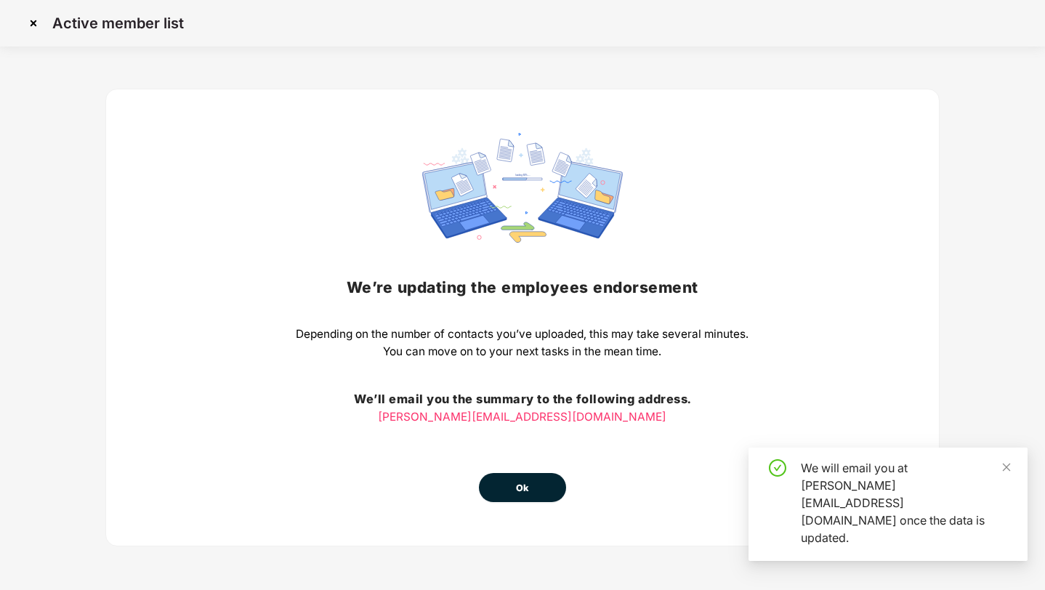
click at [520, 478] on button "Ok" at bounding box center [522, 487] width 87 height 29
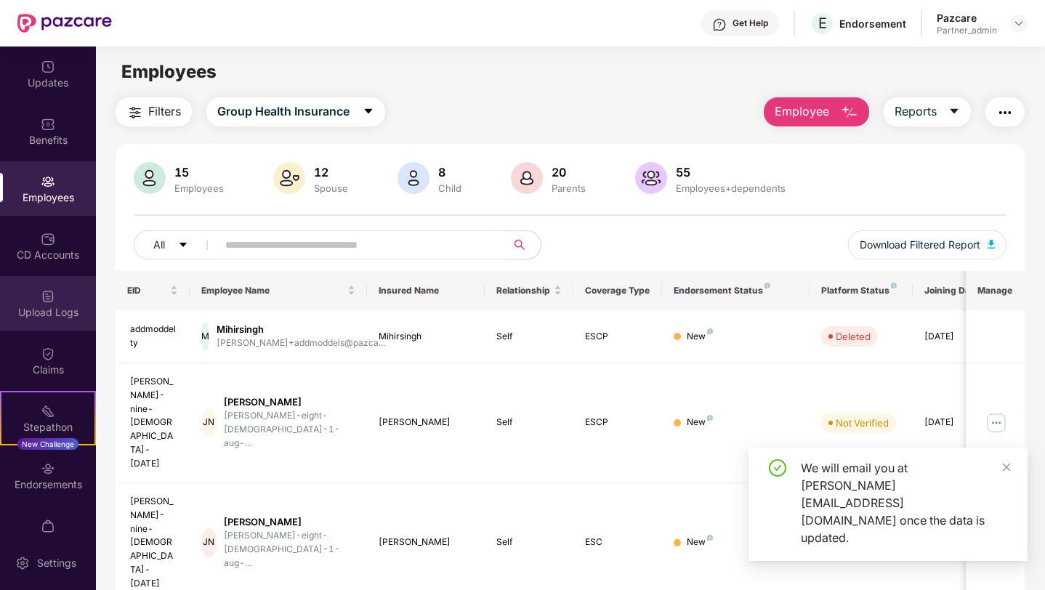
click at [52, 307] on div "Upload Logs" at bounding box center [48, 312] width 96 height 15
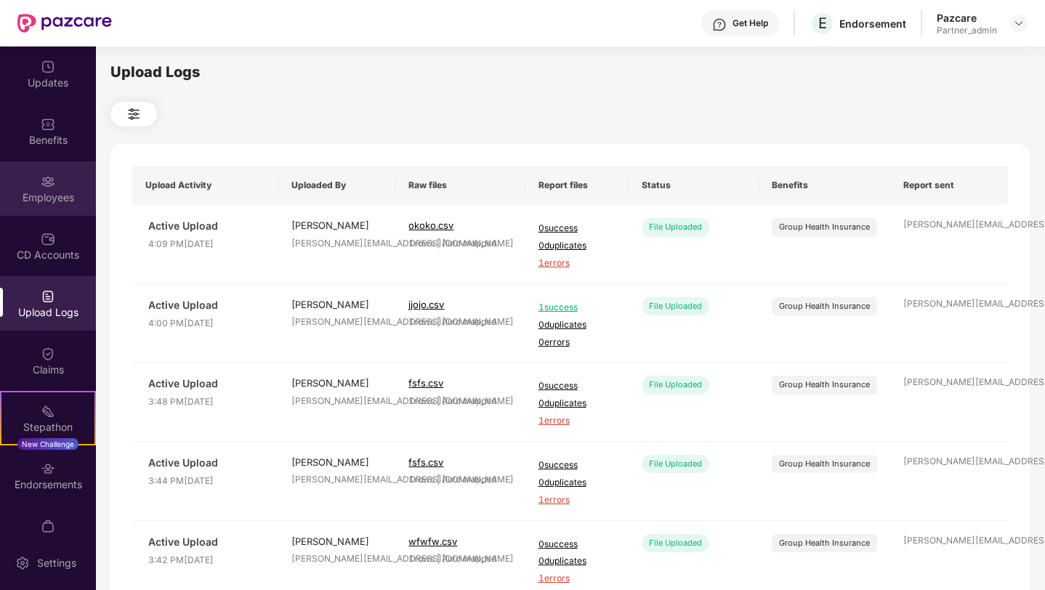
click at [39, 202] on div "Employees" at bounding box center [48, 197] width 96 height 15
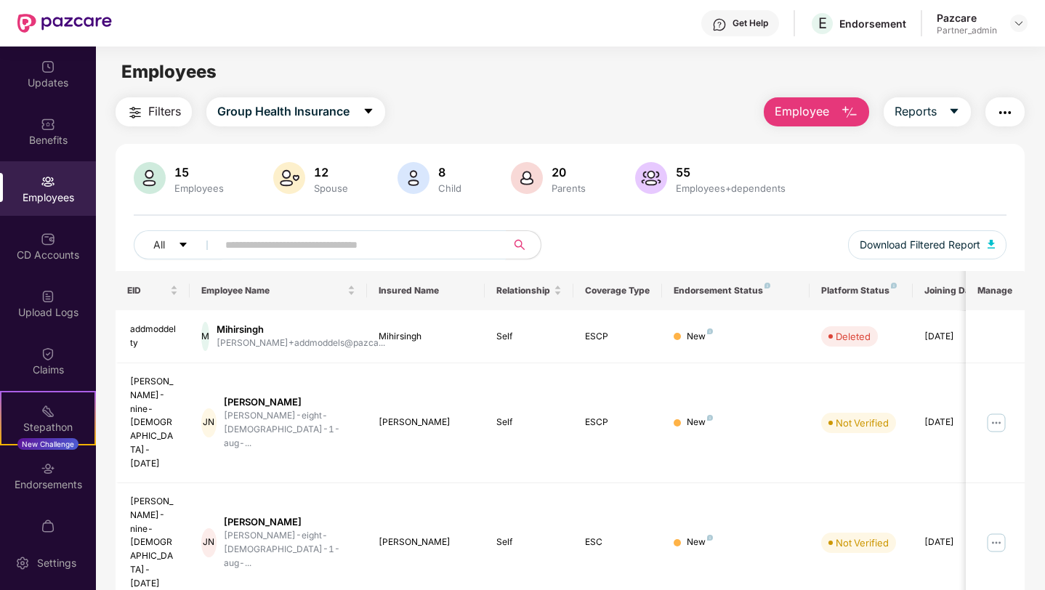
click at [260, 251] on input "text" at bounding box center [355, 245] width 261 height 22
paste input "**********"
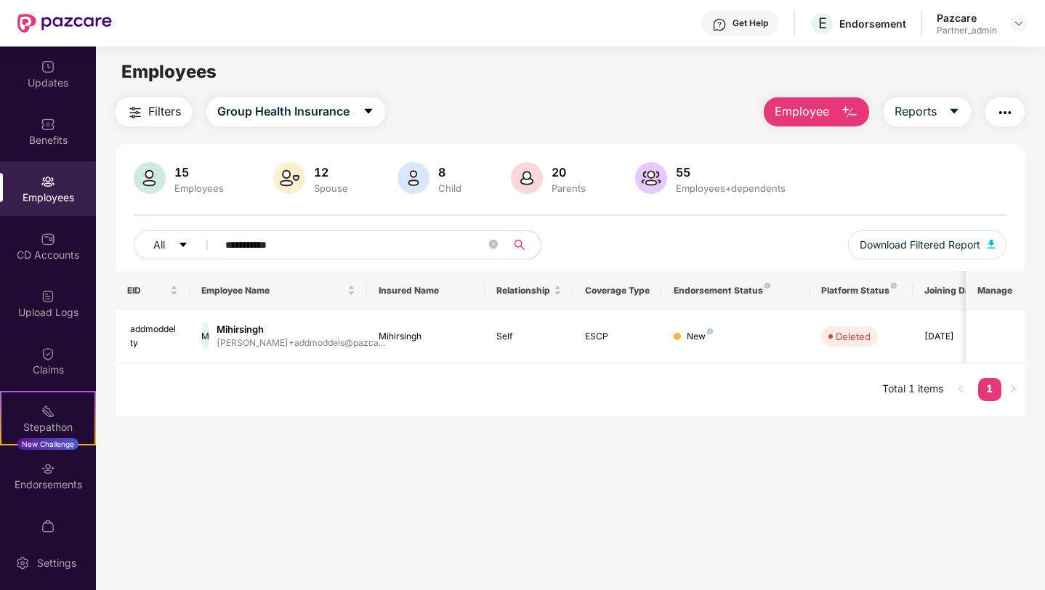
type input "**********"
click at [787, 114] on span "Employee" at bounding box center [802, 111] width 55 height 18
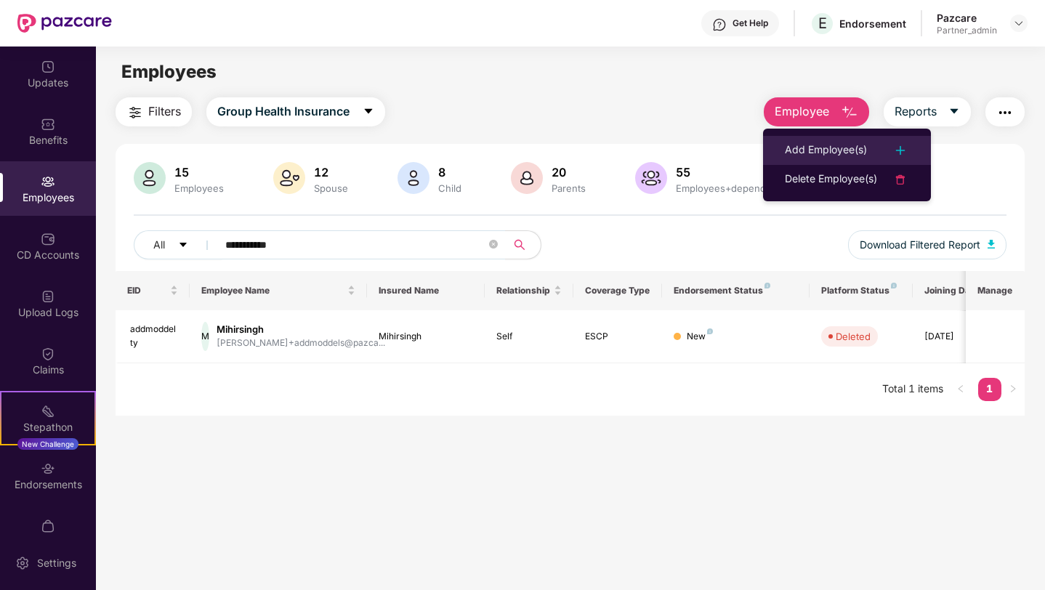
click at [786, 145] on div "Add Employee(s)" at bounding box center [826, 150] width 82 height 17
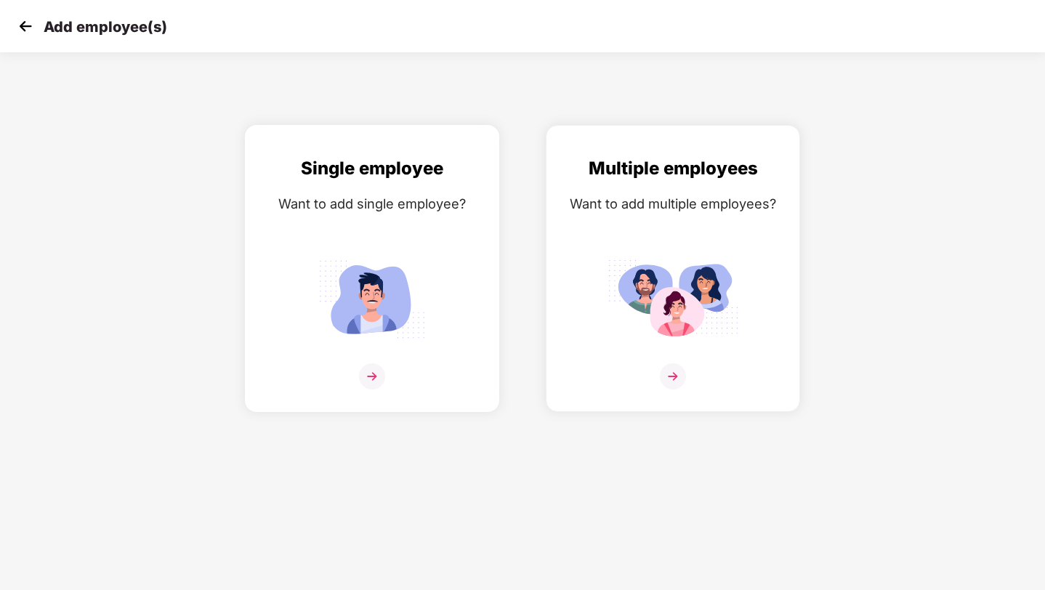
click at [350, 267] on img at bounding box center [372, 299] width 131 height 91
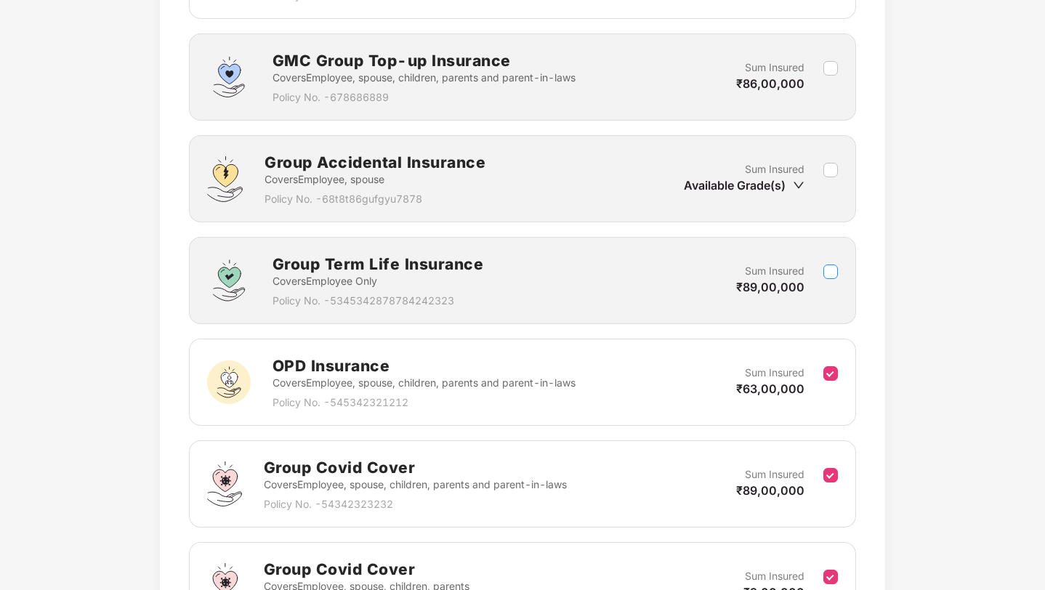
scroll to position [741, 0]
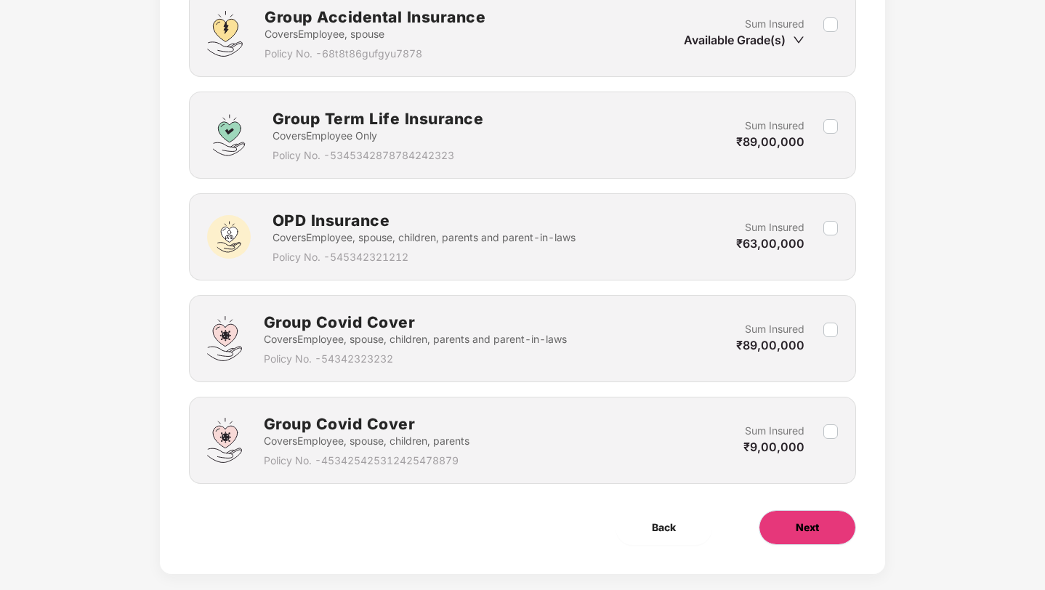
click at [808, 521] on span "Next" at bounding box center [807, 528] width 23 height 16
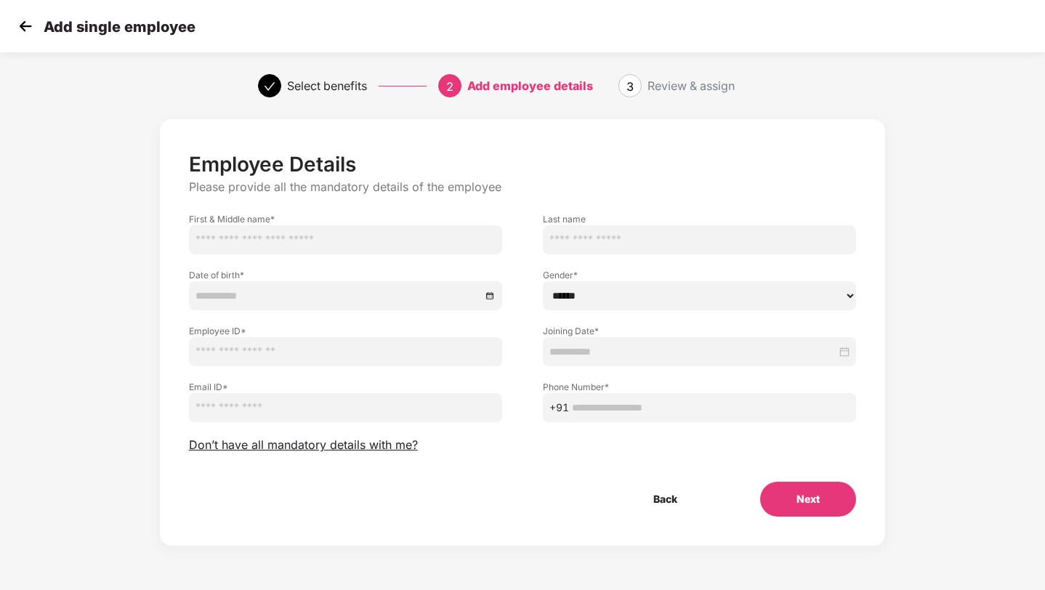
scroll to position [0, 0]
click at [334, 234] on input "text" at bounding box center [345, 239] width 313 height 29
type input "*****"
click at [278, 299] on input at bounding box center [339, 296] width 286 height 16
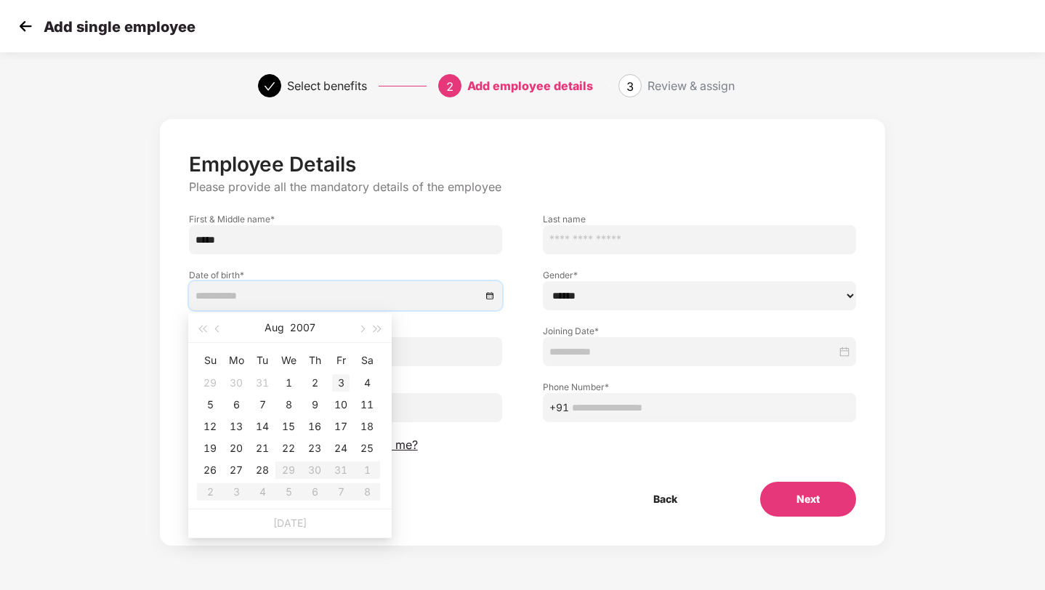
type input "**********"
click at [344, 385] on div "3" at bounding box center [340, 382] width 17 height 17
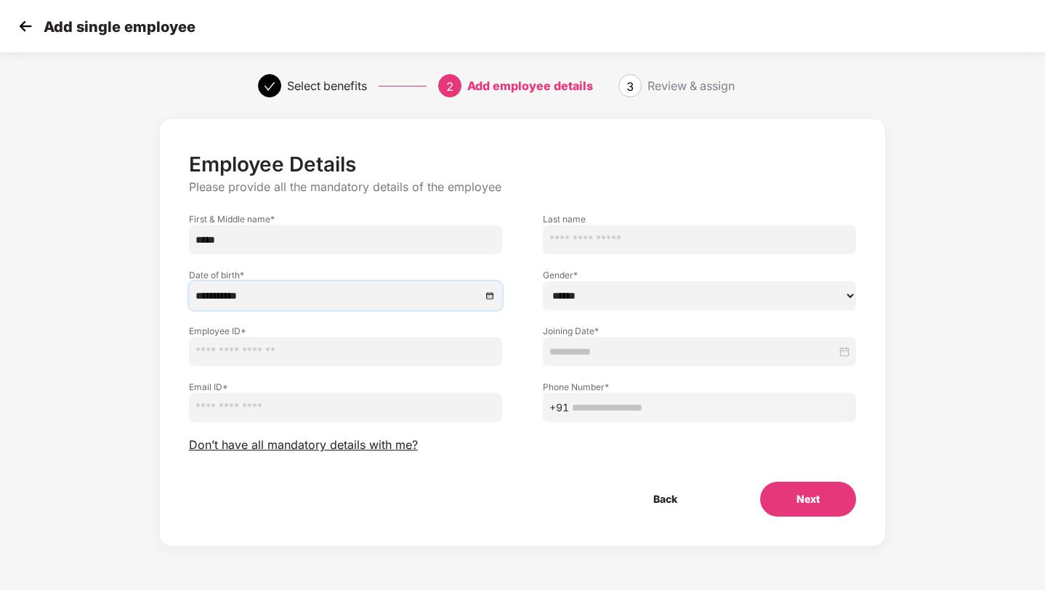
click at [573, 300] on select "****** **** ******" at bounding box center [699, 295] width 313 height 29
select select "****"
click at [329, 356] on input "text" at bounding box center [345, 351] width 313 height 29
type input "**********"
click at [641, 347] on input at bounding box center [693, 352] width 287 height 16
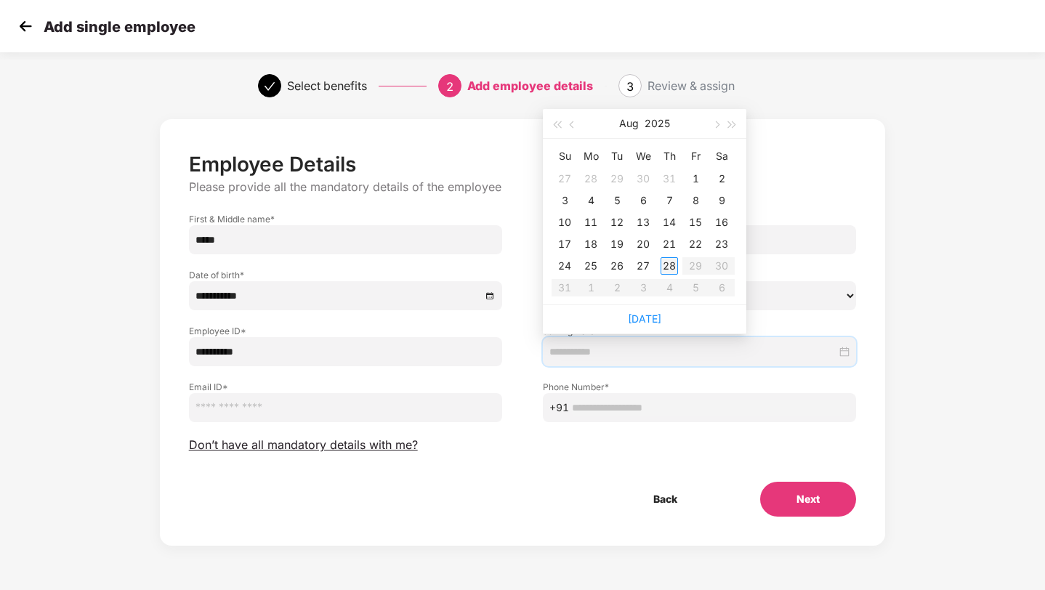
type input "**********"
click at [661, 265] on div "28" at bounding box center [669, 265] width 17 height 17
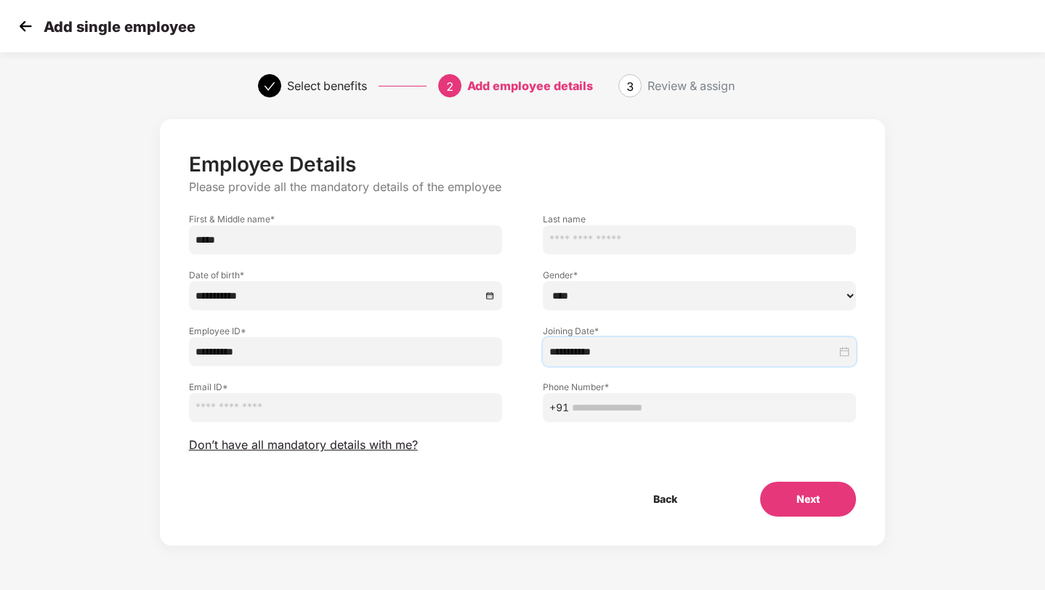
click at [643, 411] on input "text" at bounding box center [711, 408] width 278 height 16
paste input "**********"
type input "**********"
click at [297, 405] on input "email" at bounding box center [345, 407] width 313 height 29
drag, startPoint x: 296, startPoint y: 406, endPoint x: 222, endPoint y: 403, distance: 73.5
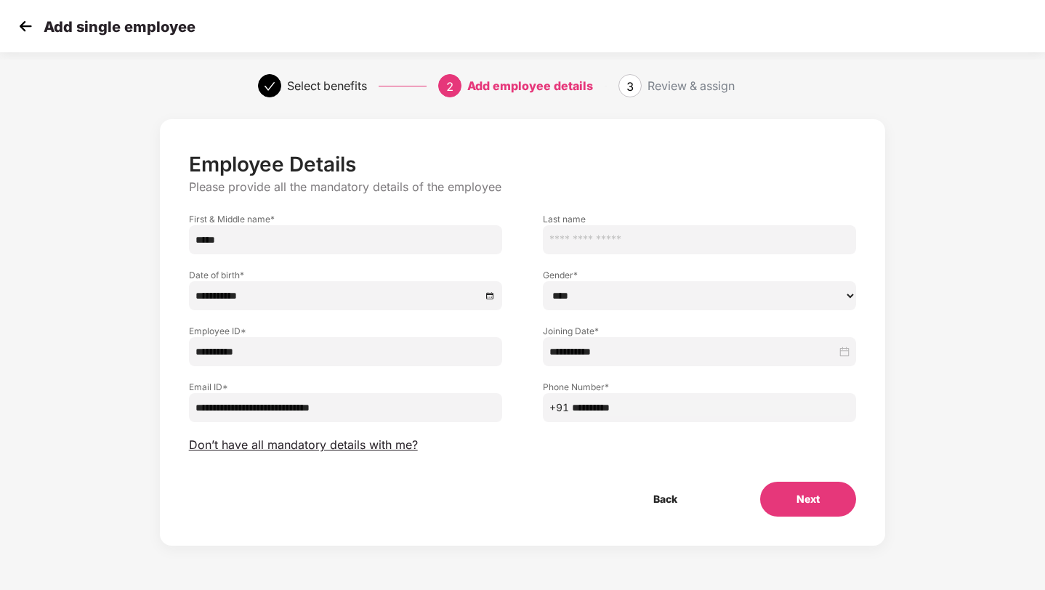
click at [222, 403] on input "**********" at bounding box center [345, 407] width 313 height 29
type input "**********"
click at [261, 359] on input "**********" at bounding box center [345, 351] width 313 height 29
type input "**********"
click at [776, 496] on button "Next" at bounding box center [808, 499] width 96 height 35
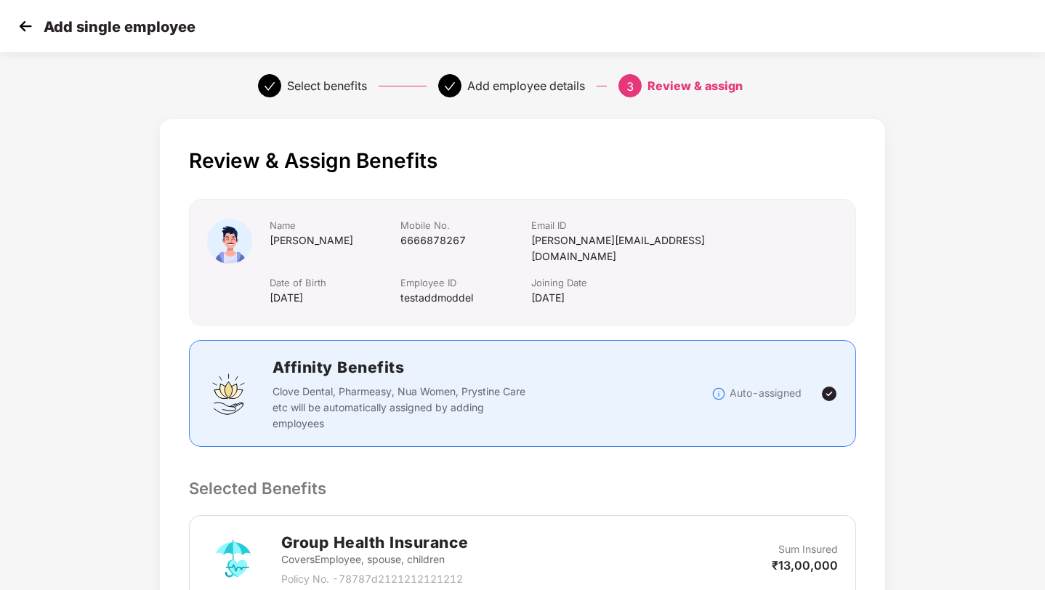
scroll to position [263, 0]
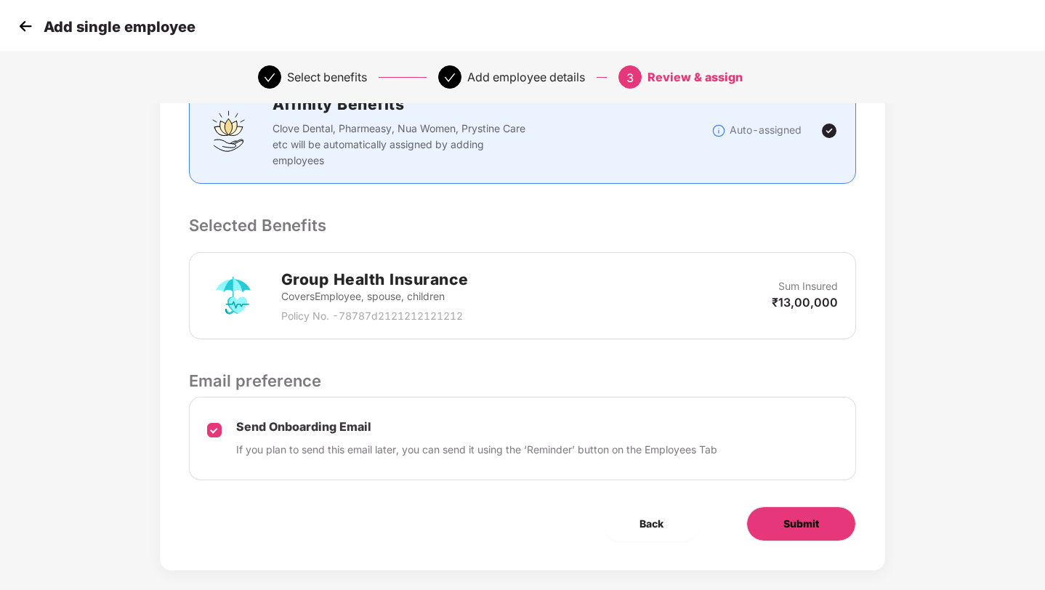
click at [784, 507] on button "Submit" at bounding box center [802, 524] width 110 height 35
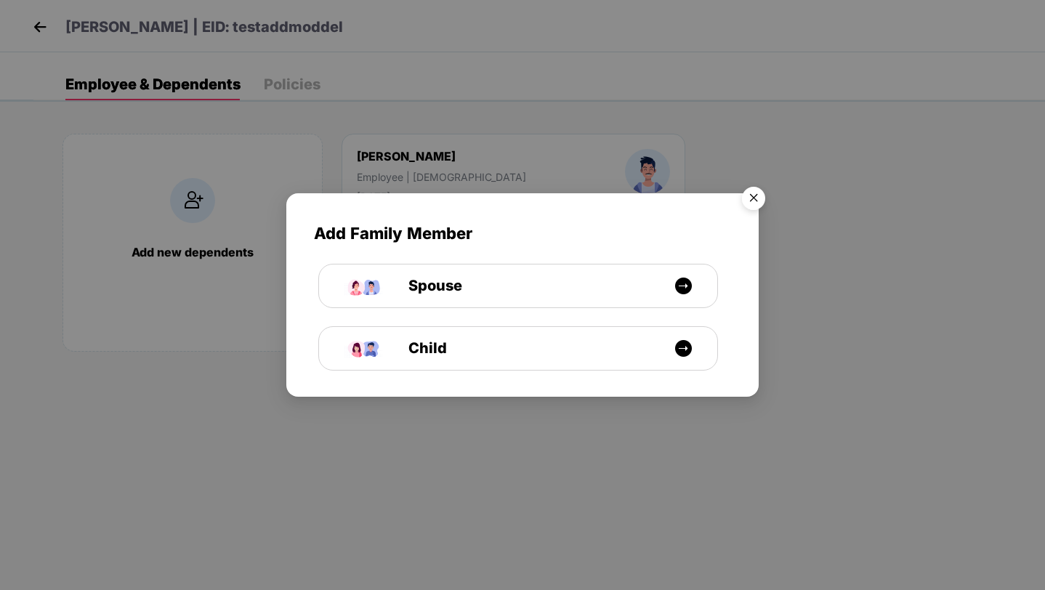
click at [754, 200] on img "Close" at bounding box center [753, 200] width 41 height 41
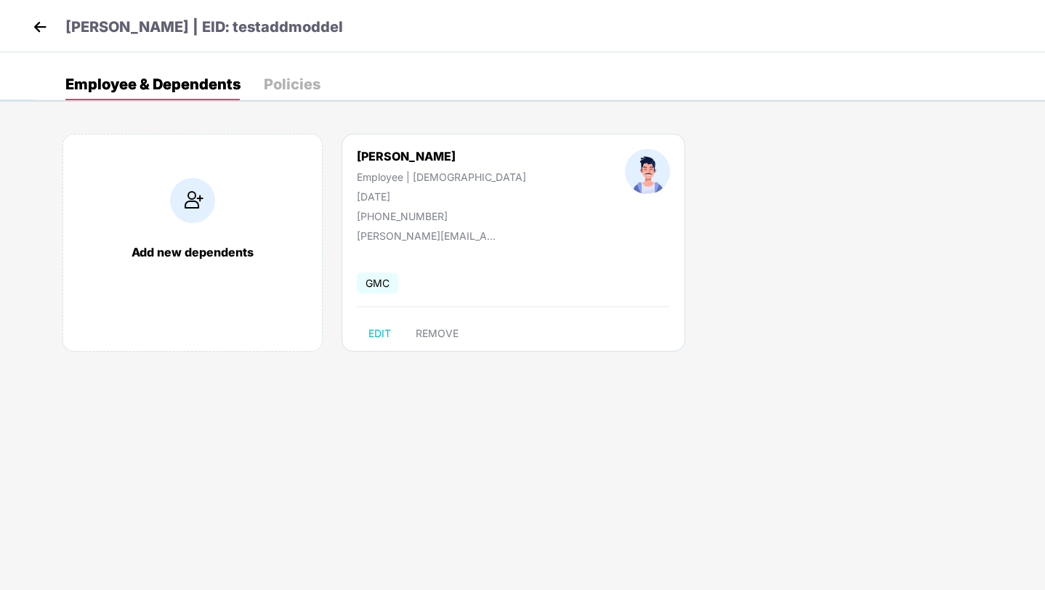
click at [41, 24] on img at bounding box center [40, 27] width 22 height 22
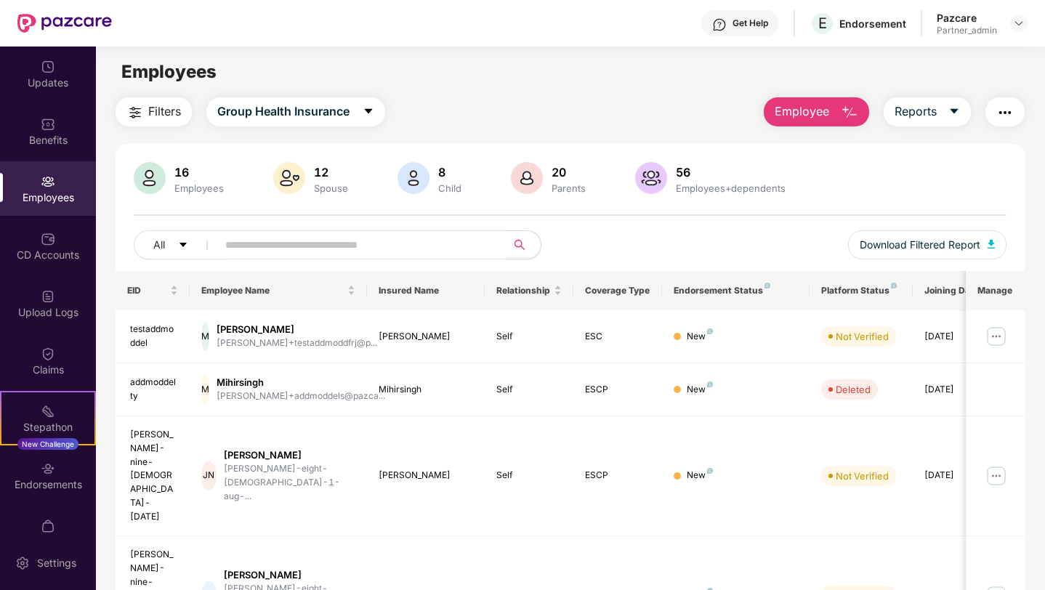
click at [264, 250] on input "text" at bounding box center [355, 245] width 261 height 22
paste input "**********"
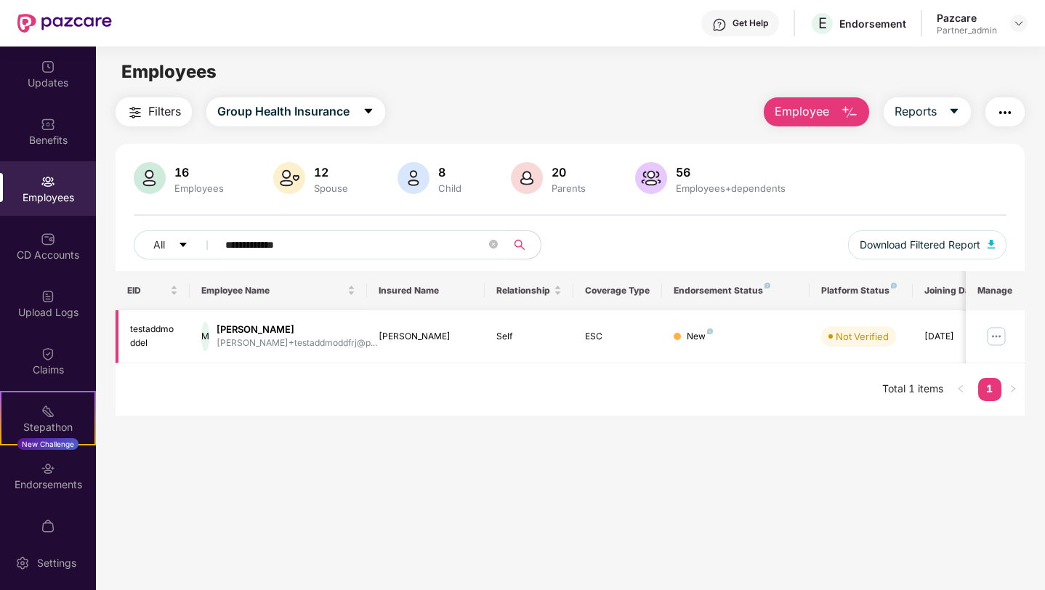
type input "**********"
click at [986, 337] on img at bounding box center [996, 336] width 23 height 23
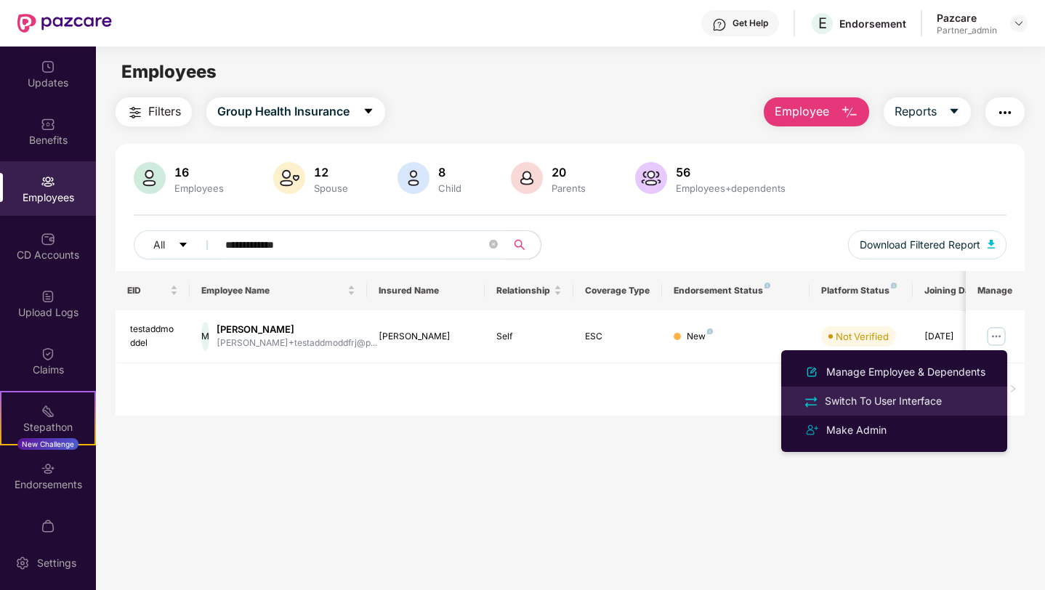
click at [891, 403] on div "Switch To User Interface" at bounding box center [883, 401] width 123 height 16
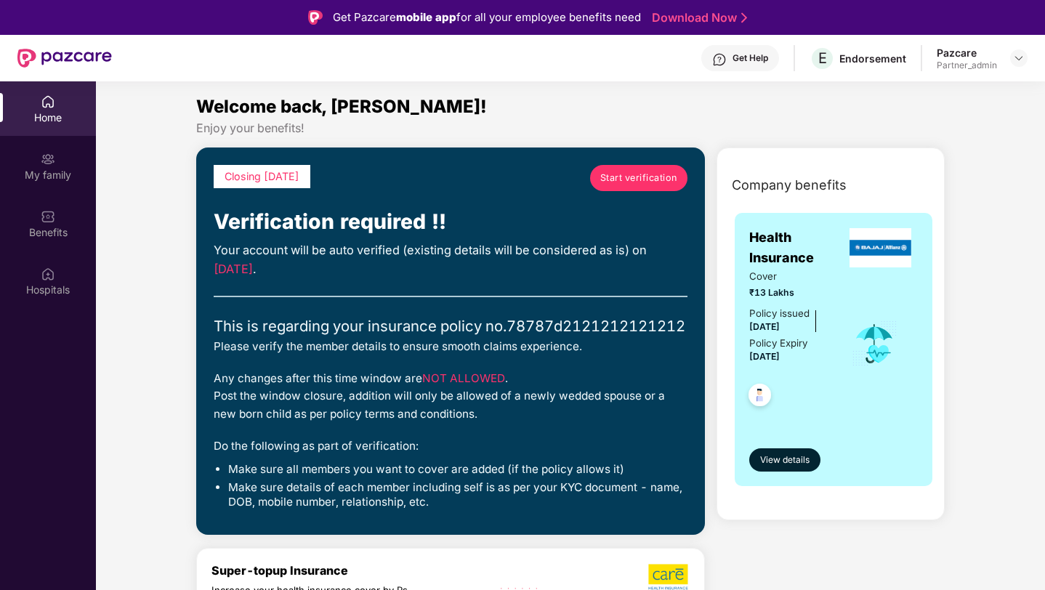
click at [660, 187] on link "Start verification" at bounding box center [638, 178] width 97 height 26
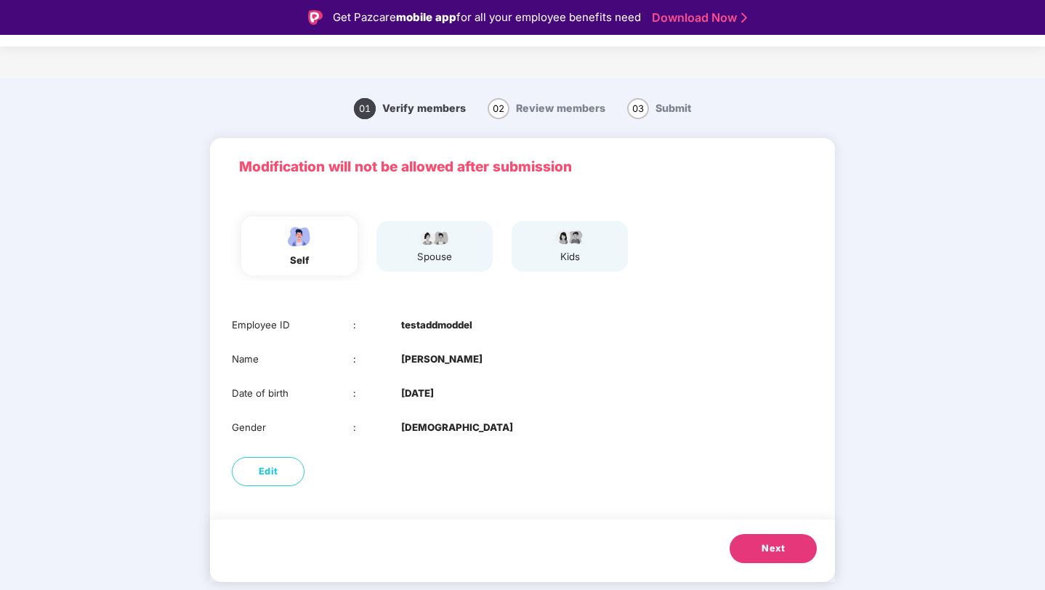
scroll to position [35, 0]
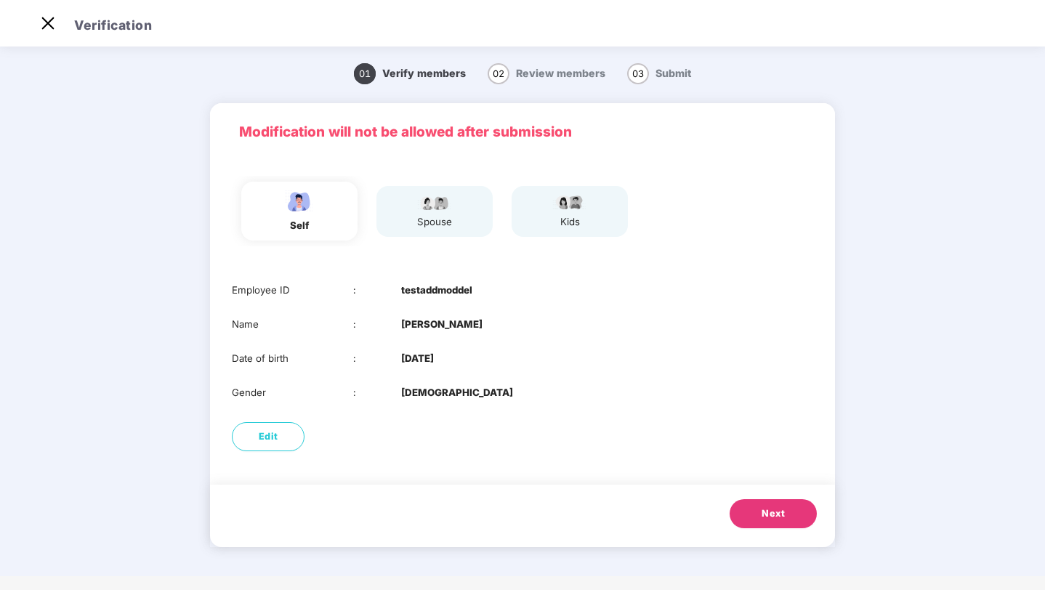
click at [764, 515] on span "Next" at bounding box center [773, 514] width 23 height 15
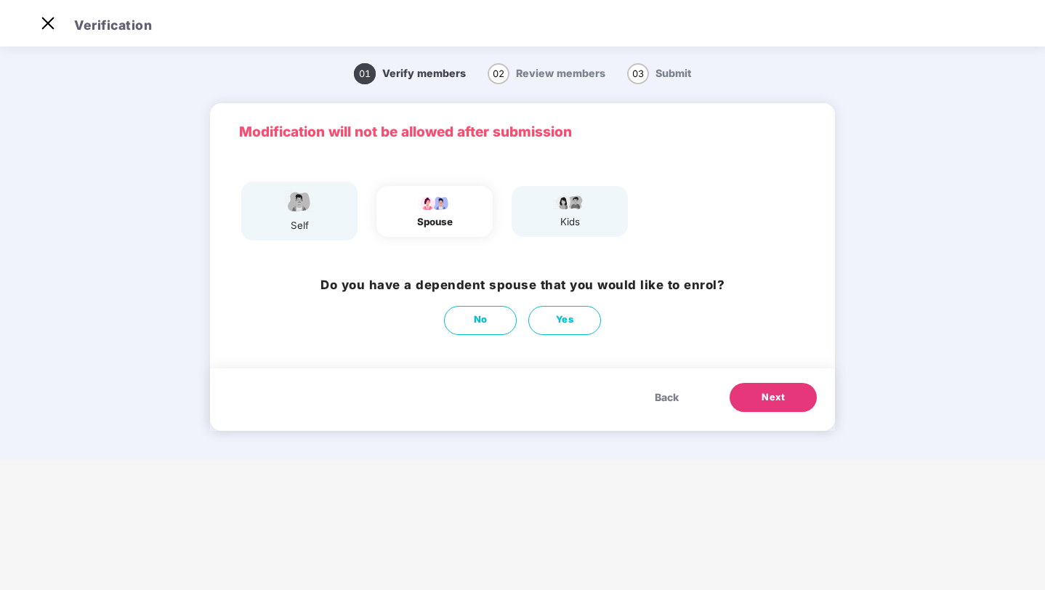
click at [755, 402] on button "Next" at bounding box center [773, 397] width 87 height 29
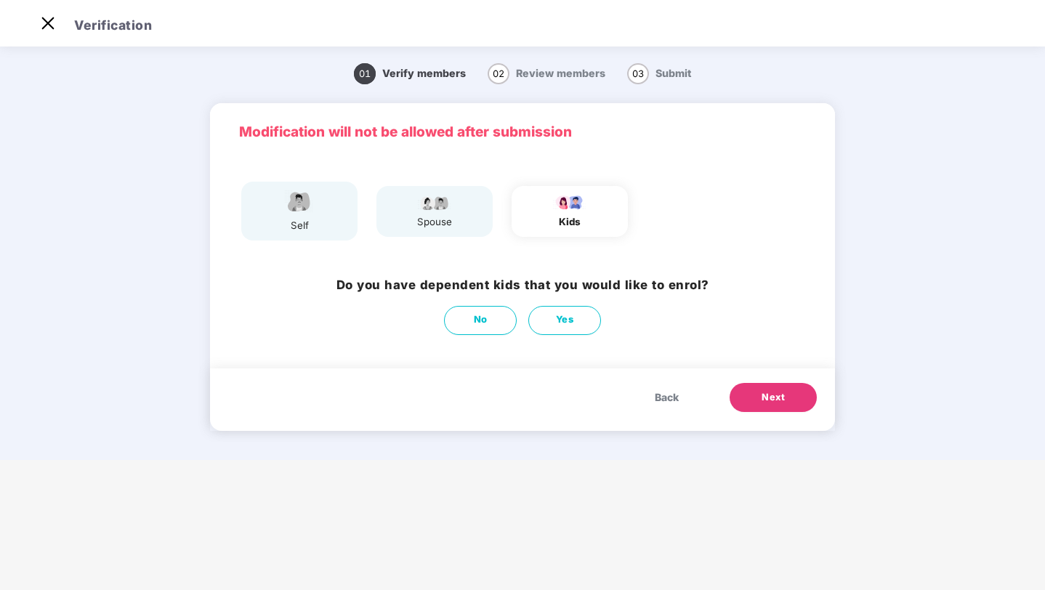
click at [755, 403] on button "Next" at bounding box center [773, 397] width 87 height 29
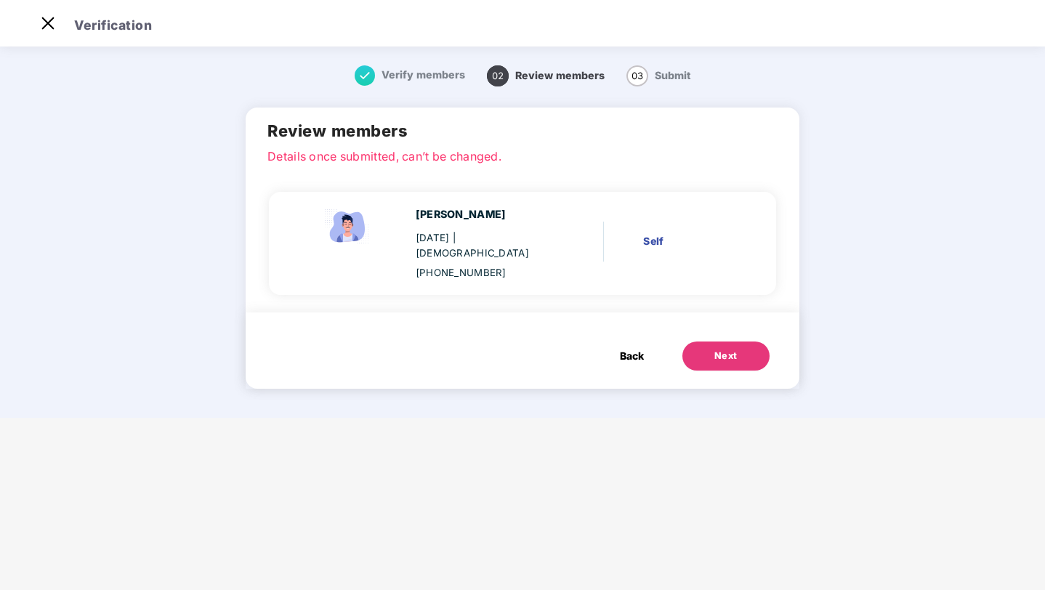
click at [755, 402] on main "Verification Verify members 02 Review members 03 Submit Review members Details …" at bounding box center [522, 295] width 1045 height 590
click at [709, 344] on button "Next" at bounding box center [726, 356] width 87 height 29
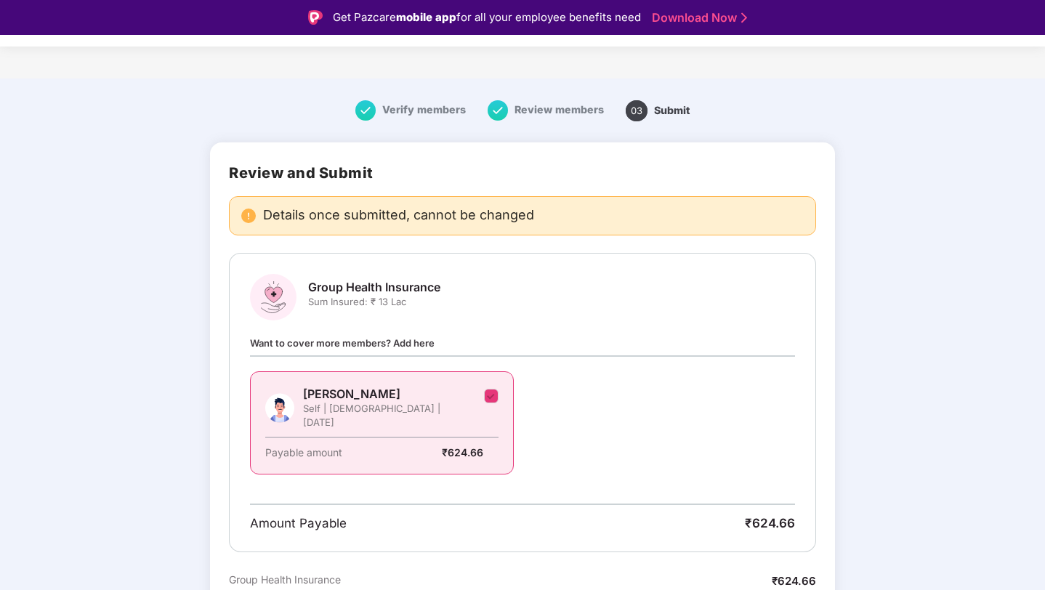
scroll to position [185, 0]
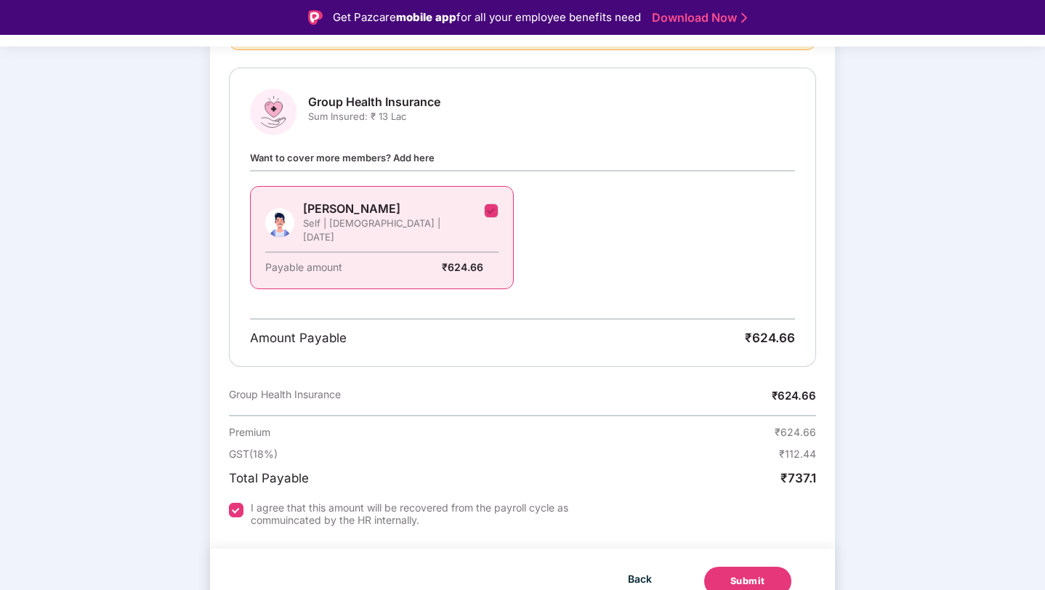
click at [724, 567] on button "Submit" at bounding box center [747, 581] width 87 height 29
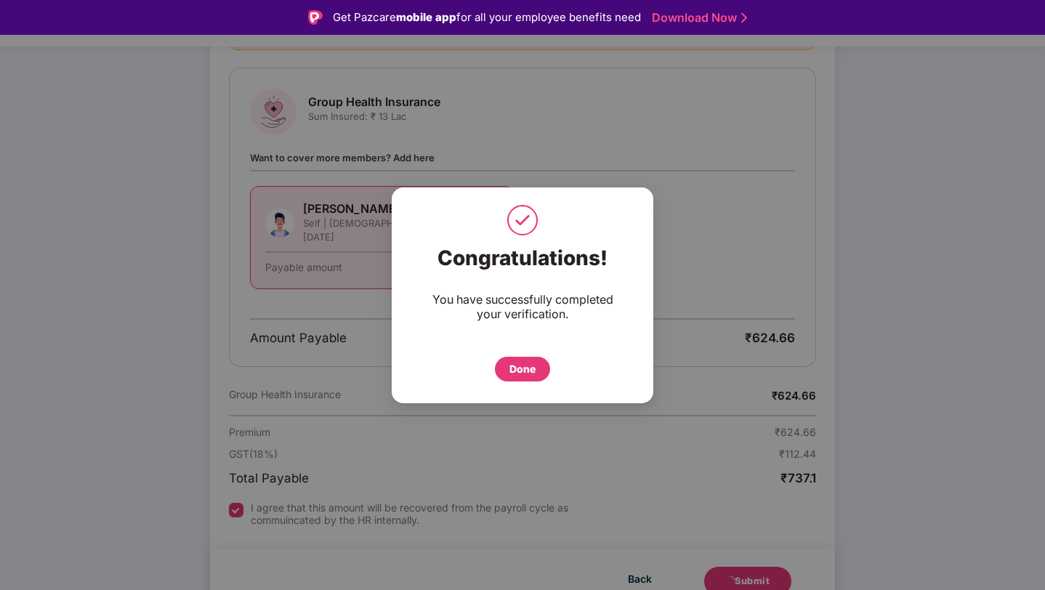
click at [523, 369] on div "Done" at bounding box center [523, 369] width 26 height 16
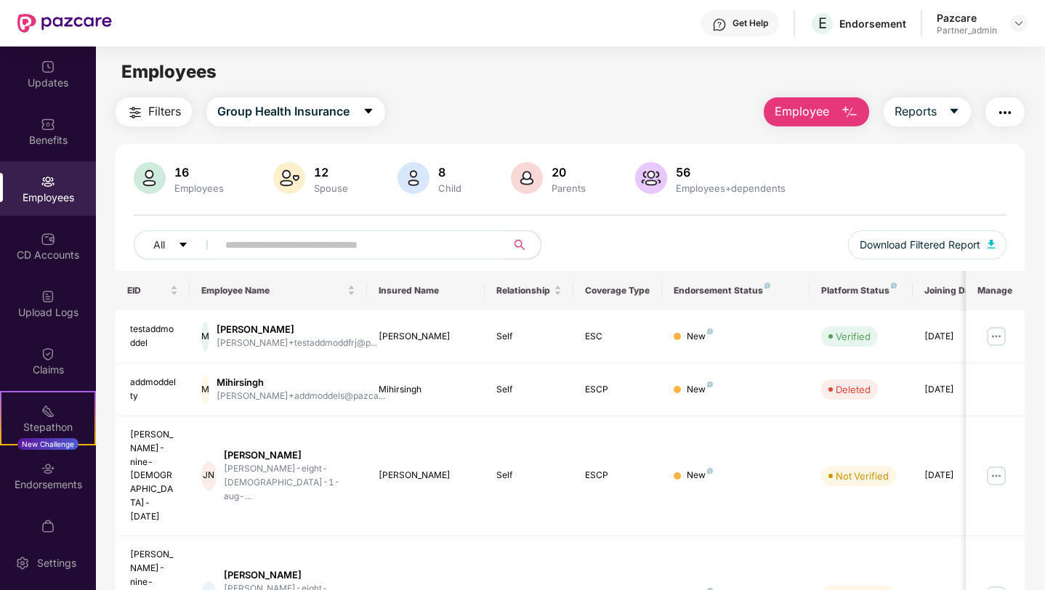
click at [61, 488] on div "Endorsements" at bounding box center [48, 485] width 96 height 15
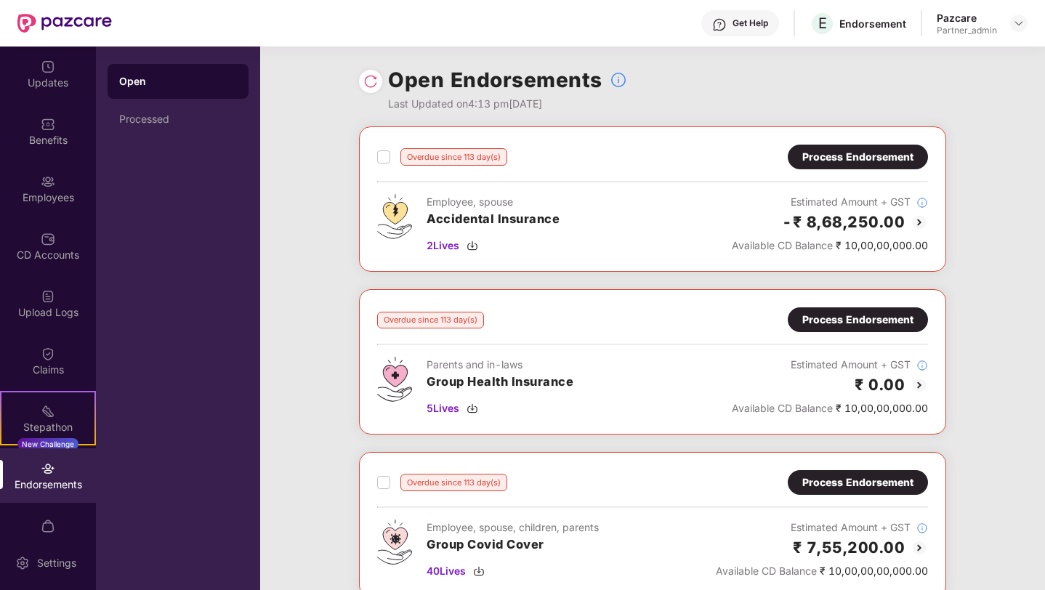
click at [364, 84] on img at bounding box center [370, 81] width 15 height 15
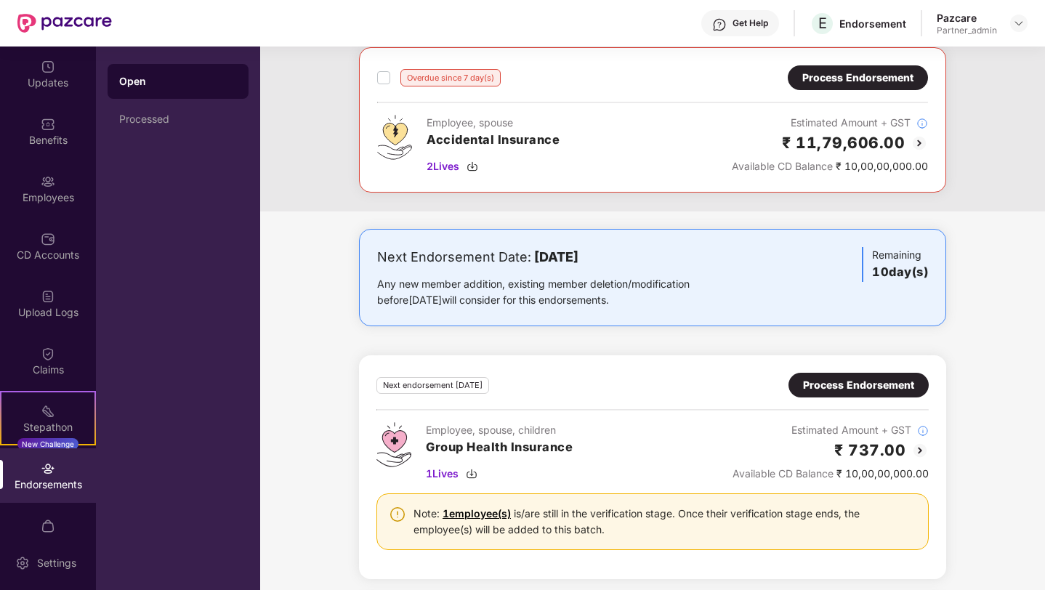
scroll to position [1851, 0]
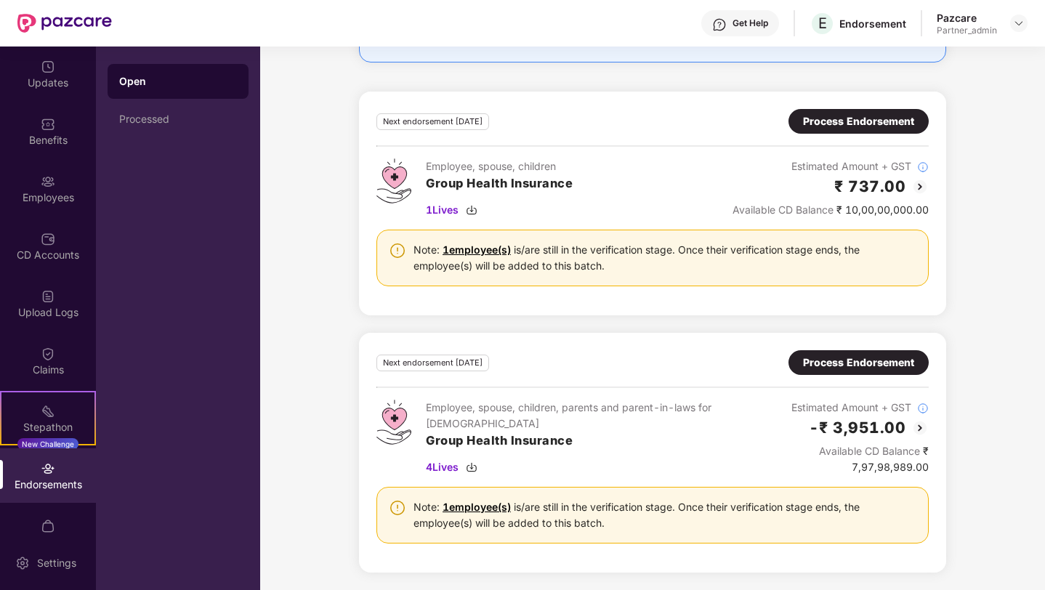
click at [830, 116] on div "Process Endorsement" at bounding box center [858, 121] width 111 height 16
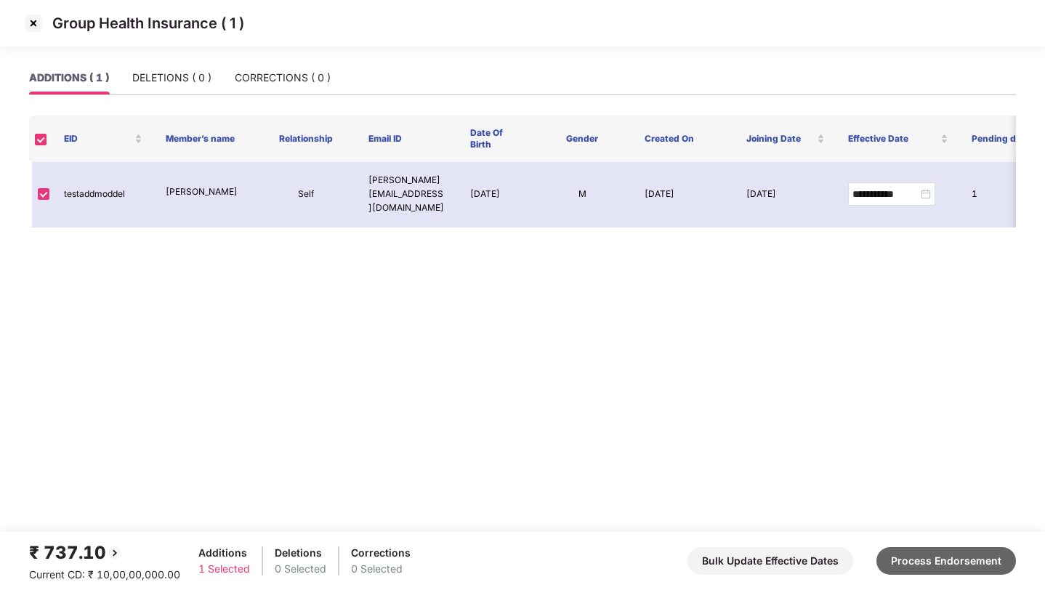
click at [932, 563] on button "Process Endorsement" at bounding box center [947, 561] width 140 height 28
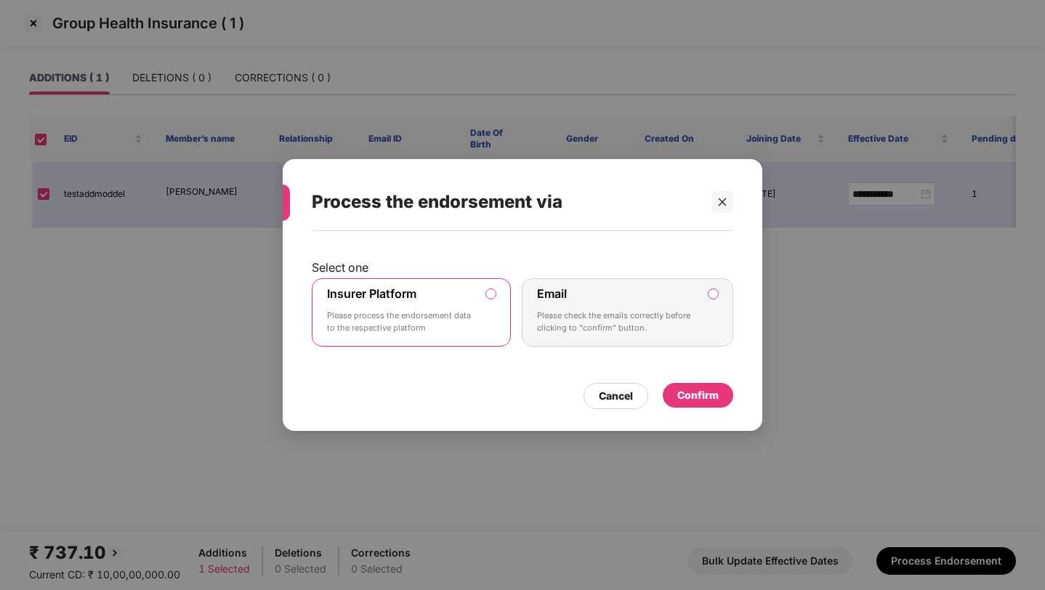
click at [695, 398] on div "Confirm" at bounding box center [697, 395] width 41 height 16
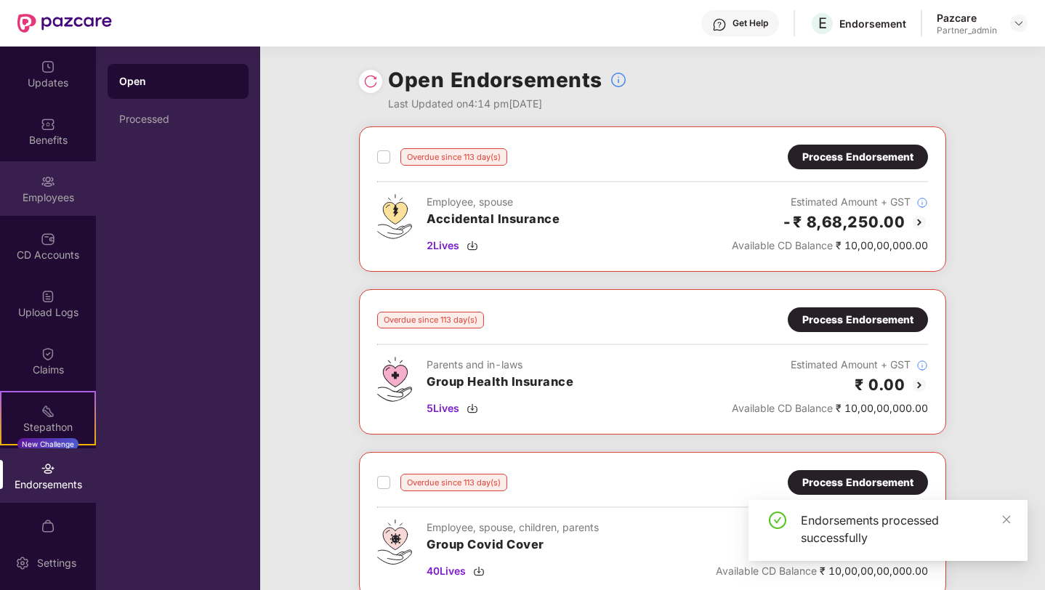
click at [47, 209] on div "Employees" at bounding box center [48, 188] width 96 height 55
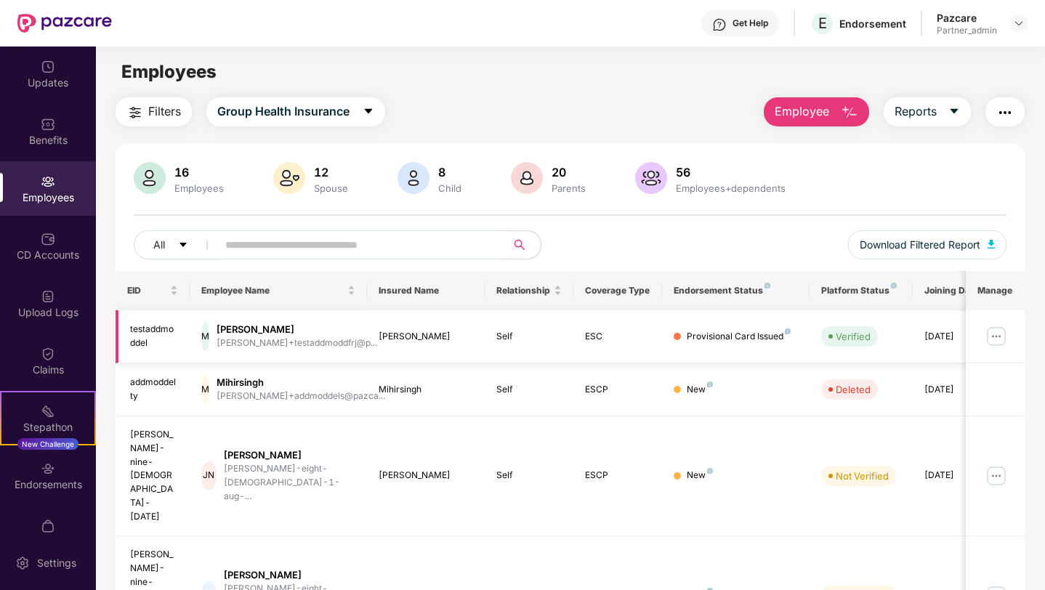
click at [997, 332] on img at bounding box center [996, 336] width 23 height 23
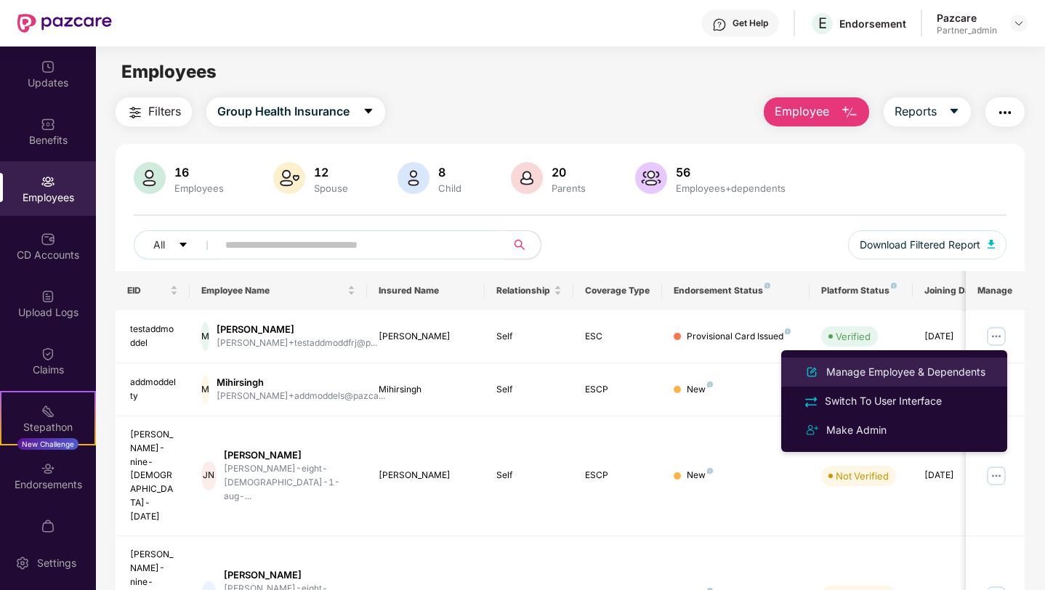
click at [883, 370] on div "Manage Employee & Dependents" at bounding box center [906, 372] width 165 height 16
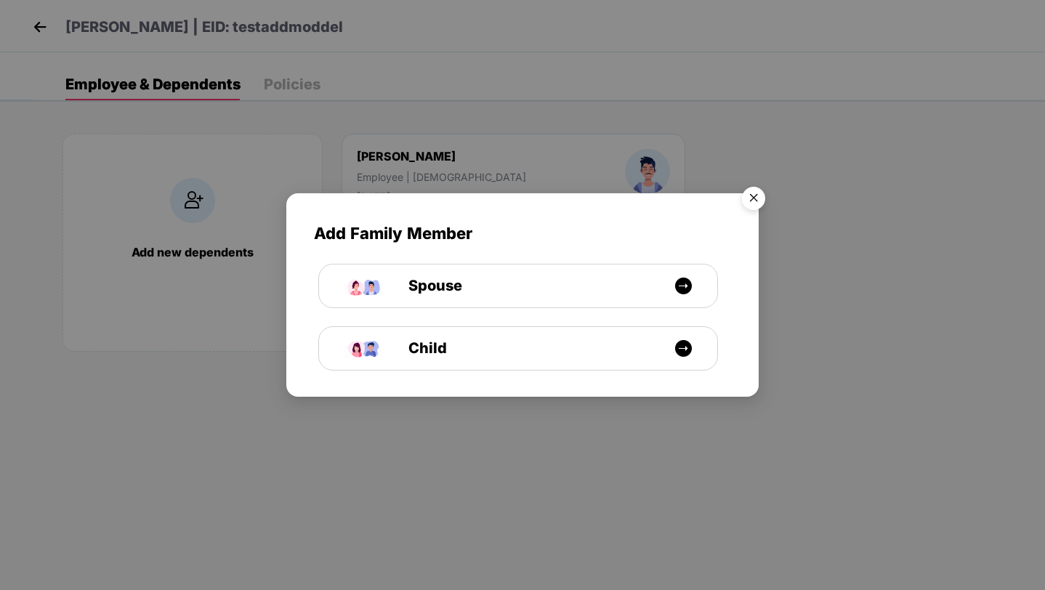
click at [749, 203] on img "Close" at bounding box center [753, 200] width 41 height 41
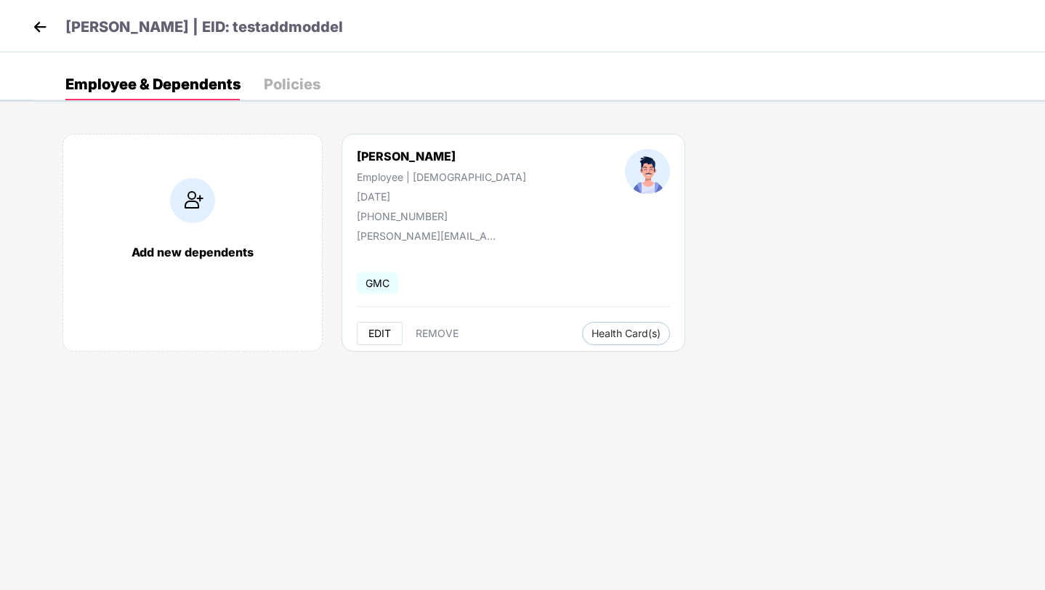
click at [385, 334] on span "EDIT" at bounding box center [380, 334] width 23 height 12
select select "****"
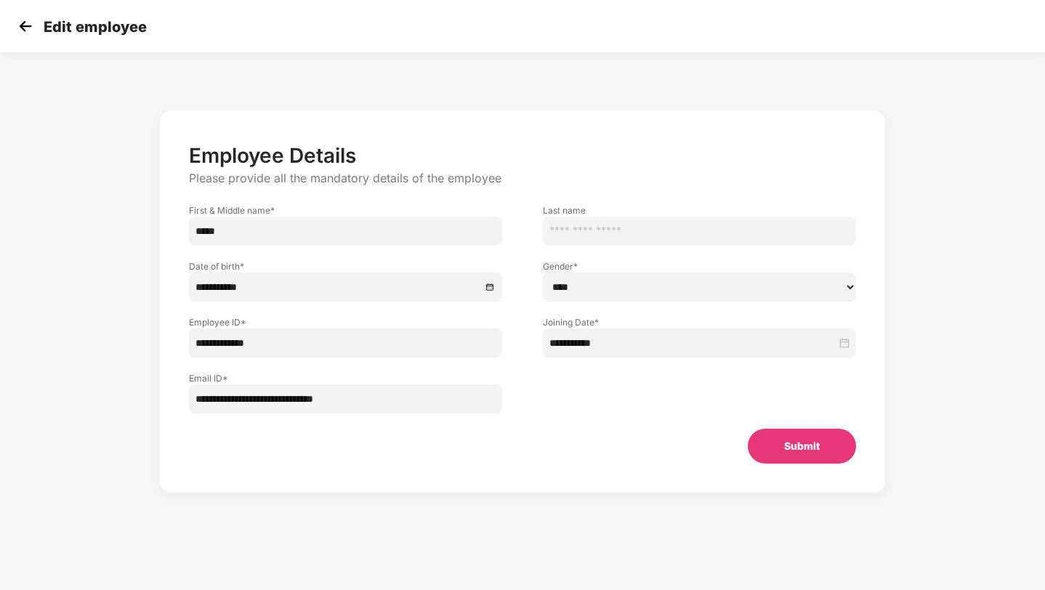
click at [254, 233] on input "*****" at bounding box center [345, 231] width 313 height 29
type input "**********"
click at [791, 447] on button "Submit" at bounding box center [802, 446] width 108 height 35
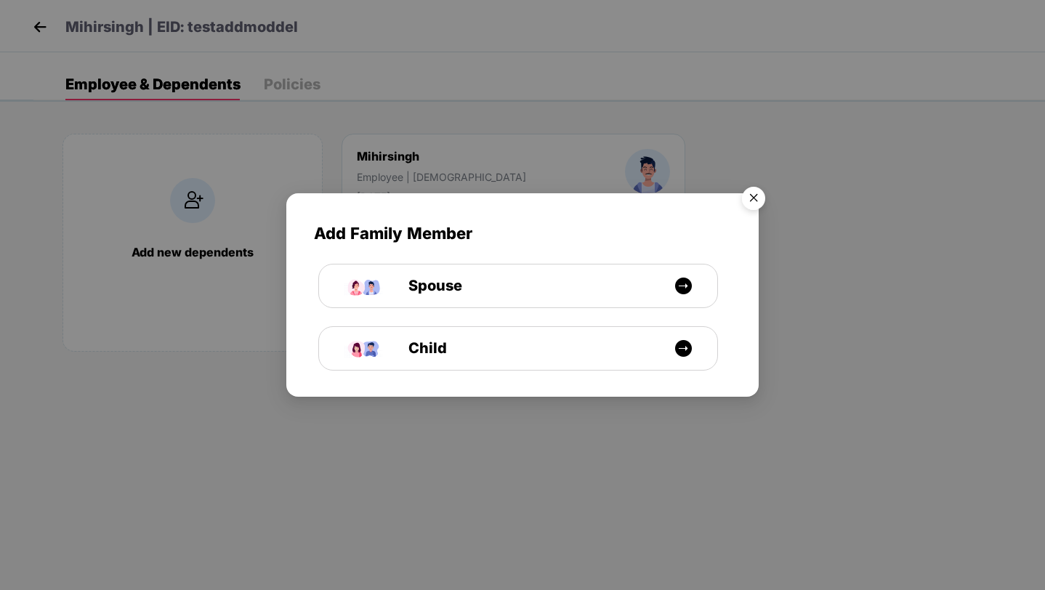
click at [757, 200] on img "Close" at bounding box center [753, 200] width 41 height 41
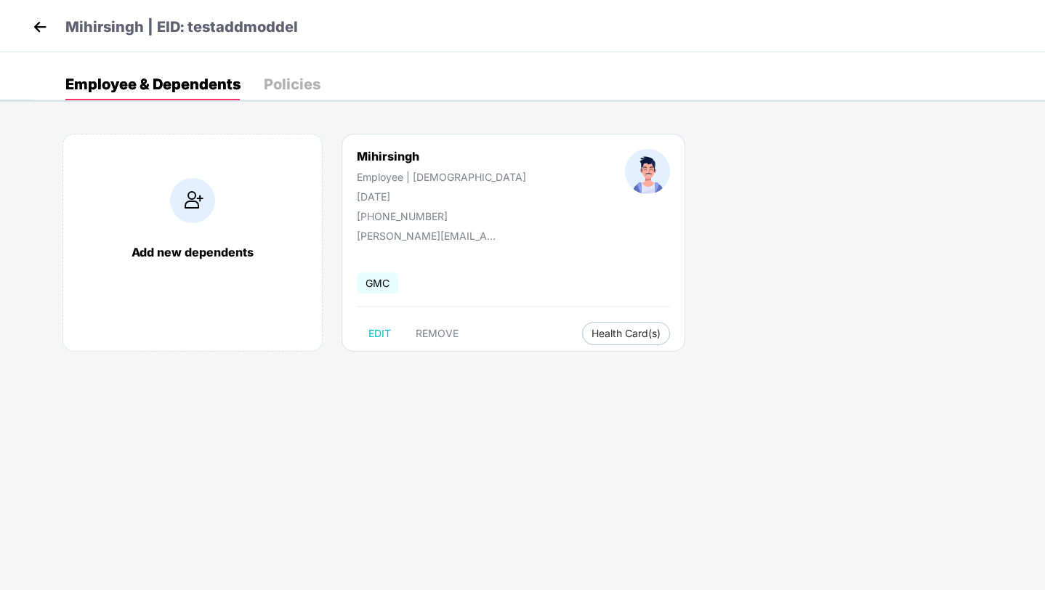
click at [41, 26] on img at bounding box center [40, 27] width 22 height 22
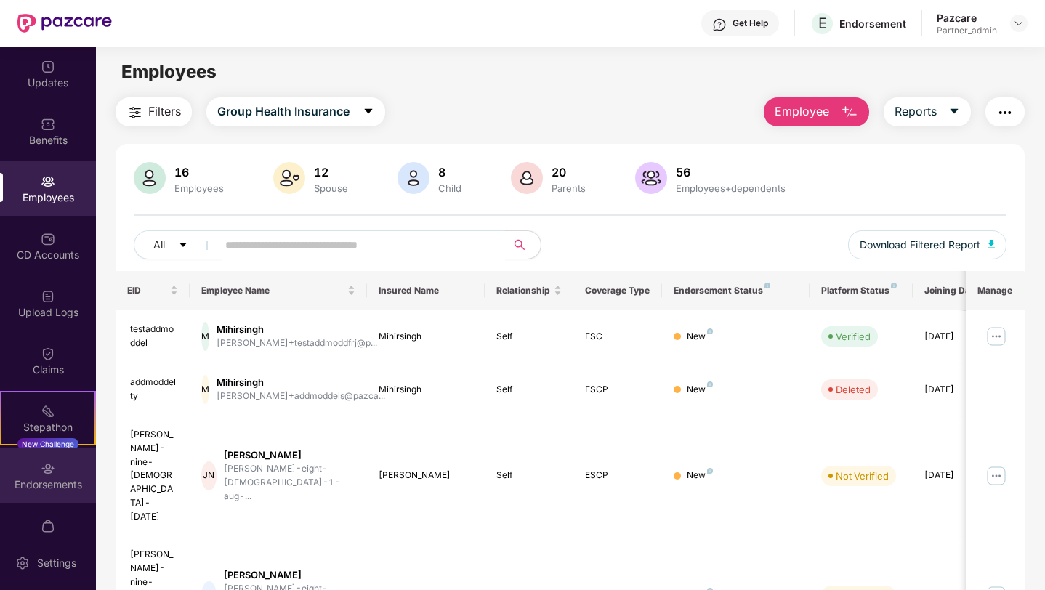
click at [41, 488] on div "Endorsements" at bounding box center [48, 485] width 96 height 15
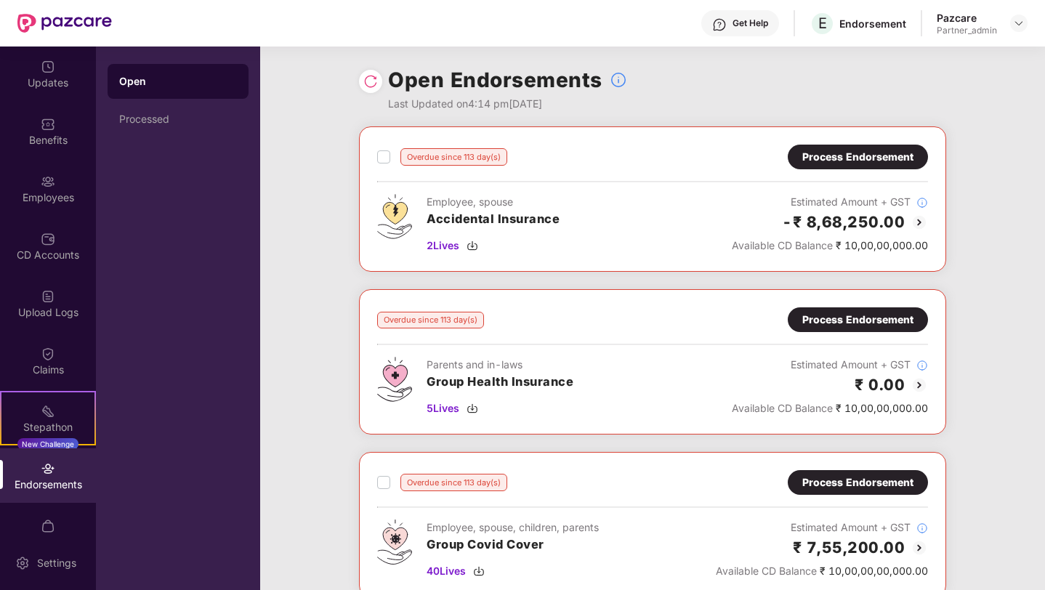
click at [370, 83] on img at bounding box center [370, 81] width 15 height 15
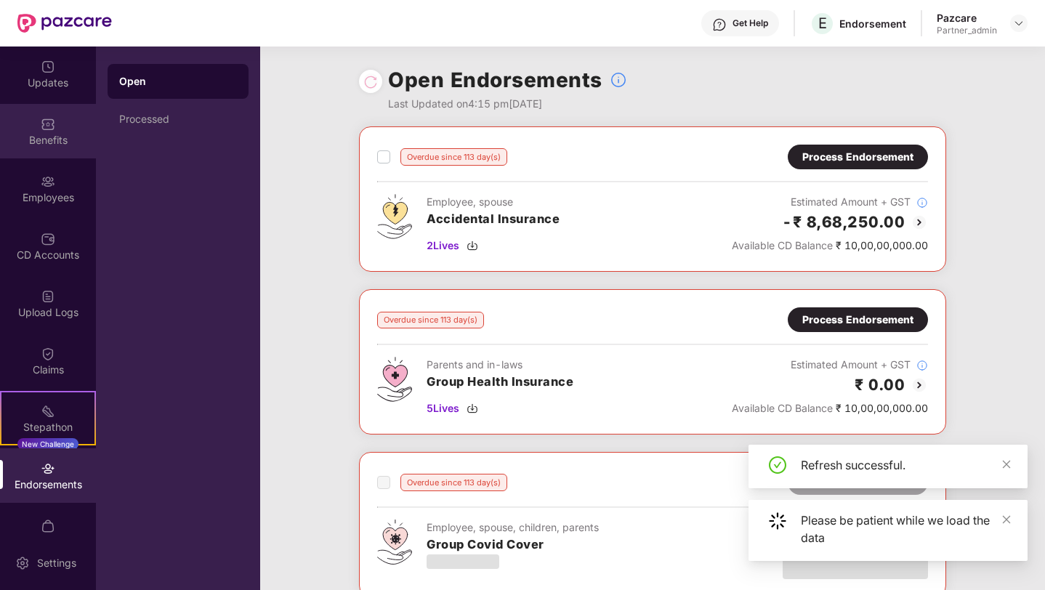
click at [51, 145] on div "Benefits" at bounding box center [48, 140] width 96 height 15
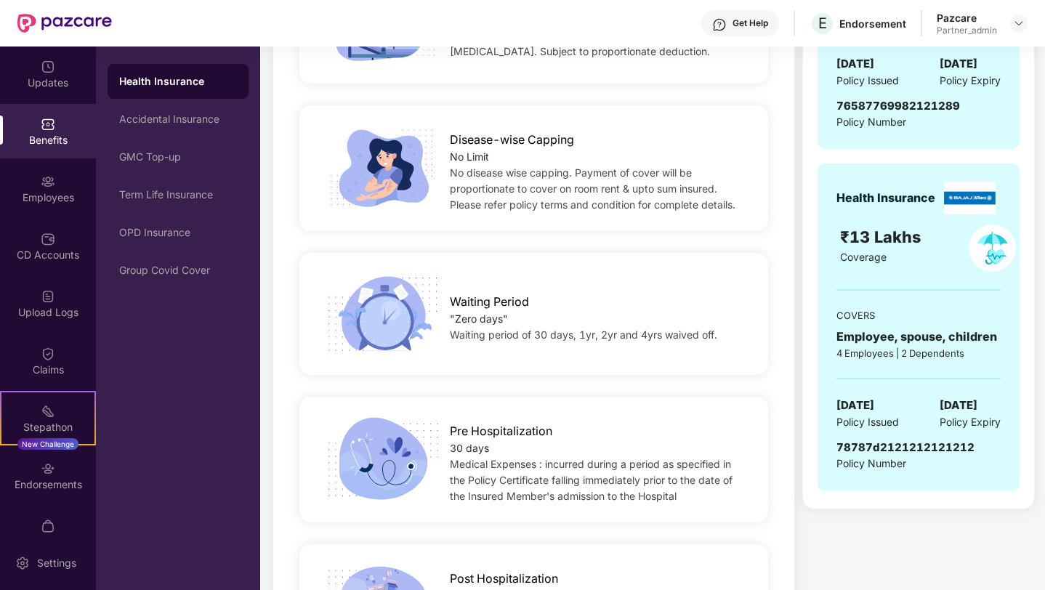
scroll to position [765, 0]
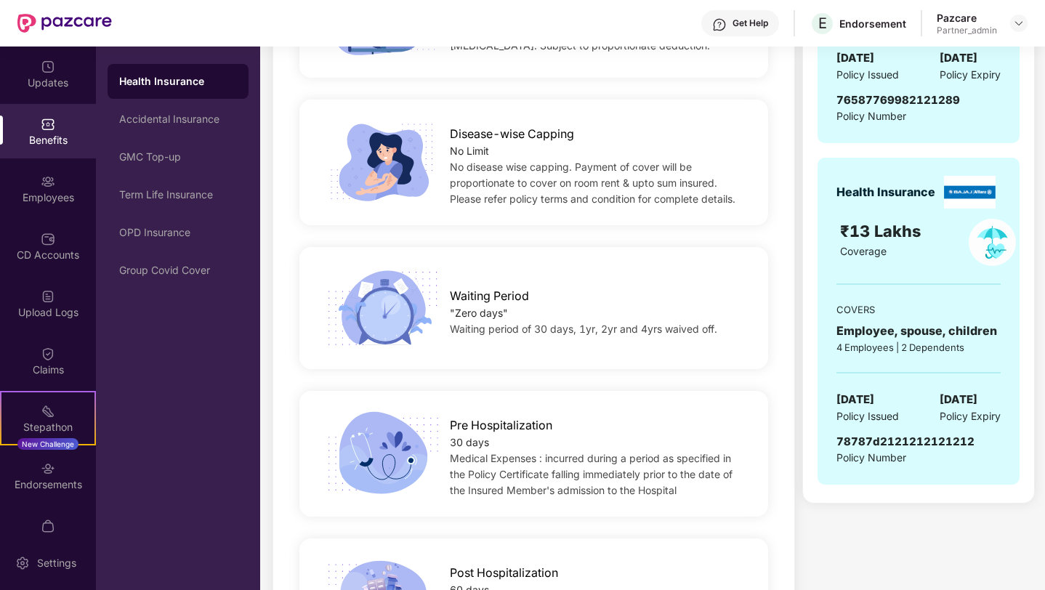
click at [913, 446] on span "78787d2121212121212" at bounding box center [906, 442] width 138 height 14
copy span "78787d2121212121212"
click at [59, 199] on div "Employees" at bounding box center [48, 197] width 96 height 15
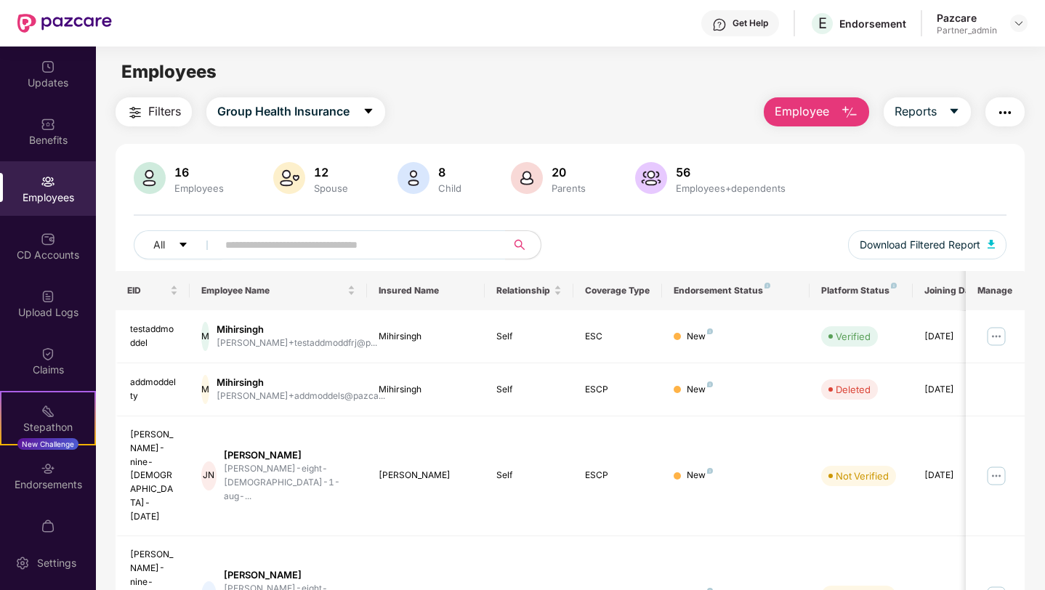
click at [999, 102] on button "button" at bounding box center [1005, 111] width 39 height 29
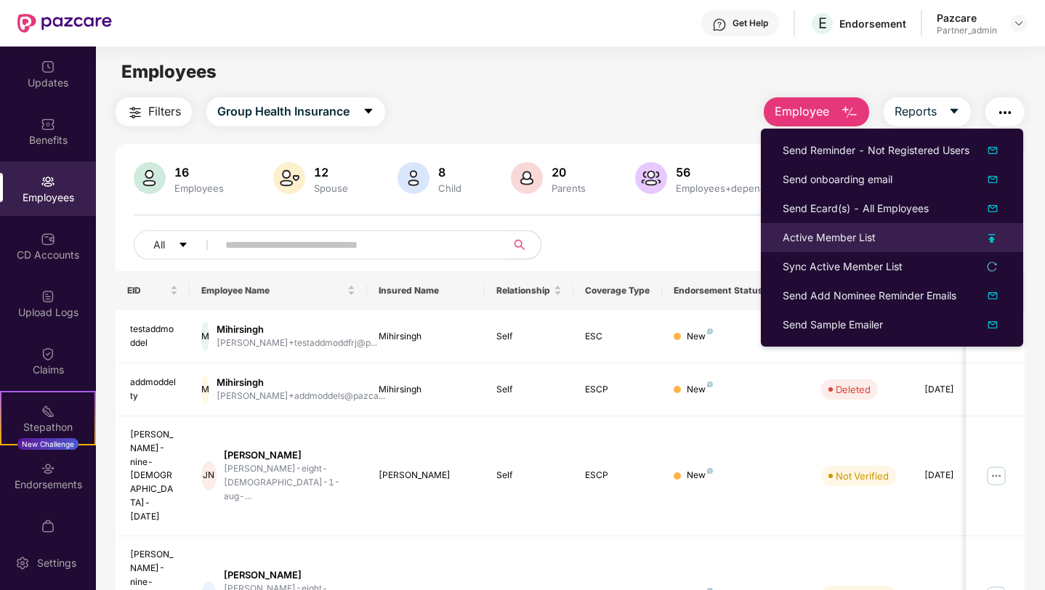
click at [846, 246] on li "Active Member List" at bounding box center [892, 237] width 262 height 29
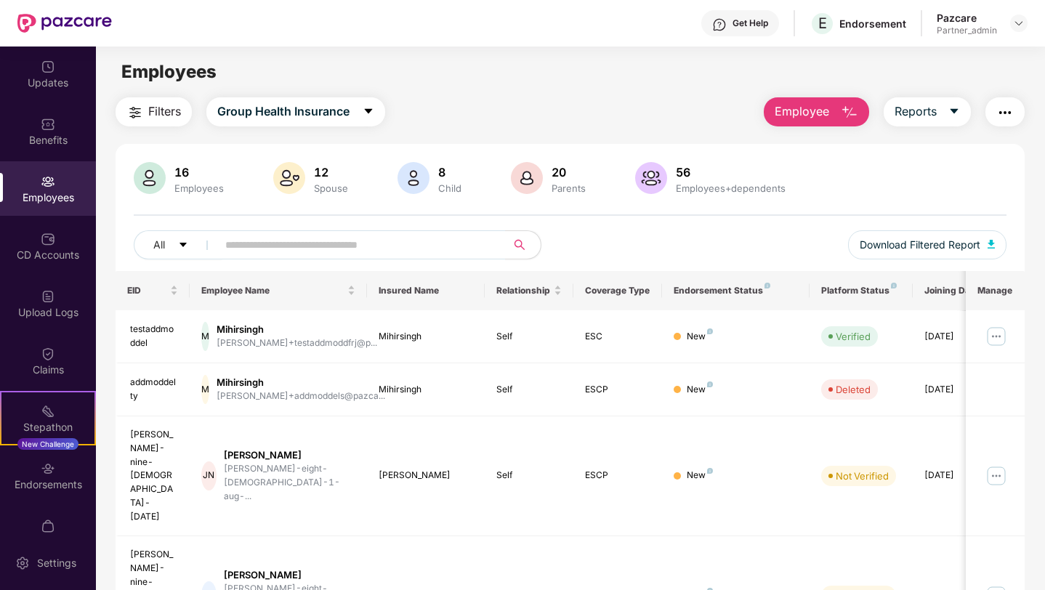
click at [999, 121] on img "button" at bounding box center [1005, 112] width 17 height 17
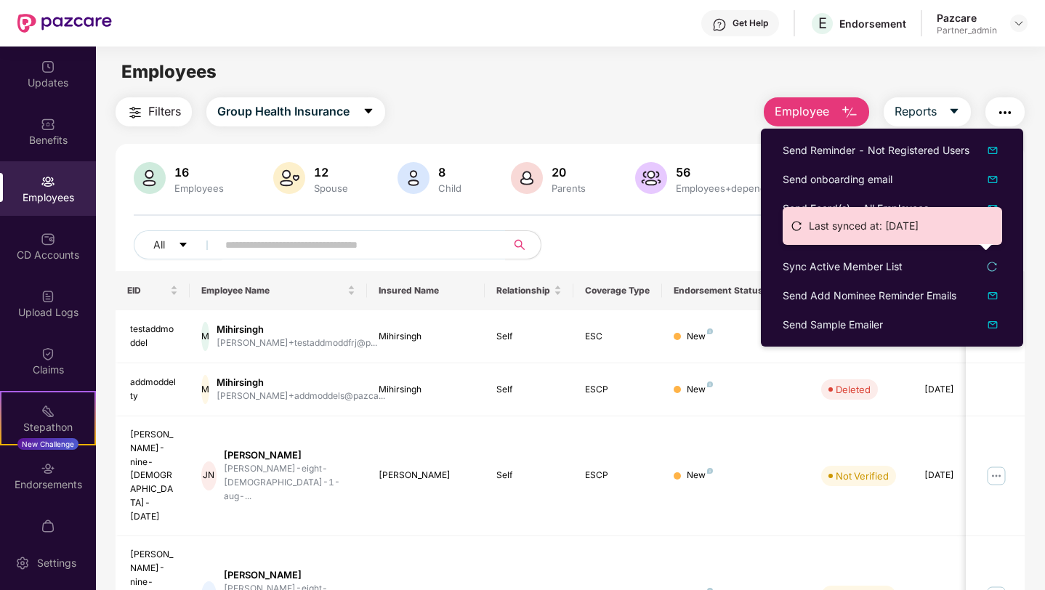
click at [806, 234] on li "Last synced at: [DATE]" at bounding box center [892, 225] width 205 height 23
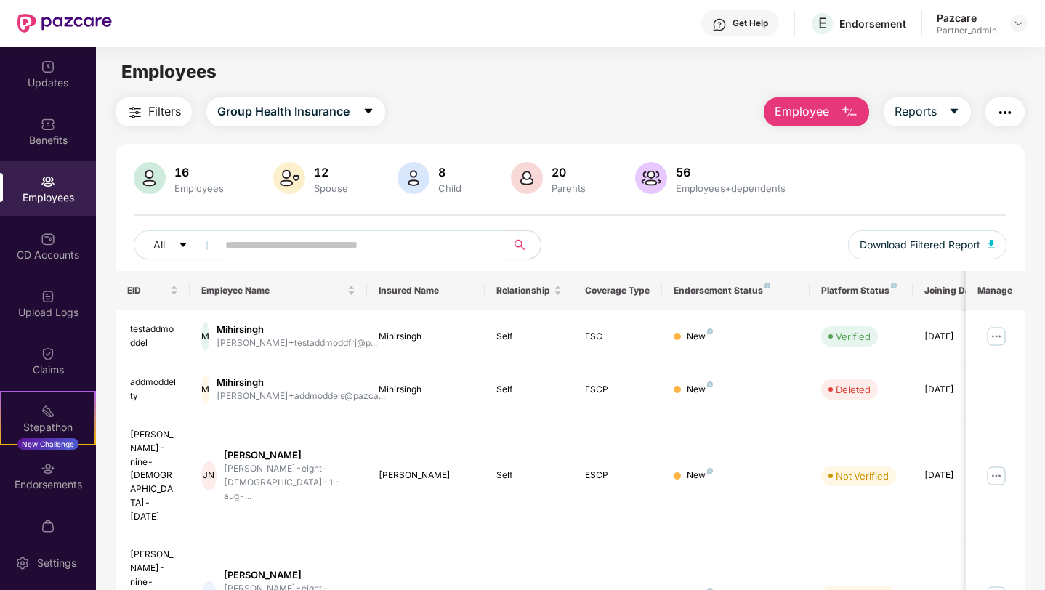
click at [1004, 117] on img "button" at bounding box center [1005, 112] width 17 height 17
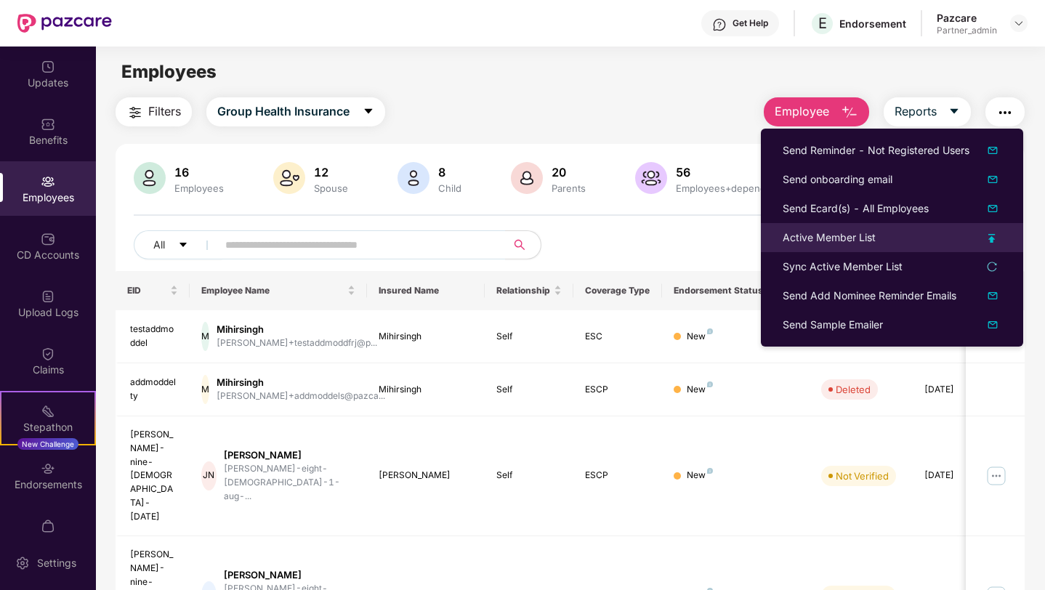
click at [814, 238] on div "Active Member List" at bounding box center [829, 238] width 93 height 16
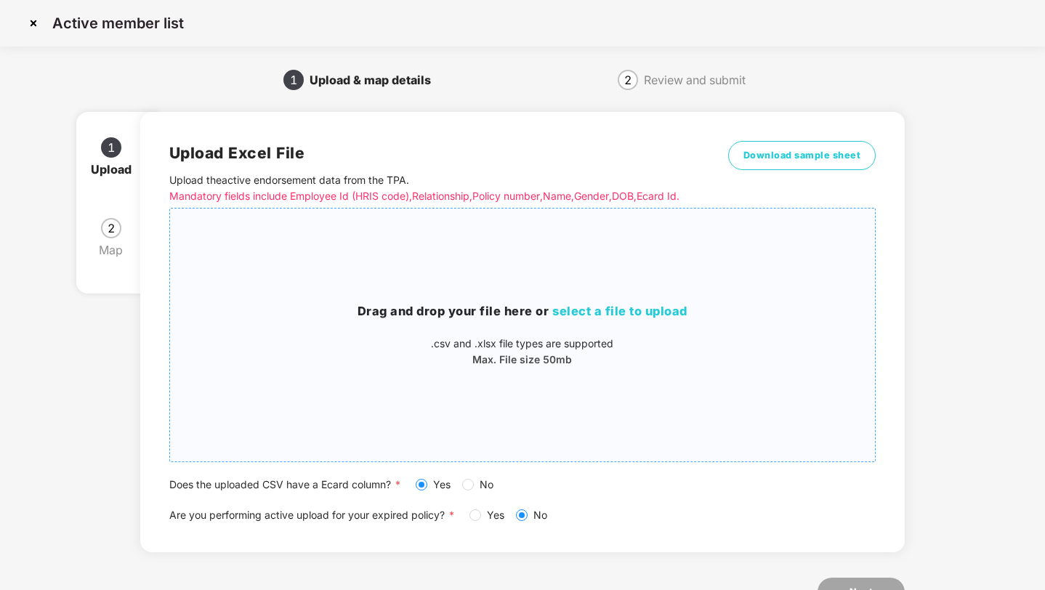
click at [306, 335] on div "Drag and drop your file here or select a file to upload .csv and .xlsx file typ…" at bounding box center [523, 334] width 706 height 65
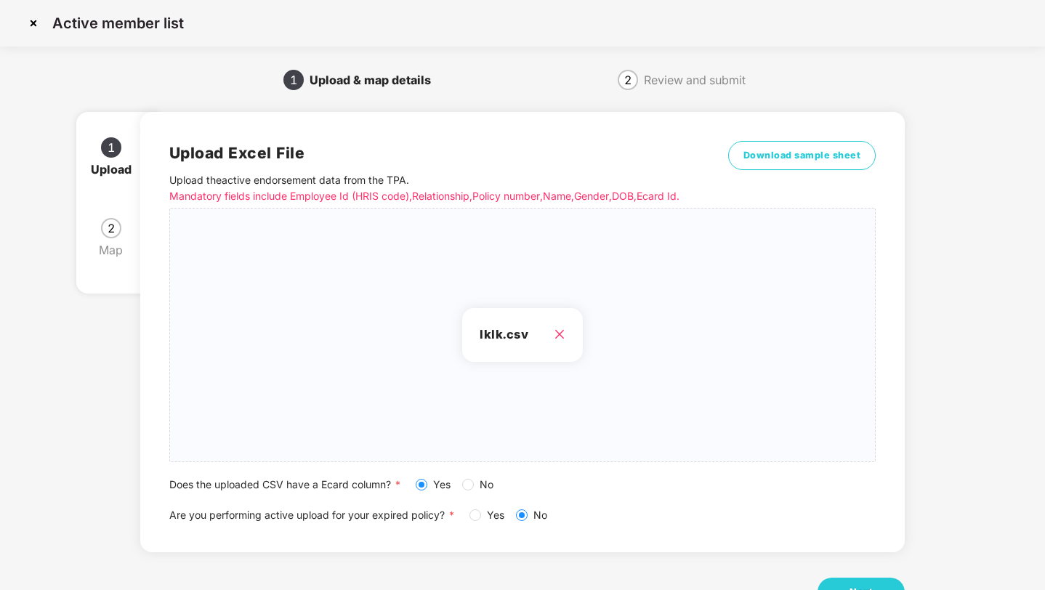
scroll to position [53, 0]
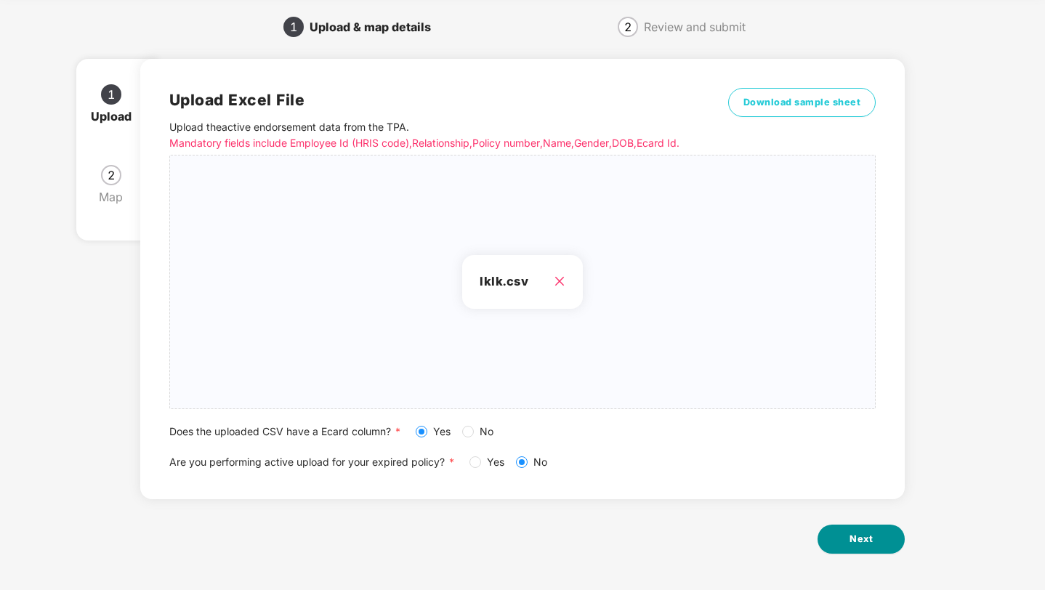
click at [832, 536] on button "Next" at bounding box center [861, 539] width 87 height 29
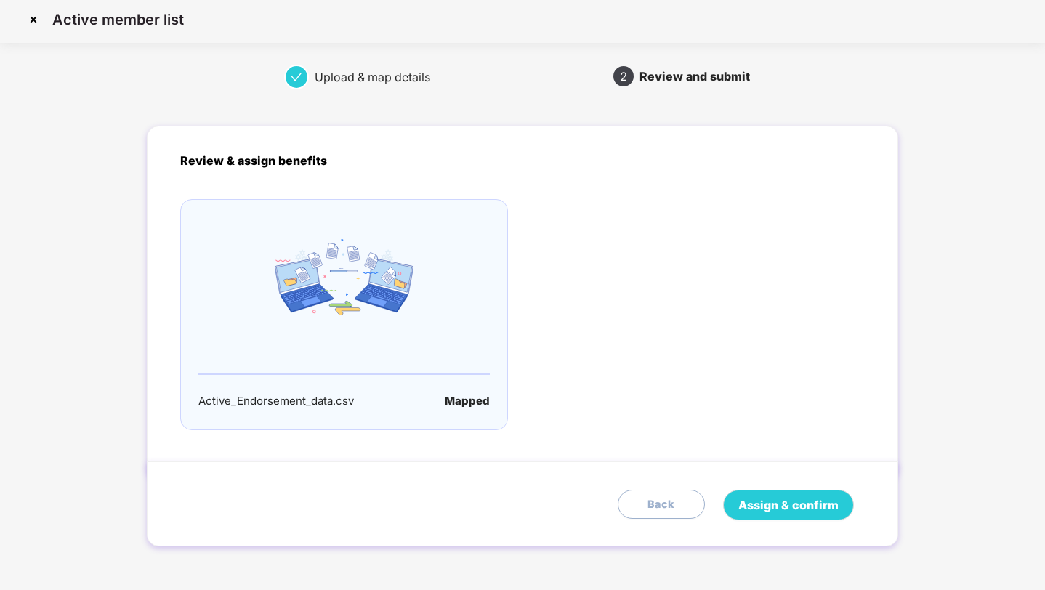
scroll to position [0, 0]
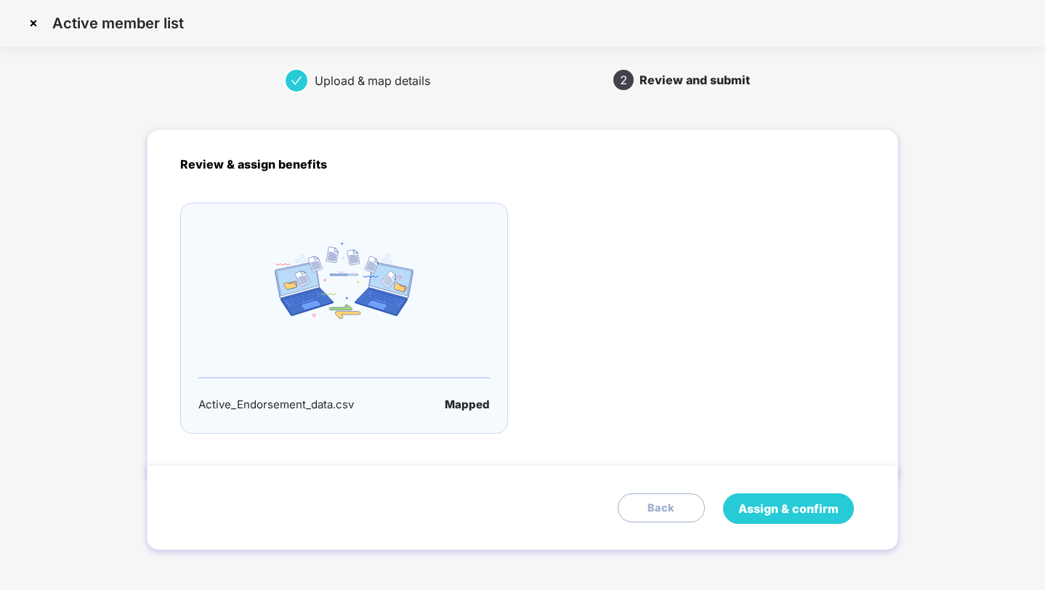
click at [782, 516] on span "Assign & confirm" at bounding box center [789, 509] width 100 height 18
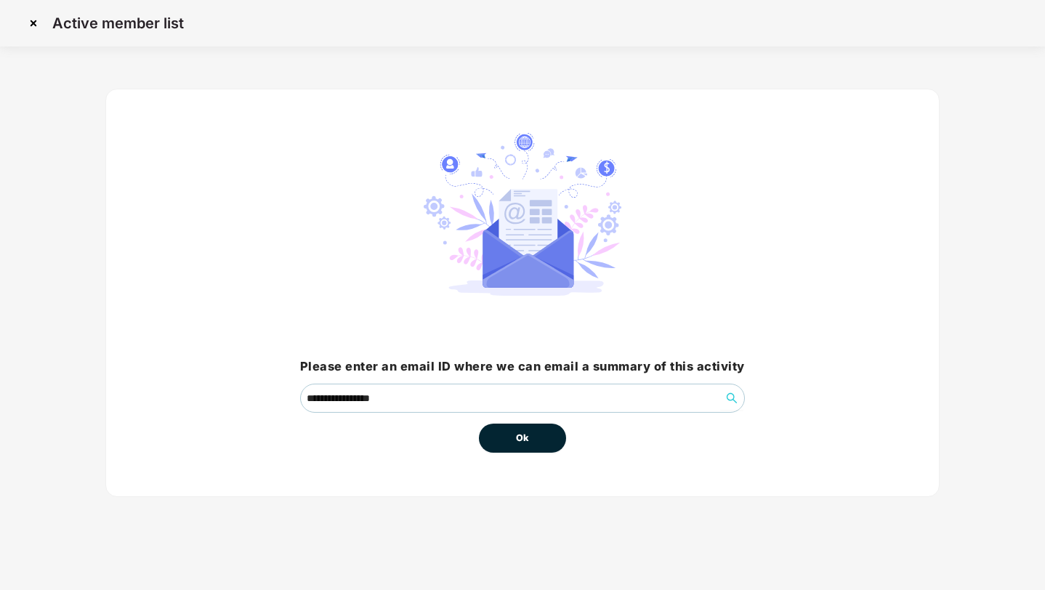
click at [536, 442] on button "Ok" at bounding box center [522, 438] width 87 height 29
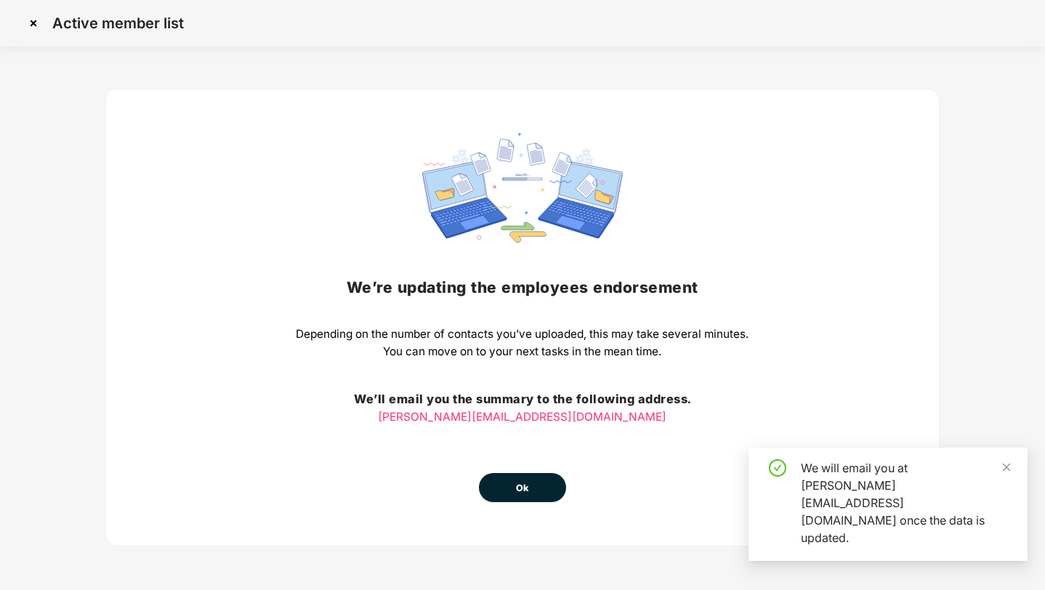
click at [505, 488] on button "Ok" at bounding box center [522, 487] width 87 height 29
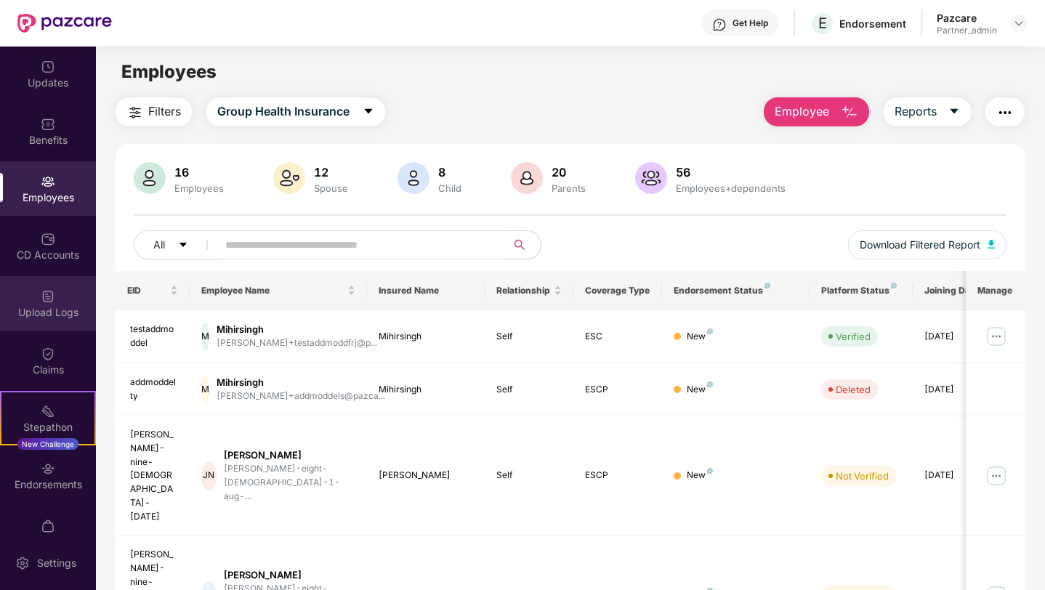
click at [55, 310] on div "Upload Logs" at bounding box center [48, 312] width 96 height 15
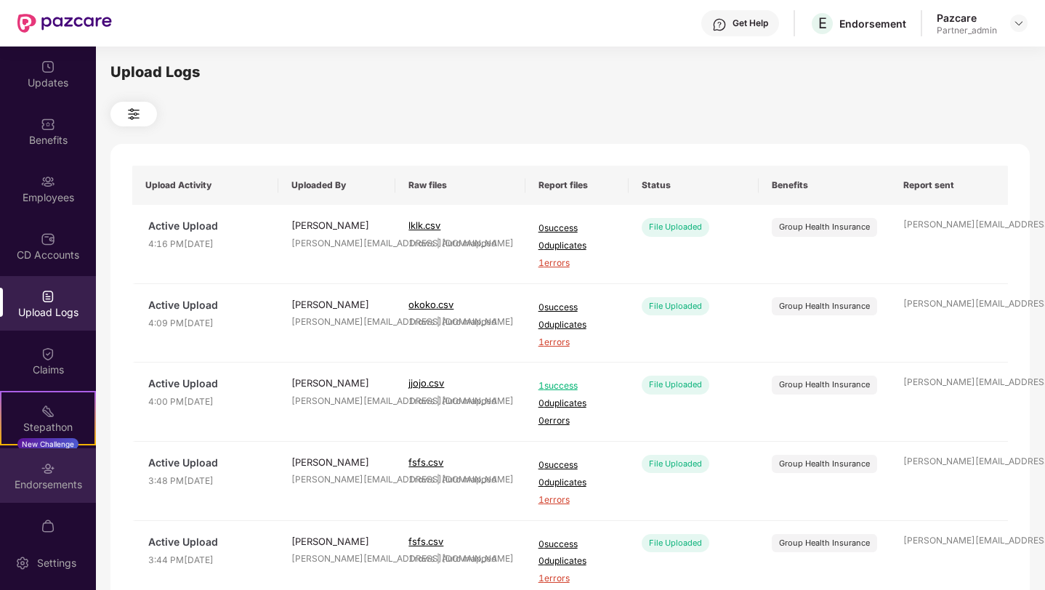
click at [53, 470] on div "Endorsements" at bounding box center [48, 475] width 96 height 55
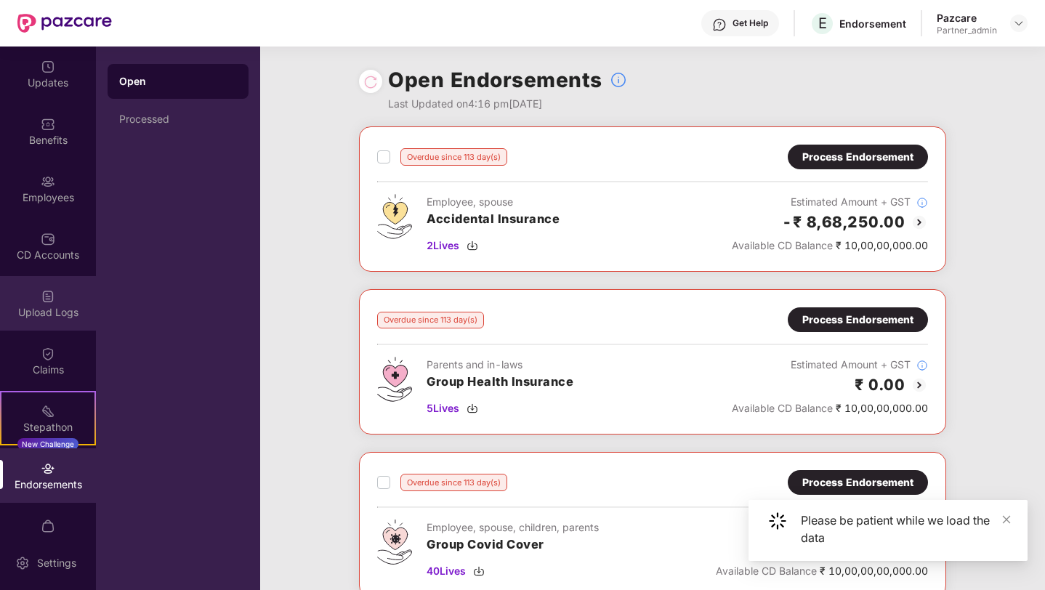
click at [57, 323] on div "Upload Logs" at bounding box center [48, 303] width 96 height 55
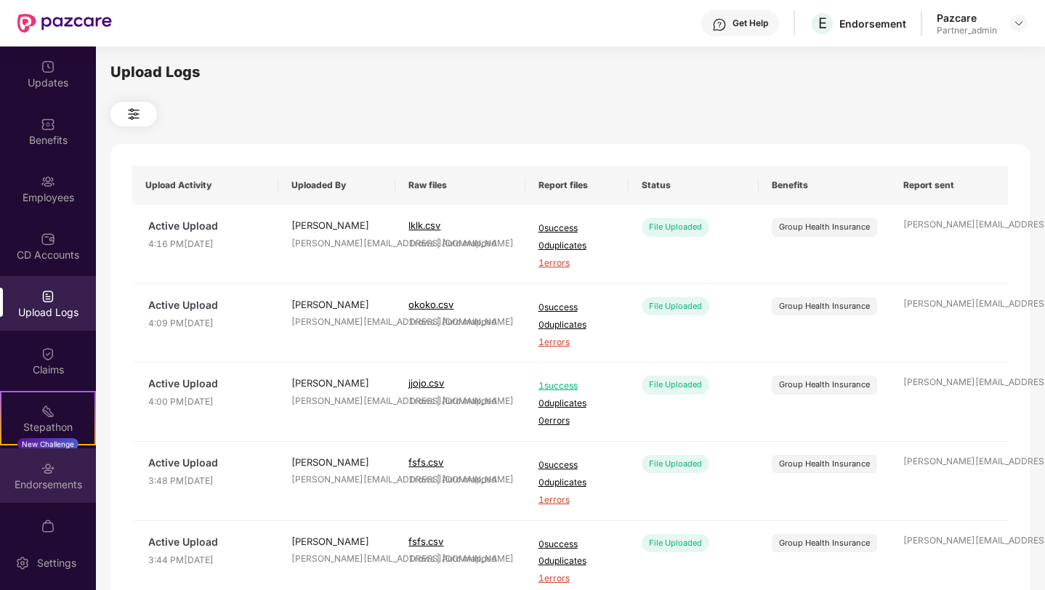
click at [55, 468] on div "Endorsements" at bounding box center [48, 475] width 96 height 55
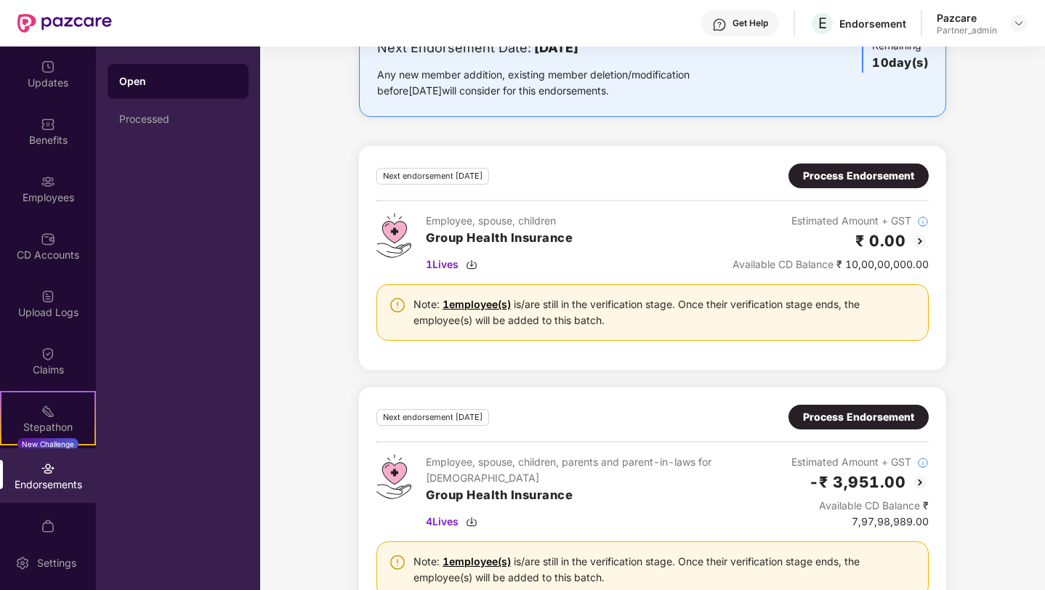
scroll to position [1851, 0]
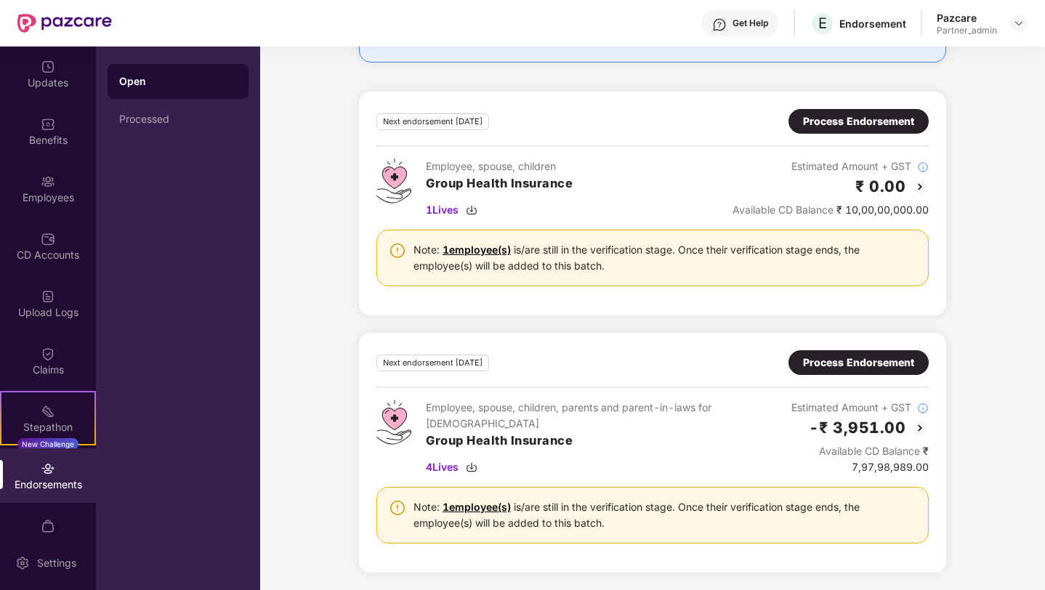
click at [842, 369] on div "Process Endorsement" at bounding box center [858, 363] width 111 height 16
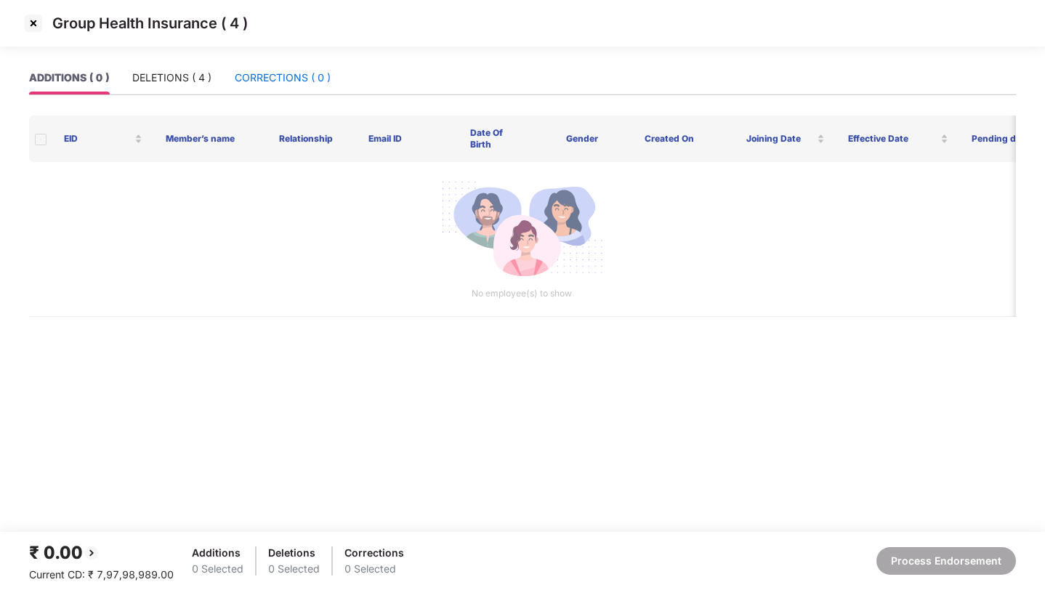
click at [244, 80] on div "CORRECTIONS ( 0 )" at bounding box center [283, 78] width 96 height 16
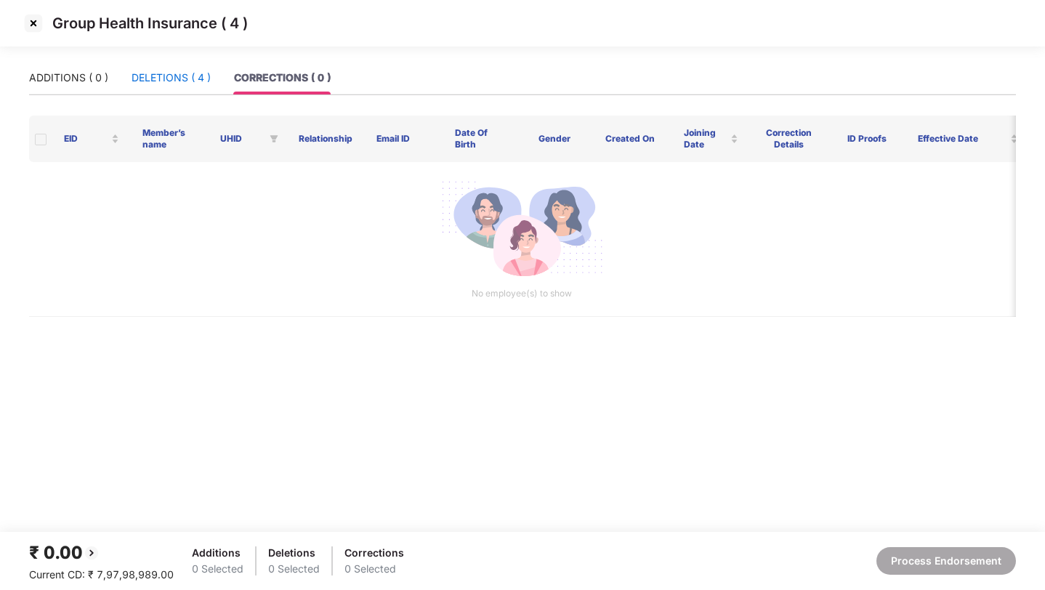
click at [167, 79] on div "DELETIONS ( 4 )" at bounding box center [171, 78] width 79 height 16
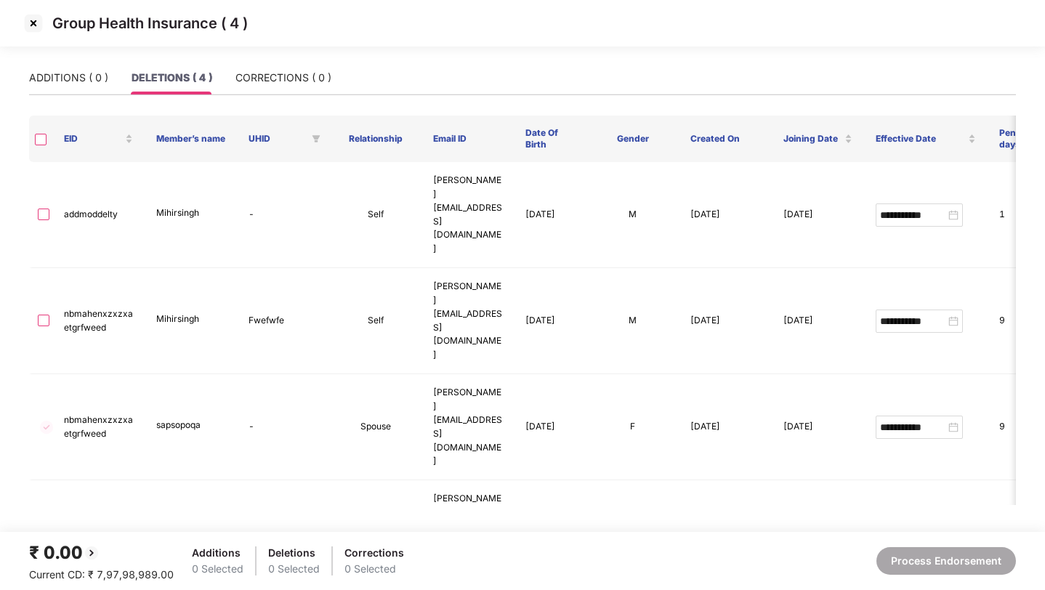
click at [35, 27] on img at bounding box center [33, 23] width 23 height 23
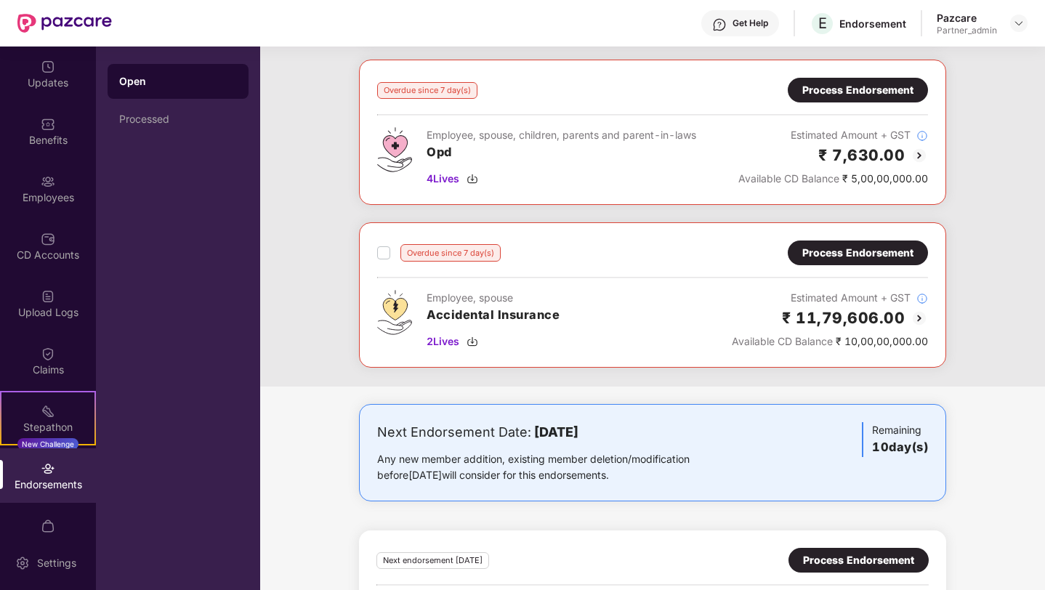
scroll to position [1851, 0]
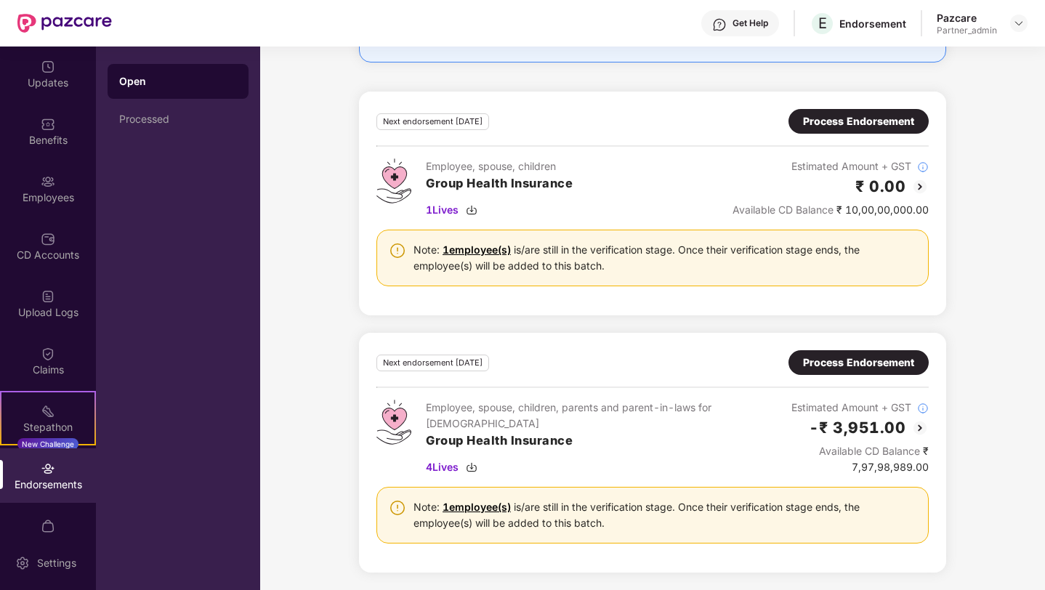
click at [827, 124] on div "Process Endorsement" at bounding box center [858, 121] width 111 height 16
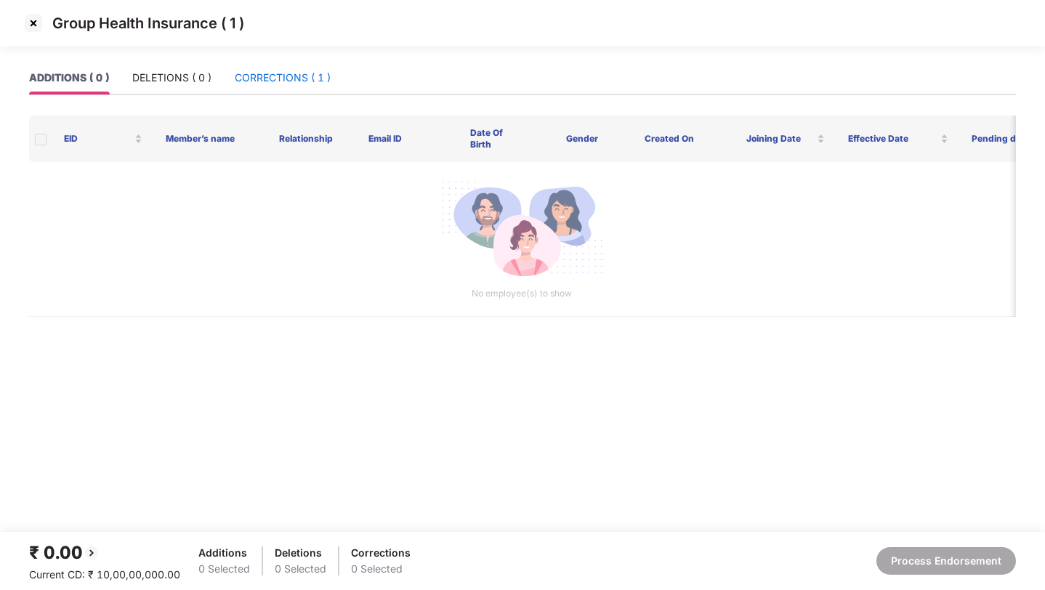
click at [296, 78] on div "CORRECTIONS ( 1 )" at bounding box center [283, 78] width 96 height 16
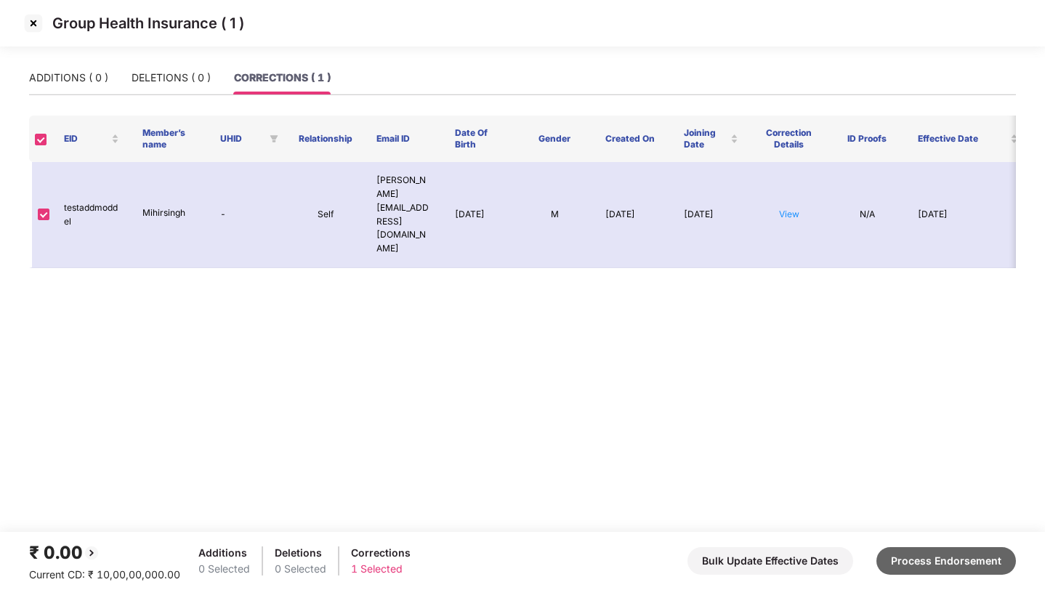
click at [901, 557] on button "Process Endorsement" at bounding box center [947, 561] width 140 height 28
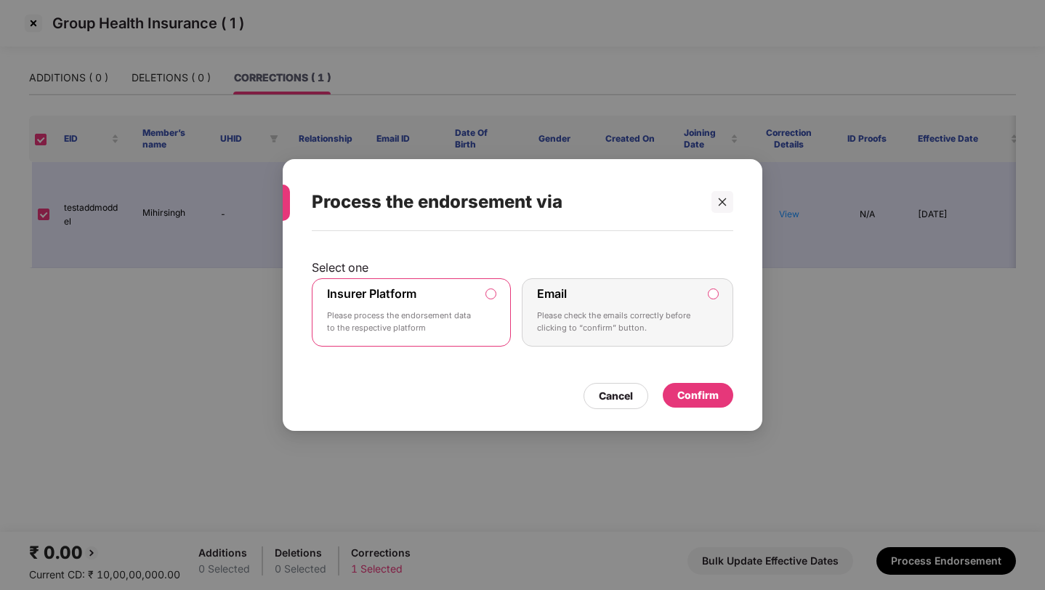
click at [705, 401] on div "Confirm" at bounding box center [697, 395] width 41 height 16
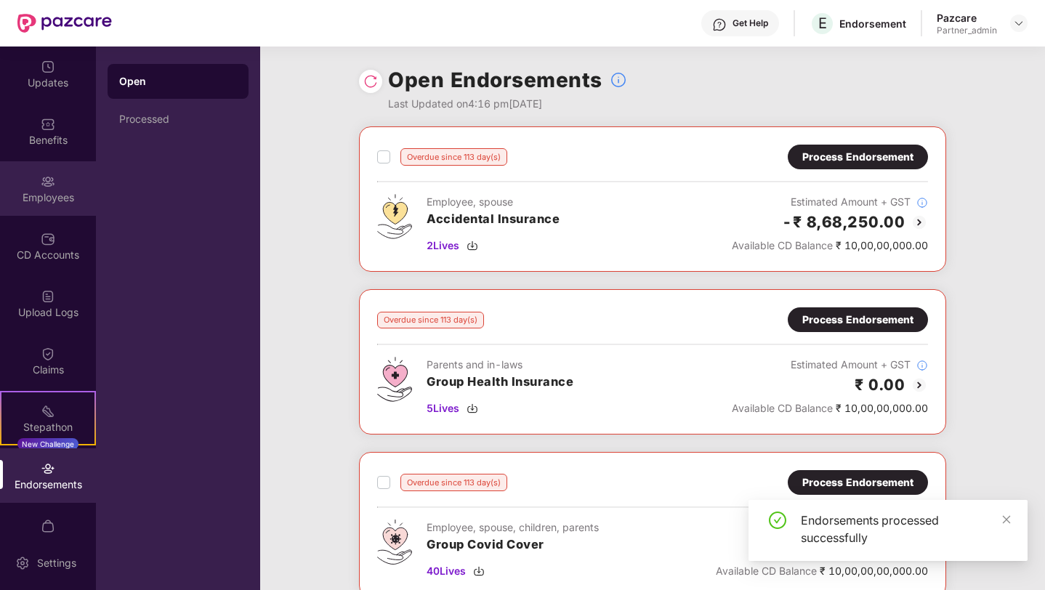
click at [46, 176] on img at bounding box center [48, 181] width 15 height 15
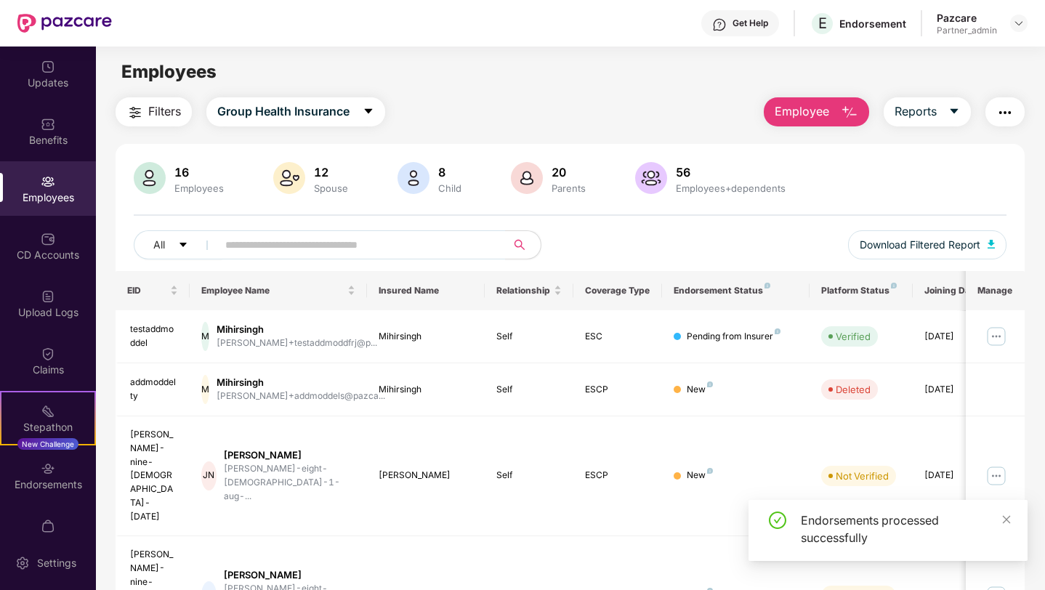
click at [999, 118] on img "button" at bounding box center [1005, 112] width 17 height 17
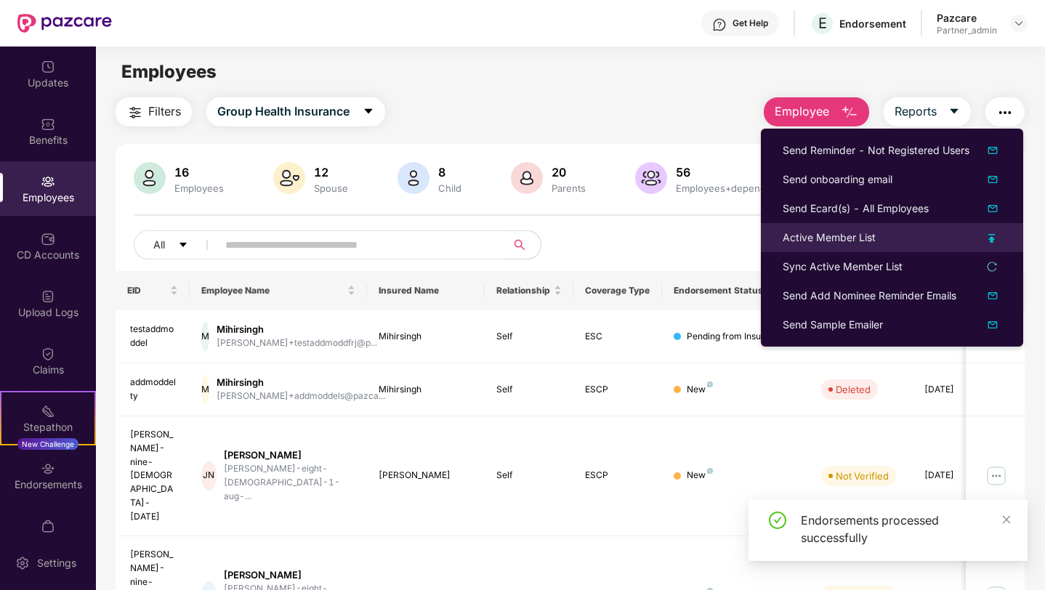
click at [846, 239] on div "Active Member List" at bounding box center [829, 238] width 93 height 16
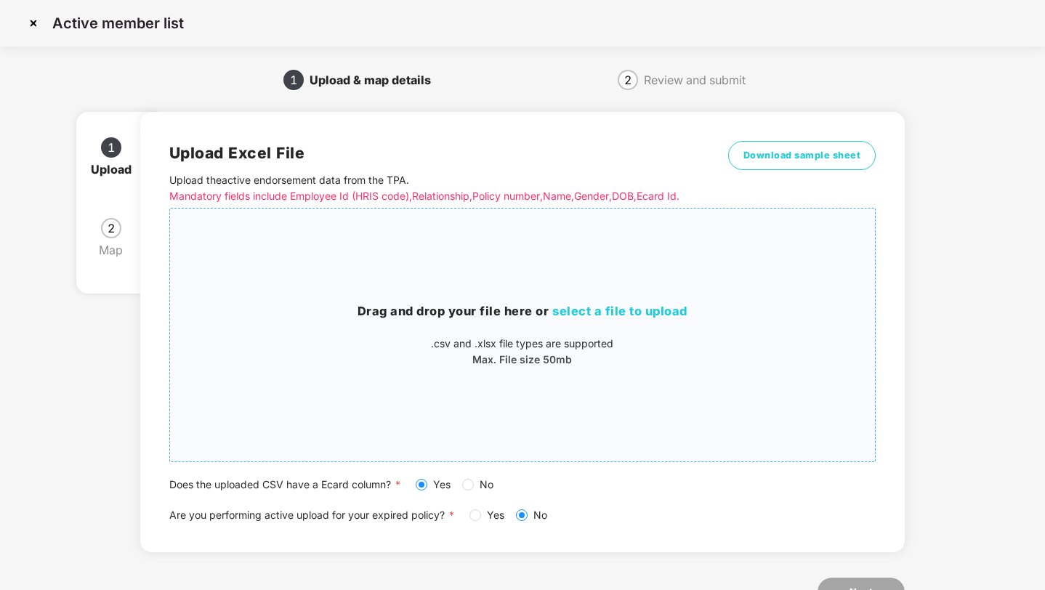
click at [371, 307] on h3 "Drag and drop your file here or select a file to upload" at bounding box center [523, 311] width 706 height 19
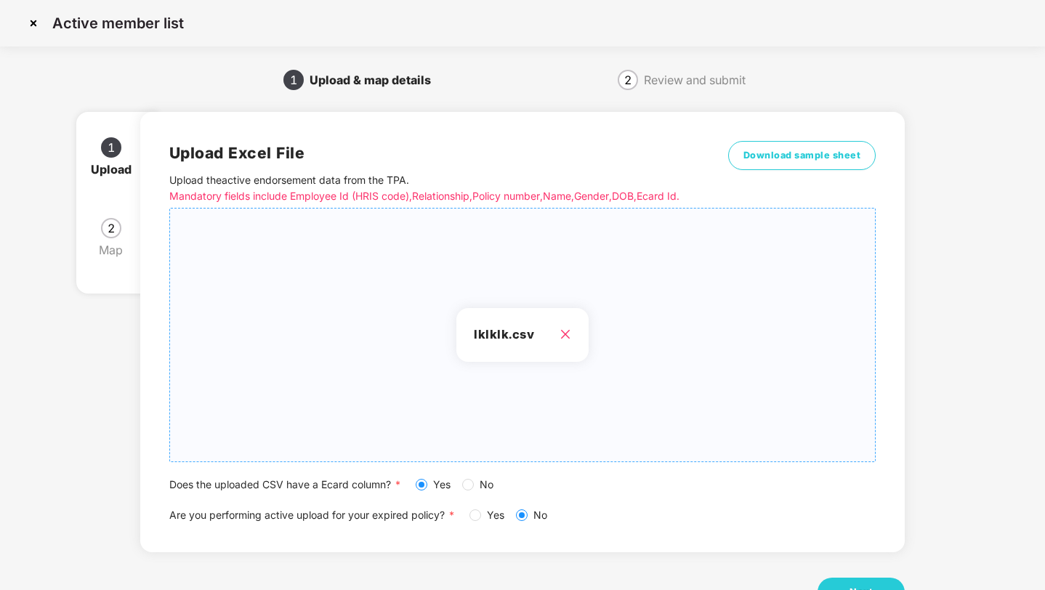
scroll to position [53, 0]
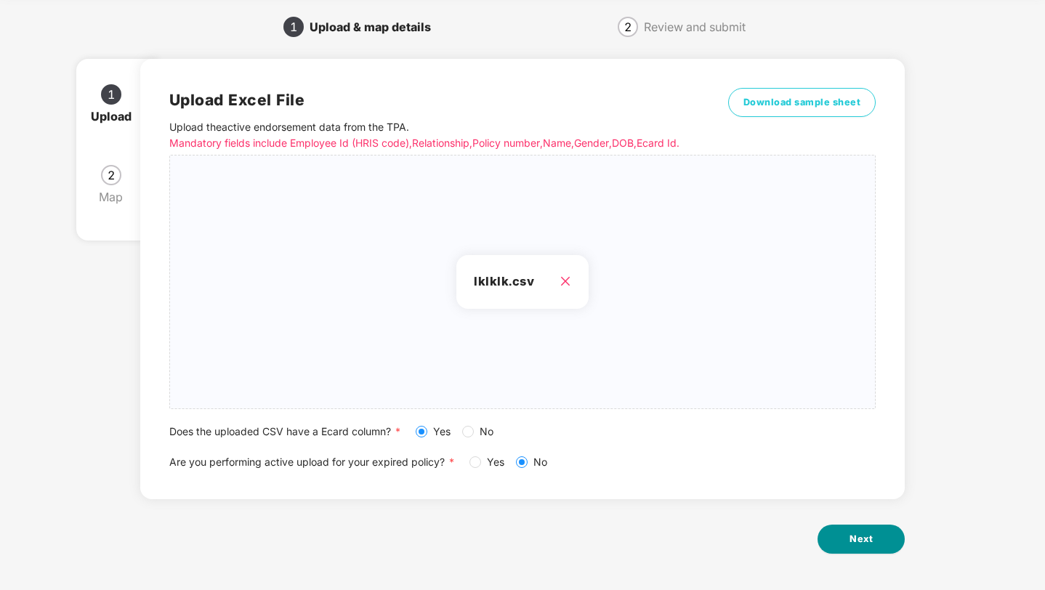
click at [859, 546] on span "Next" at bounding box center [861, 539] width 23 height 15
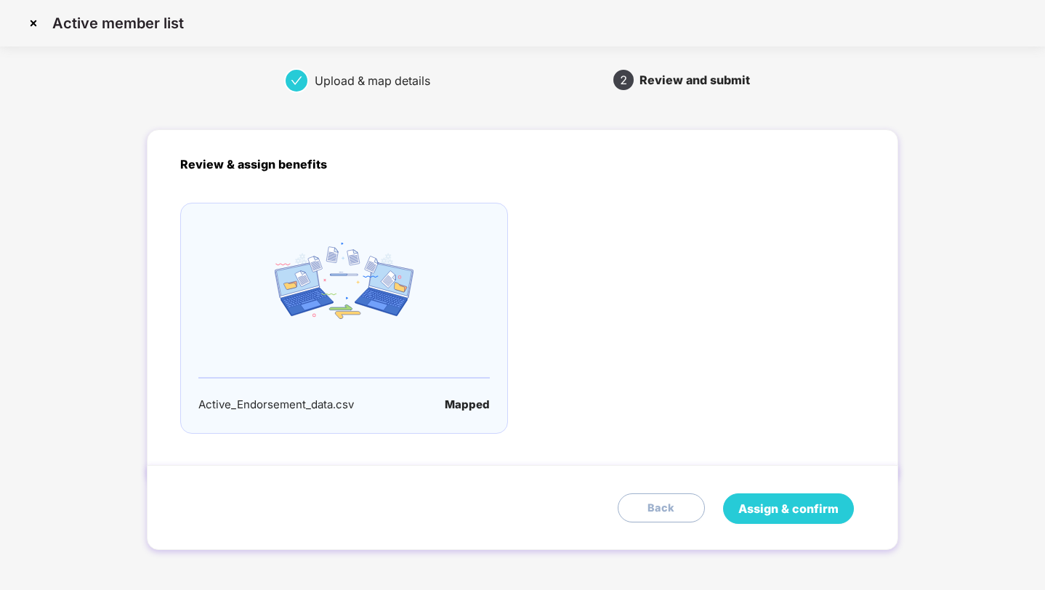
click at [760, 512] on span "Assign & confirm" at bounding box center [789, 509] width 100 height 18
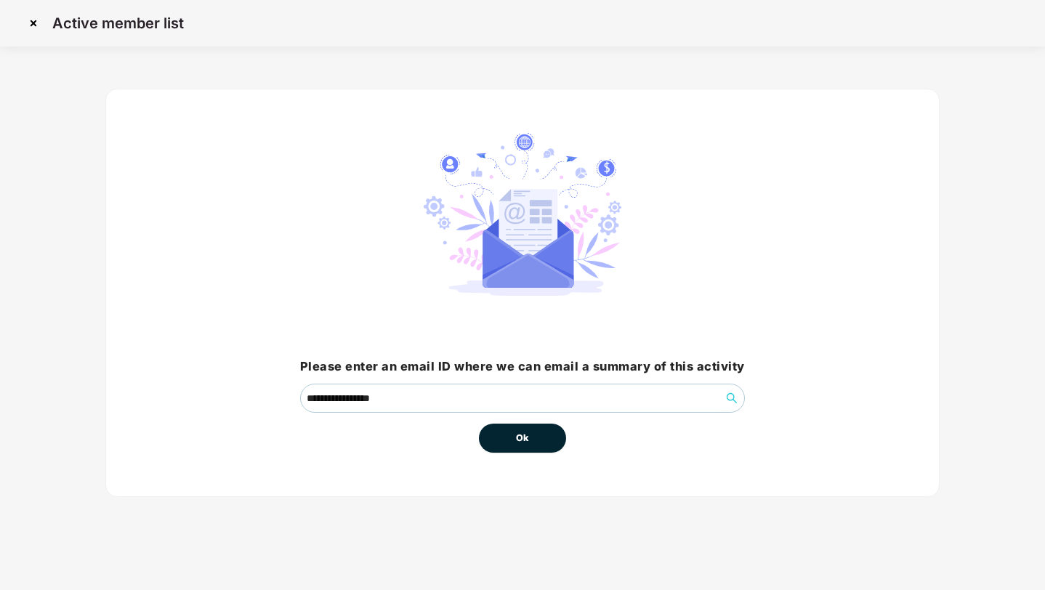
click at [502, 438] on button "Ok" at bounding box center [522, 438] width 87 height 29
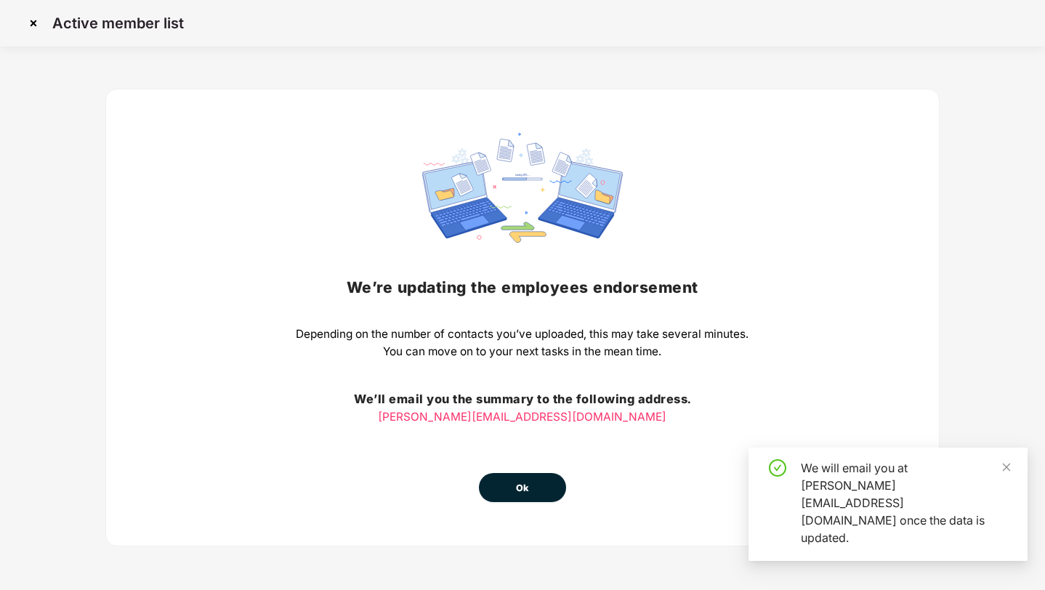
click at [512, 483] on button "Ok" at bounding box center [522, 487] width 87 height 29
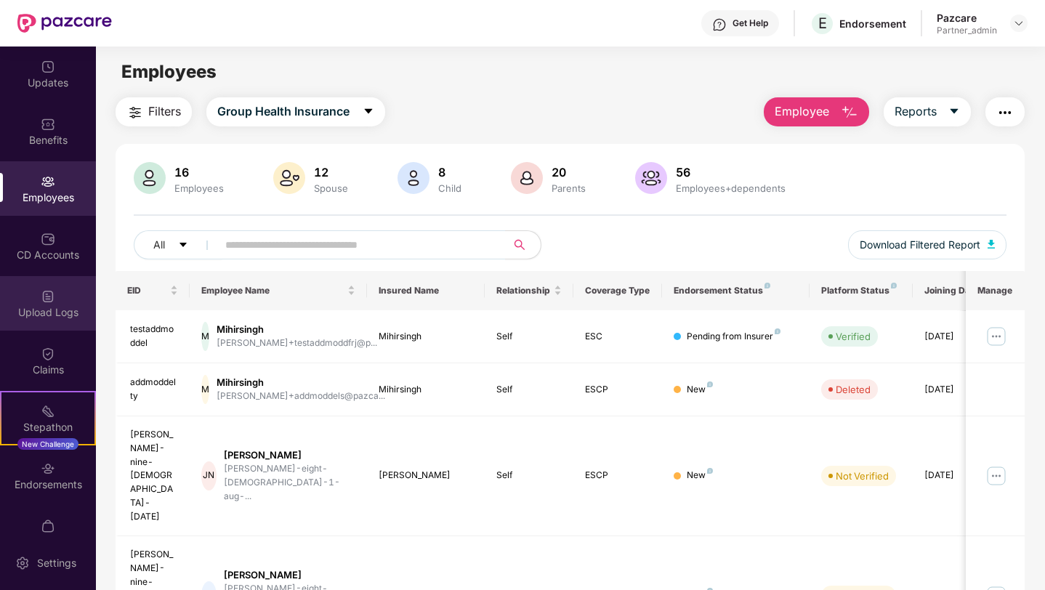
click at [44, 305] on div "Upload Logs" at bounding box center [48, 312] width 96 height 15
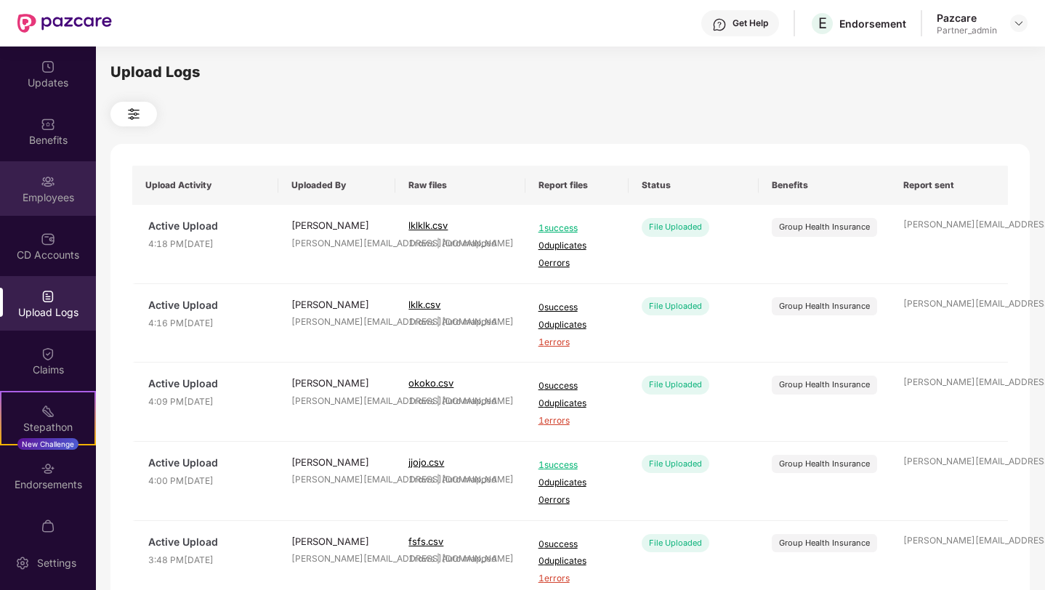
click at [55, 179] on div "Employees" at bounding box center [48, 188] width 96 height 55
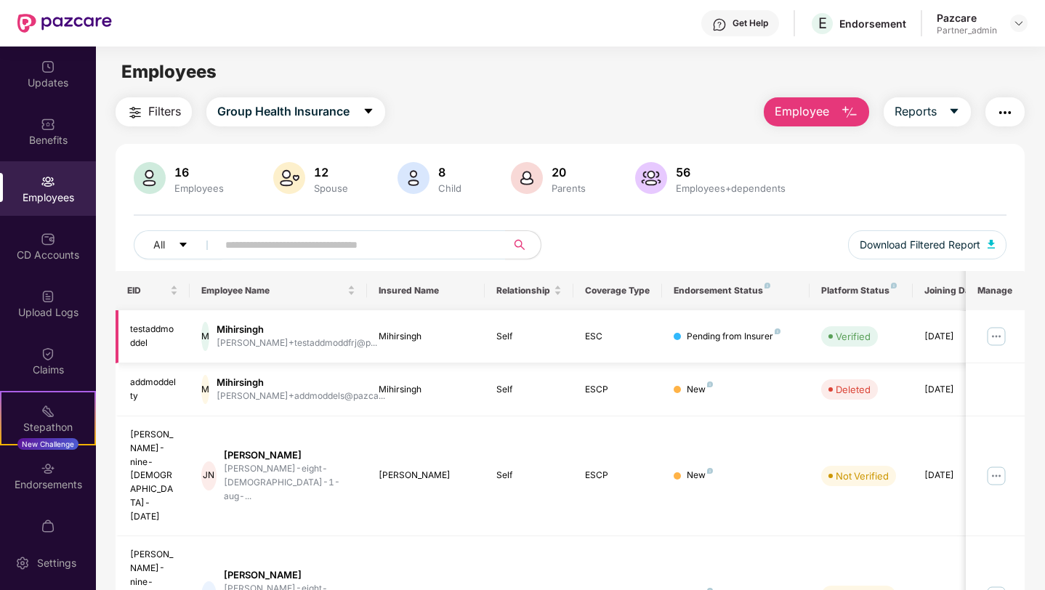
click at [993, 332] on img at bounding box center [996, 336] width 23 height 23
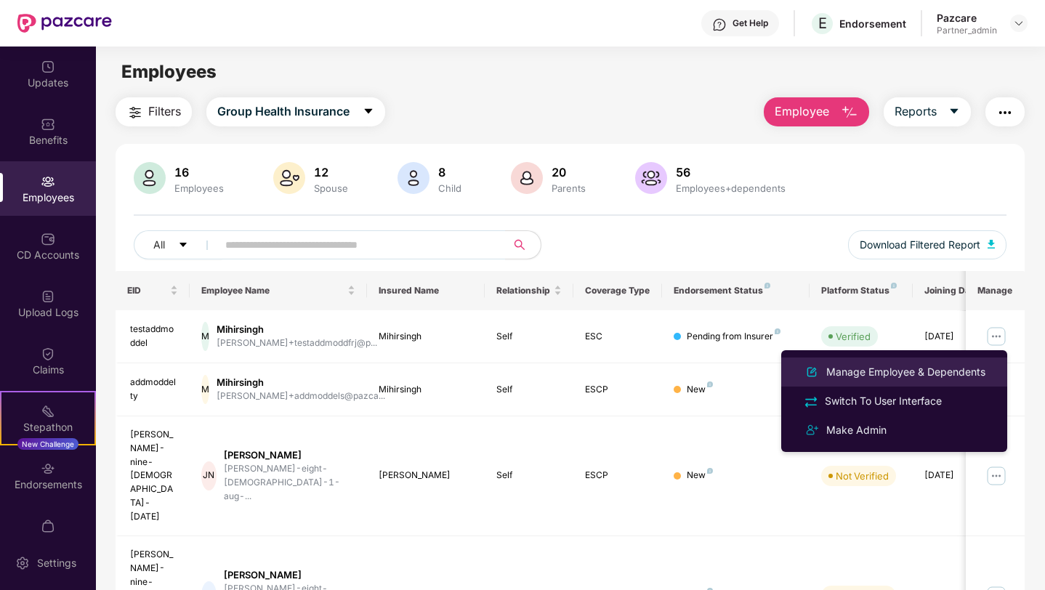
click at [890, 372] on div "Manage Employee & Dependents" at bounding box center [906, 372] width 165 height 16
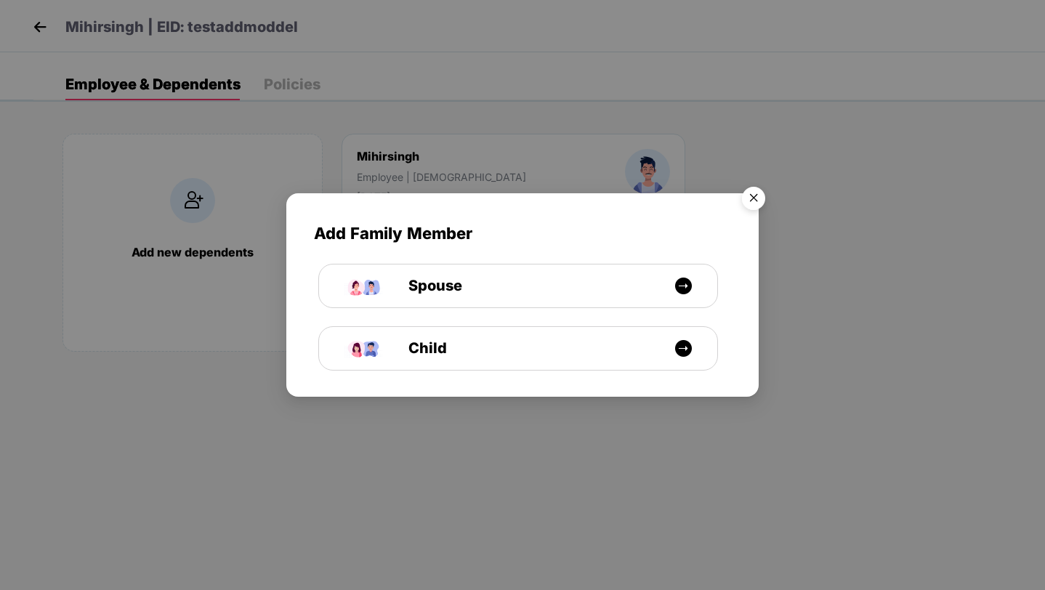
click at [751, 204] on img "Close" at bounding box center [753, 200] width 41 height 41
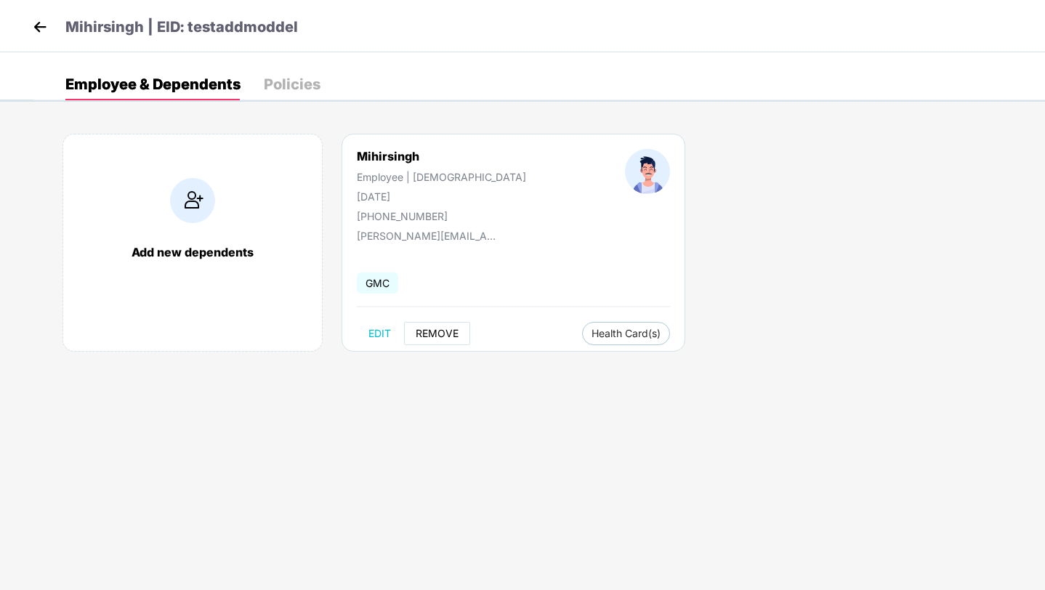
click at [433, 336] on span "REMOVE" at bounding box center [437, 334] width 43 height 12
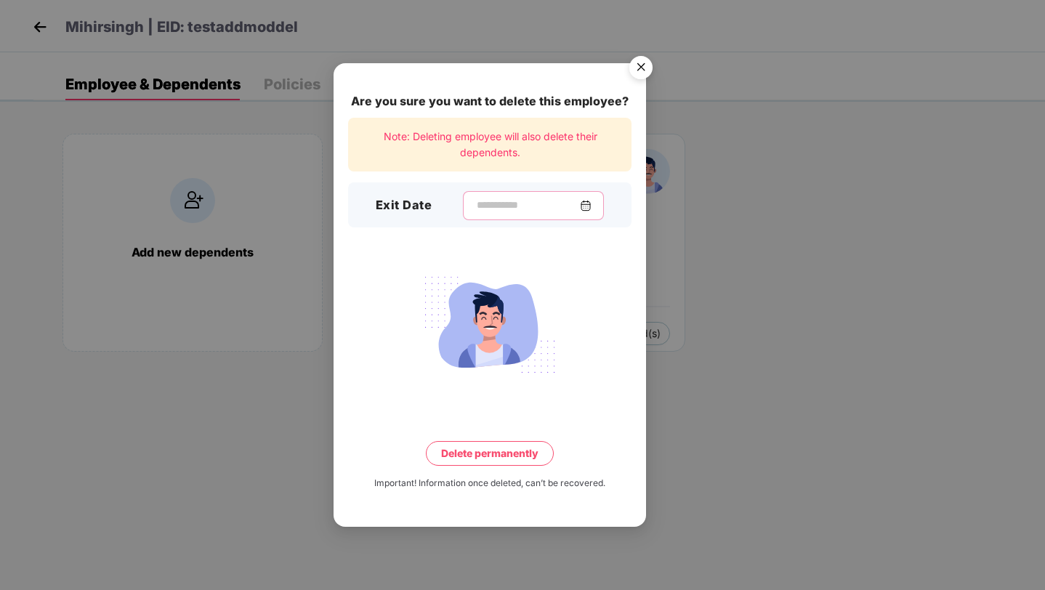
click at [510, 205] on input at bounding box center [527, 205] width 105 height 15
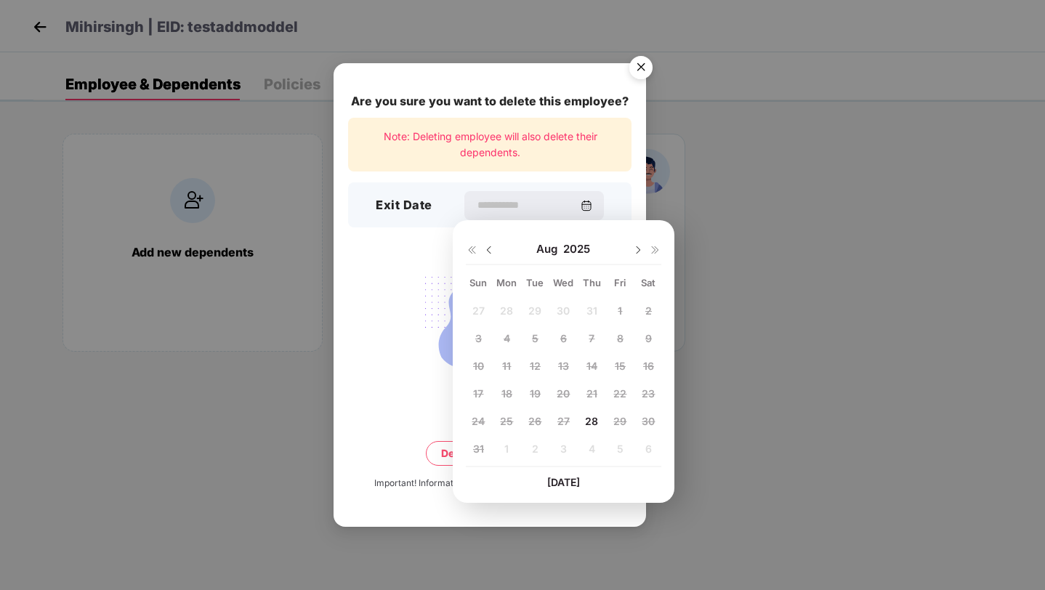
click at [592, 417] on span "28" at bounding box center [591, 421] width 13 height 12
type input "**********"
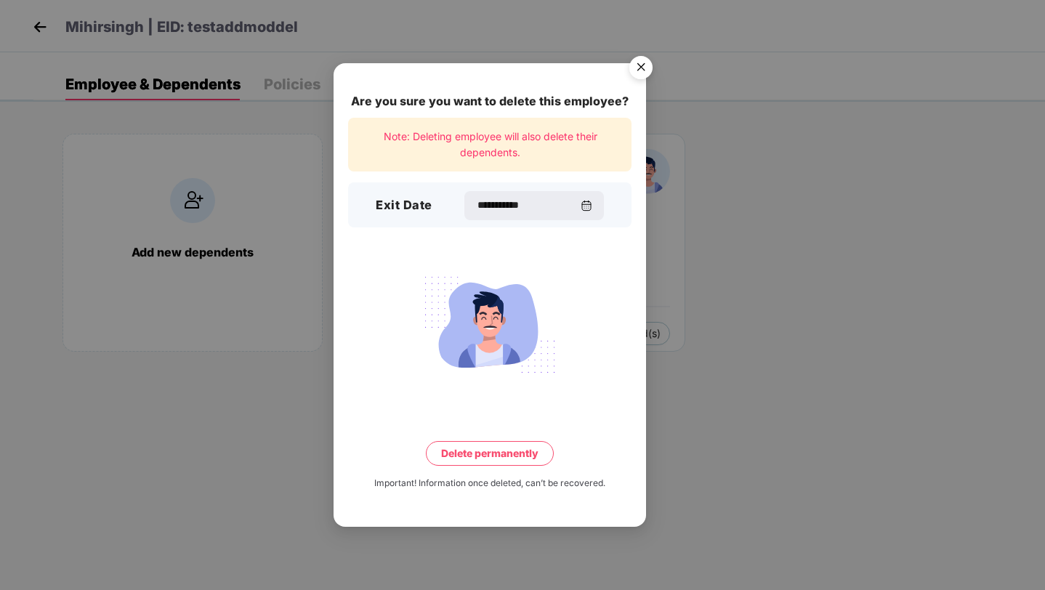
click at [488, 446] on button "Delete permanently" at bounding box center [490, 453] width 128 height 25
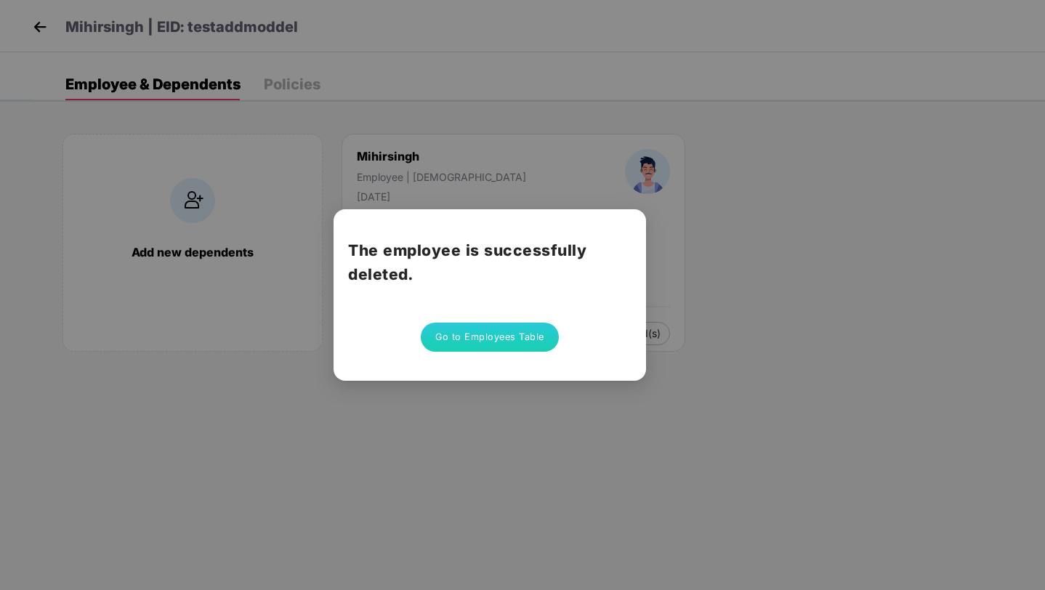
click at [480, 338] on button "Go to Employees Table" at bounding box center [490, 337] width 138 height 29
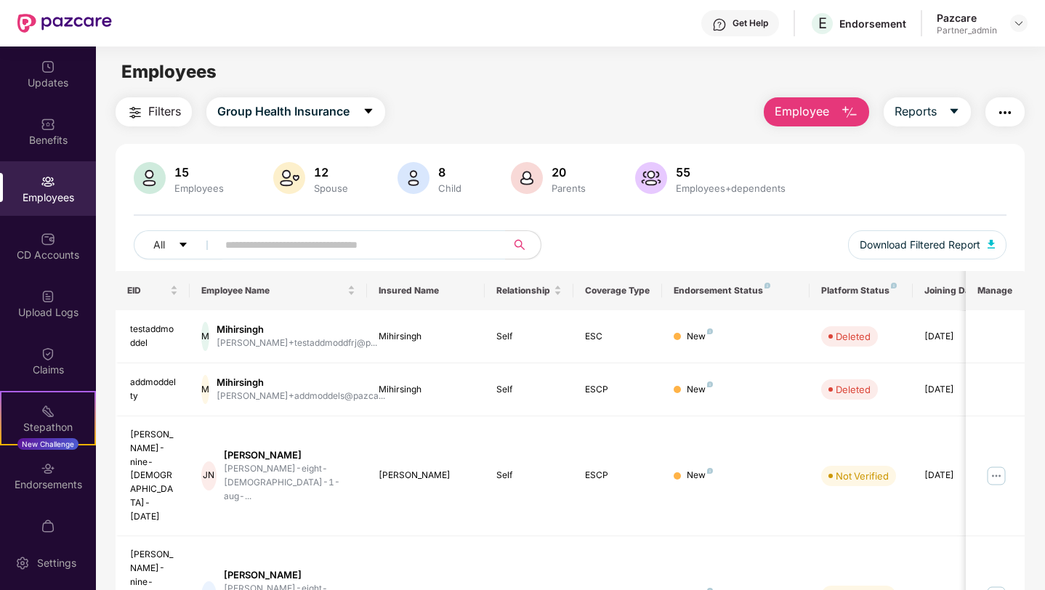
click at [1004, 106] on img "button" at bounding box center [1005, 112] width 17 height 17
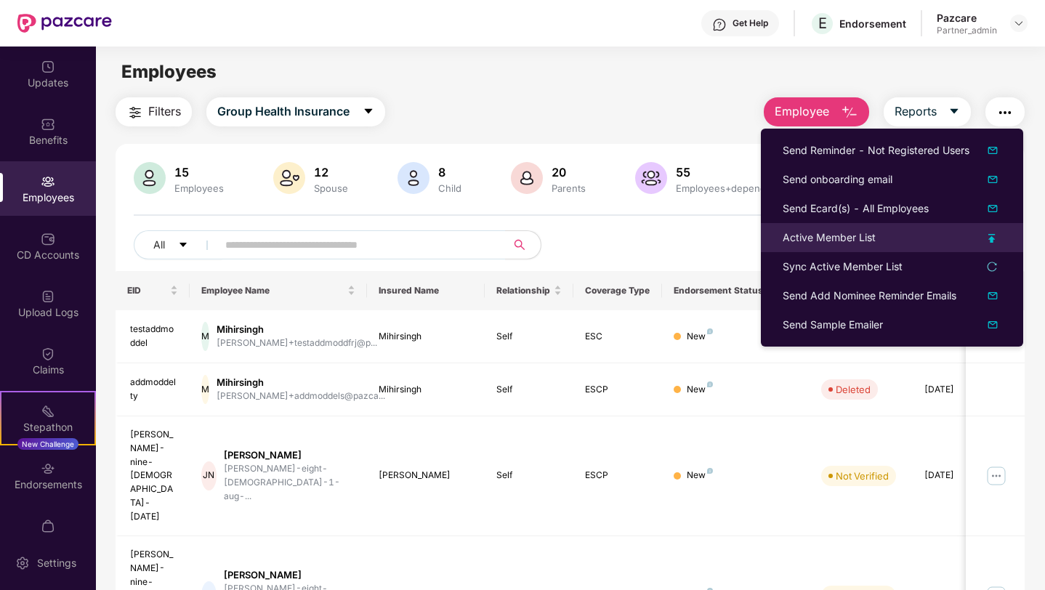
click at [846, 230] on div "Active Member List" at bounding box center [829, 238] width 93 height 16
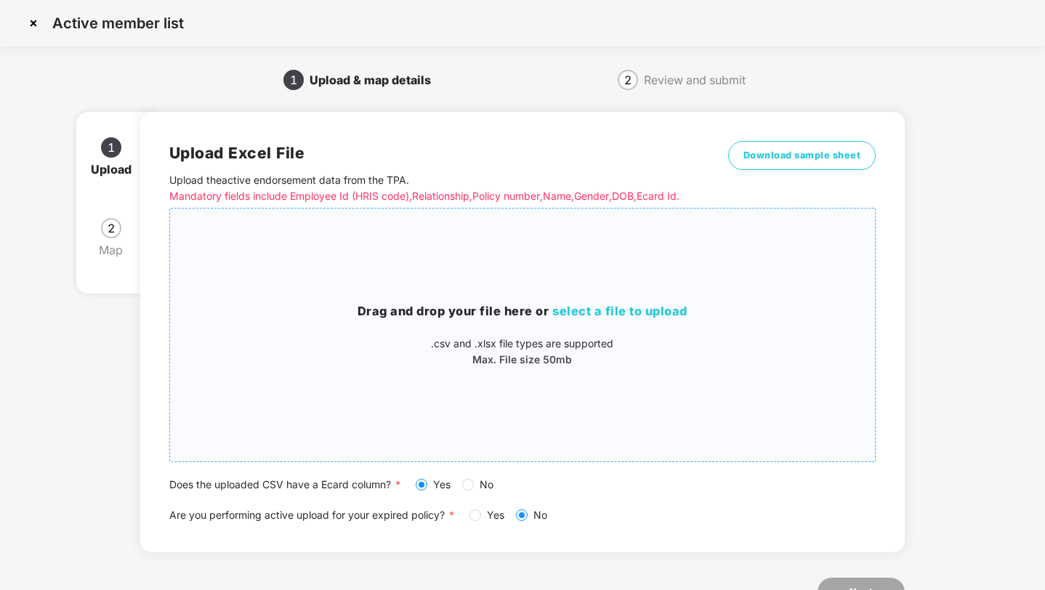
click at [337, 361] on p "Max. File size 50mb" at bounding box center [523, 360] width 706 height 16
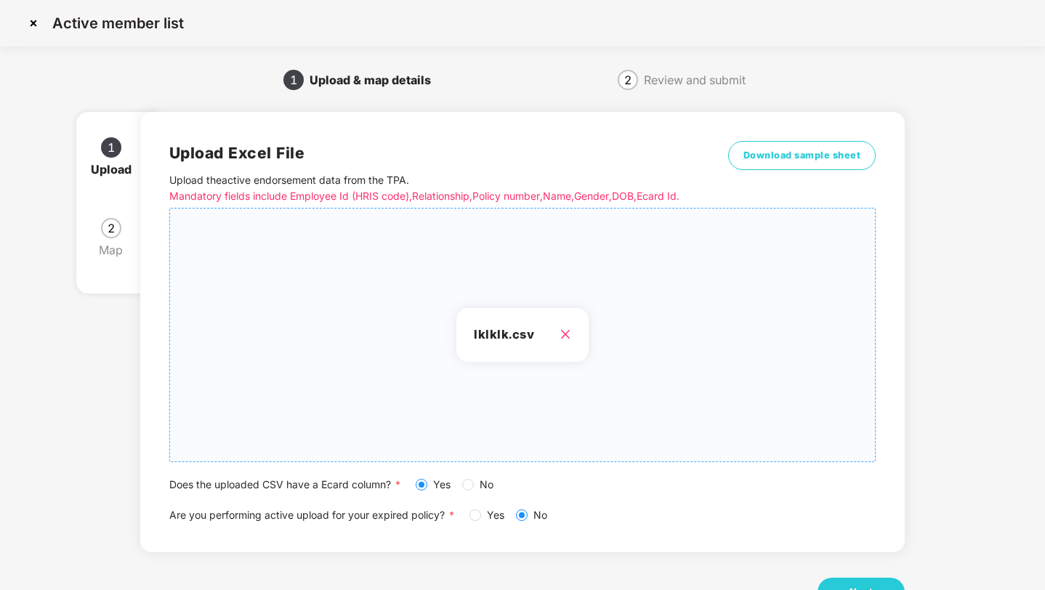
scroll to position [53, 0]
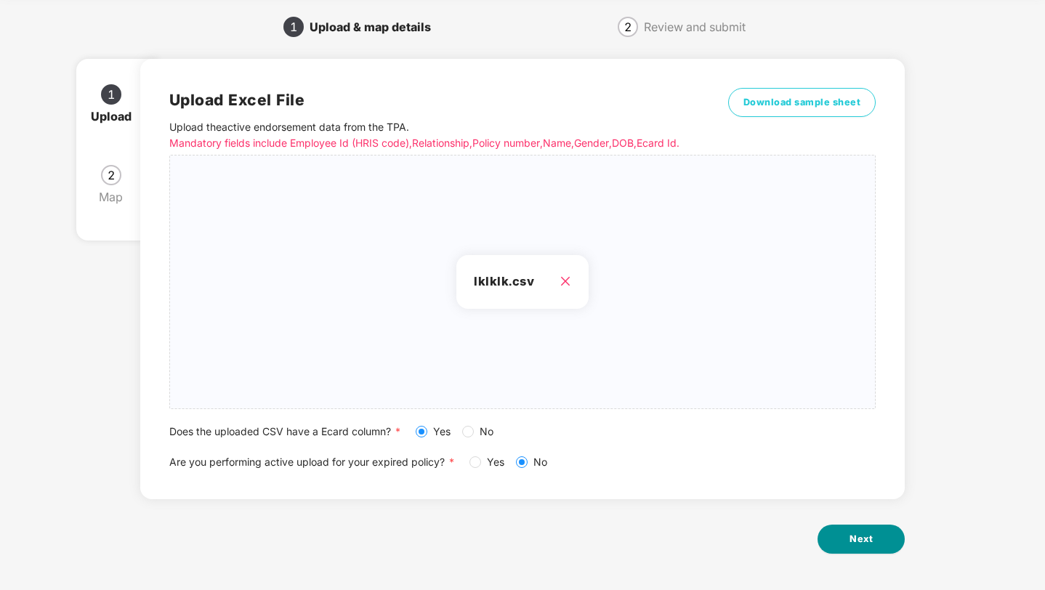
click at [837, 532] on button "Next" at bounding box center [861, 539] width 87 height 29
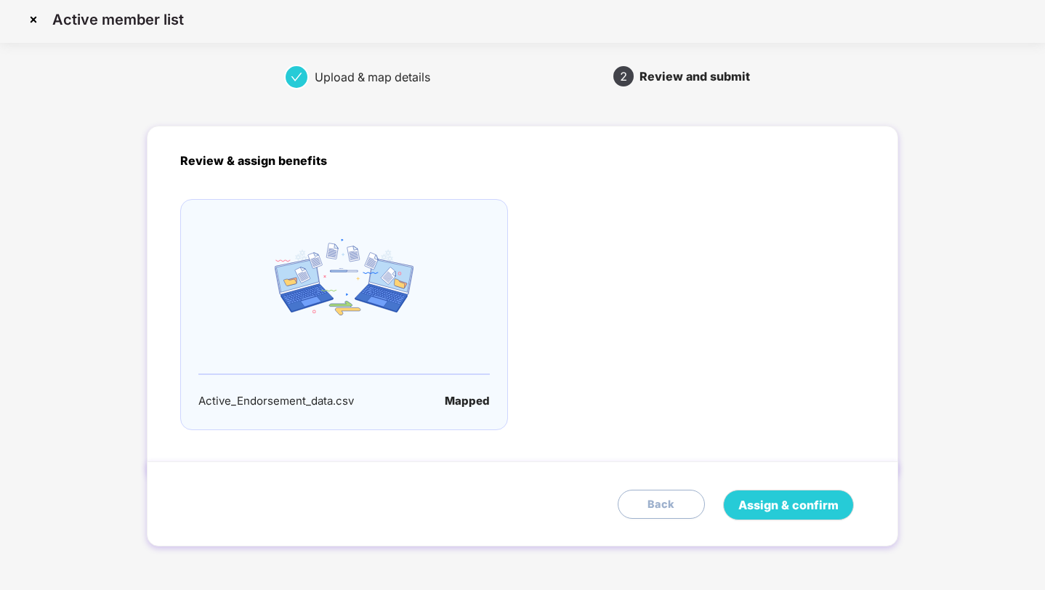
scroll to position [0, 0]
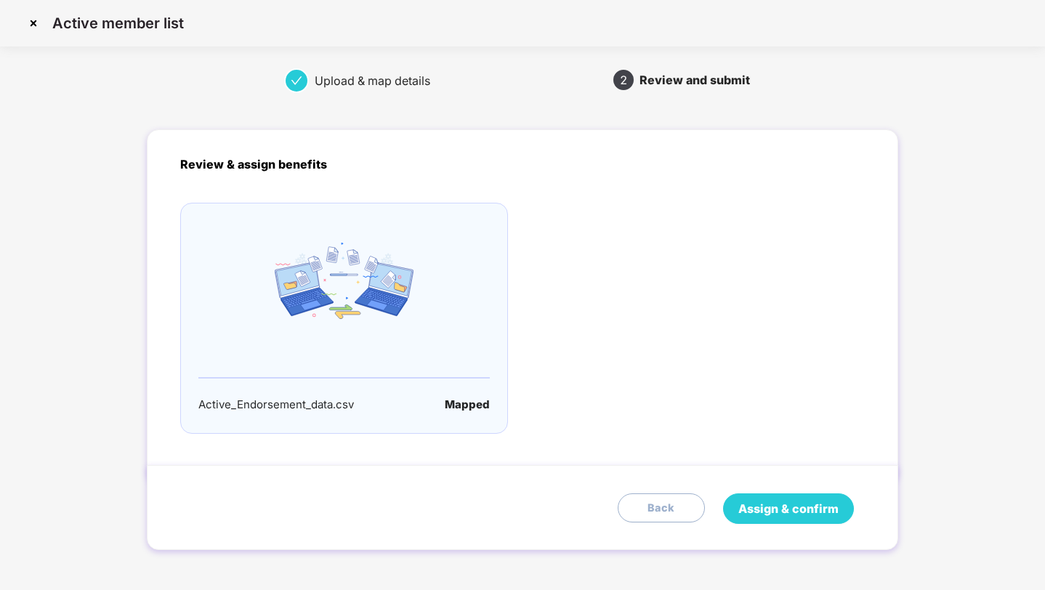
click at [774, 510] on span "Assign & confirm" at bounding box center [789, 509] width 100 height 18
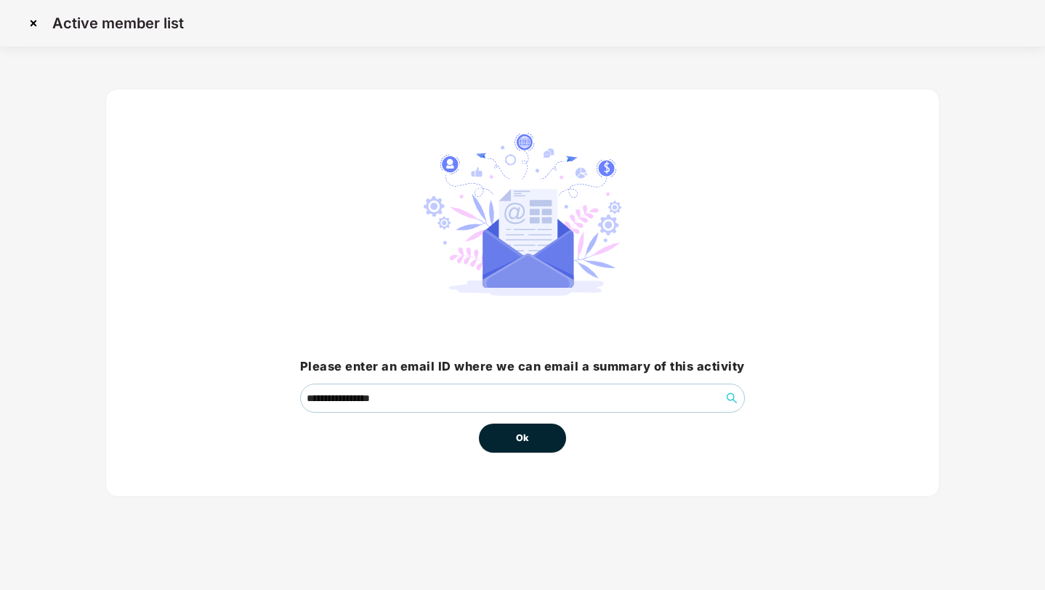
click at [531, 439] on button "Ok" at bounding box center [522, 438] width 87 height 29
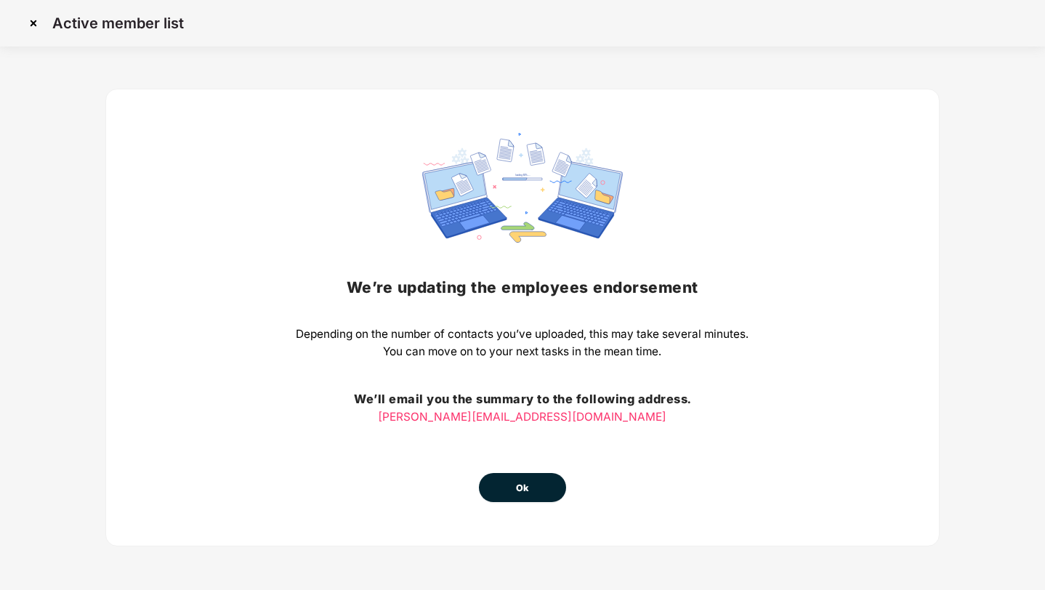
click at [542, 491] on button "Ok" at bounding box center [522, 487] width 87 height 29
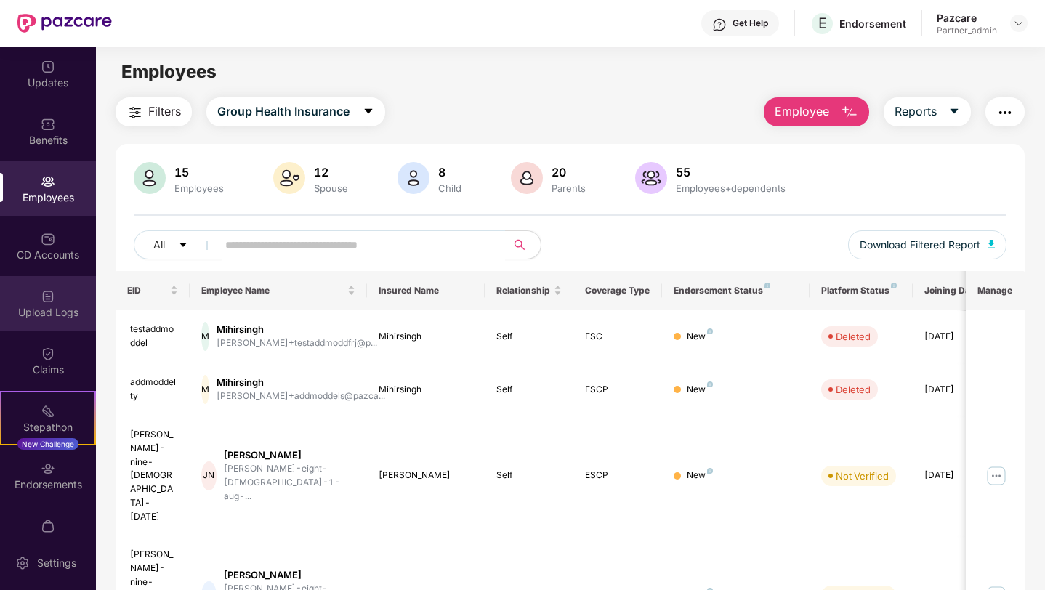
click at [63, 295] on div "Upload Logs" at bounding box center [48, 303] width 96 height 55
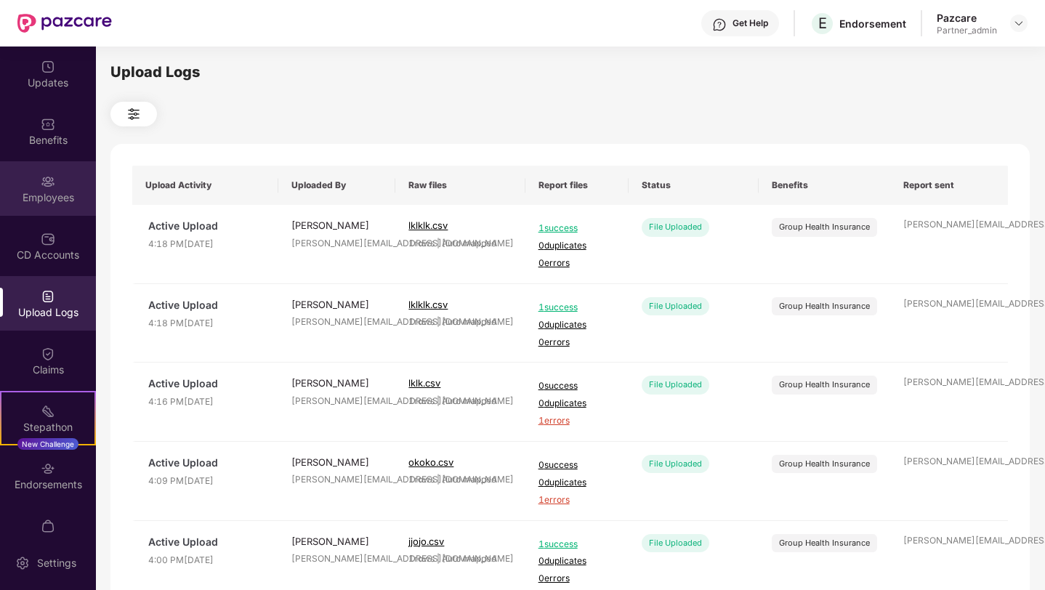
click at [57, 198] on div "Employees" at bounding box center [48, 197] width 96 height 15
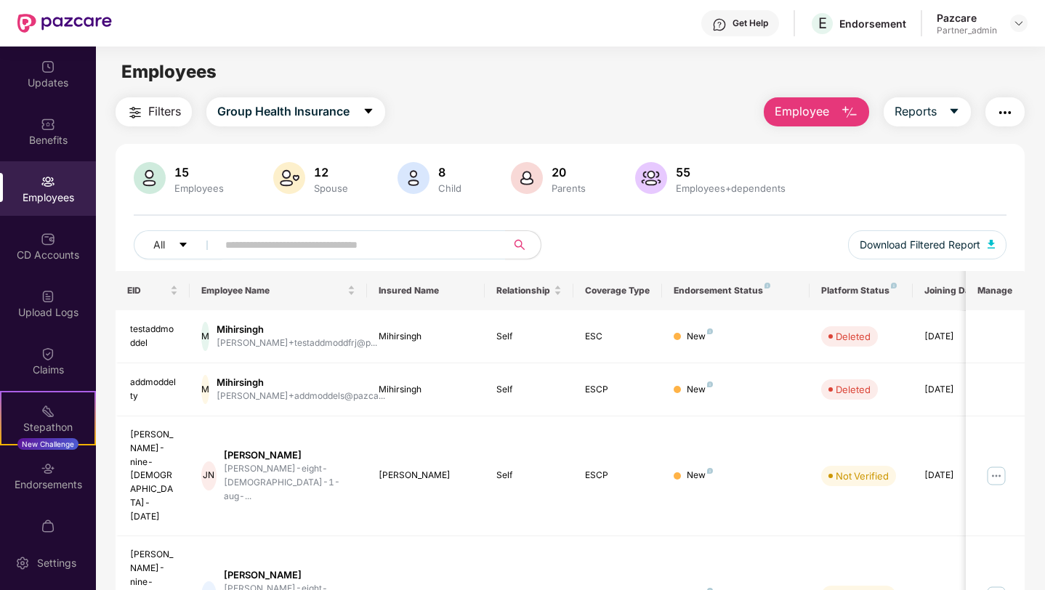
click at [998, 108] on img "button" at bounding box center [1005, 112] width 17 height 17
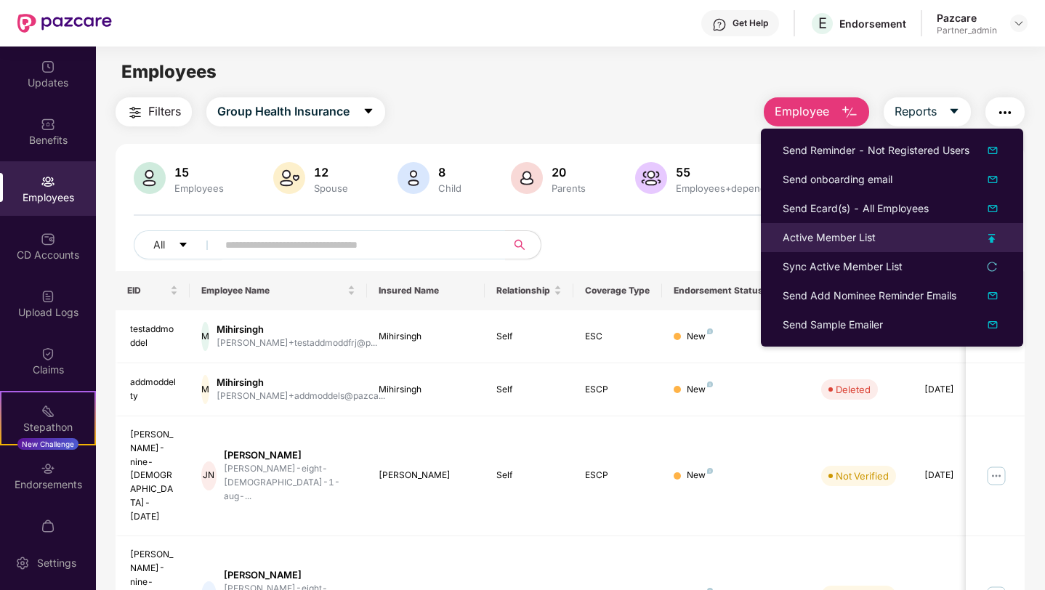
click at [825, 238] on div "Active Member List" at bounding box center [829, 238] width 93 height 16
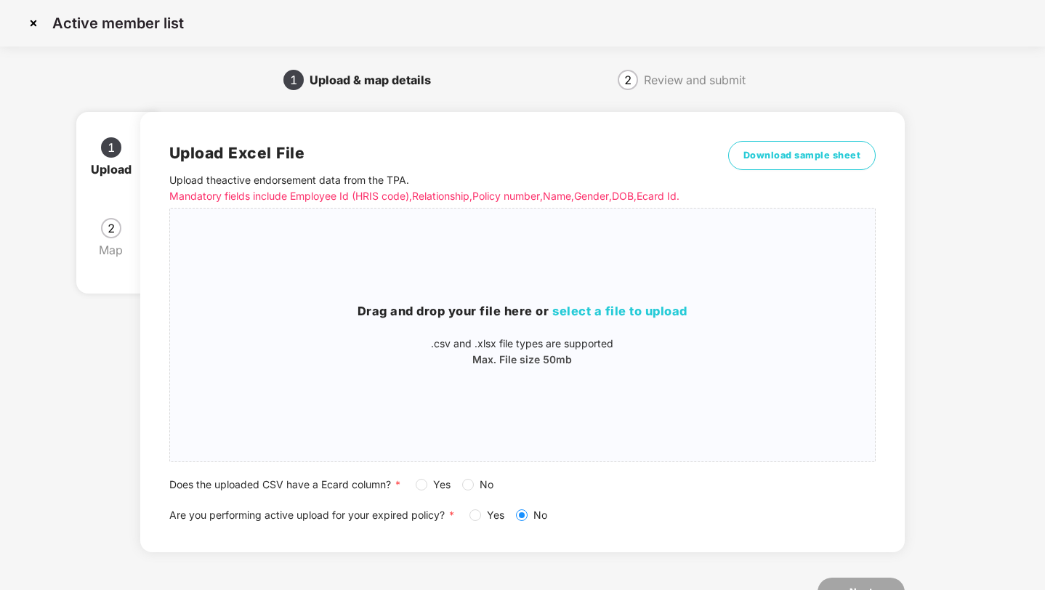
click at [427, 486] on span "Yes" at bounding box center [441, 485] width 29 height 16
click at [291, 363] on p "Max. File size 50mb" at bounding box center [523, 360] width 706 height 16
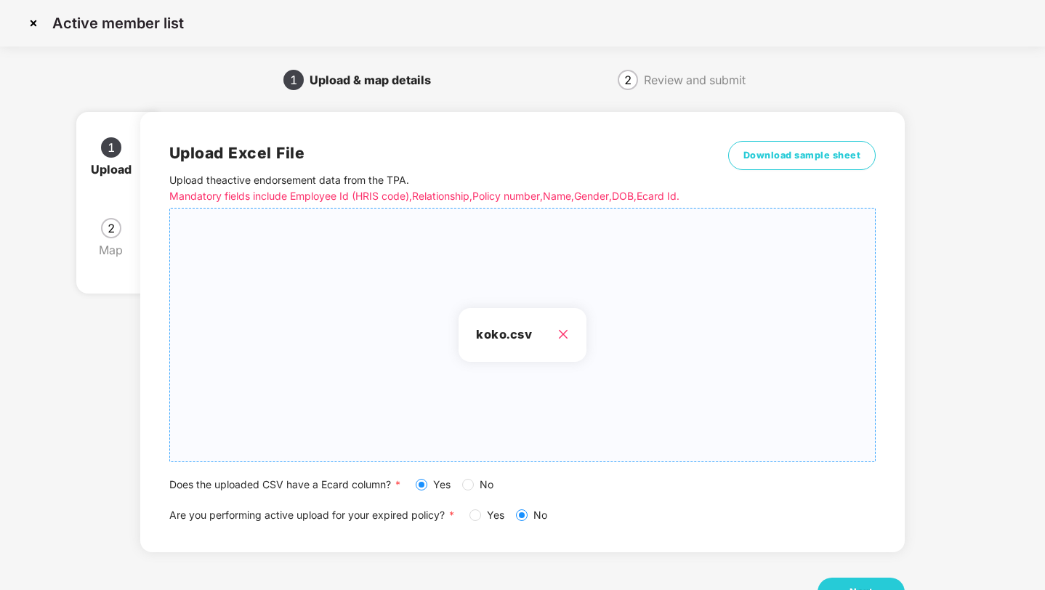
scroll to position [53, 0]
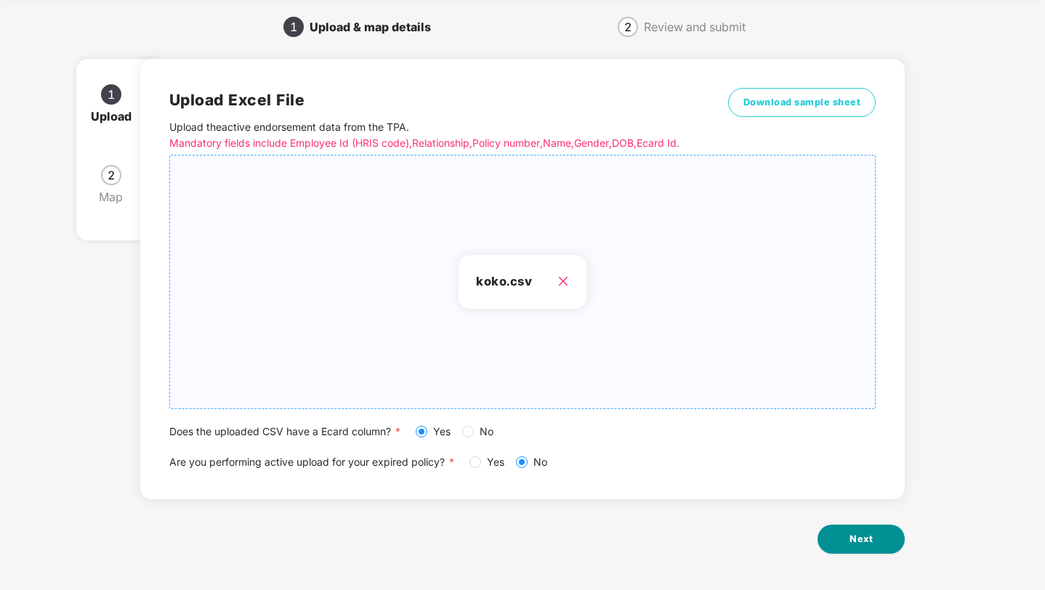
click at [844, 533] on button "Next" at bounding box center [861, 539] width 87 height 29
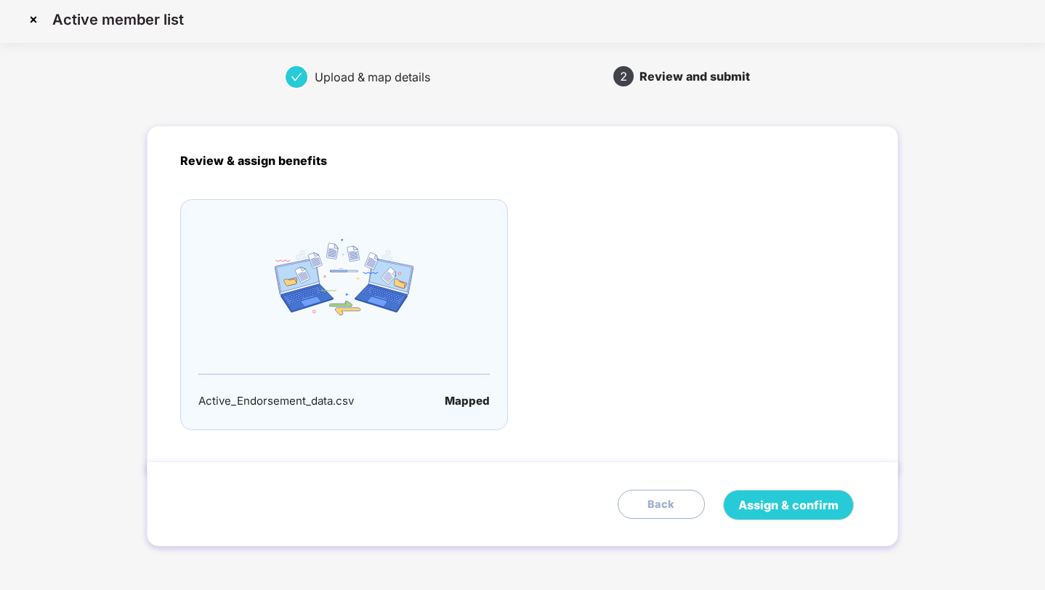
scroll to position [0, 0]
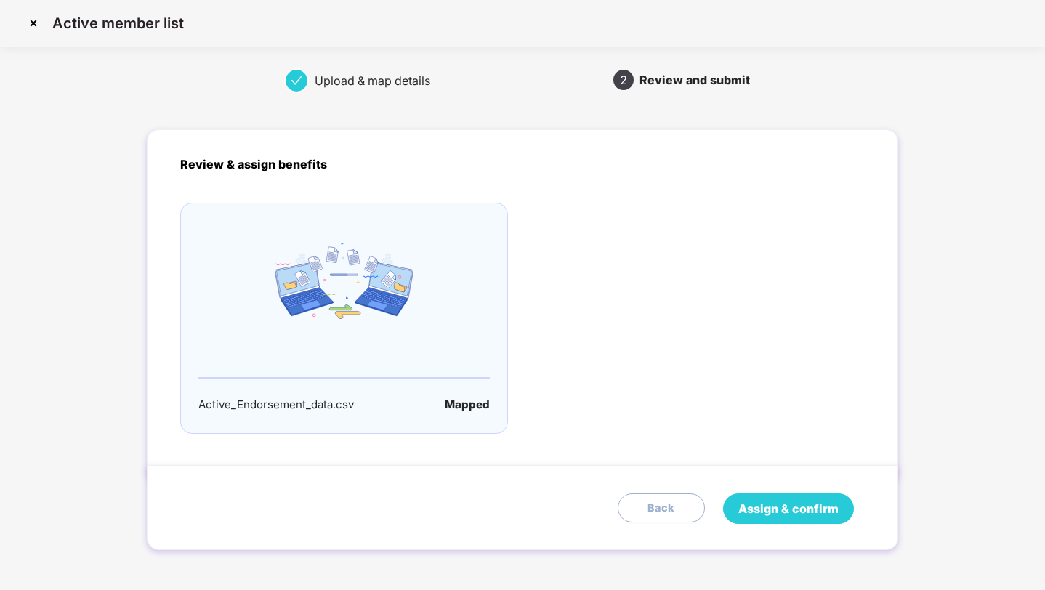
click at [774, 497] on button "Assign & confirm" at bounding box center [788, 509] width 131 height 31
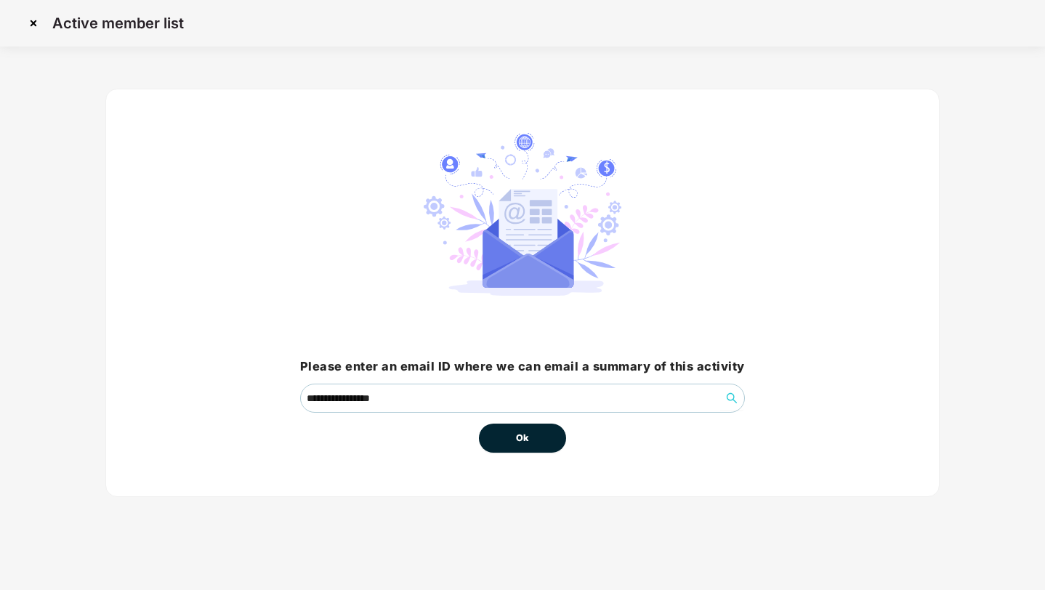
click at [562, 446] on button "Ok" at bounding box center [522, 438] width 87 height 29
click at [516, 434] on span "Ok" at bounding box center [522, 438] width 13 height 15
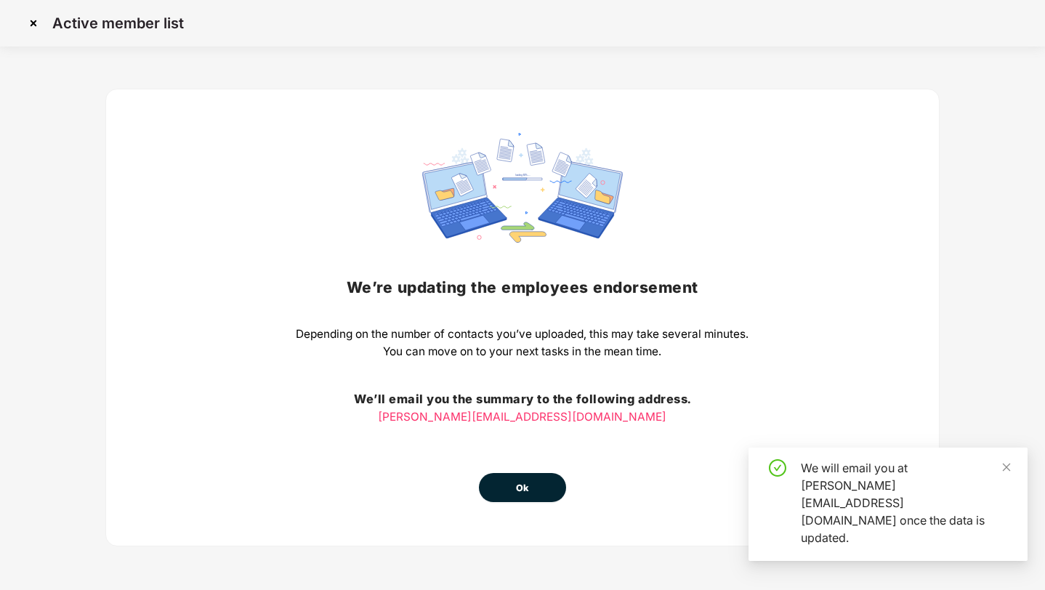
click at [510, 478] on button "Ok" at bounding box center [522, 487] width 87 height 29
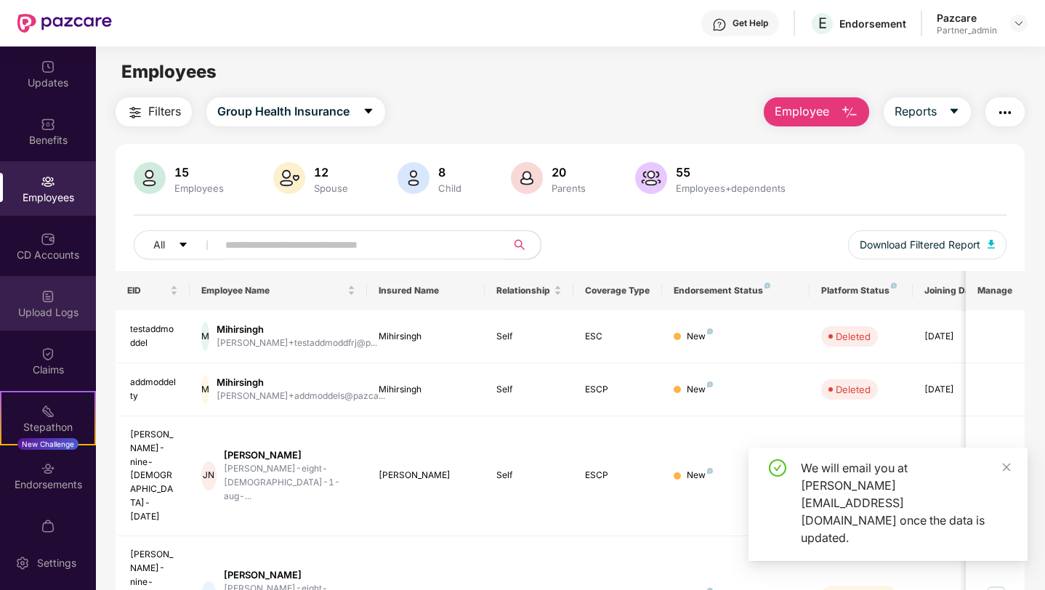
click at [65, 297] on div "Upload Logs" at bounding box center [48, 303] width 96 height 55
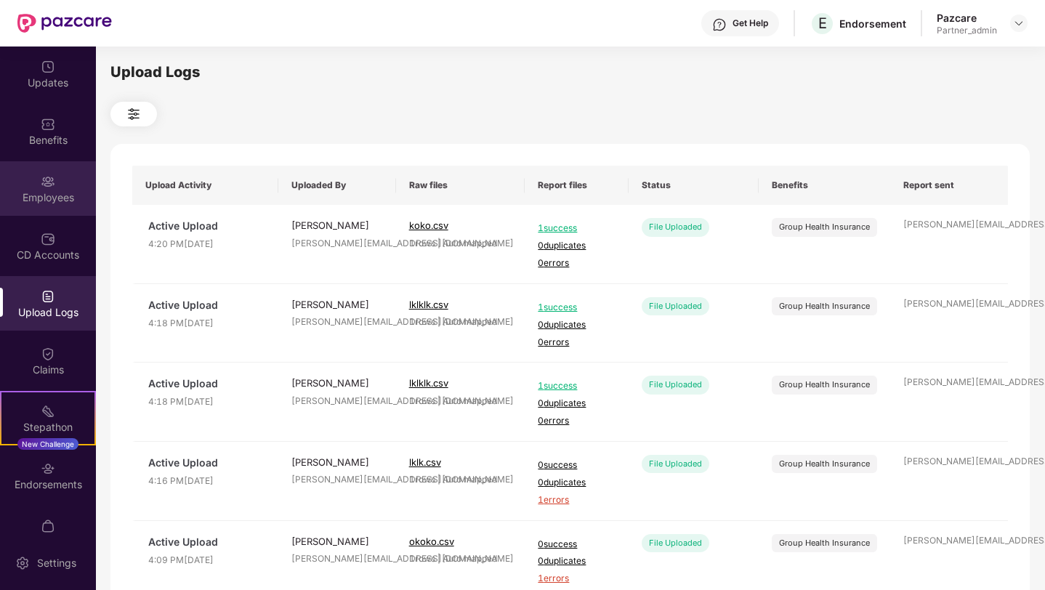
click at [47, 197] on div "Employees" at bounding box center [48, 197] width 96 height 15
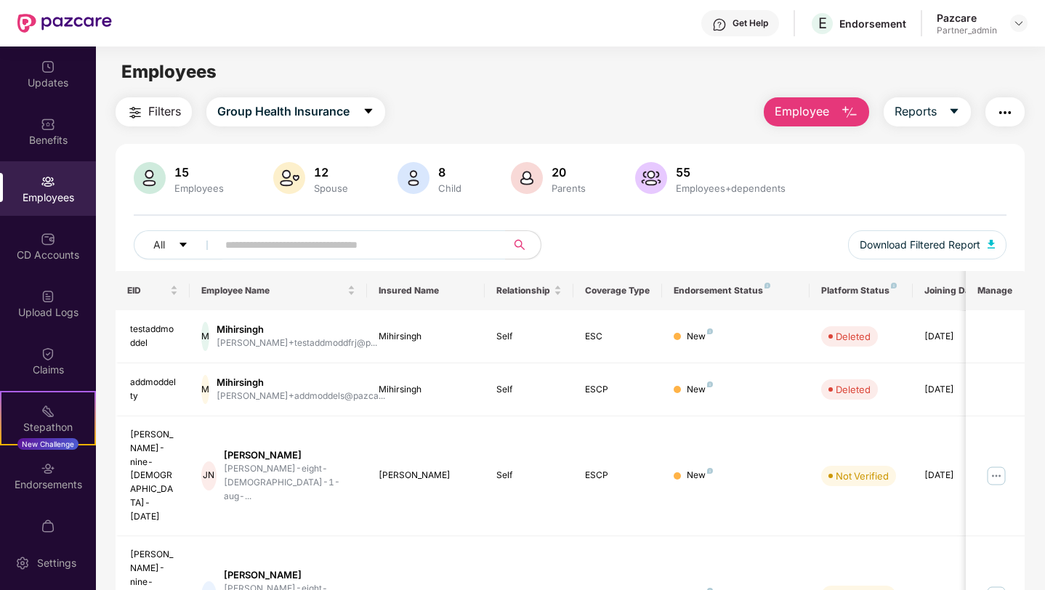
click at [1005, 110] on img "button" at bounding box center [1005, 112] width 17 height 17
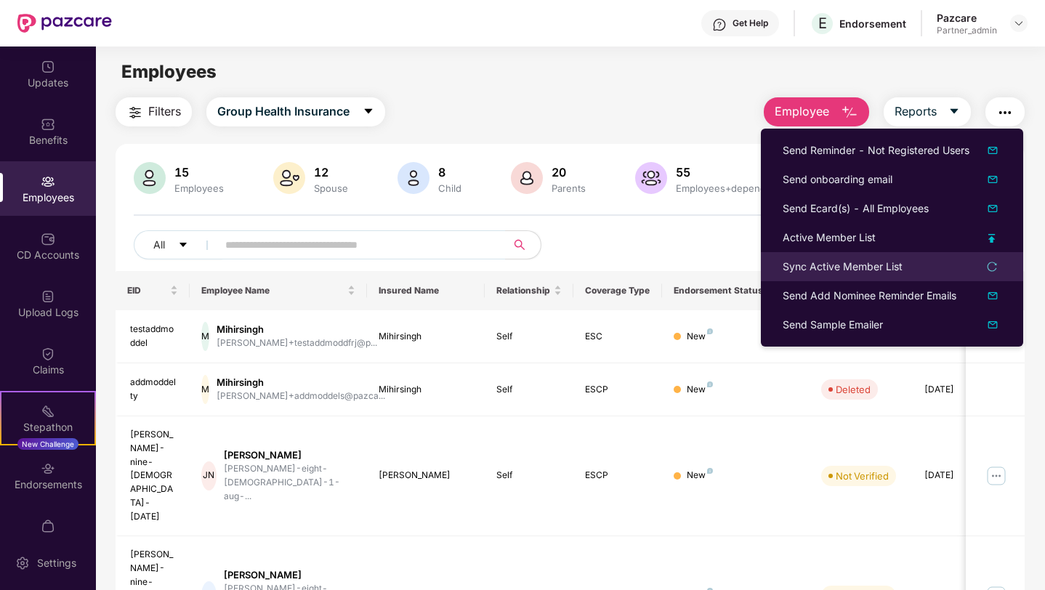
click at [839, 257] on li "Sync Active Member List" at bounding box center [892, 266] width 262 height 29
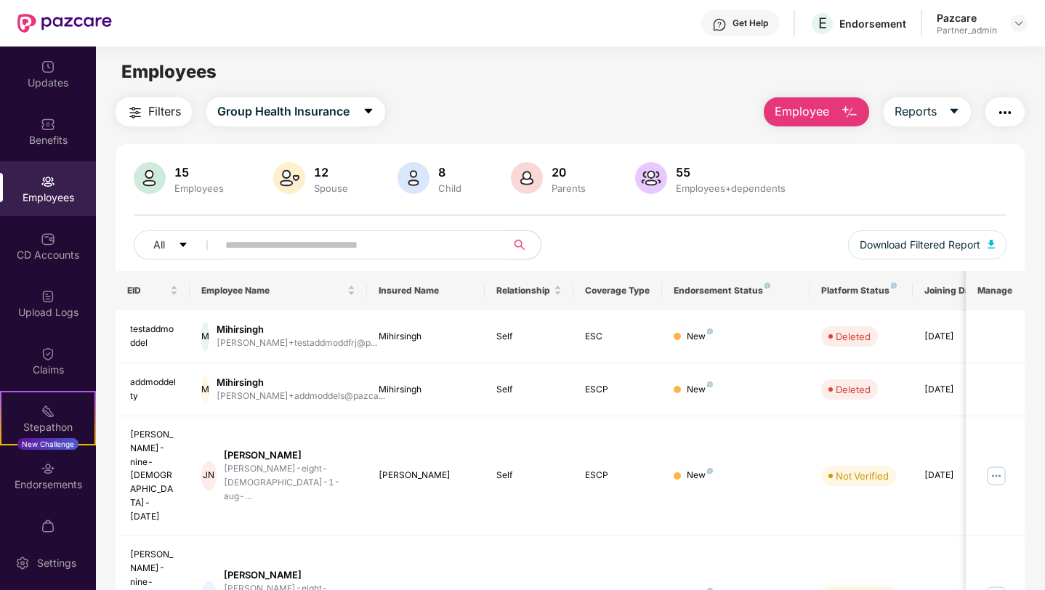
click at [1003, 118] on img "button" at bounding box center [1005, 112] width 17 height 17
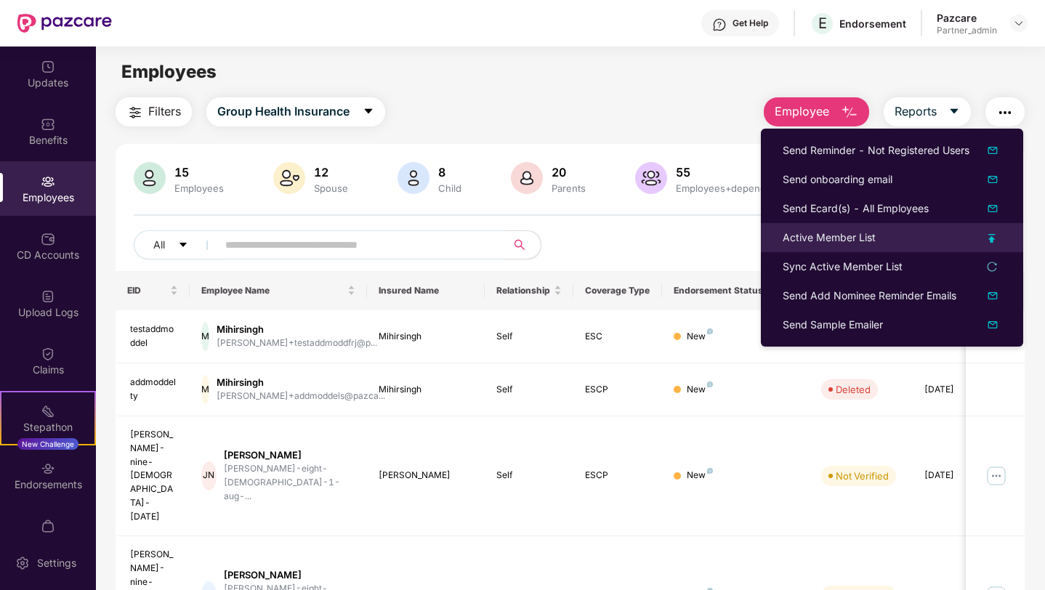
click at [835, 239] on div "Active Member List" at bounding box center [829, 238] width 93 height 16
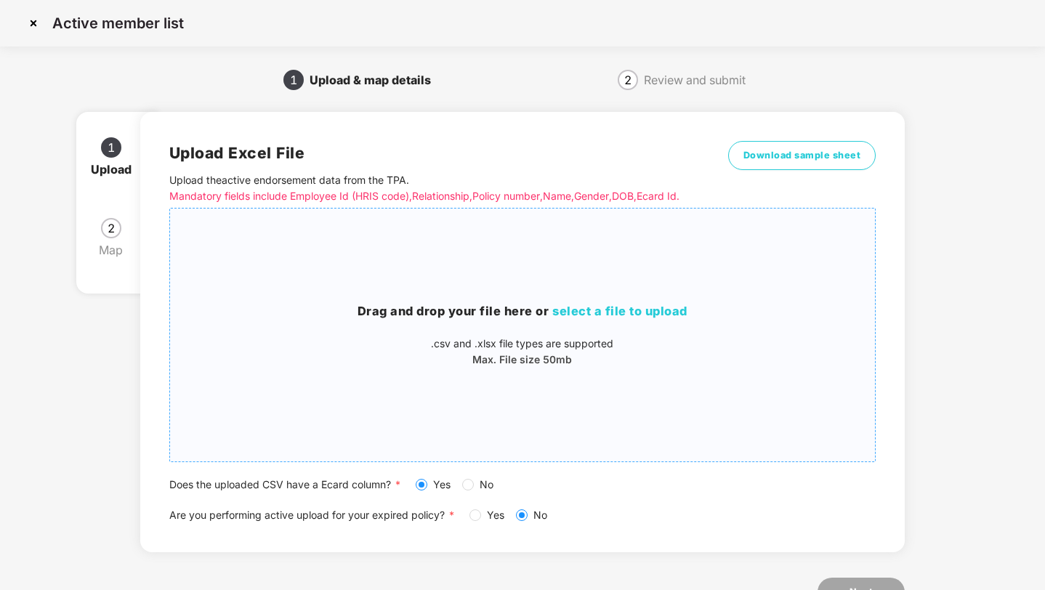
click at [293, 387] on div "Drag and drop your file here or select a file to upload .csv and .xlsx file typ…" at bounding box center [523, 335] width 706 height 230
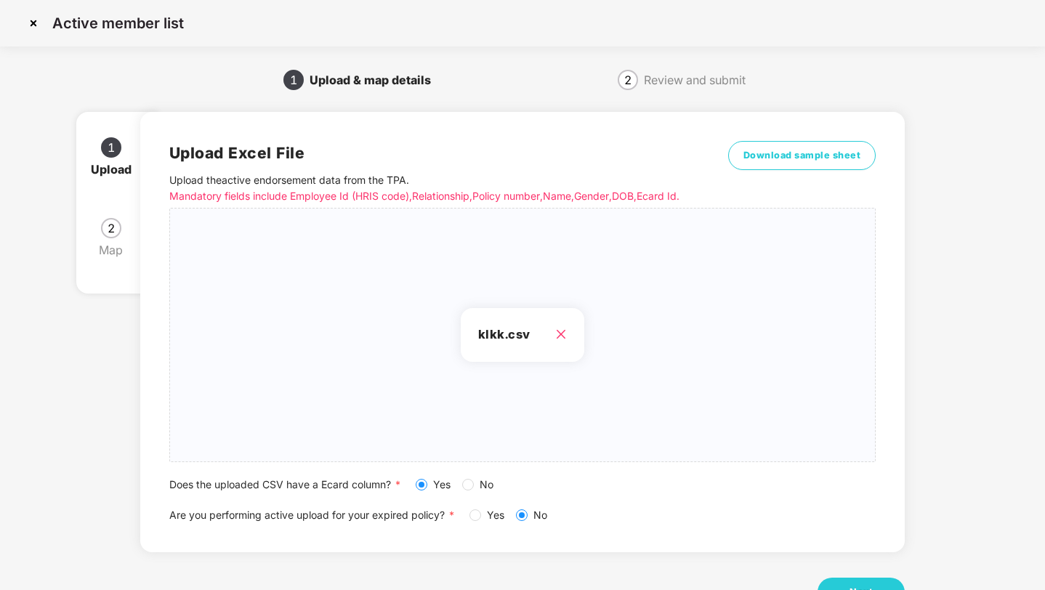
scroll to position [53, 0]
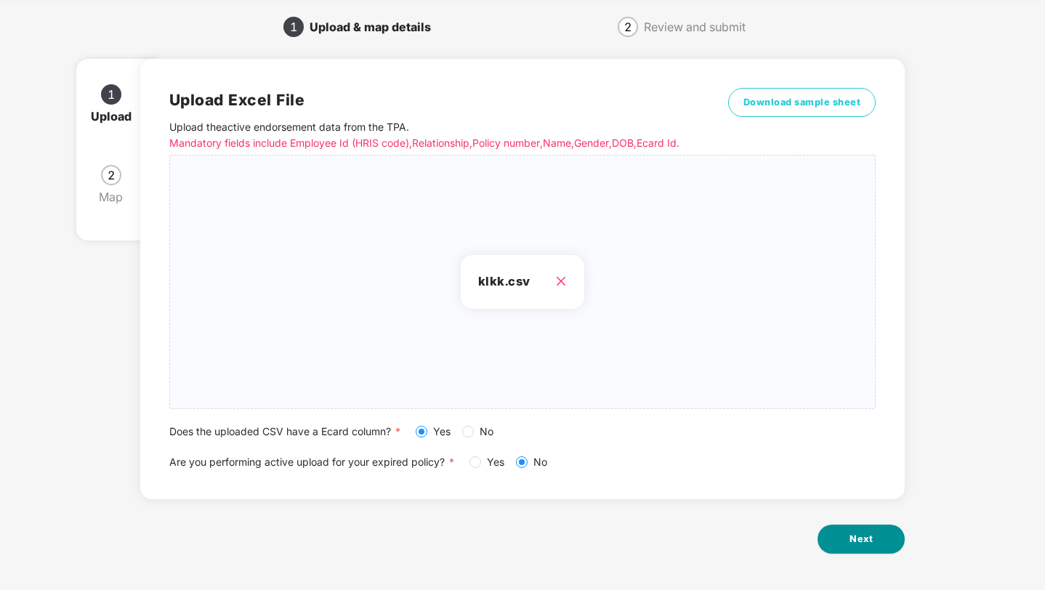
click at [852, 538] on span "Next" at bounding box center [861, 539] width 23 height 15
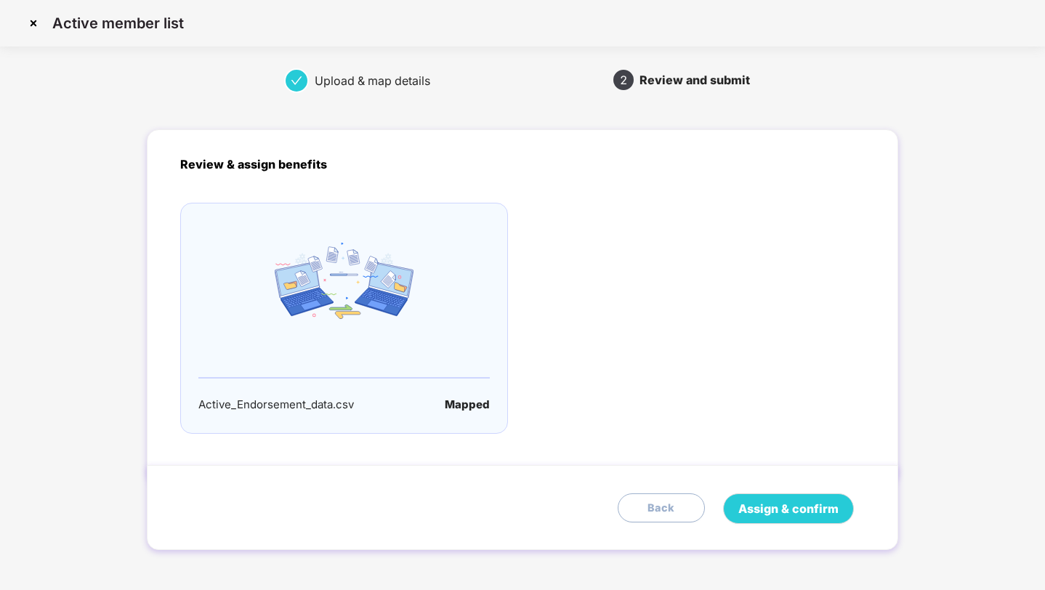
scroll to position [4, 0]
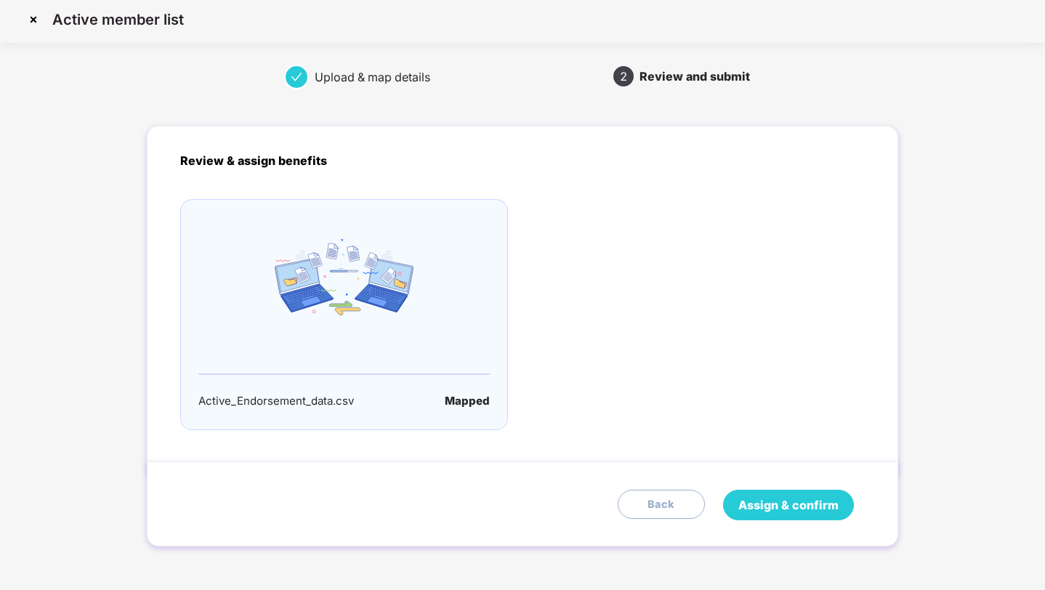
click at [773, 515] on button "Assign & confirm" at bounding box center [788, 505] width 131 height 31
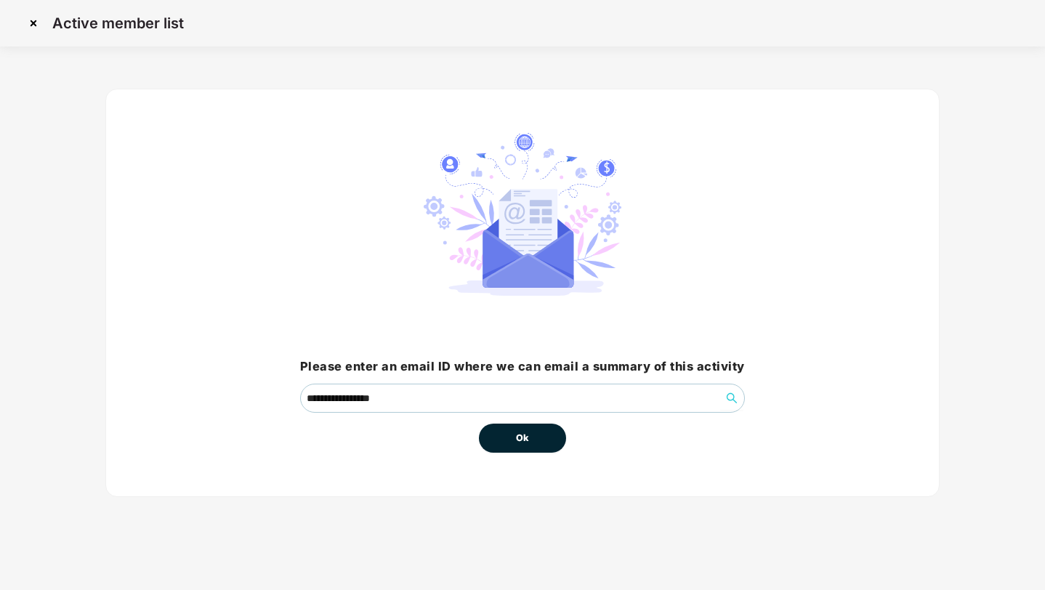
click at [514, 443] on button "Ok" at bounding box center [522, 438] width 87 height 29
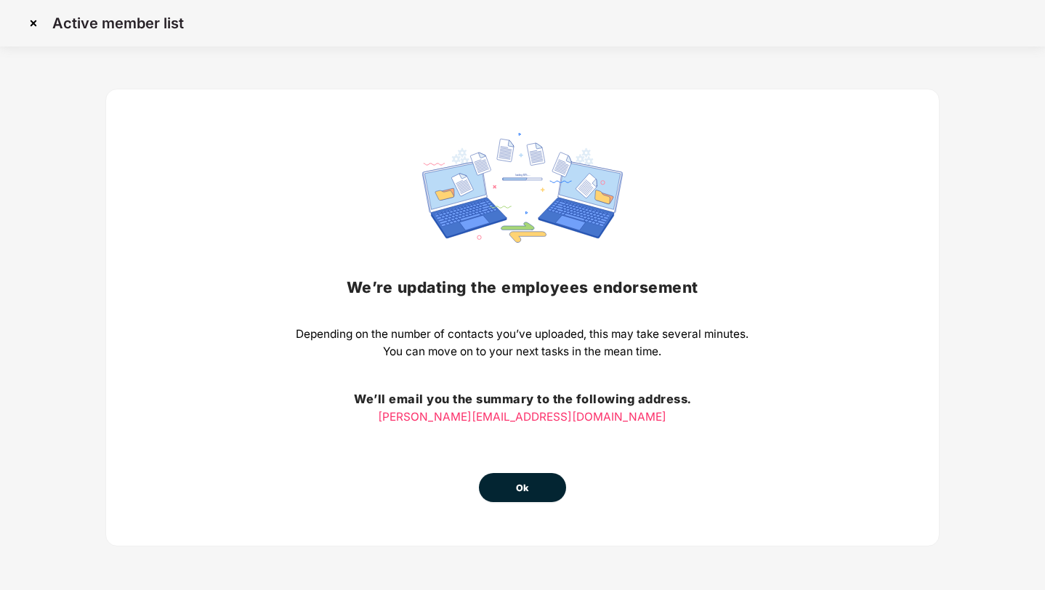
click at [504, 494] on button "Ok" at bounding box center [522, 487] width 87 height 29
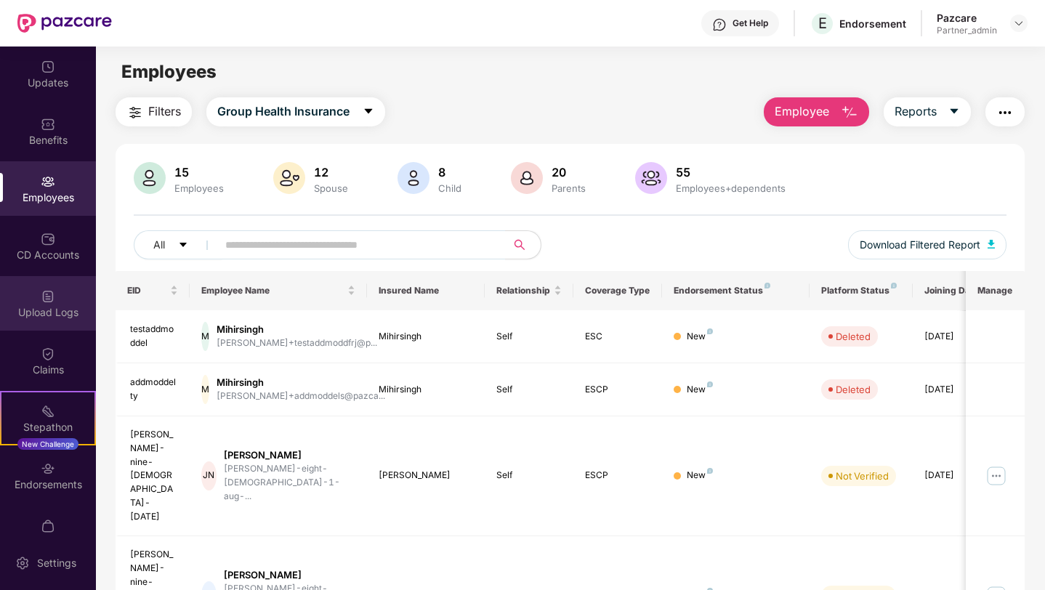
click at [60, 307] on div "Upload Logs" at bounding box center [48, 312] width 96 height 15
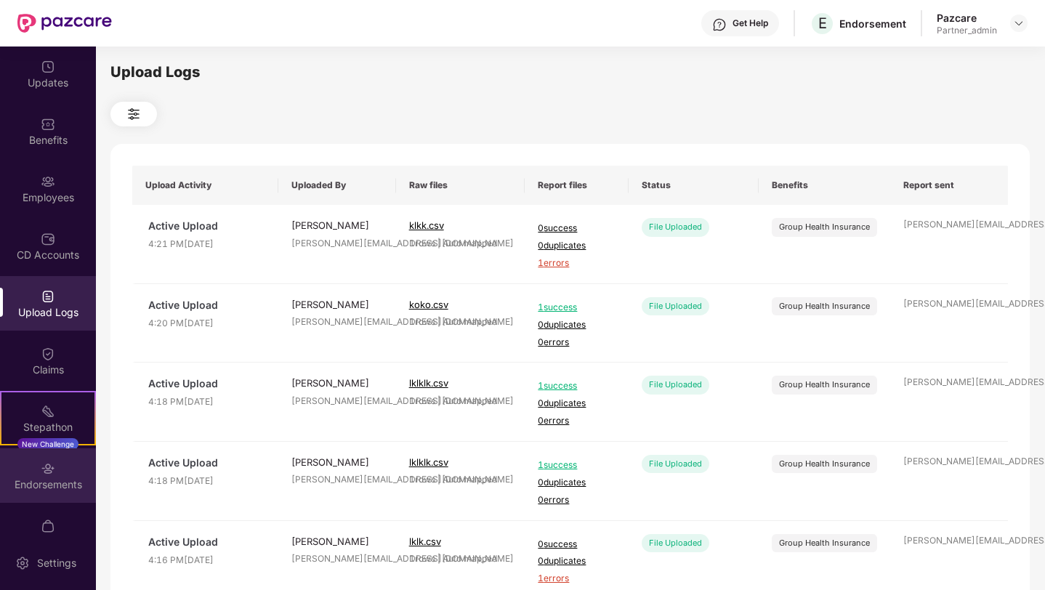
click at [52, 487] on div "Endorsements" at bounding box center [48, 485] width 96 height 15
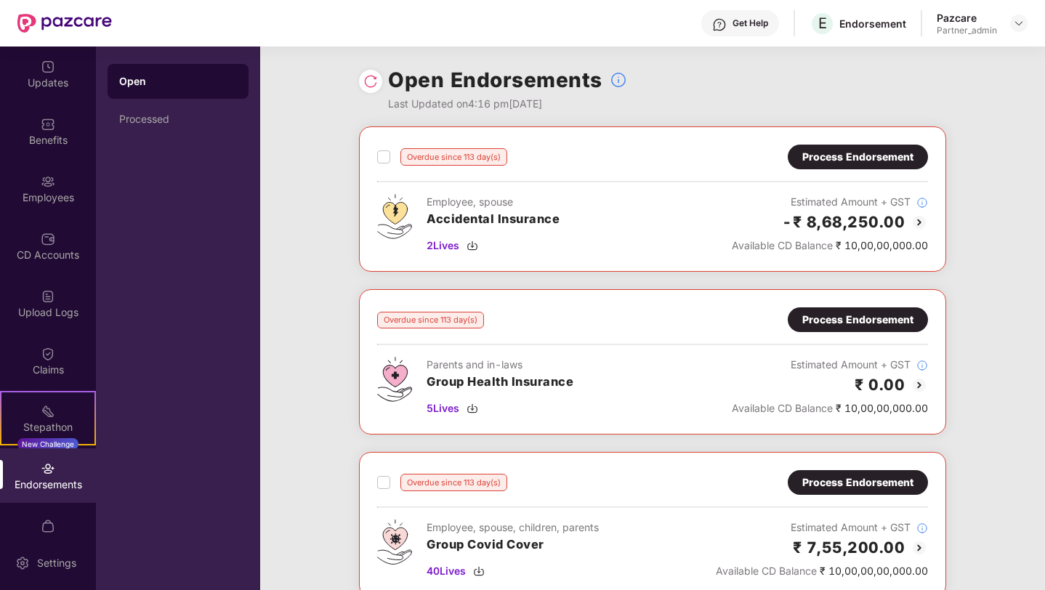
click at [368, 79] on img at bounding box center [370, 81] width 15 height 15
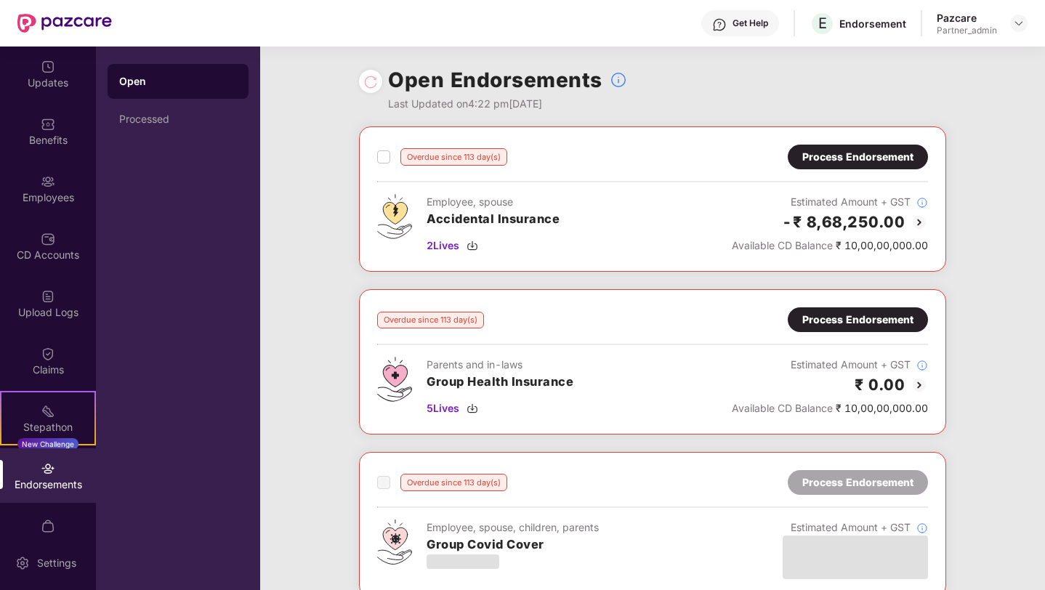
click at [808, 234] on div "-₹ 8,68,250.00 Available CD Balance ₹ 10,00,00,000.00" at bounding box center [830, 232] width 196 height 44
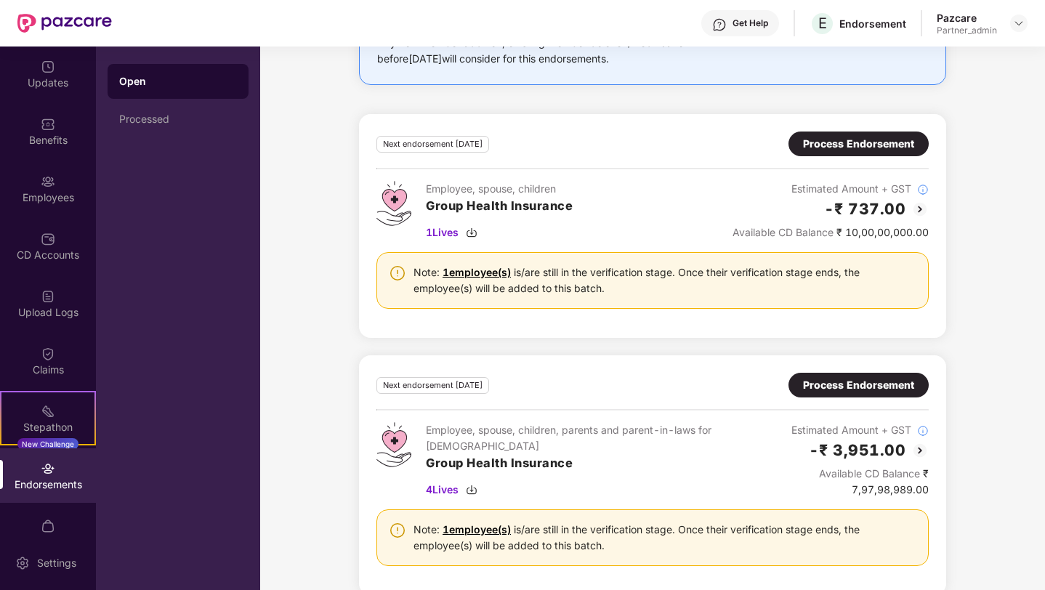
scroll to position [1851, 0]
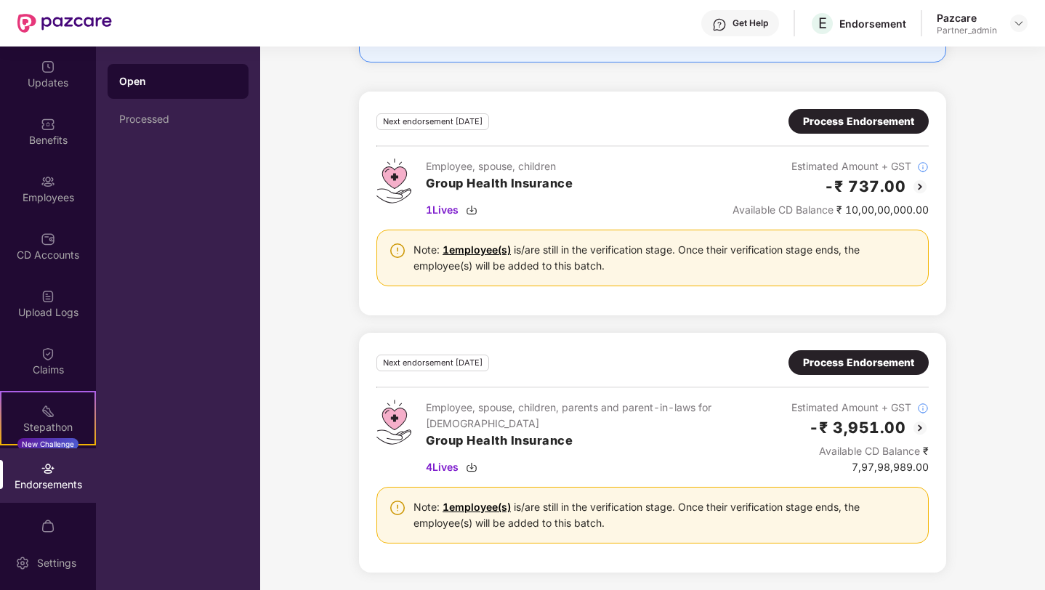
click at [805, 124] on div "Process Endorsement" at bounding box center [858, 121] width 111 height 16
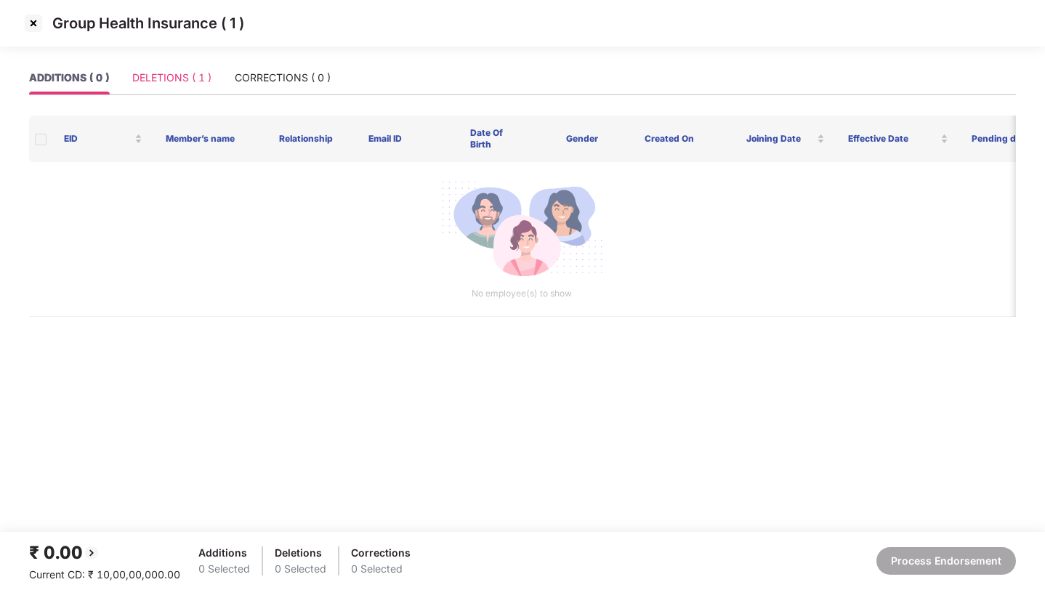
click at [193, 86] on div "DELETIONS ( 1 )" at bounding box center [171, 77] width 79 height 33
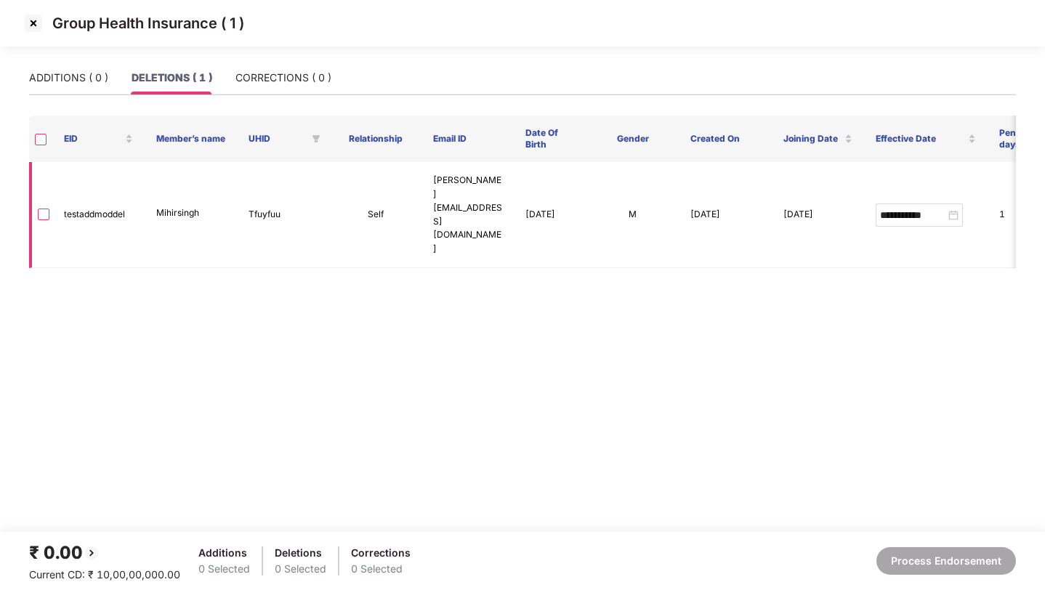
click at [36, 198] on td at bounding box center [40, 215] width 23 height 106
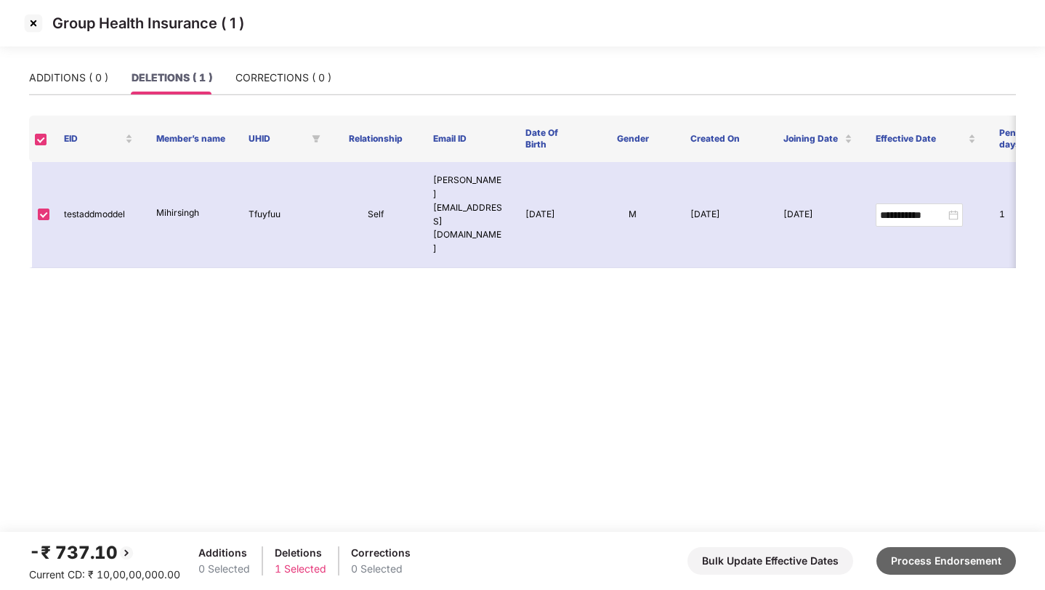
click at [935, 562] on button "Process Endorsement" at bounding box center [947, 561] width 140 height 28
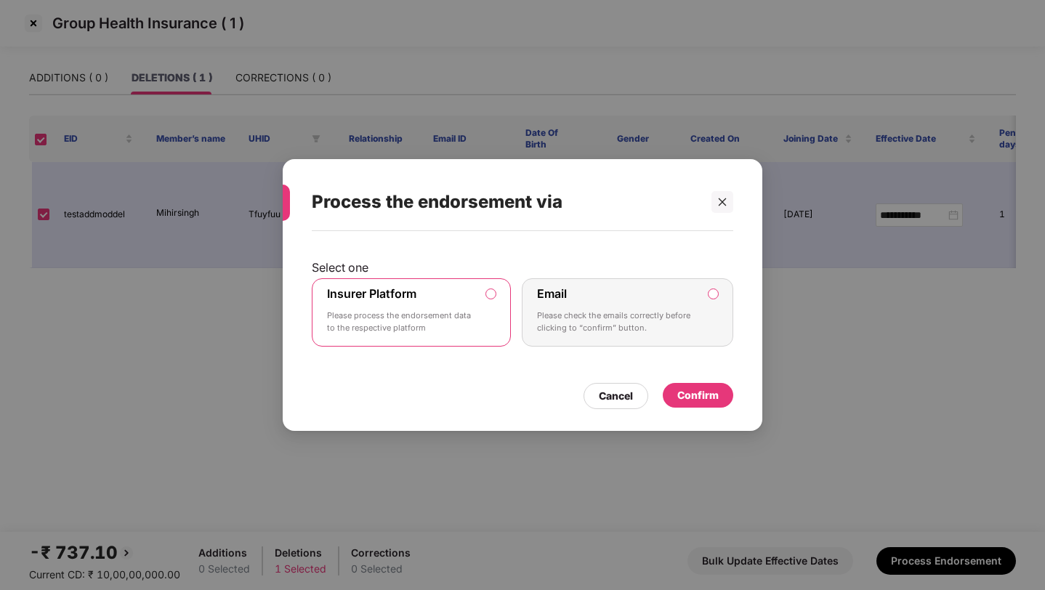
click at [698, 393] on div "Confirm" at bounding box center [697, 395] width 41 height 16
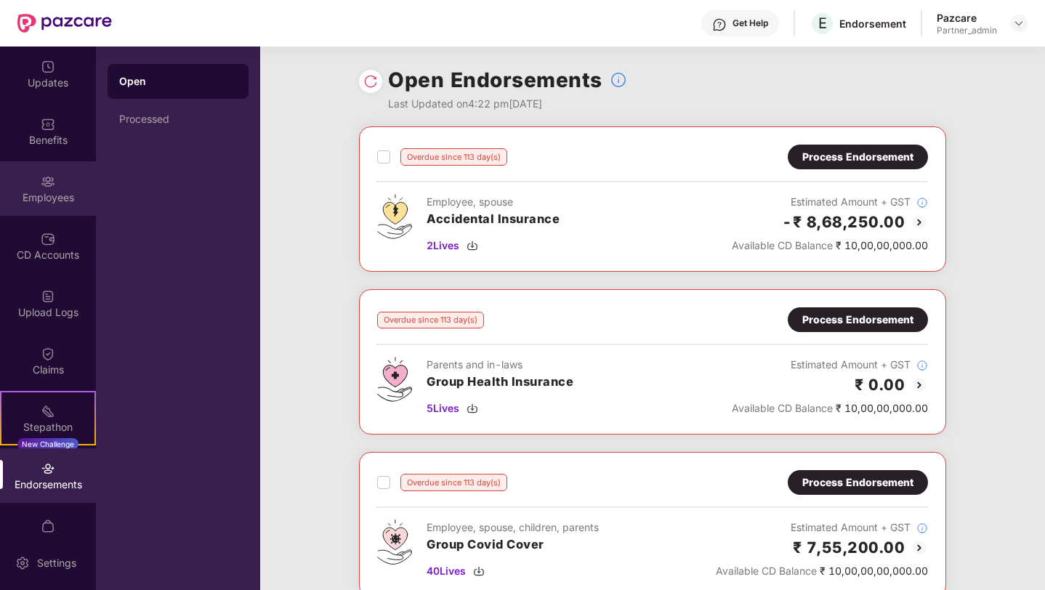
click at [41, 192] on div "Employees" at bounding box center [48, 197] width 96 height 15
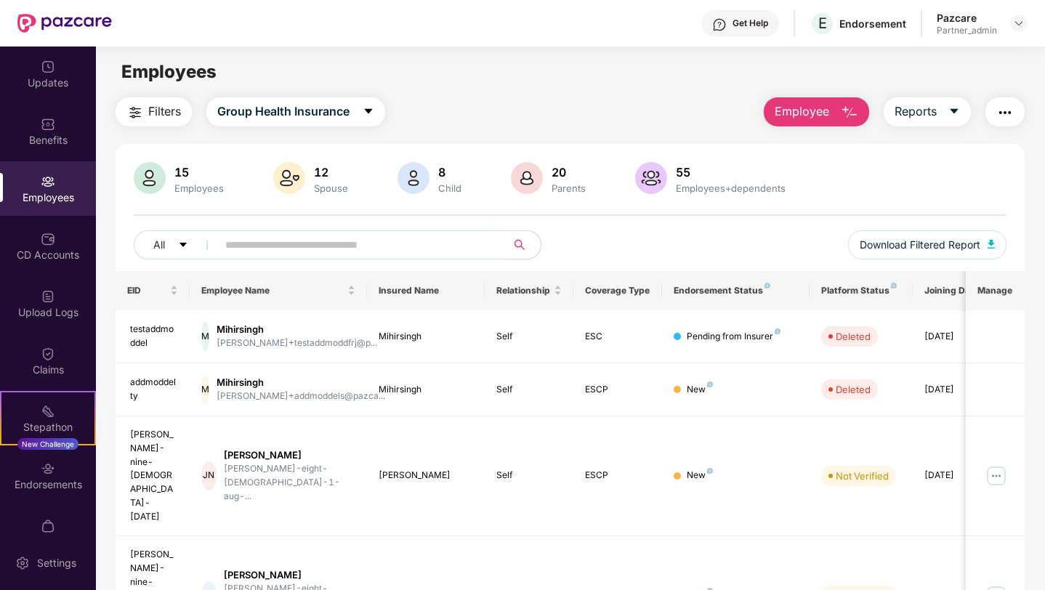
click at [997, 110] on img "button" at bounding box center [1005, 112] width 17 height 17
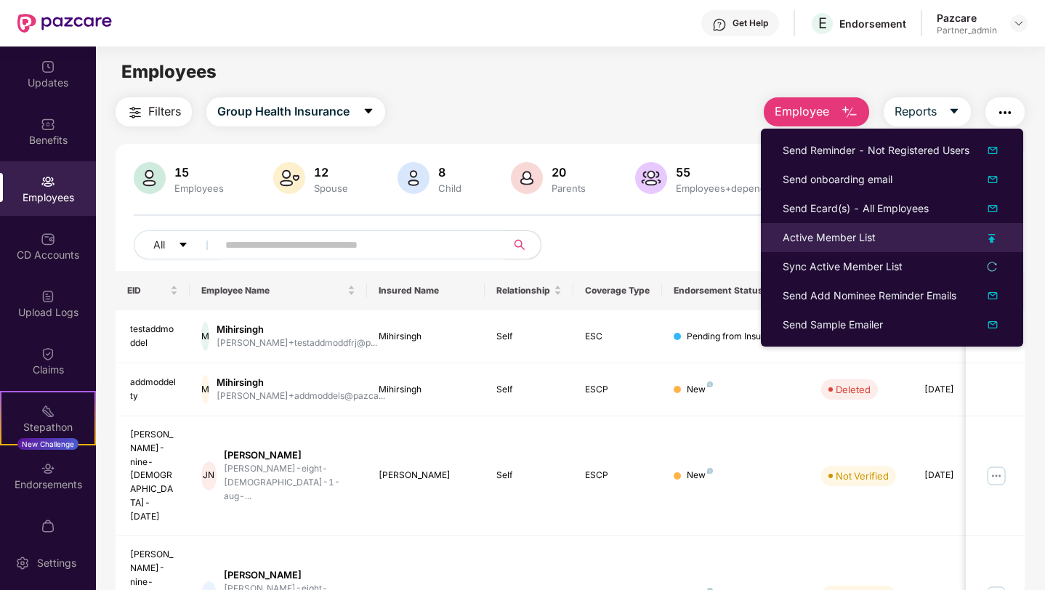
click at [822, 238] on div "Active Member List" at bounding box center [829, 238] width 93 height 16
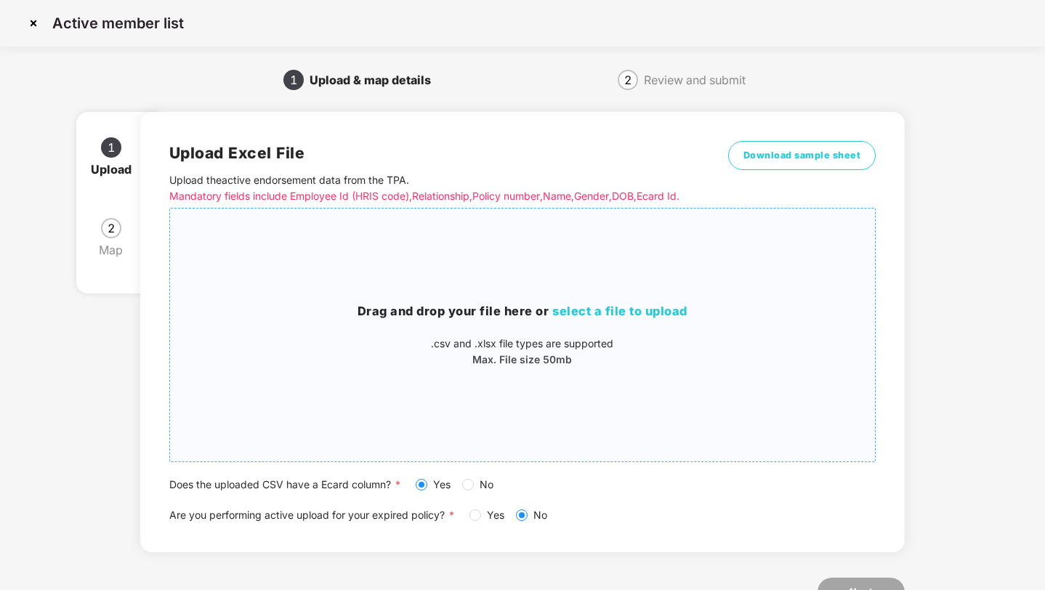
click at [305, 342] on p ".csv and .xlsx file types are supported" at bounding box center [523, 344] width 706 height 16
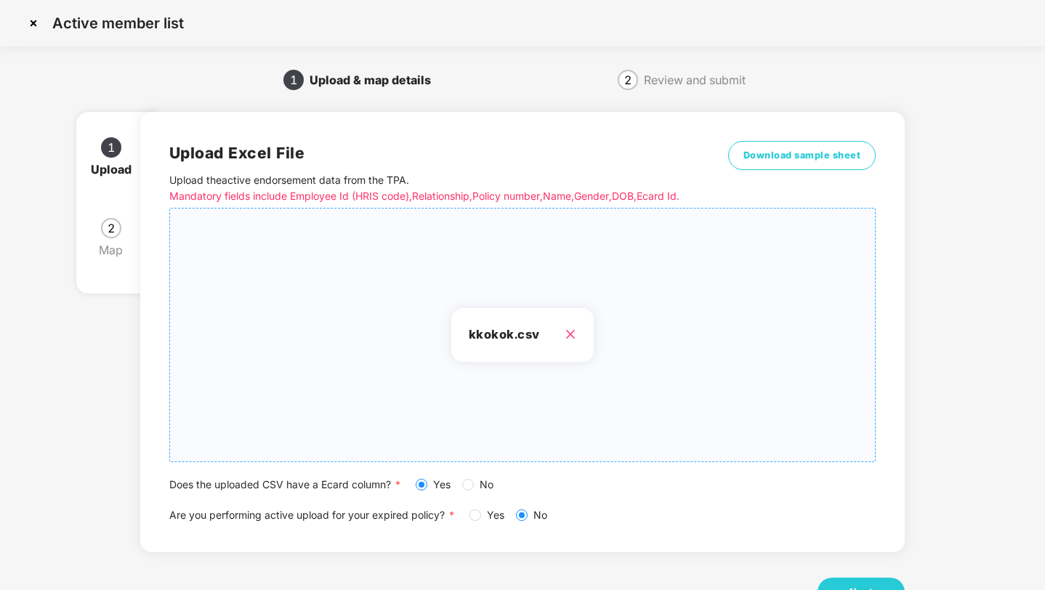
scroll to position [53, 0]
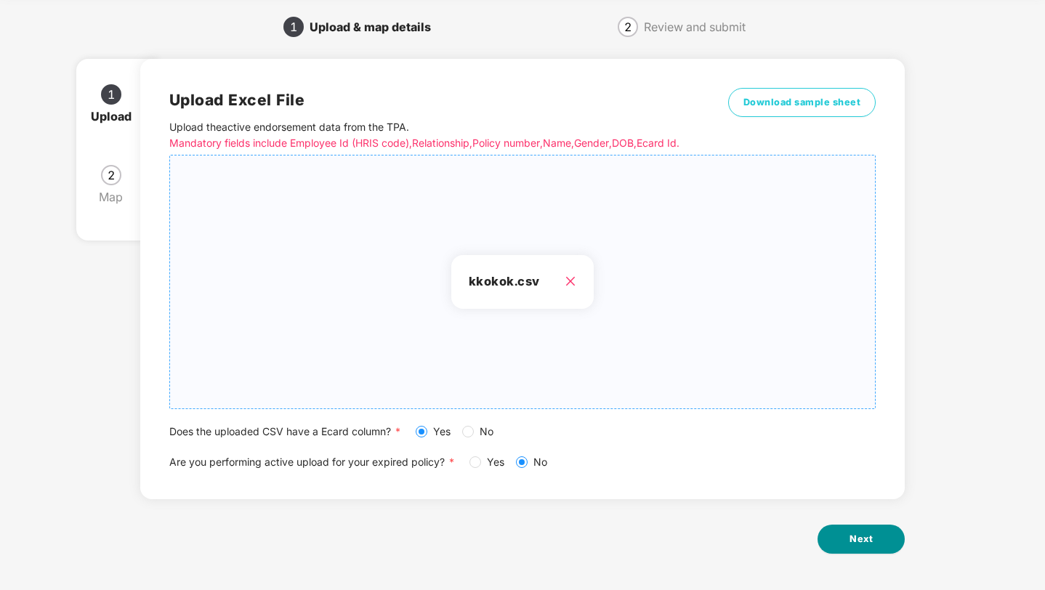
click at [826, 528] on button "Next" at bounding box center [861, 539] width 87 height 29
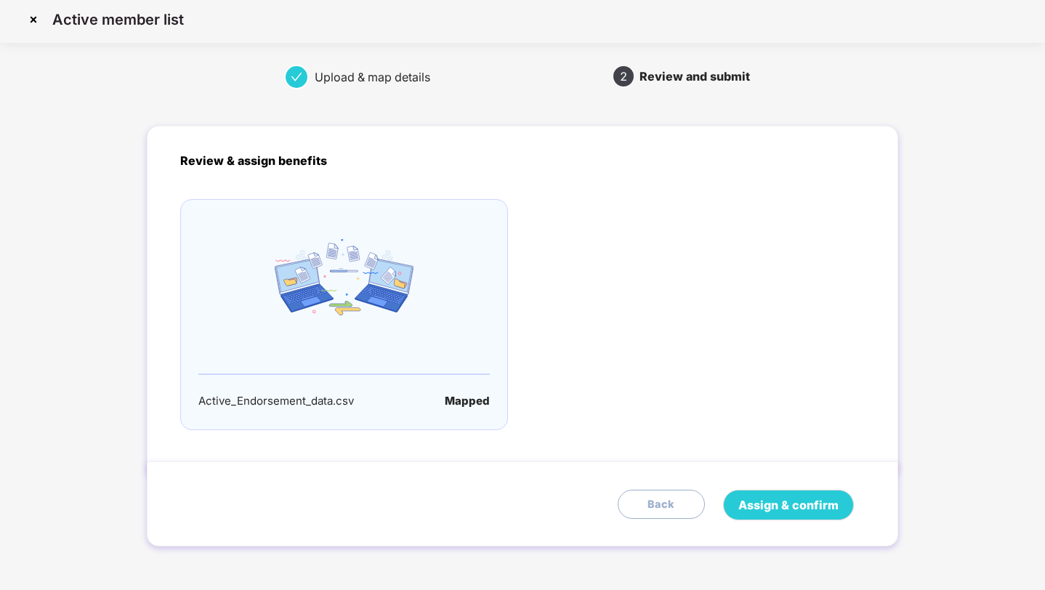
scroll to position [0, 0]
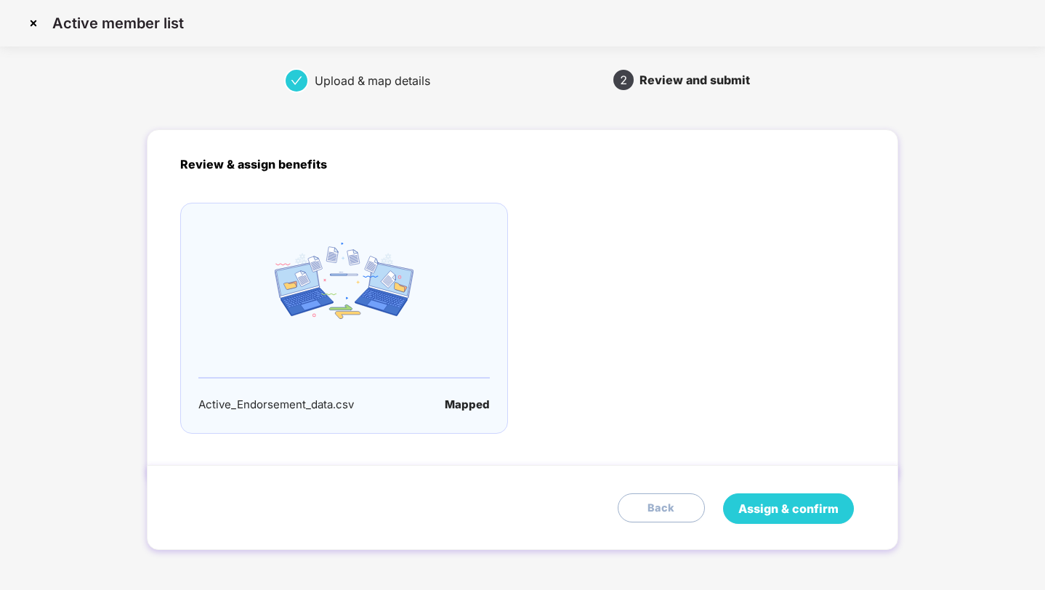
click at [789, 515] on span "Assign & confirm" at bounding box center [789, 509] width 100 height 18
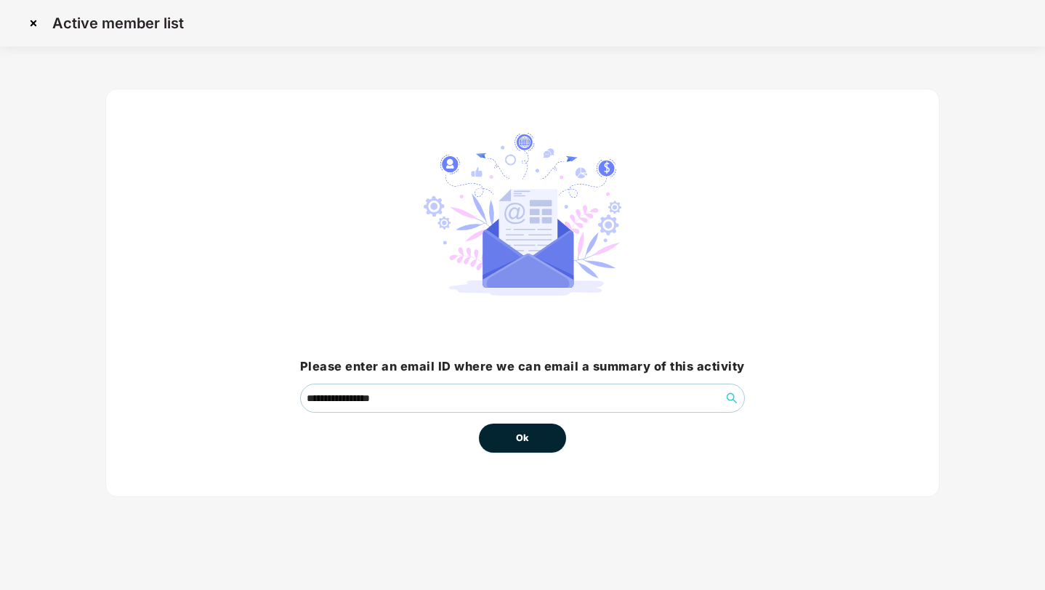
click at [531, 452] on div "Ok" at bounding box center [522, 433] width 87 height 40
click at [509, 440] on button "Ok" at bounding box center [522, 438] width 87 height 29
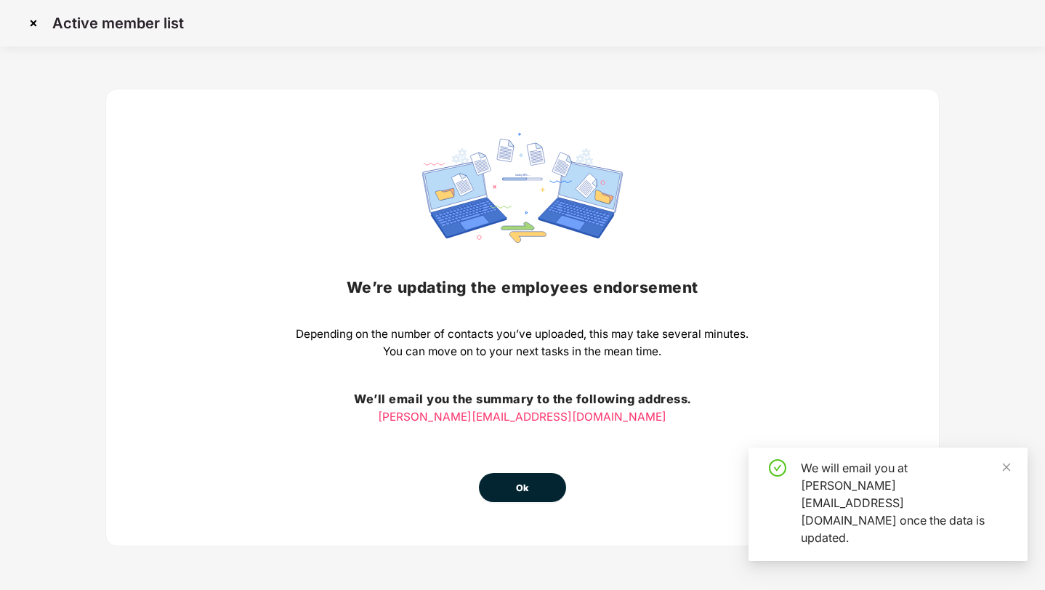
click at [505, 486] on button "Ok" at bounding box center [522, 487] width 87 height 29
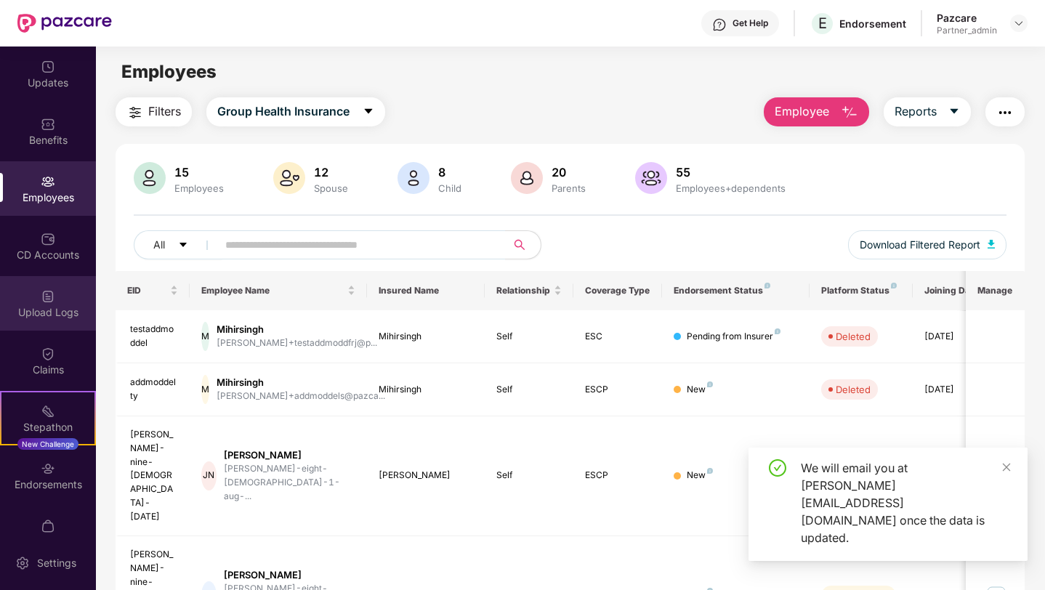
click at [51, 299] on img at bounding box center [48, 296] width 15 height 15
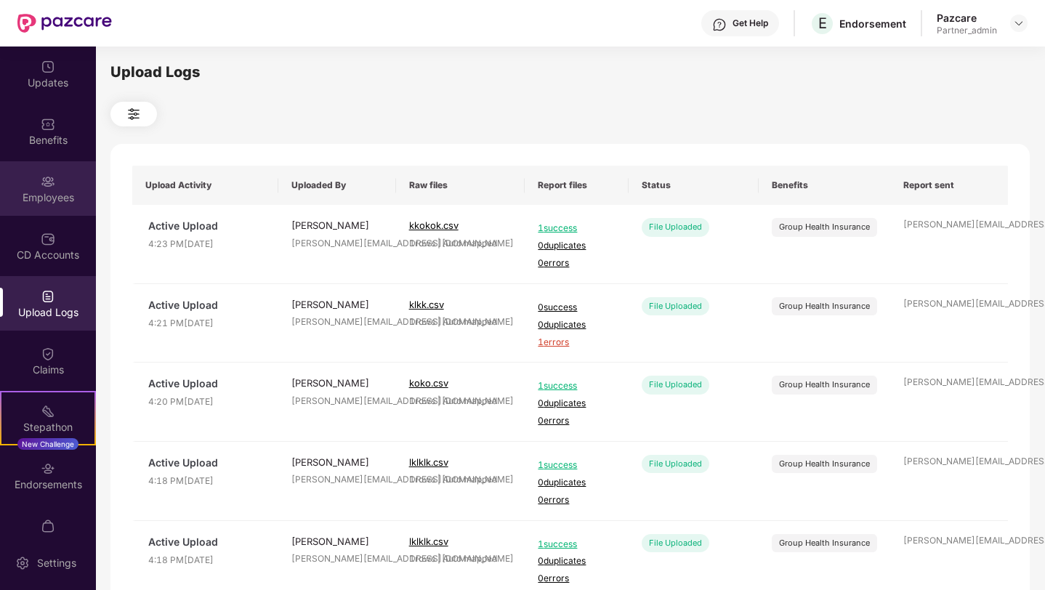
click at [61, 197] on div "Employees" at bounding box center [48, 197] width 96 height 15
